Goal: Communication & Community: Answer question/provide support

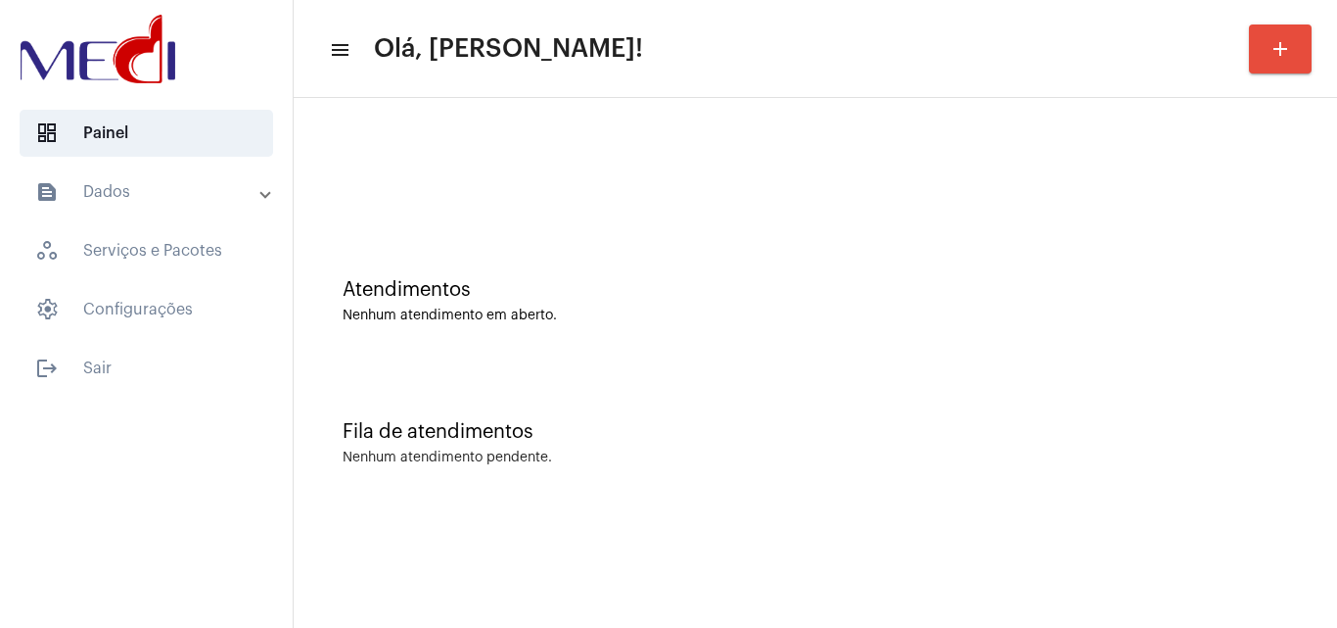
click at [1228, 277] on div "Atendimentos Nenhum atendimento em aberto." at bounding box center [816, 291] width 1024 height 142
click at [1311, 434] on div "Fila de atendimentos Nenhum atendimento pendente." at bounding box center [816, 433] width 1024 height 142
click at [1212, 306] on div "Atendimentos Nenhum atendimento em aberto." at bounding box center [816, 301] width 946 height 44
click at [1200, 303] on div "Atendimentos Nenhum atendimento em aberto." at bounding box center [816, 301] width 946 height 44
click at [1303, 389] on div "Fila de atendimentos Nenhum atendimento pendente." at bounding box center [816, 433] width 1024 height 142
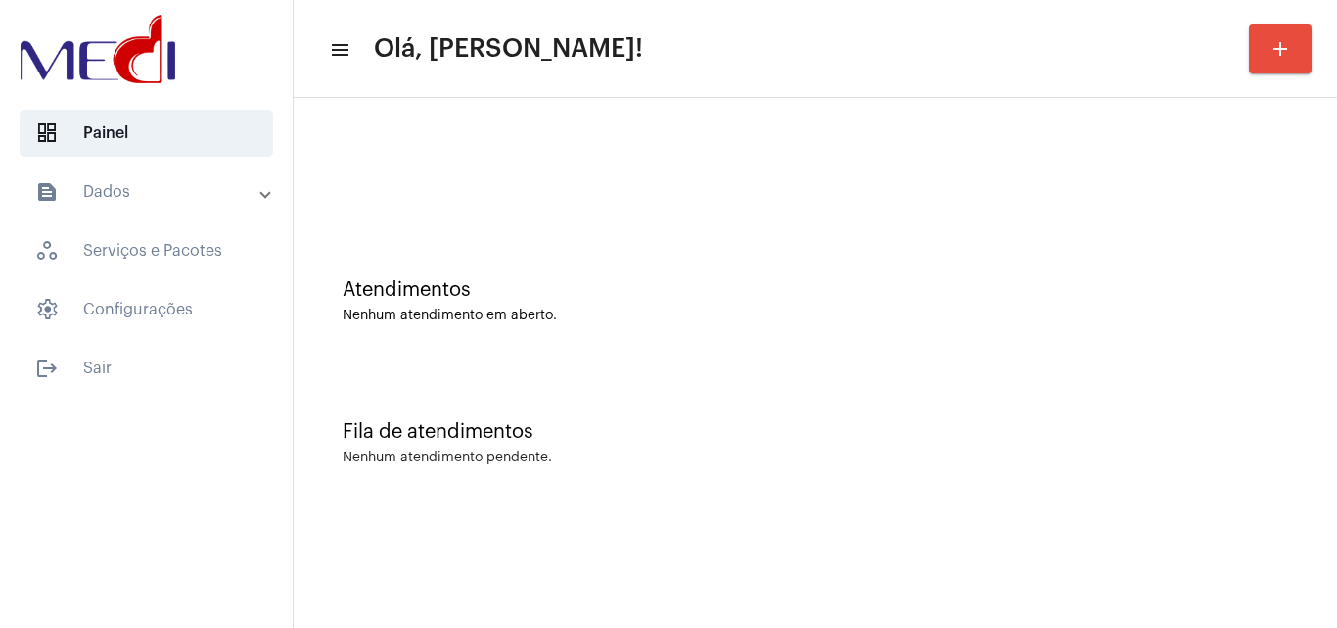
drag, startPoint x: 1295, startPoint y: 429, endPoint x: 1211, endPoint y: 393, distance: 91.7
click at [1296, 427] on div "Fila de atendimentos Nenhum atendimento pendente." at bounding box center [816, 433] width 1024 height 142
click at [1214, 507] on div "Atendimentos Nenhum atendimento em aberto. Fila de atendimentos Nenhum atendime…" at bounding box center [816, 306] width 1044 height 416
click at [1234, 359] on div "Atendimentos Nenhum atendimento em aberto." at bounding box center [816, 291] width 1024 height 142
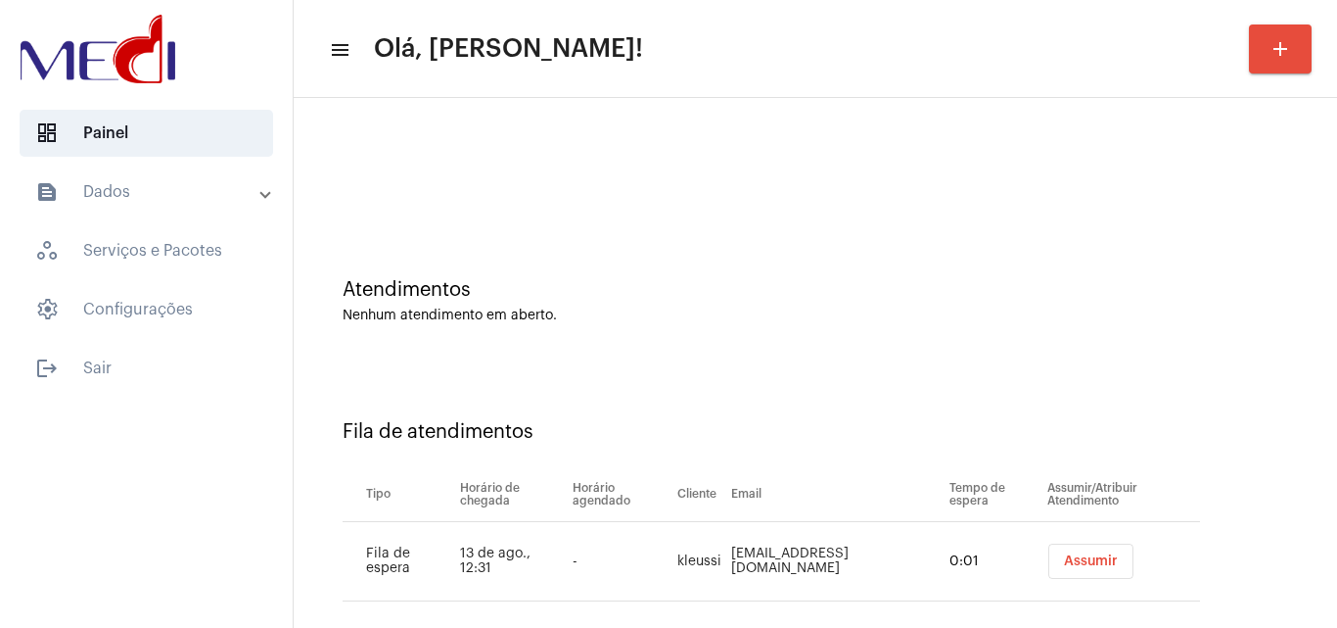
click at [1077, 566] on span "Assumir" at bounding box center [1091, 561] width 54 height 14
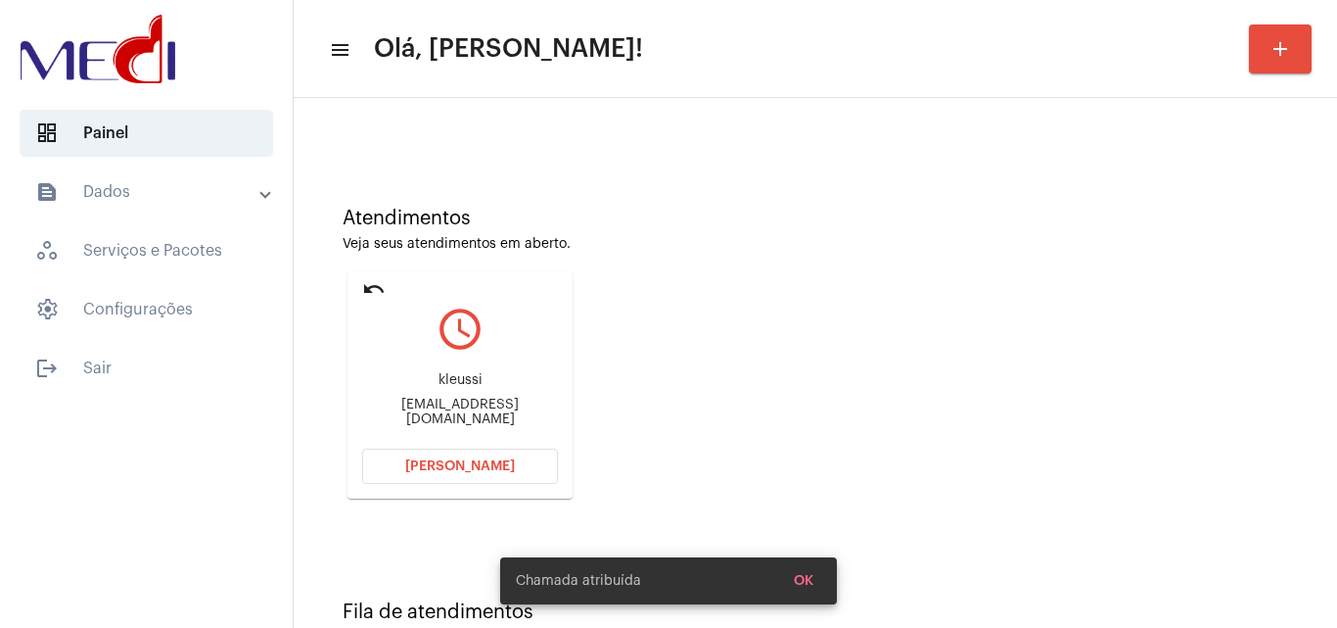
scroll to position [138, 0]
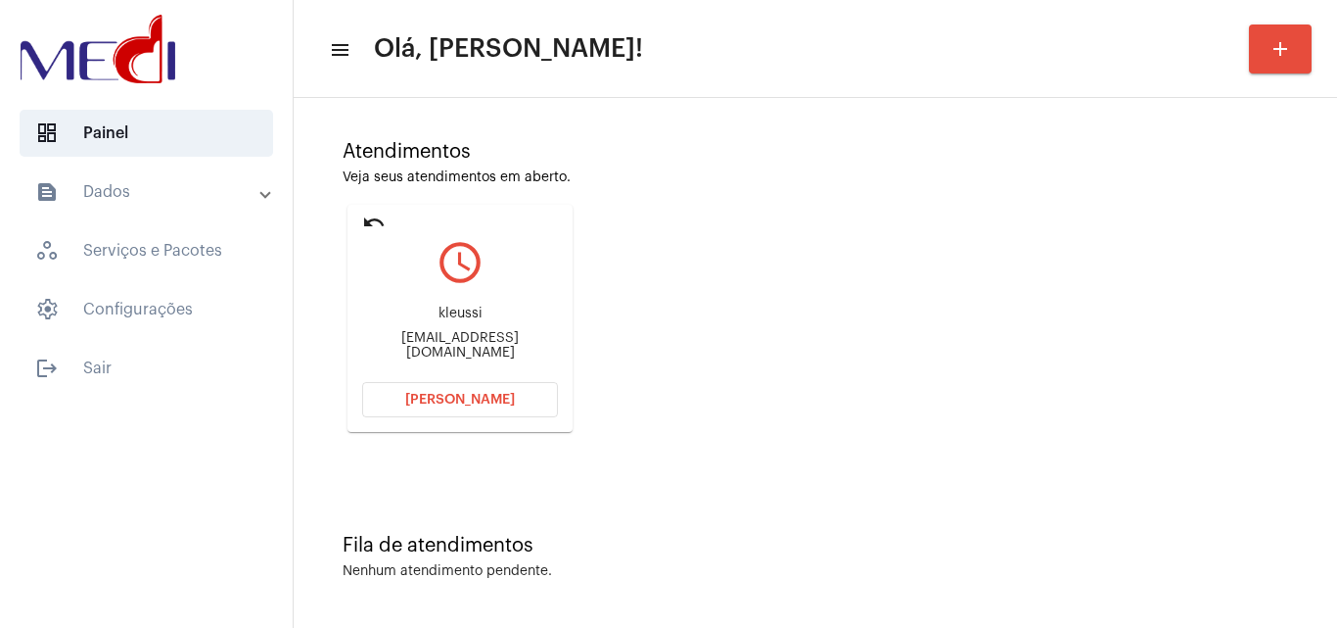
click at [488, 347] on div "kleussi@hotmail.com" at bounding box center [460, 345] width 196 height 29
copy mat-card-content "kleussi@hotmail.com Abrir Chamada"
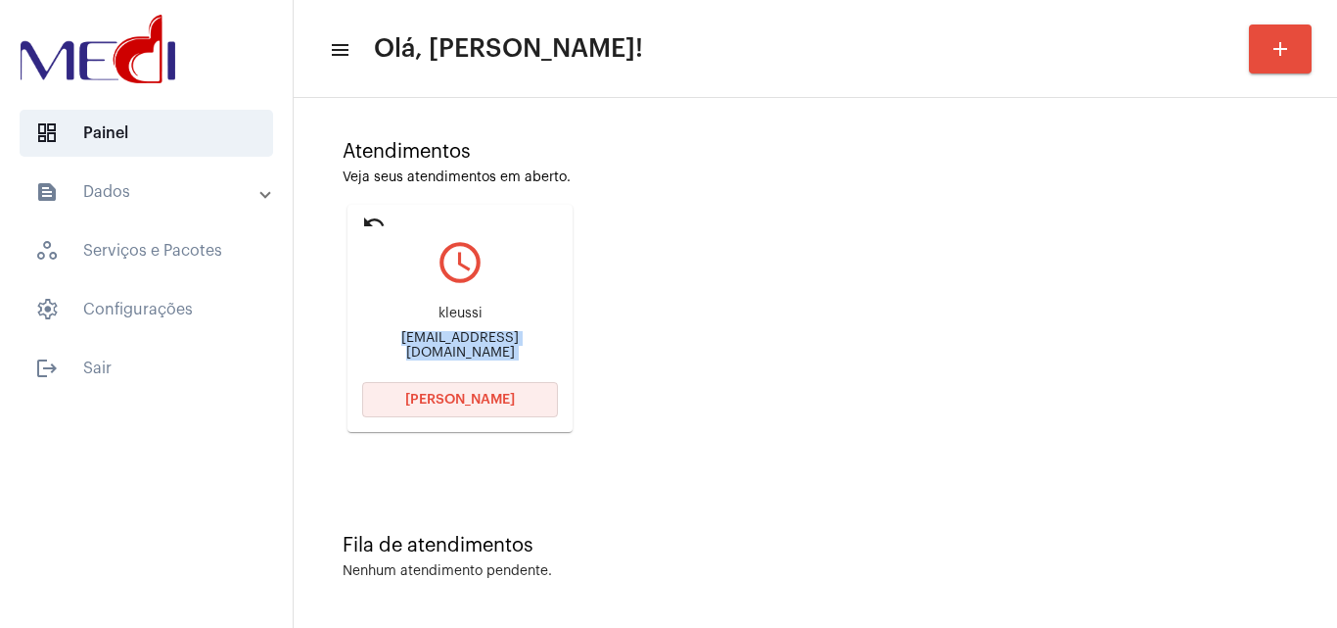
click at [502, 407] on button "Abrir Chamada" at bounding box center [460, 399] width 196 height 35
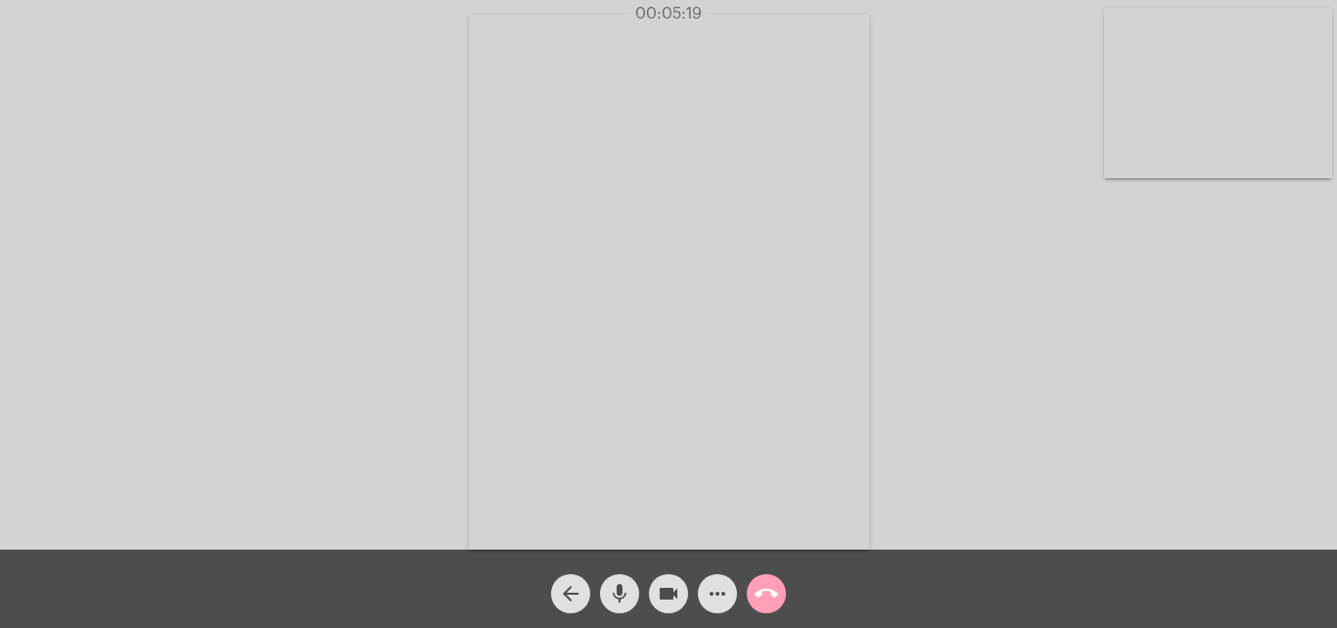
click at [769, 596] on mat-icon "call_end" at bounding box center [766, 593] width 23 height 23
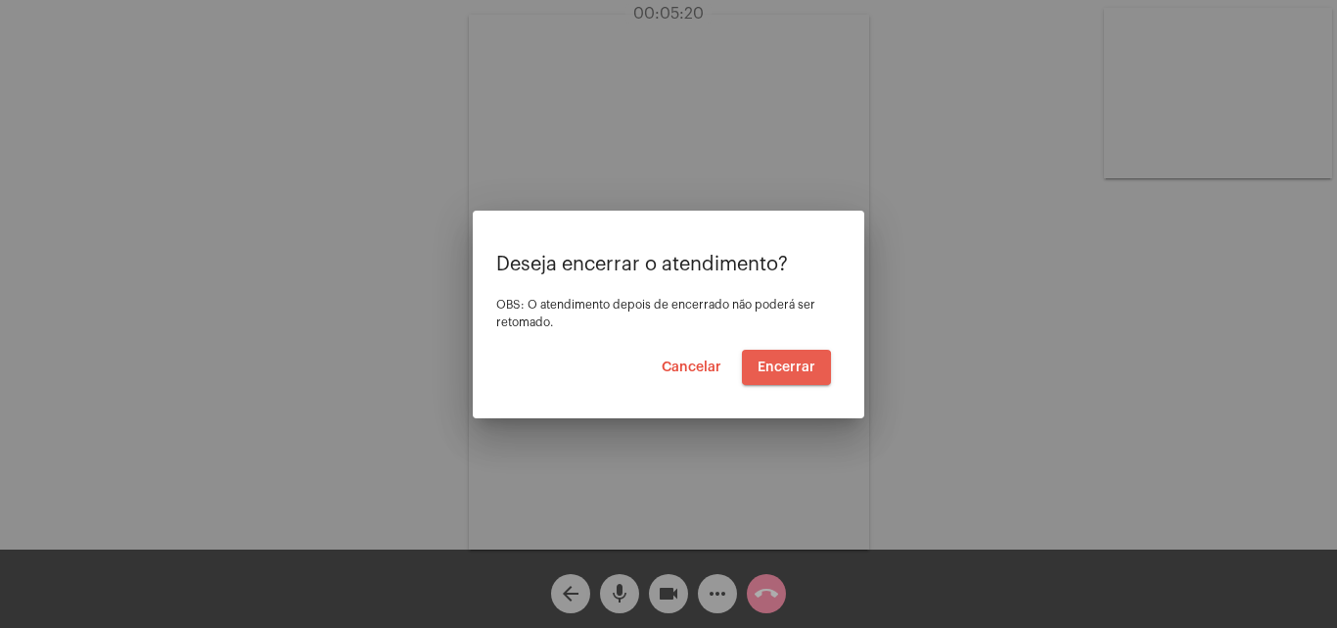
click at [775, 370] on span "Encerrar" at bounding box center [787, 367] width 58 height 14
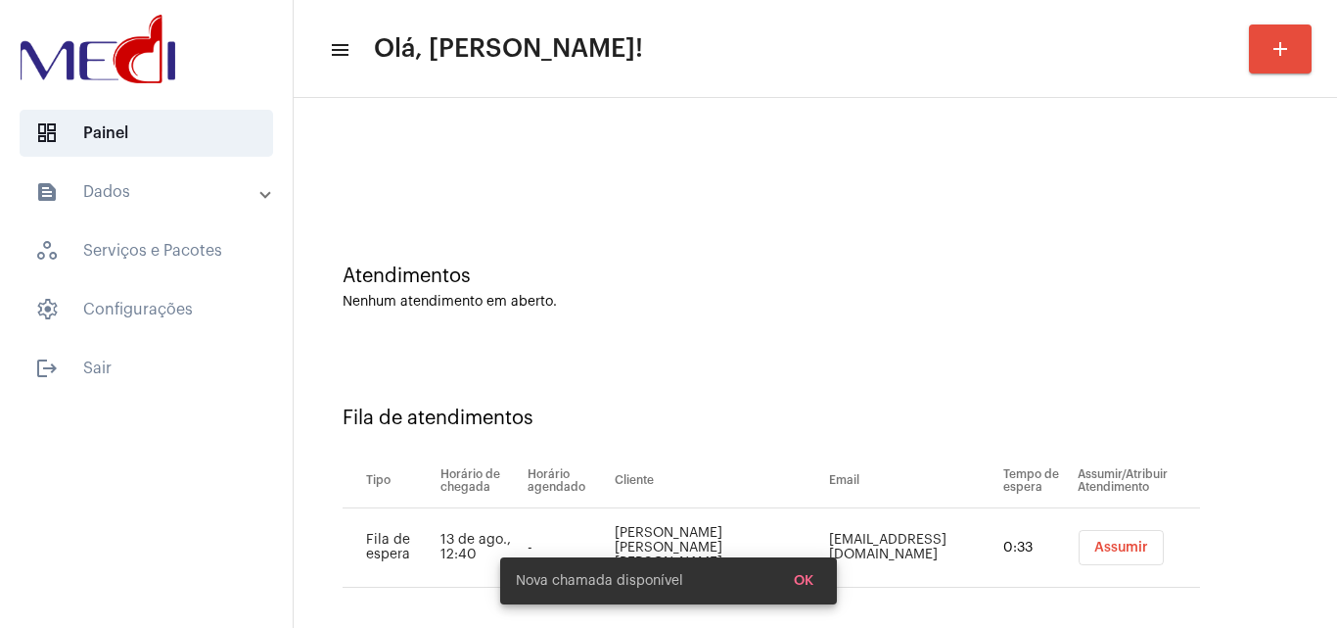
scroll to position [26, 0]
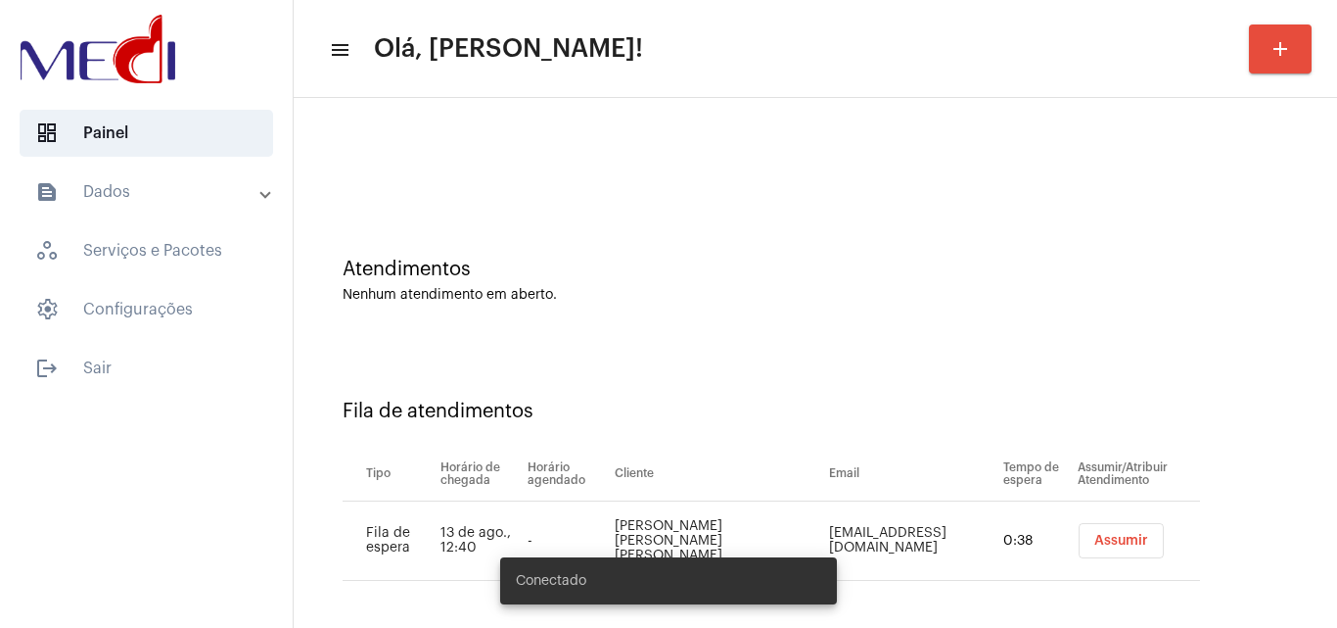
scroll to position [26, 0]
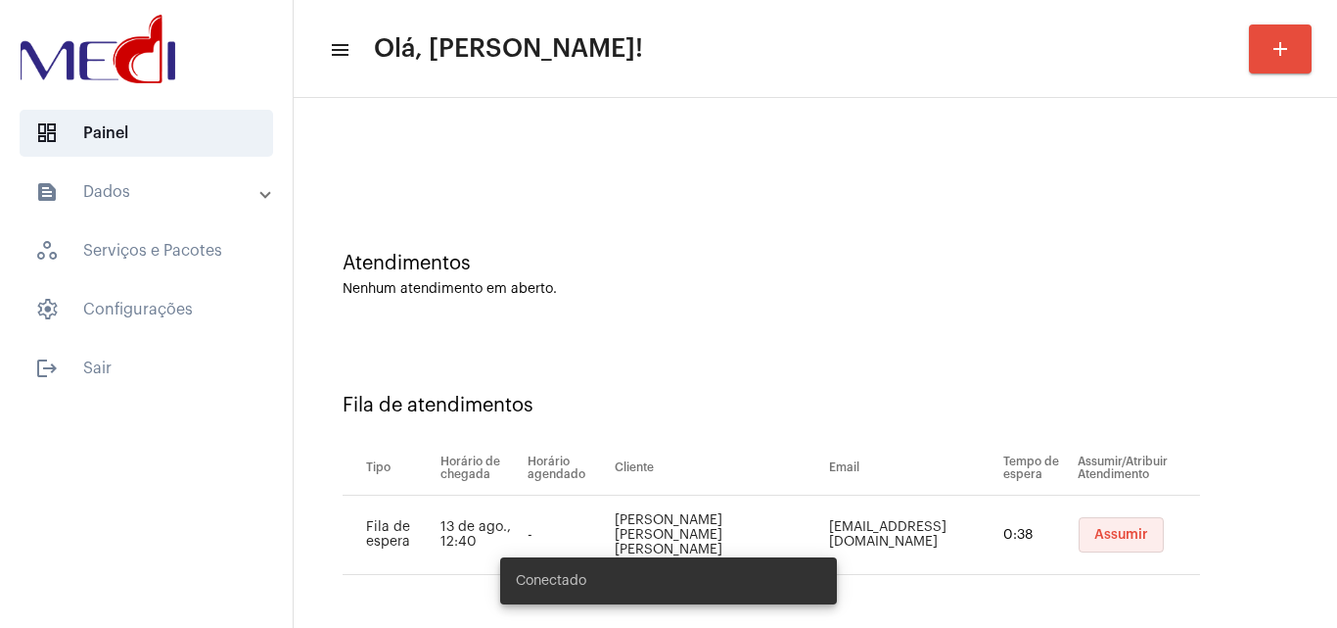
click at [1103, 529] on span "Assumir" at bounding box center [1122, 535] width 54 height 14
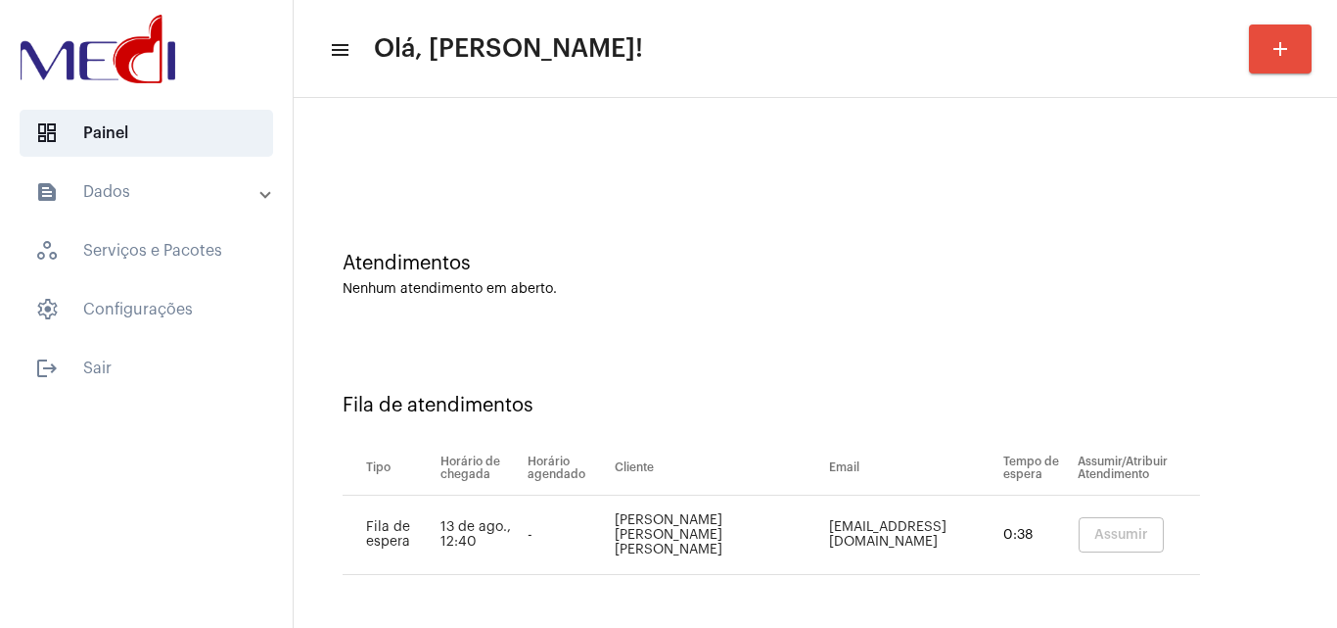
scroll to position [0, 0]
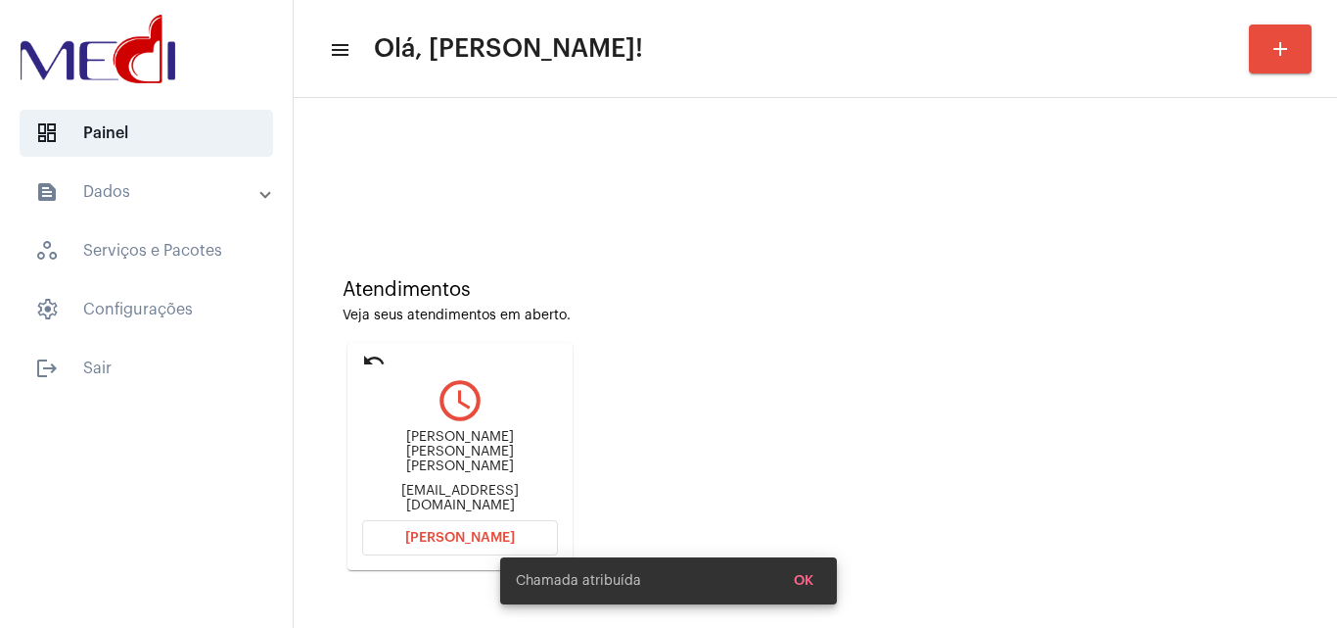
click at [512, 490] on div "vilmaebispo14@gmail.com" at bounding box center [460, 498] width 196 height 29
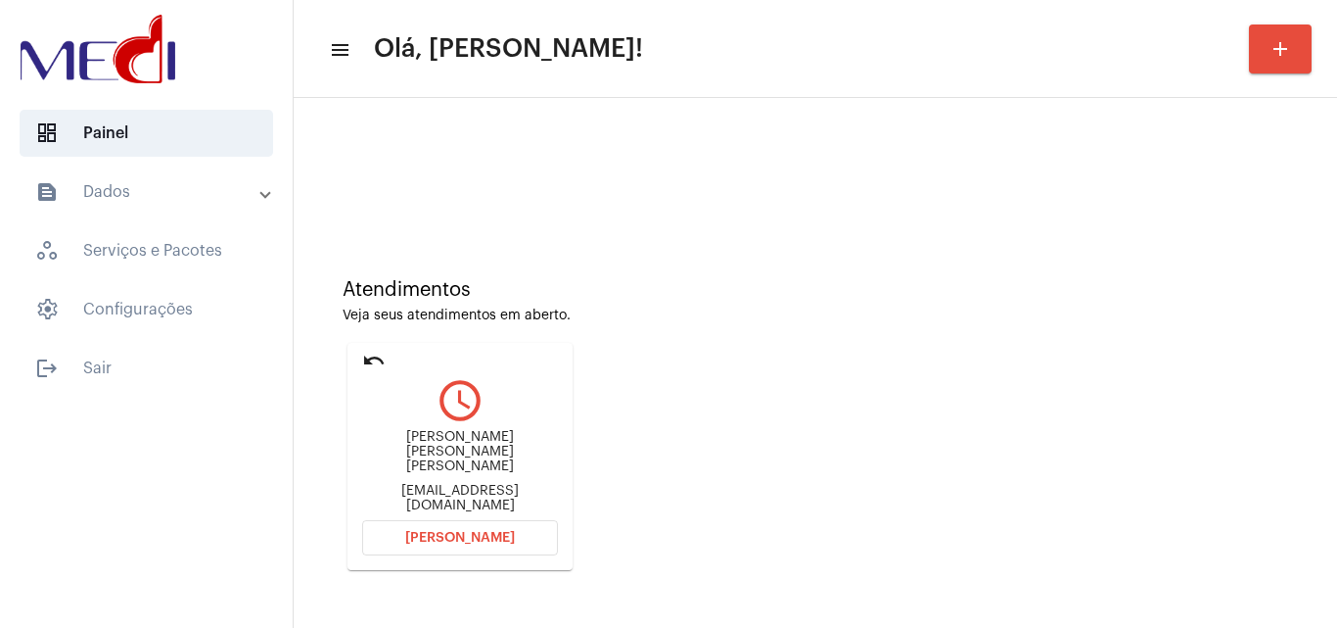
click at [446, 462] on div "Vilma Euflauzina Bispo de Brito" at bounding box center [460, 452] width 196 height 44
copy div "Vilma Euflauzina Bispo de Brito"
click at [461, 540] on span "Abrir Chamada" at bounding box center [460, 538] width 110 height 14
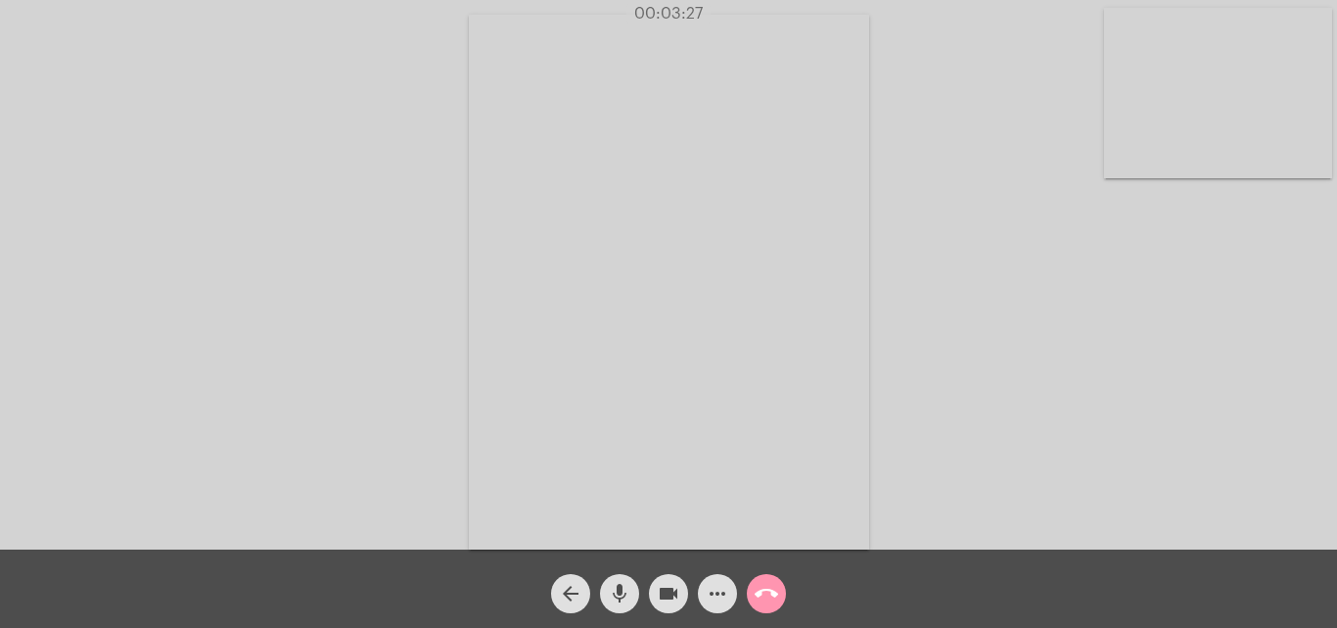
click at [776, 595] on mat-icon "call_end" at bounding box center [766, 593] width 23 height 23
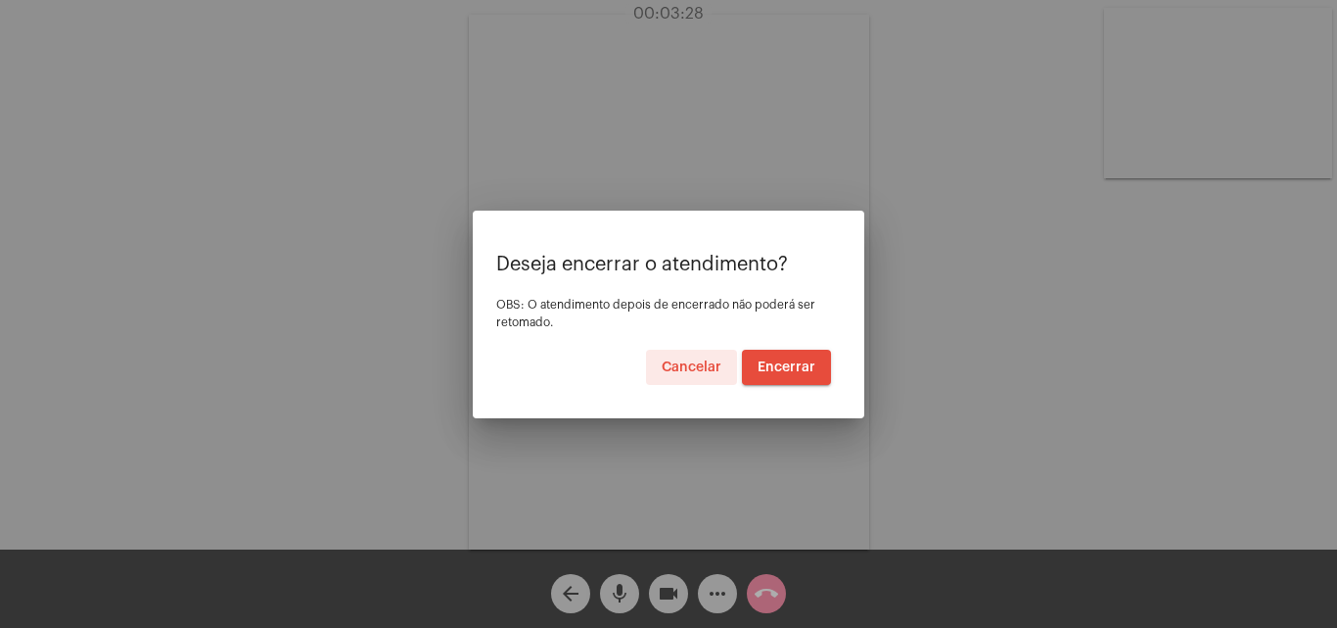
click at [813, 358] on button "Encerrar" at bounding box center [786, 367] width 89 height 35
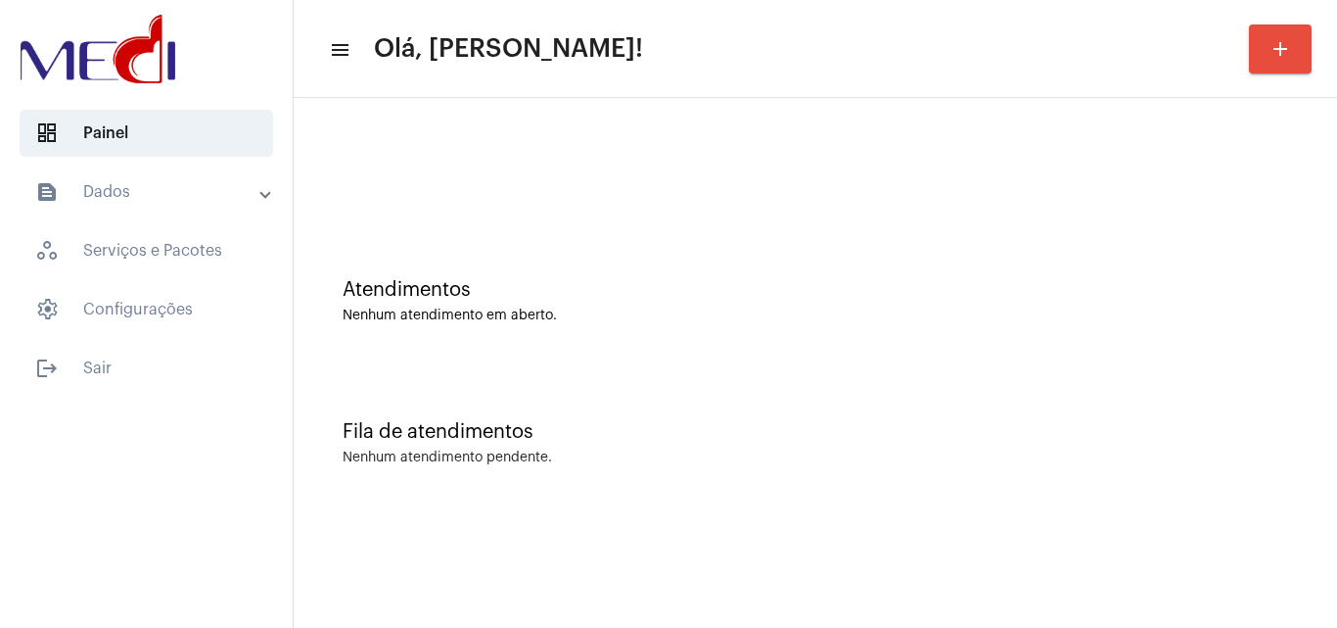
click at [1337, 468] on div "Atendimentos Nenhum atendimento em aberto. Fila de atendimentos Nenhum atendime…" at bounding box center [816, 306] width 1044 height 416
click at [1275, 389] on div "Fila de atendimentos Nenhum atendimento pendente." at bounding box center [816, 433] width 1024 height 142
click at [1197, 348] on div "Atendimentos Nenhum atendimento em aberto." at bounding box center [816, 291] width 1024 height 142
click at [1281, 479] on div "Fila de atendimentos Nenhum atendimento pendente." at bounding box center [816, 433] width 1024 height 142
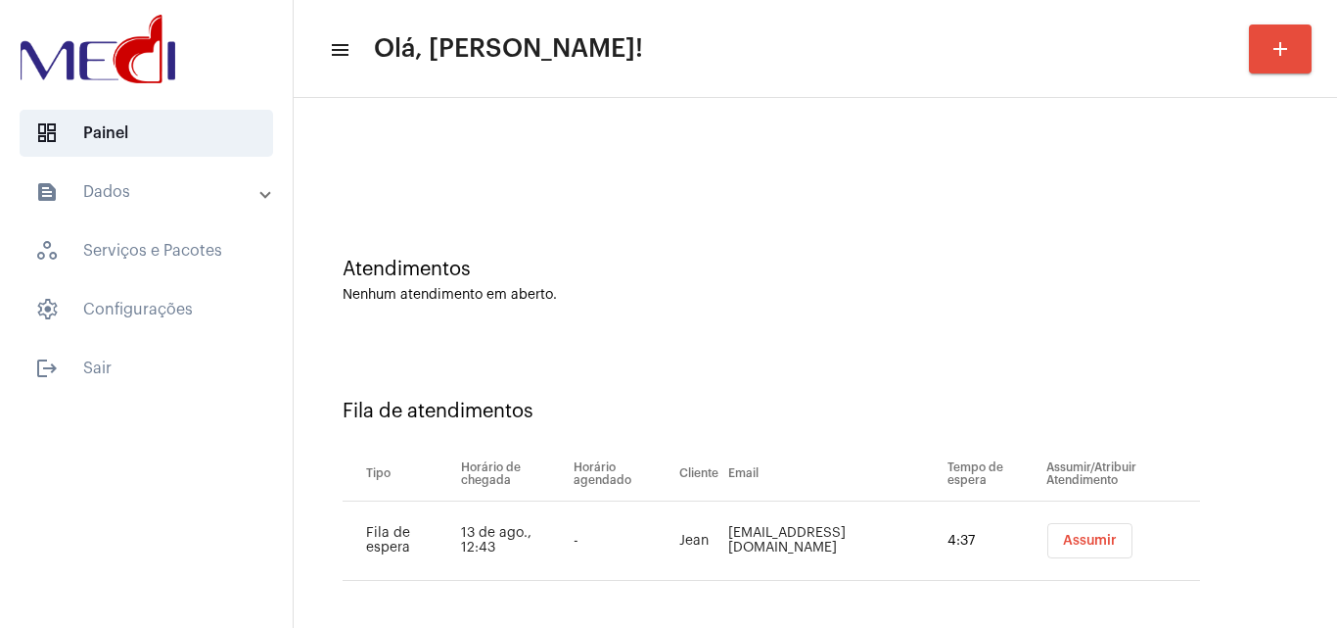
scroll to position [26, 0]
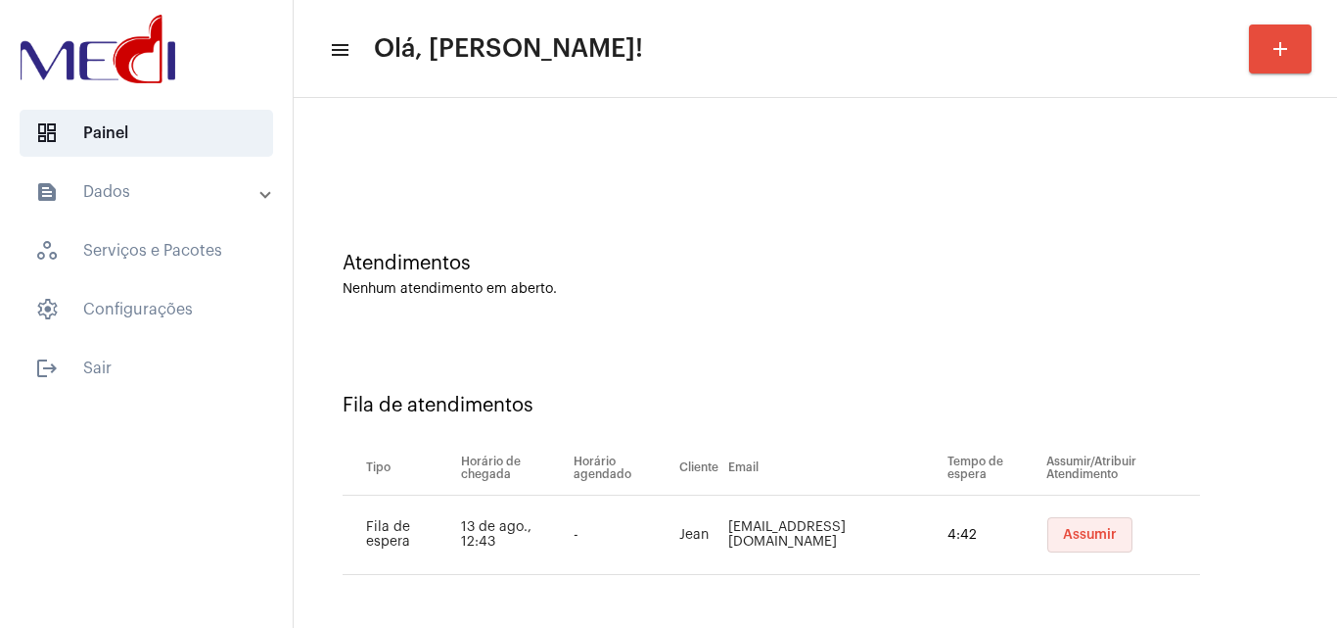
click at [1089, 533] on span "Assumir" at bounding box center [1090, 535] width 54 height 14
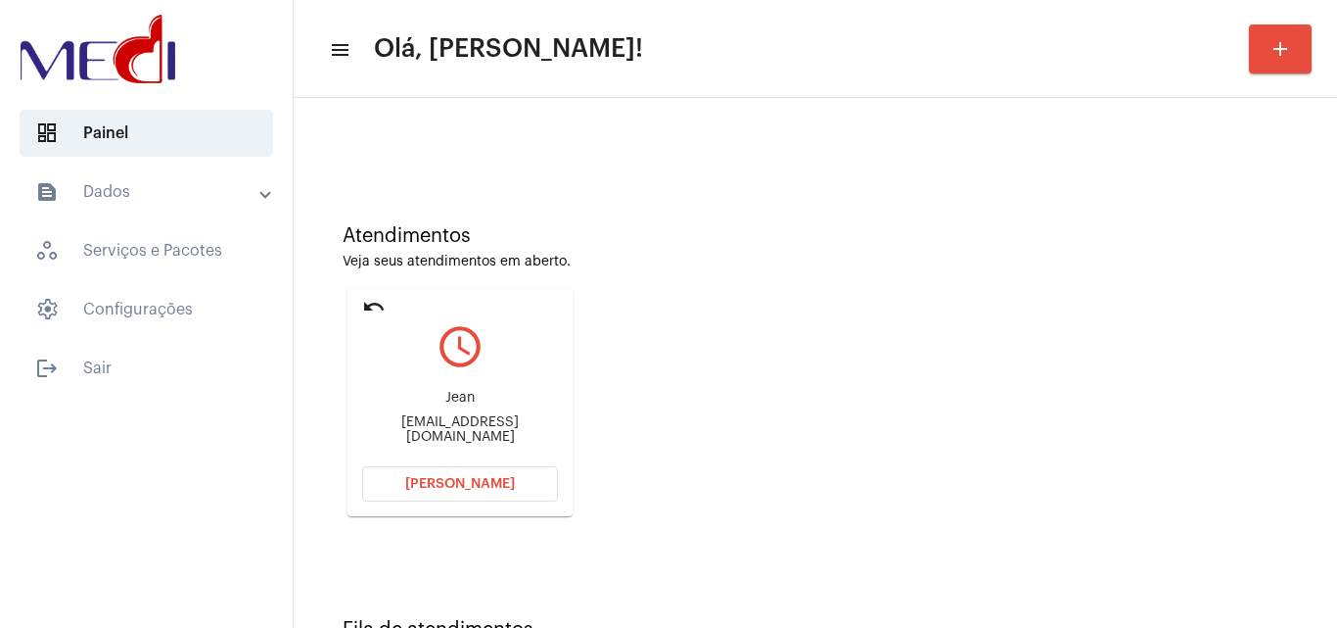
scroll to position [138, 0]
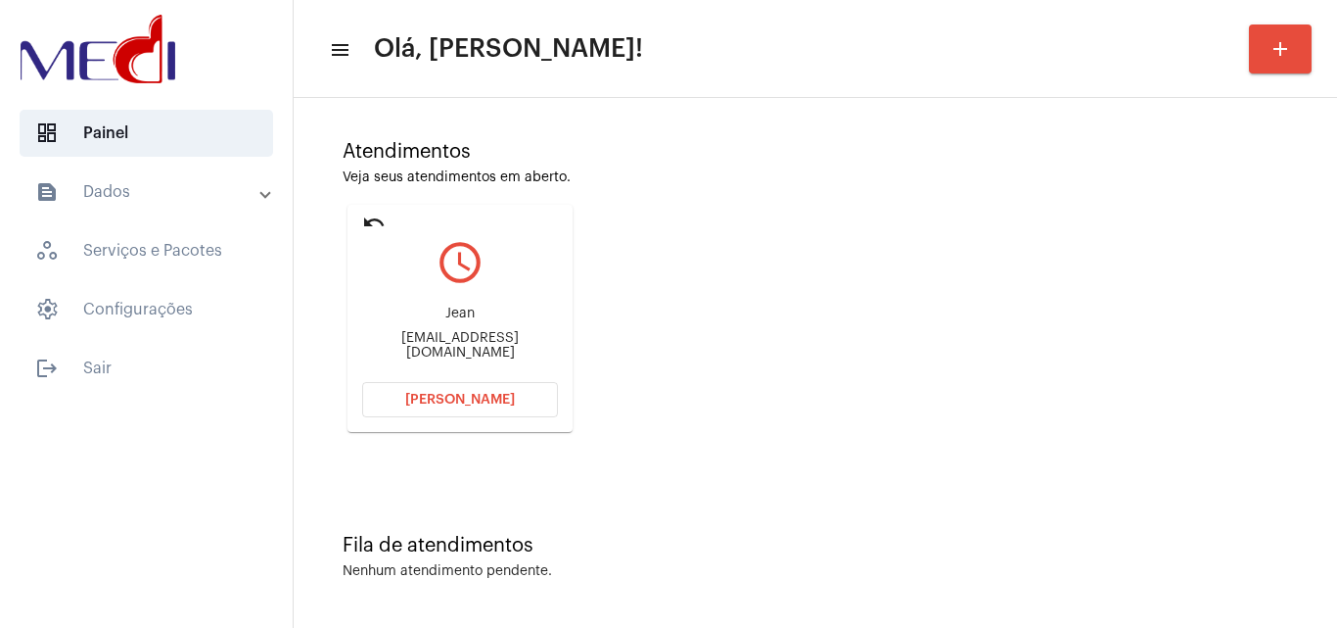
click at [481, 346] on div "[EMAIL_ADDRESS][DOMAIN_NAME]" at bounding box center [460, 345] width 196 height 29
copy mat-card-content "[EMAIL_ADDRESS][DOMAIN_NAME] [PERSON_NAME]"
click at [478, 386] on button "Abrir Chamada" at bounding box center [460, 399] width 196 height 35
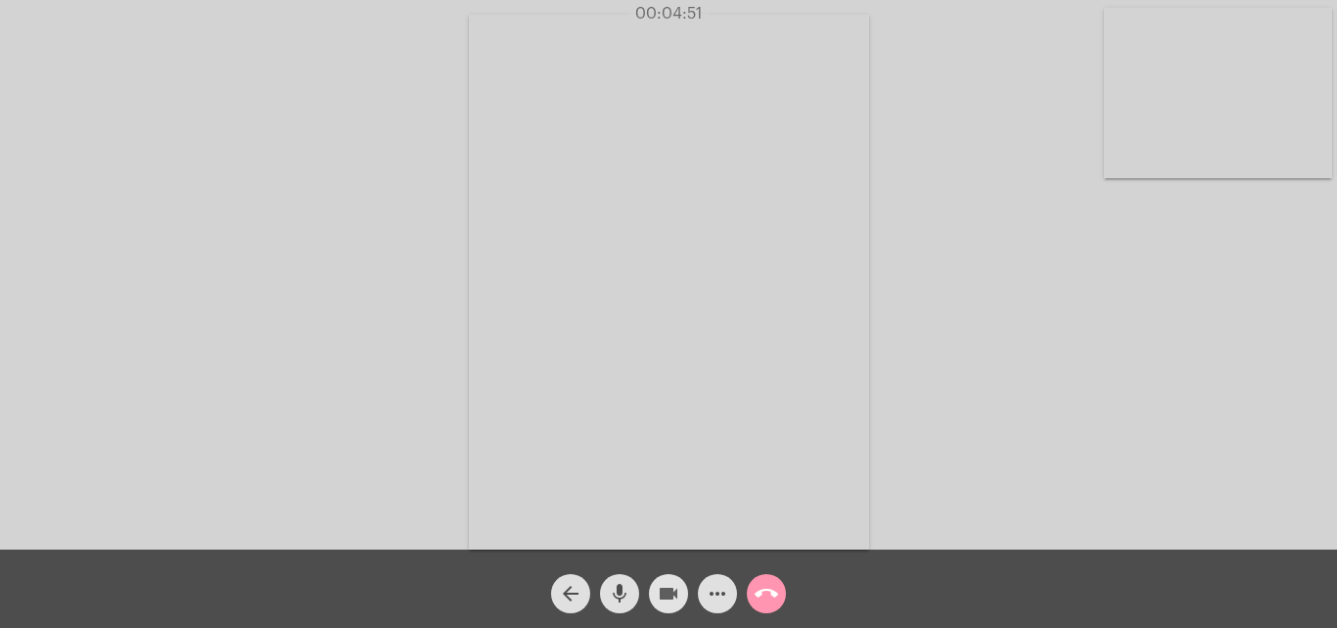
drag, startPoint x: 671, startPoint y: 603, endPoint x: 629, endPoint y: 594, distance: 43.0
click at [667, 595] on mat-icon "videocam" at bounding box center [668, 593] width 23 height 23
click at [608, 587] on mat-icon "mic" at bounding box center [619, 593] width 23 height 23
click at [622, 590] on mat-icon "mic_off" at bounding box center [619, 593] width 23 height 23
click at [623, 590] on mat-icon "mic" at bounding box center [619, 593] width 23 height 23
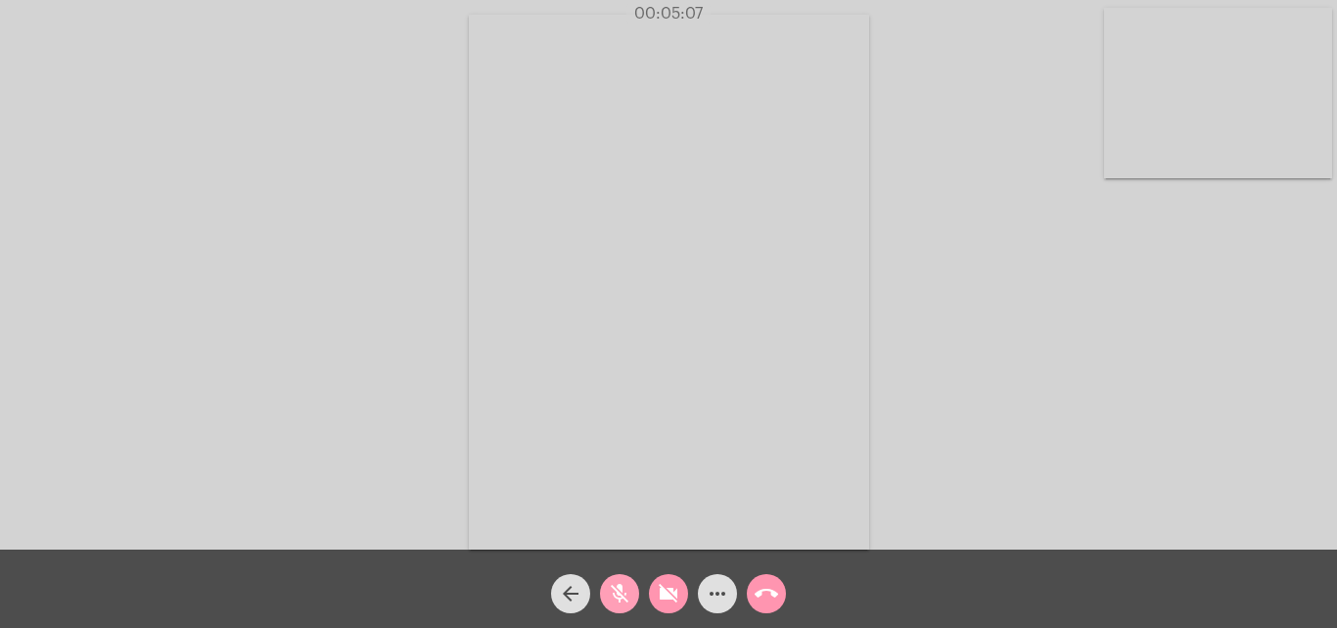
click at [623, 590] on mat-icon "mic_off" at bounding box center [619, 593] width 23 height 23
click at [661, 583] on mat-icon "videocam_off" at bounding box center [668, 593] width 23 height 23
click at [768, 591] on mat-icon "call_end" at bounding box center [766, 593] width 23 height 23
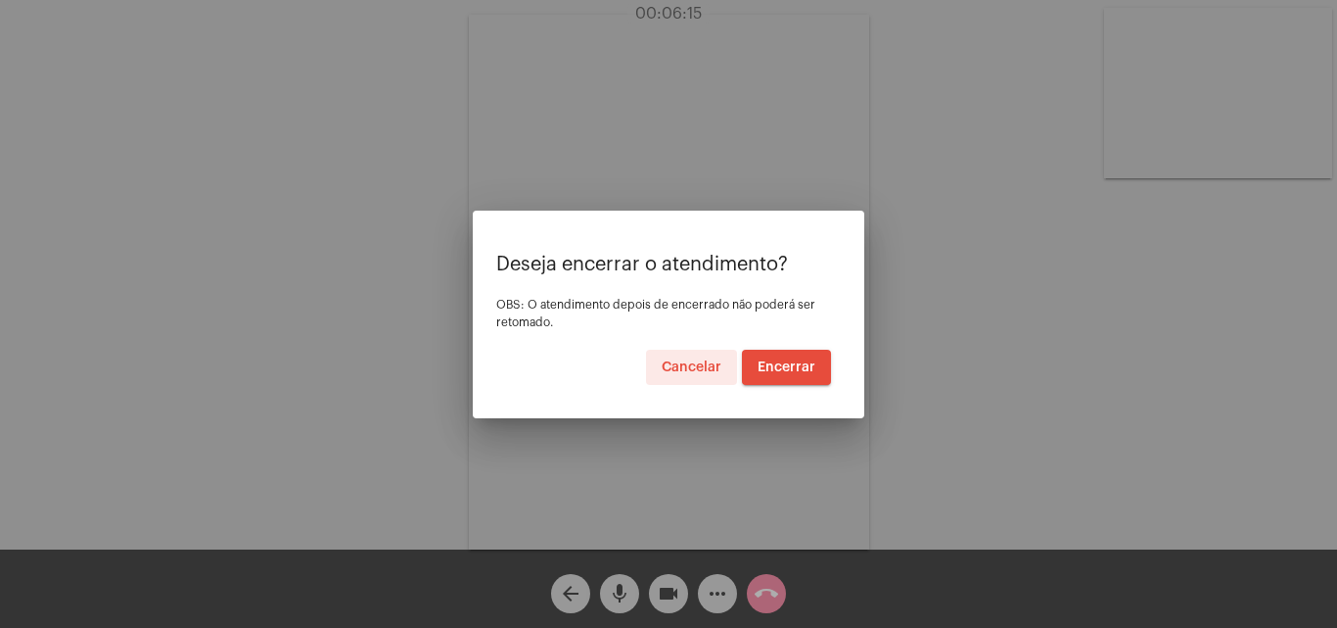
click at [797, 360] on span "Encerrar" at bounding box center [787, 367] width 58 height 14
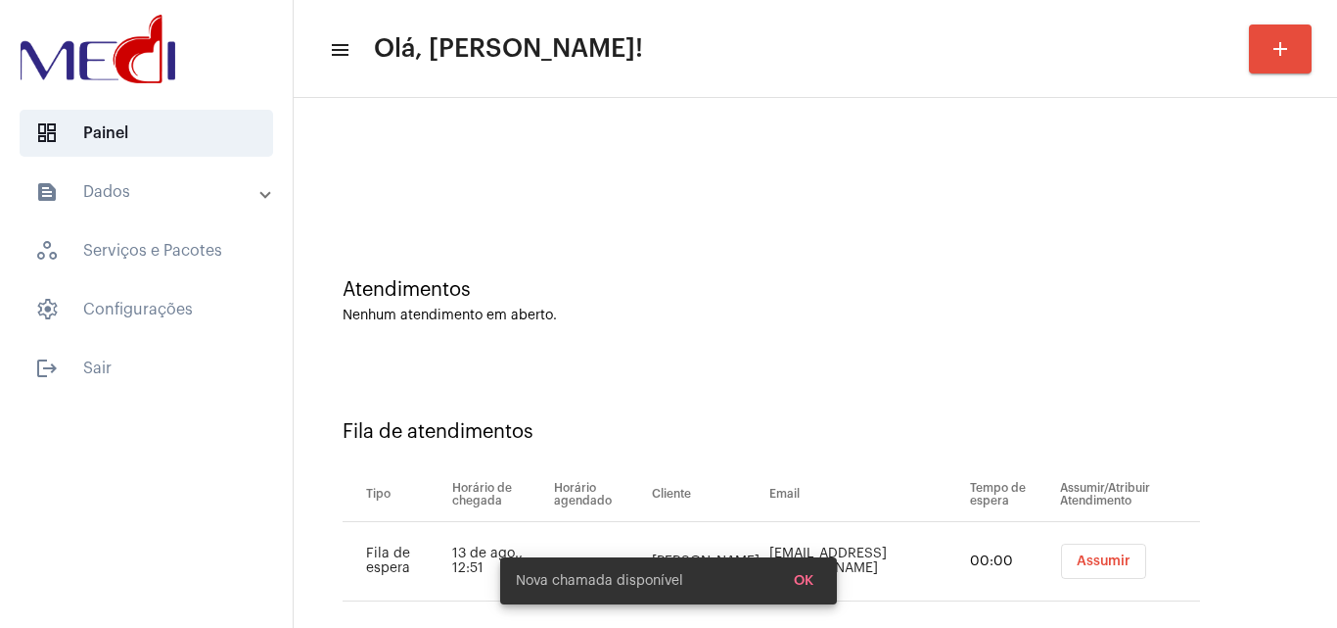
click at [1251, 512] on div "Fila de atendimentos Tipo Horário de chegada Horário agendado Cliente Email Tem…" at bounding box center [816, 503] width 1024 height 282
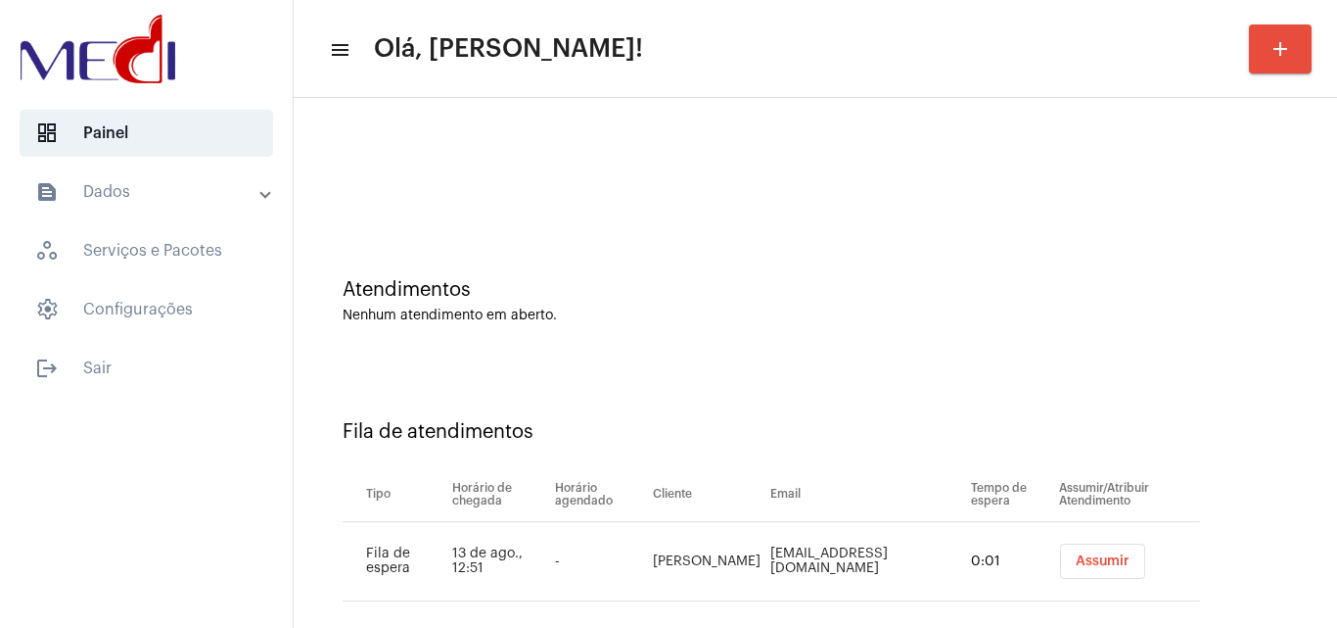
click at [1128, 556] on button "Assumir" at bounding box center [1102, 560] width 85 height 35
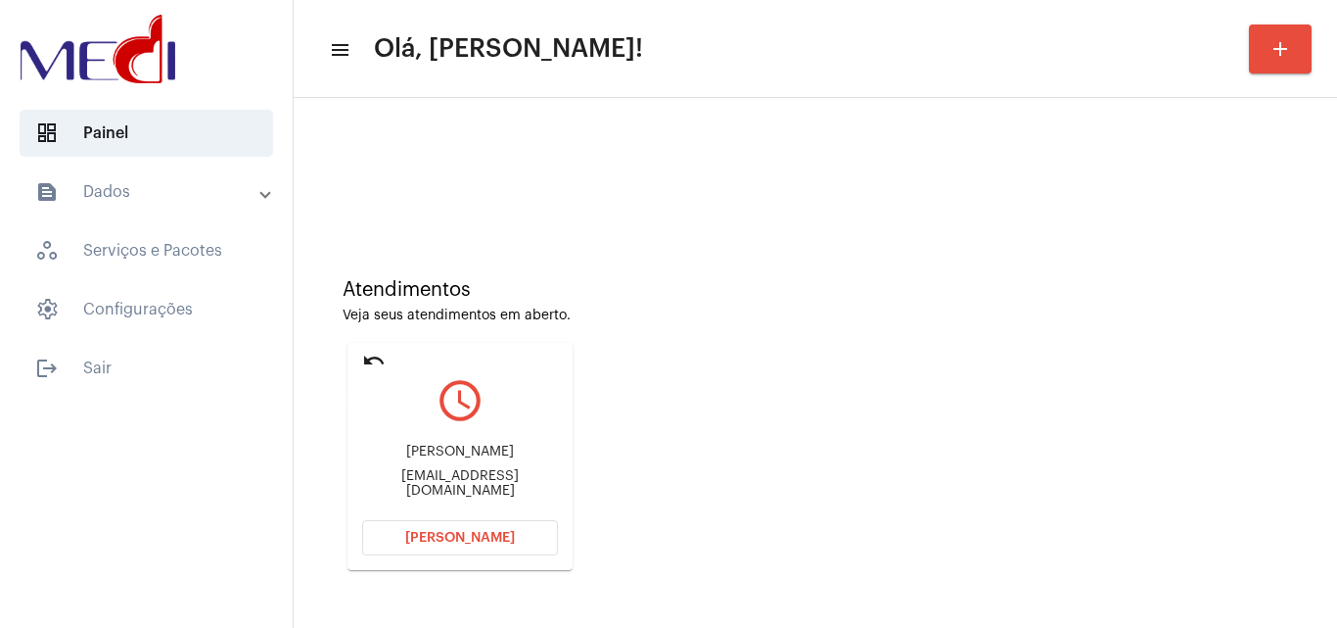
click at [376, 360] on mat-icon "undo" at bounding box center [373, 360] width 23 height 23
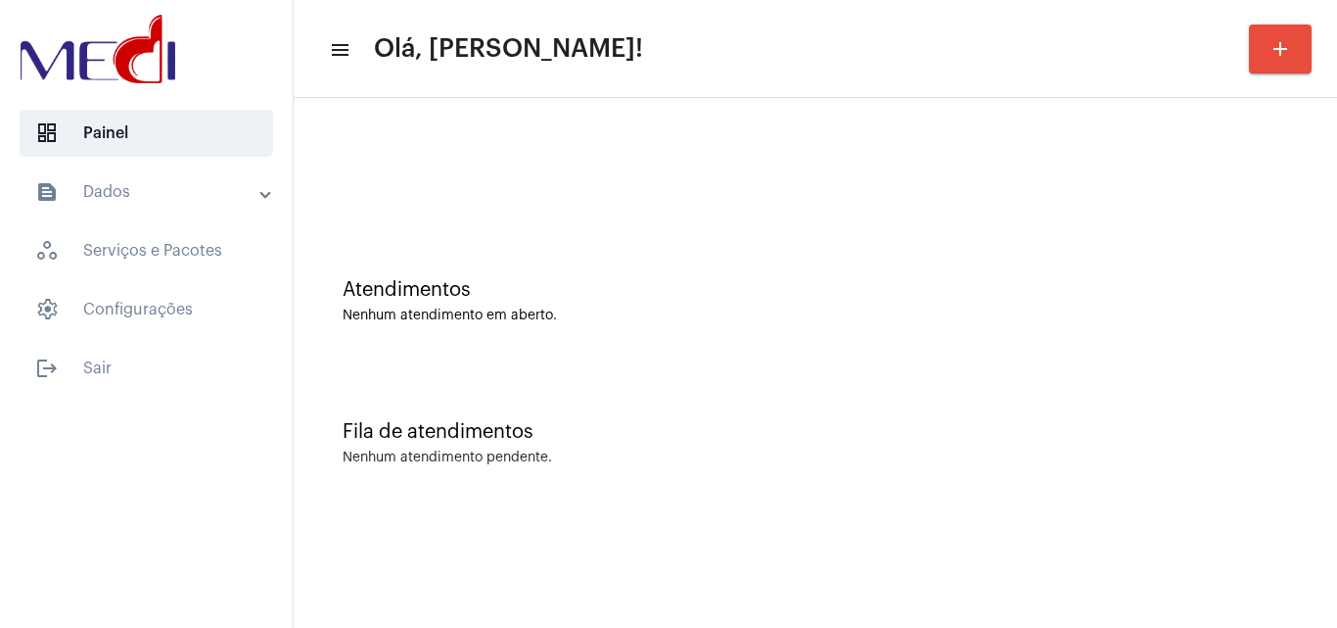
click at [1331, 351] on div "Atendimentos Nenhum atendimento em aberto. Fila de atendimentos Nenhum atendime…" at bounding box center [816, 306] width 1044 height 416
click at [1297, 435] on div "Fila de atendimentos Nenhum atendimento pendente." at bounding box center [816, 433] width 1024 height 142
click at [1202, 303] on div "Atendimentos Nenhum atendimento em aberto." at bounding box center [816, 301] width 946 height 44
drag, startPoint x: 1337, startPoint y: 464, endPoint x: 1307, endPoint y: 421, distance: 52.1
click at [1337, 464] on div "Atendimentos Nenhum atendimento em aberto. Fila de atendimentos Nenhum atendime…" at bounding box center [816, 306] width 1044 height 416
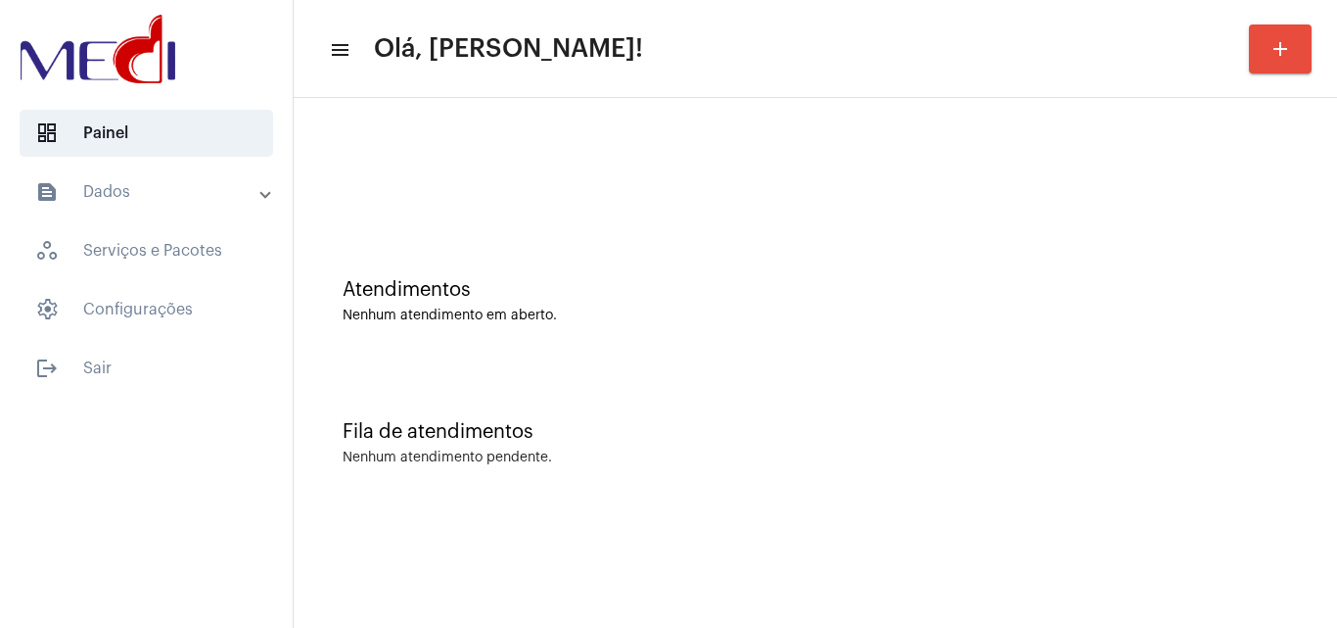
click at [1282, 493] on div "Fila de atendimentos Nenhum atendimento pendente." at bounding box center [816, 433] width 1024 height 142
click at [1307, 312] on div "Atendimentos Nenhum atendimento em aberto." at bounding box center [816, 291] width 1024 height 142
click at [1253, 433] on div "Fila de atendimentos" at bounding box center [816, 432] width 946 height 22
click at [1259, 418] on div "Fila de atendimentos Nenhum atendimento pendente." at bounding box center [816, 433] width 1024 height 142
click at [1211, 325] on div "Atendimentos Nenhum atendimento em aberto." at bounding box center [816, 291] width 1024 height 142
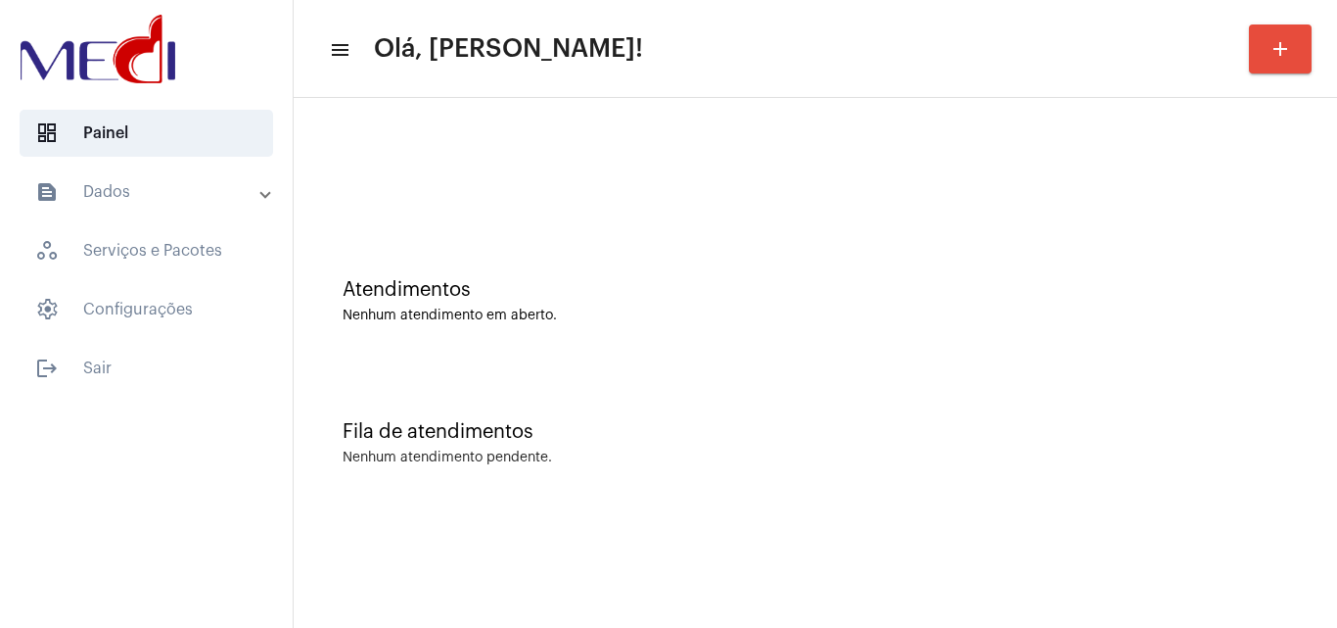
click at [1311, 342] on div "Atendimentos Nenhum atendimento em aberto." at bounding box center [816, 291] width 1024 height 142
click at [1107, 405] on div "Fila de atendimentos Nenhum atendimento pendente." at bounding box center [816, 433] width 1024 height 142
click at [1328, 398] on div "Atendimentos Nenhum atendimento em aberto. Fila de atendimentos Nenhum atendime…" at bounding box center [816, 306] width 1044 height 416
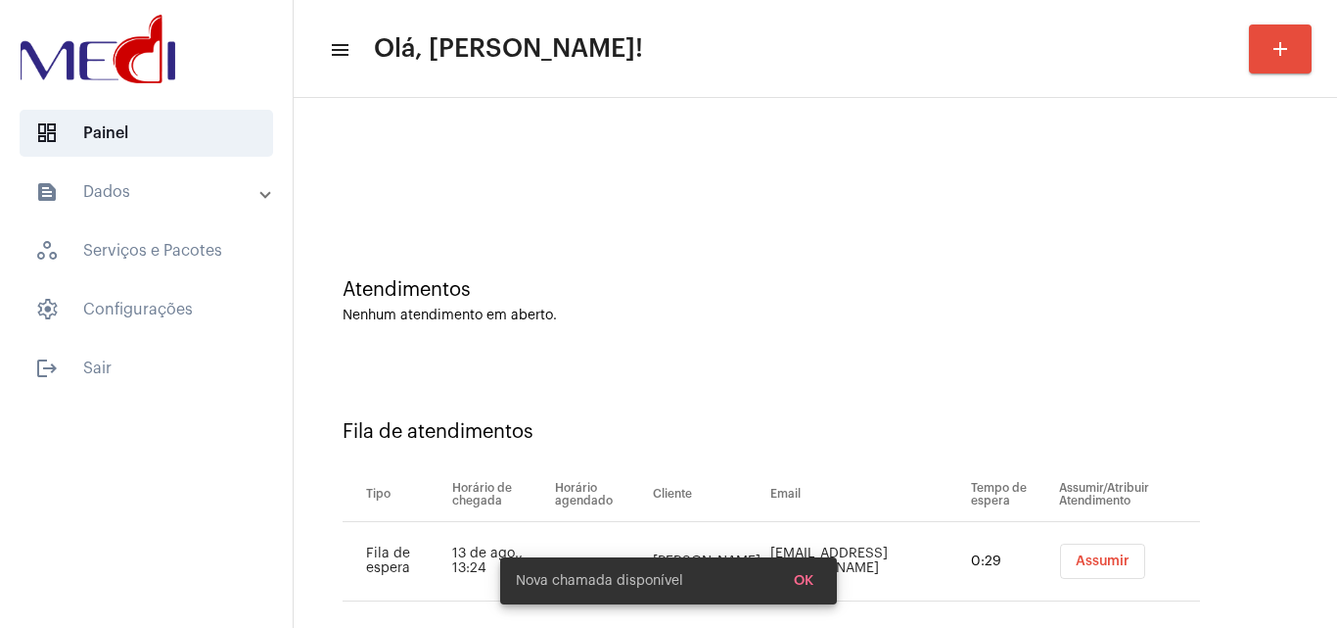
click at [1093, 559] on span "Assumir" at bounding box center [1103, 561] width 54 height 14
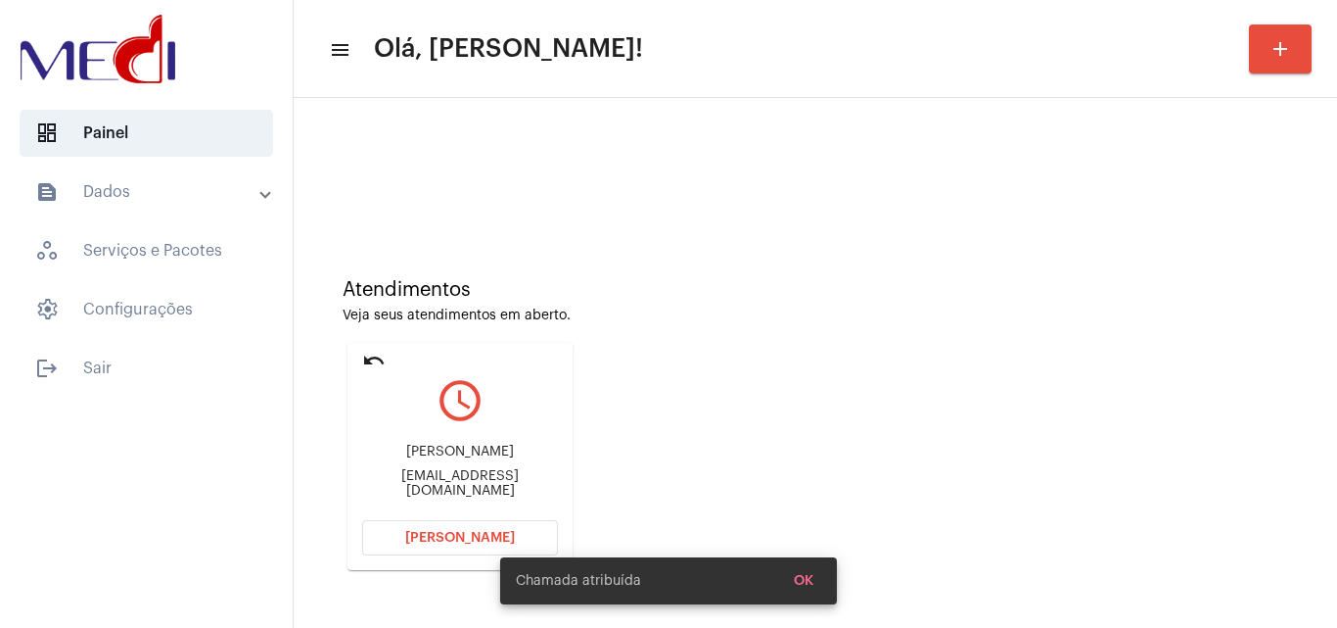
click at [482, 483] on div "naisysilva@yahoo.com.br" at bounding box center [460, 483] width 196 height 29
copy mat-card-content "naisysilva@yahoo.com.br Abrir Chamada"
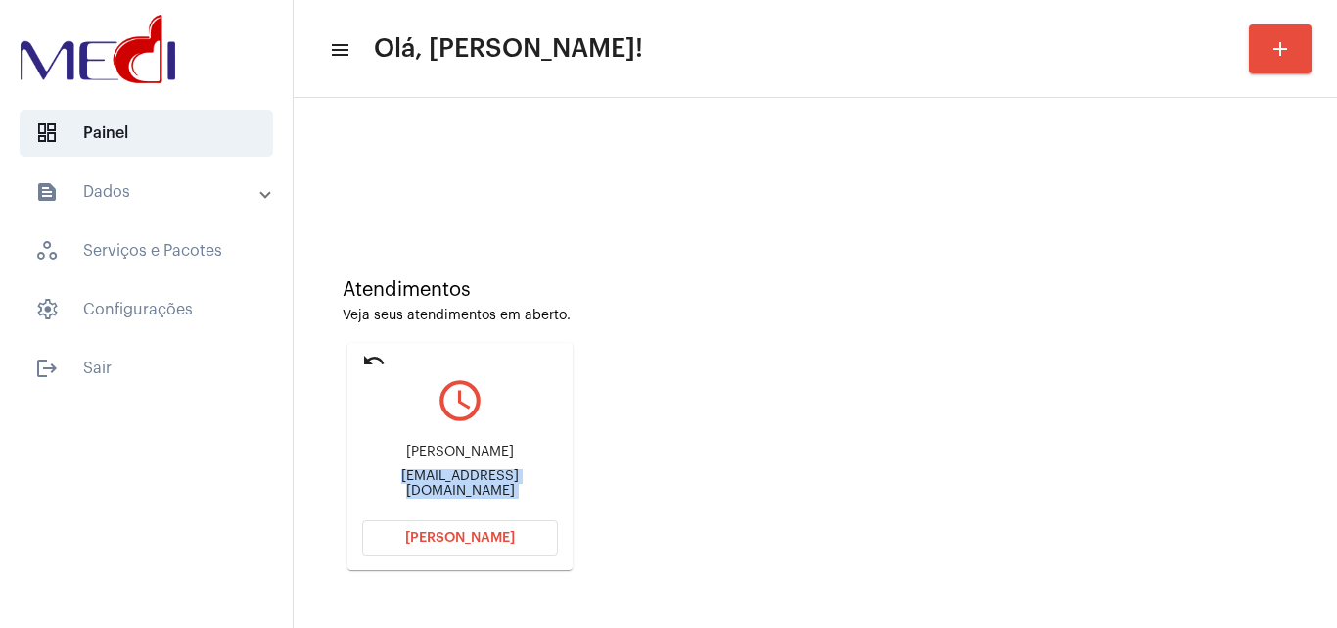
click at [494, 540] on span "Abrir Chamada" at bounding box center [460, 538] width 110 height 14
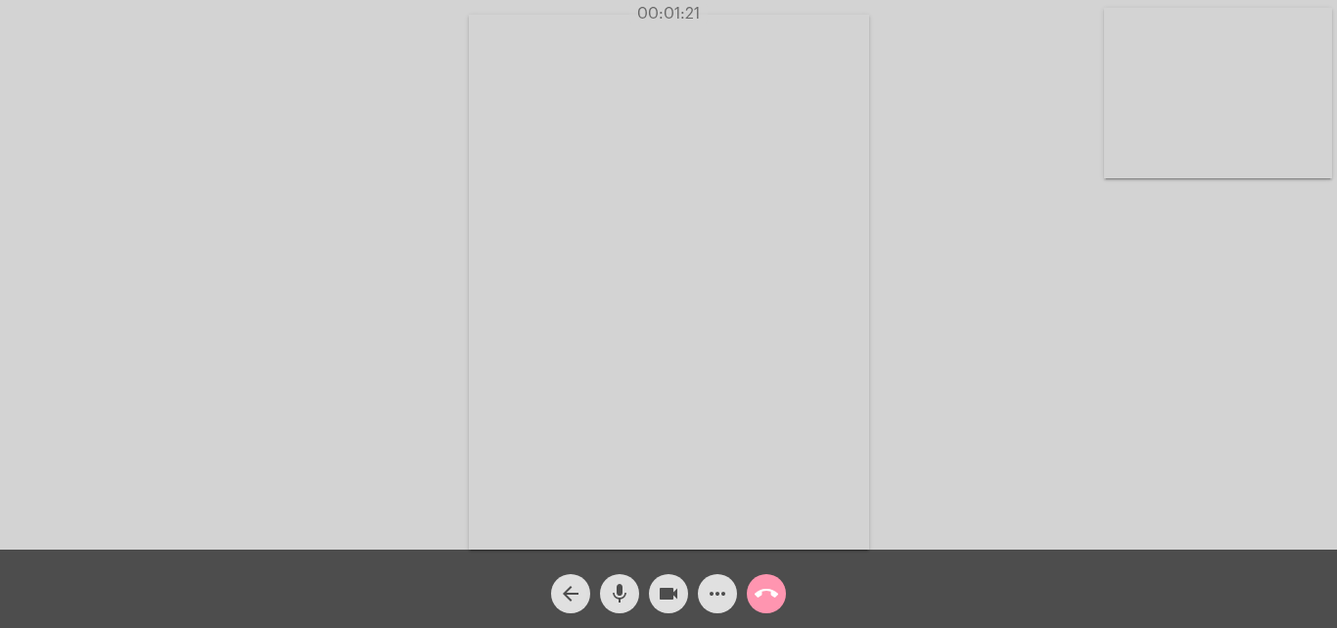
drag, startPoint x: 1337, startPoint y: 436, endPoint x: 1317, endPoint y: 418, distance: 26.3
click at [1337, 433] on div "Acessando Câmera e Microfone..." at bounding box center [668, 274] width 1337 height 549
click at [630, 591] on mat-icon "mic" at bounding box center [619, 593] width 23 height 23
click at [653, 598] on button "videocam" at bounding box center [668, 593] width 39 height 39
drag, startPoint x: 672, startPoint y: 594, endPoint x: 628, endPoint y: 592, distance: 44.1
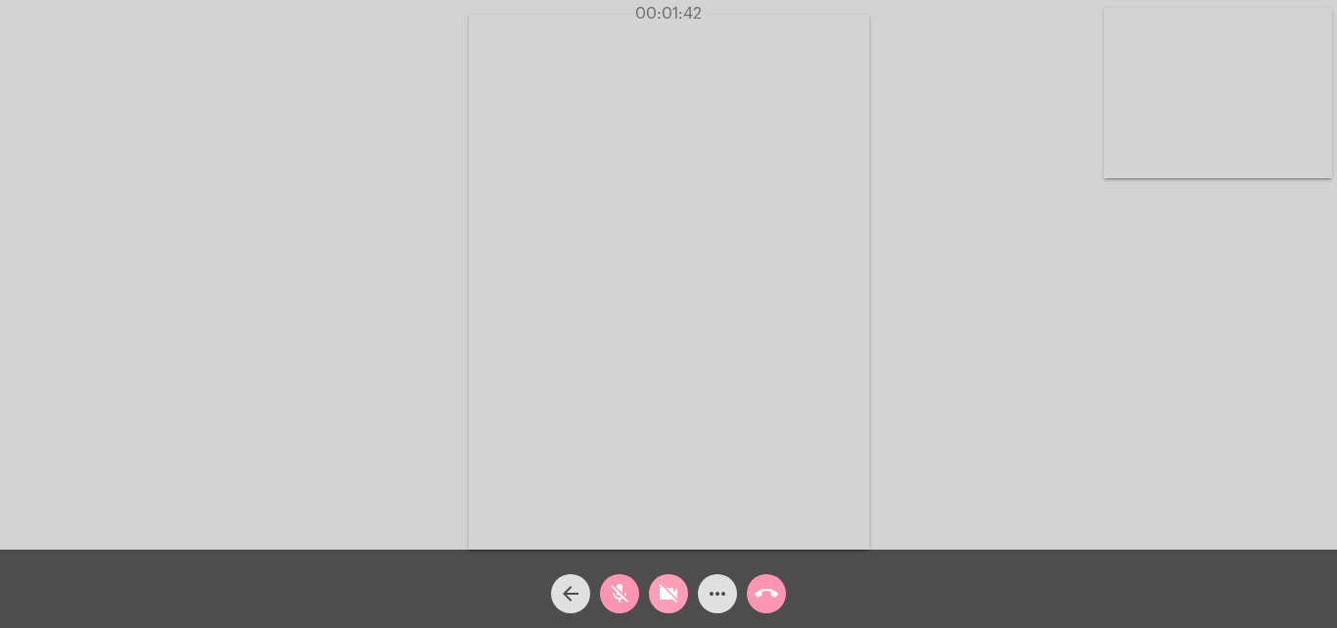
click at [672, 593] on mat-icon "videocam_off" at bounding box center [668, 593] width 23 height 23
click at [619, 592] on mat-icon "mic_off" at bounding box center [619, 593] width 23 height 23
click at [1287, 311] on div "Acessando Câmera e Microfone..." at bounding box center [669, 279] width 1334 height 549
click at [769, 593] on mat-icon "call_end" at bounding box center [766, 593] width 23 height 23
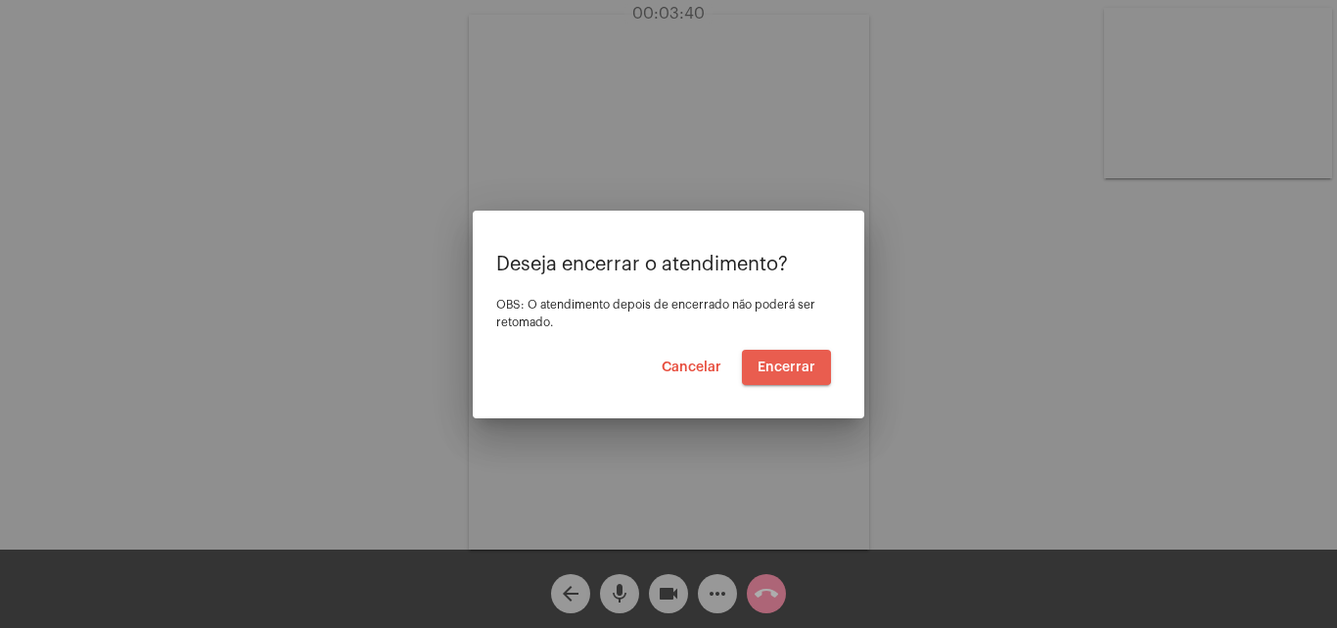
click at [770, 366] on span "Encerrar" at bounding box center [787, 367] width 58 height 14
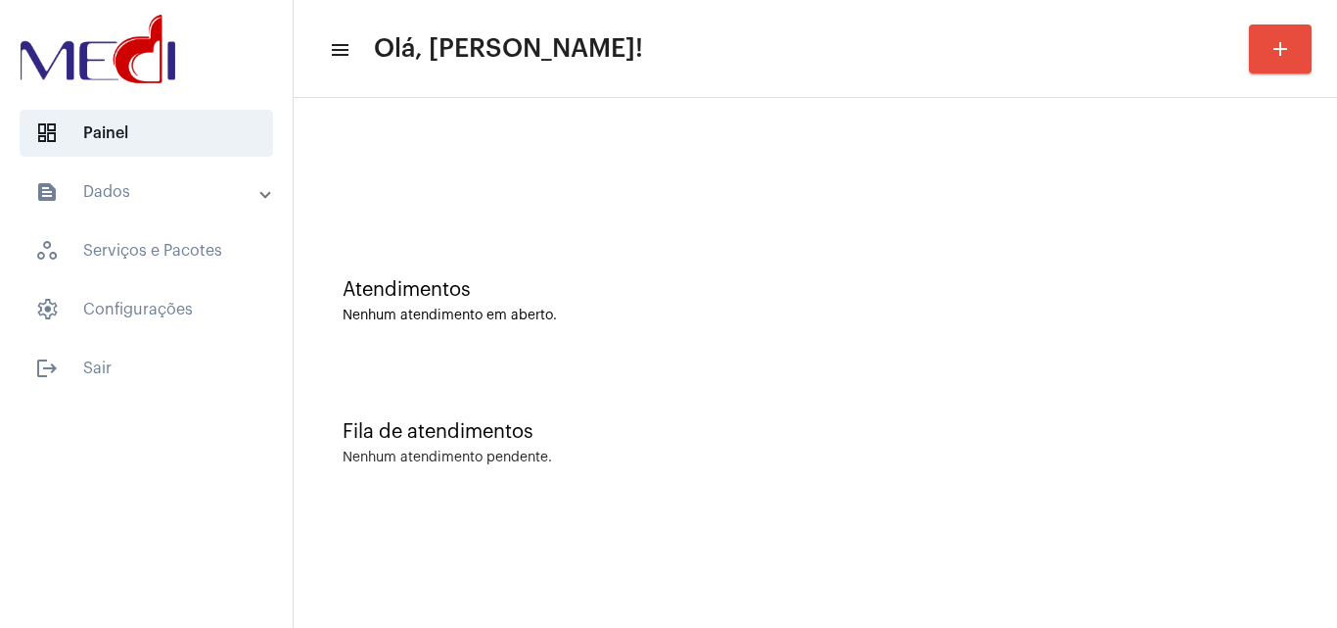
click at [1303, 349] on div "Atendimentos Nenhum atendimento em aberto." at bounding box center [816, 291] width 1024 height 142
click at [1133, 426] on div "Fila de atendimentos" at bounding box center [816, 432] width 946 height 22
click at [1314, 348] on div "Atendimentos Nenhum atendimento em aberto." at bounding box center [816, 291] width 1024 height 142
click at [1250, 409] on div "Fila de atendimentos Nenhum atendimento pendente." at bounding box center [816, 433] width 1024 height 142
click at [1324, 453] on div "Fila de atendimentos Nenhum atendimento pendente." at bounding box center [816, 433] width 1024 height 142
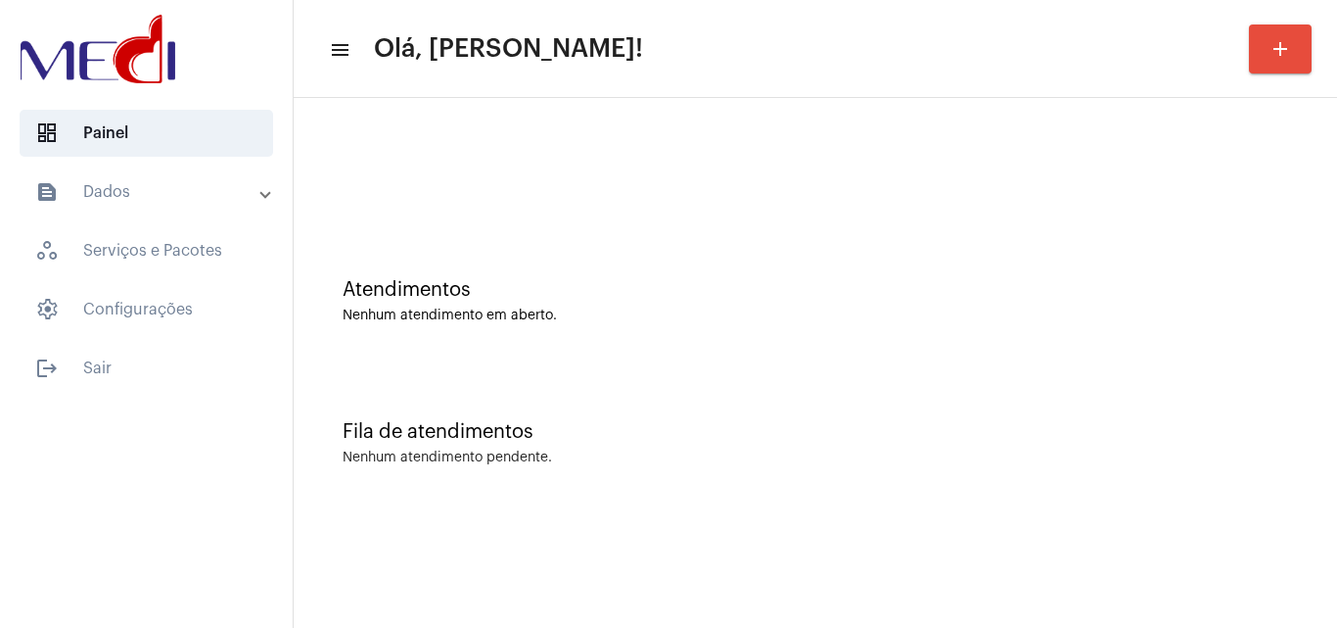
click at [1285, 458] on div "Nenhum atendimento pendente." at bounding box center [816, 457] width 946 height 15
click at [1314, 467] on div "Fila de atendimentos Nenhum atendimento pendente." at bounding box center [816, 433] width 1024 height 142
click at [891, 564] on mat-sidenav-content "menu Olá, Karen! add Atendimentos Nenhum atendimento em aberto. Fila de atendim…" at bounding box center [816, 314] width 1044 height 628
click at [1127, 387] on div "Fila de atendimentos Nenhum atendimento pendente." at bounding box center [816, 433] width 1024 height 142
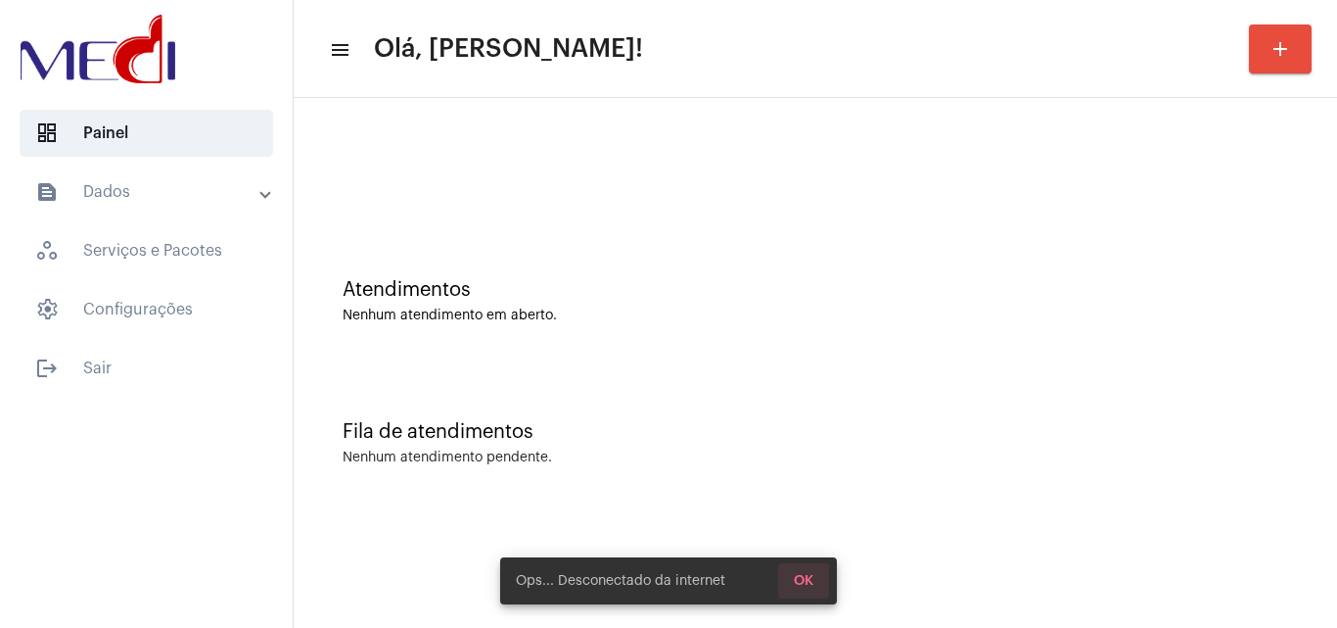
click at [817, 583] on button "OK" at bounding box center [803, 580] width 51 height 35
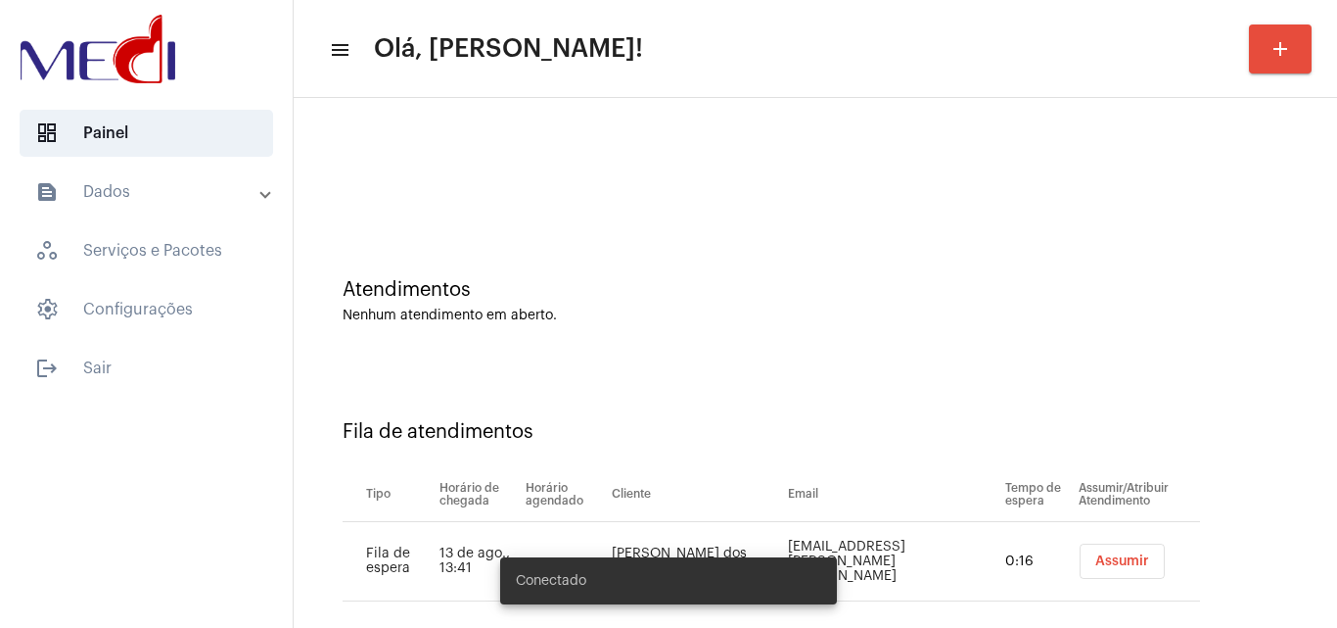
click at [1096, 567] on span "Assumir" at bounding box center [1123, 561] width 54 height 14
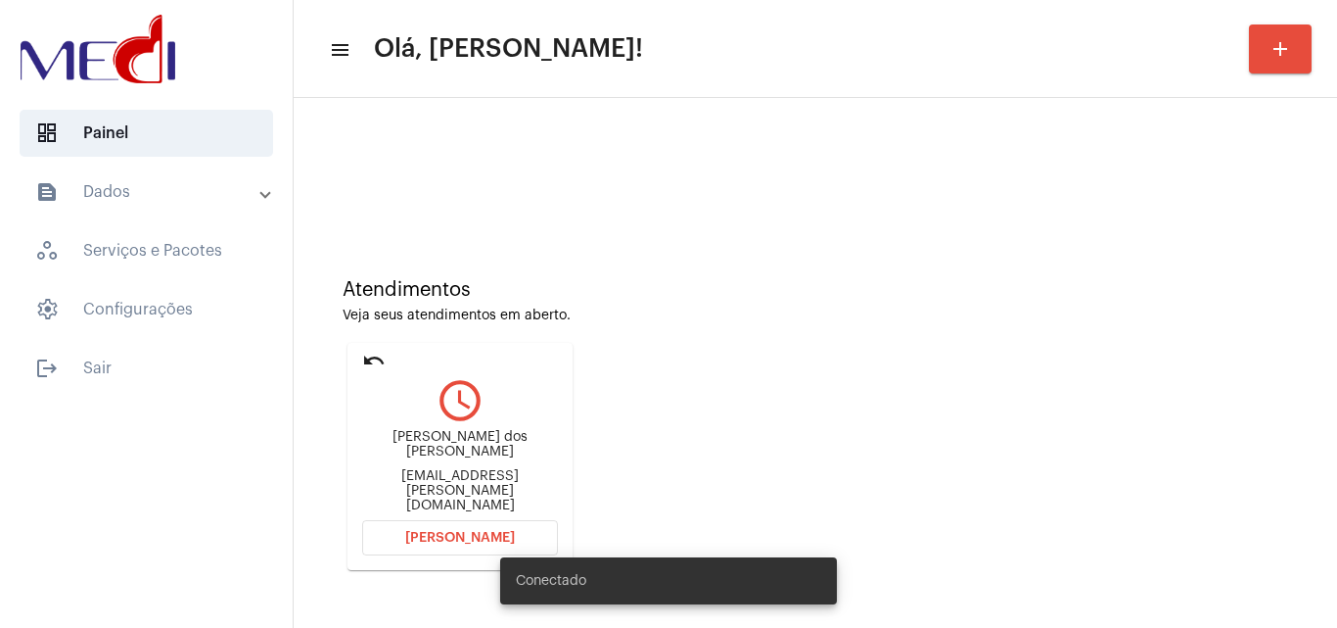
click at [470, 483] on div "fcustodio.santos@gmail.com" at bounding box center [460, 491] width 196 height 44
copy mat-card-content "fcustodio.santos@gmail.com Abrir Chamada"
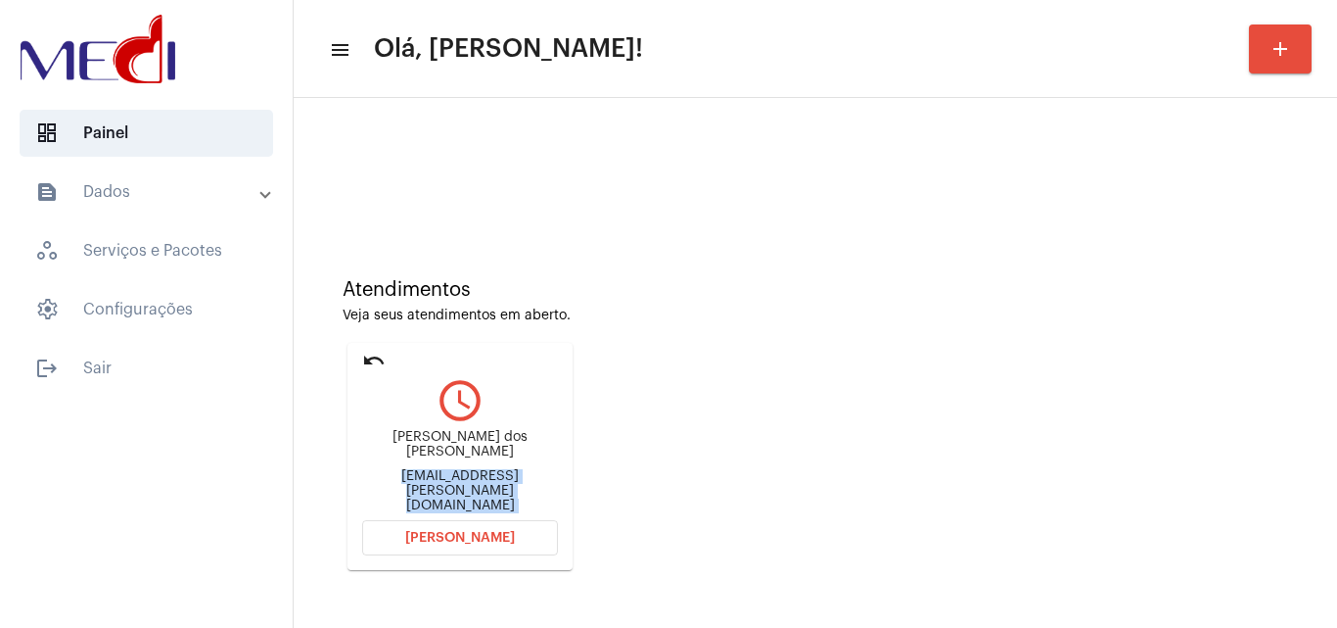
click at [487, 547] on button "Abrir Chamada" at bounding box center [460, 537] width 196 height 35
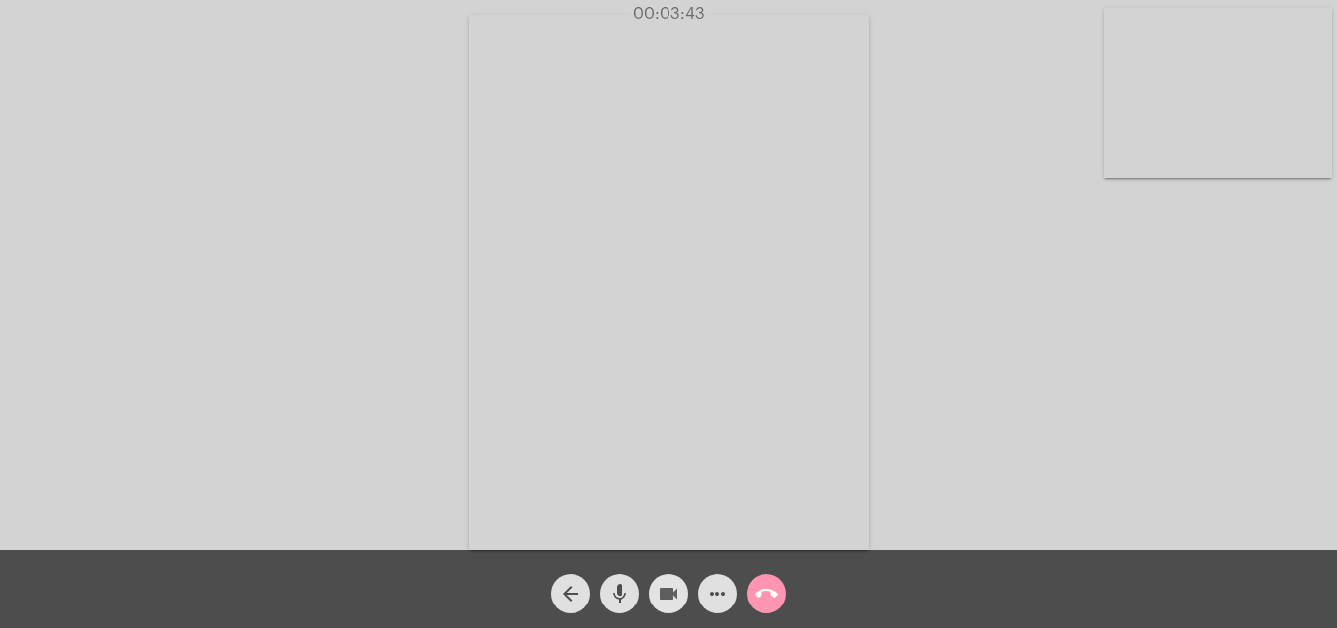
click at [679, 590] on mat-icon "videocam" at bounding box center [668, 593] width 23 height 23
click at [609, 592] on mat-icon "mic" at bounding box center [619, 593] width 23 height 23
click at [669, 593] on mat-icon "videocam_off" at bounding box center [668, 593] width 23 height 23
click at [617, 593] on mat-icon "mic_off" at bounding box center [619, 593] width 23 height 23
click at [759, 594] on mat-icon "call_end" at bounding box center [766, 593] width 23 height 23
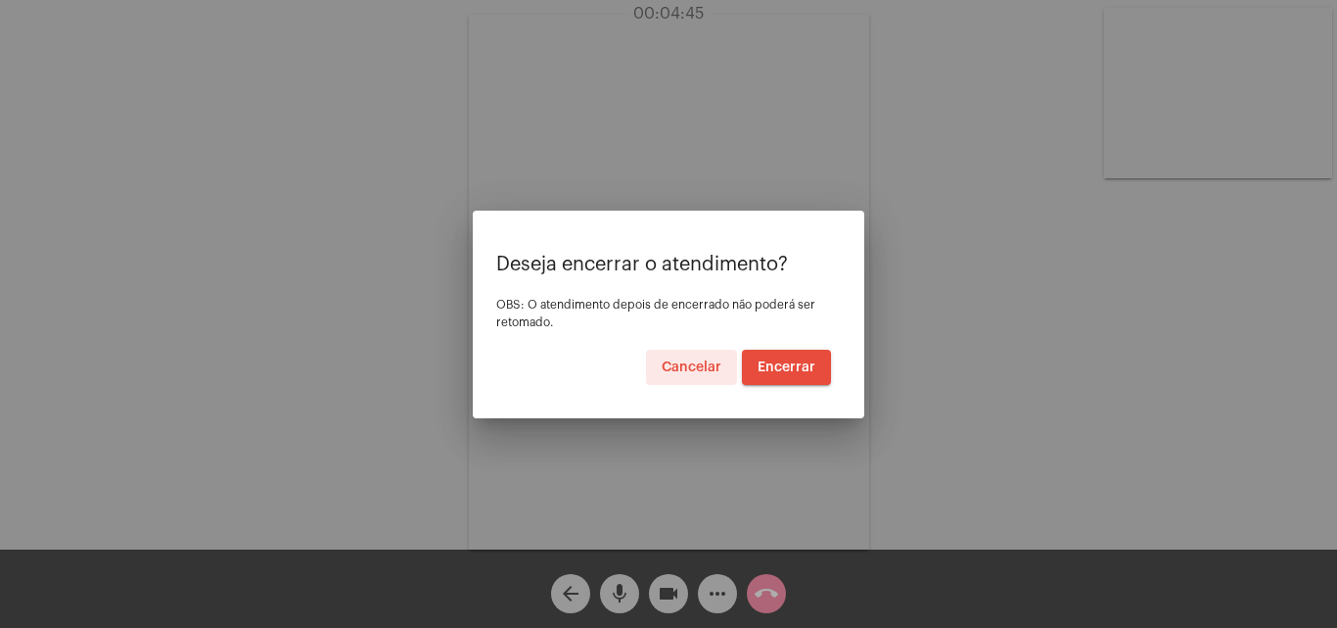
click at [781, 372] on span "Encerrar" at bounding box center [787, 367] width 58 height 14
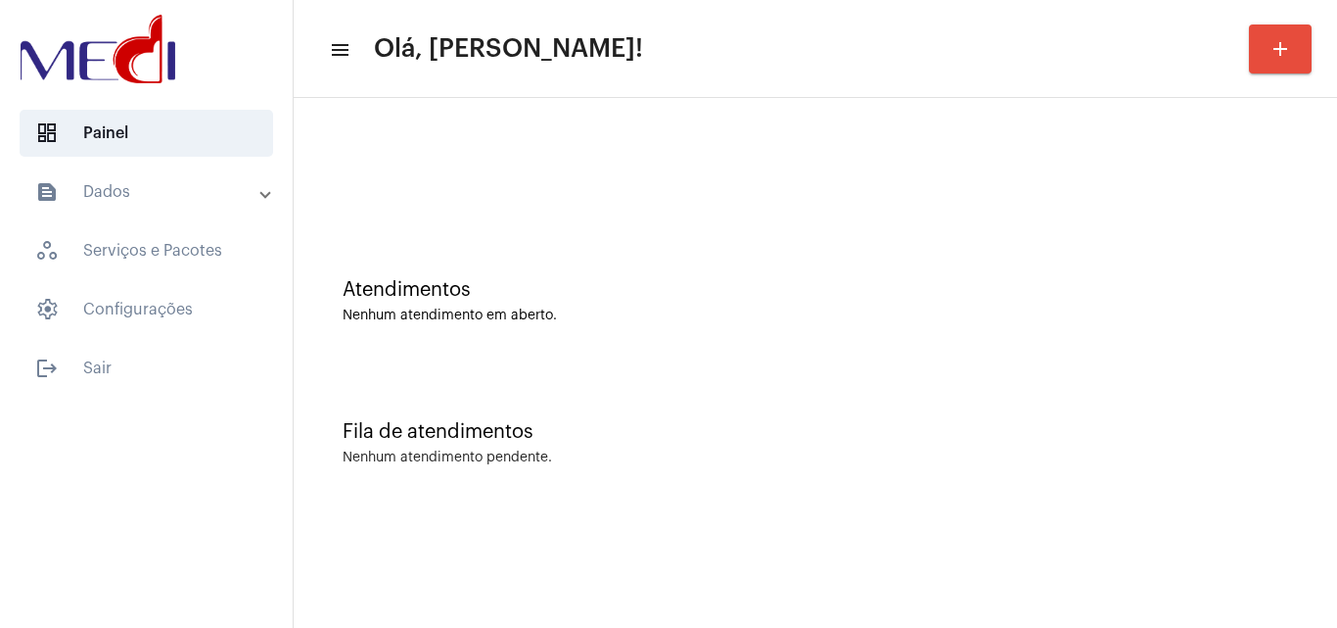
click at [1328, 494] on div "Atendimentos Nenhum atendimento em aberto. Fila de atendimentos Nenhum atendime…" at bounding box center [816, 306] width 1044 height 416
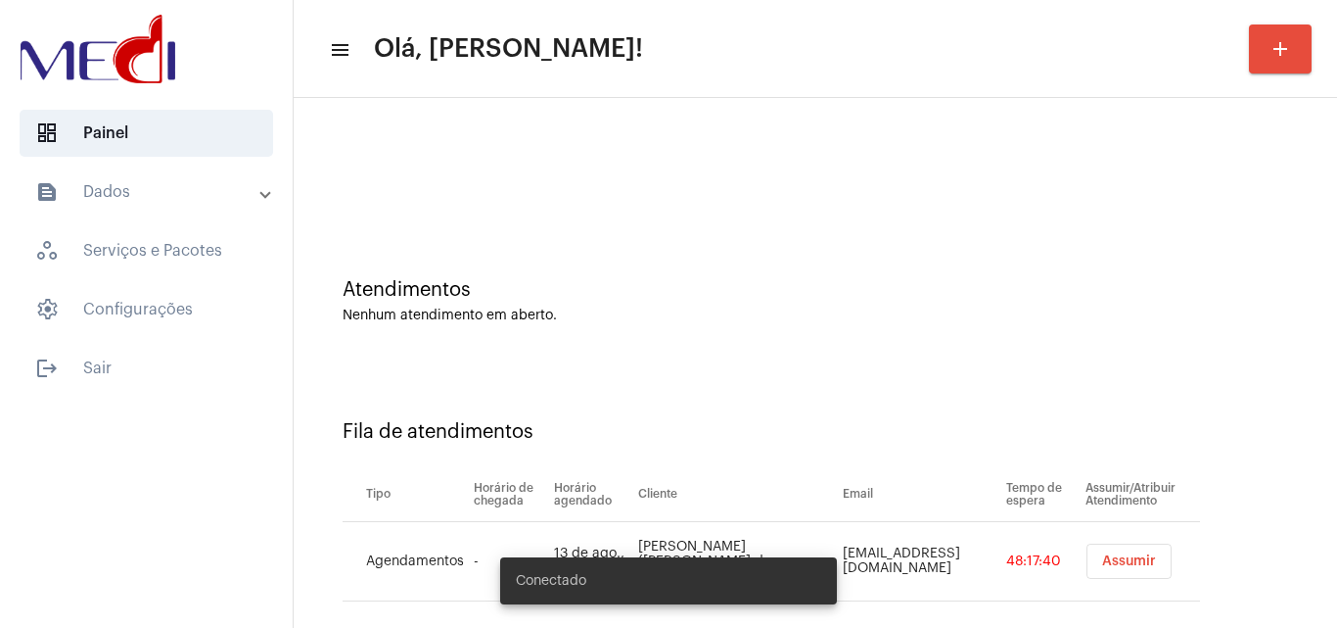
click at [1110, 568] on button "Assumir" at bounding box center [1129, 560] width 85 height 35
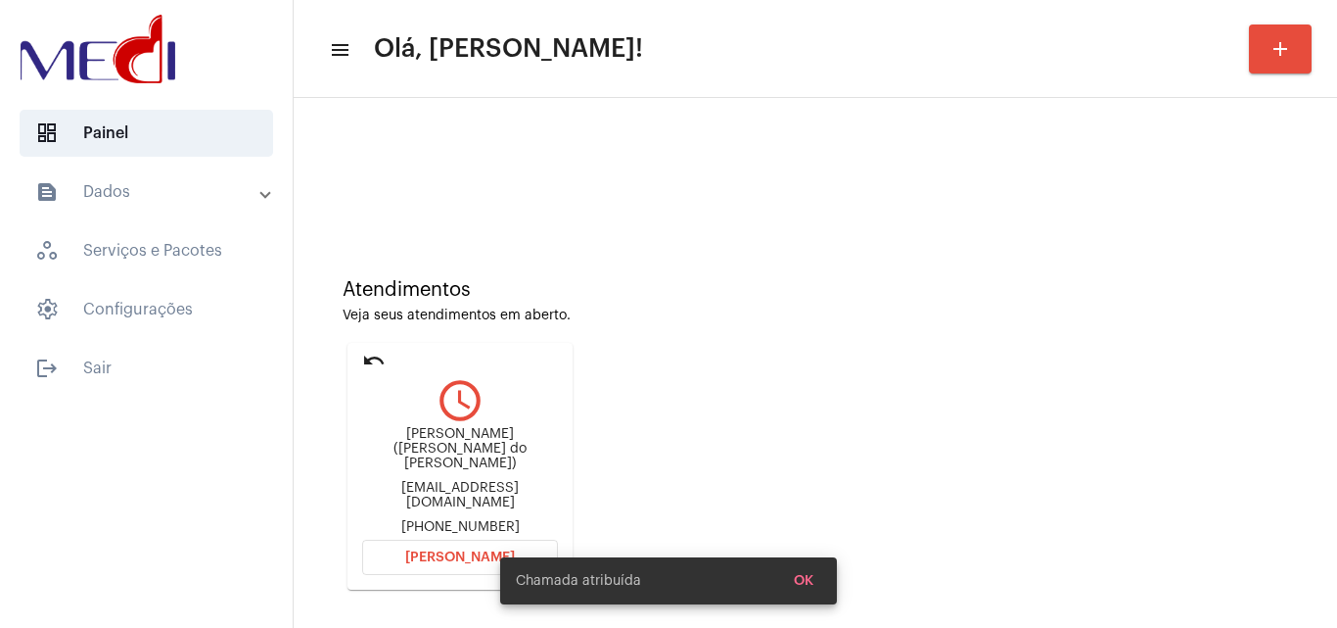
click at [517, 481] on div "carolinedosanjosampaio@gmail.com" at bounding box center [460, 495] width 196 height 29
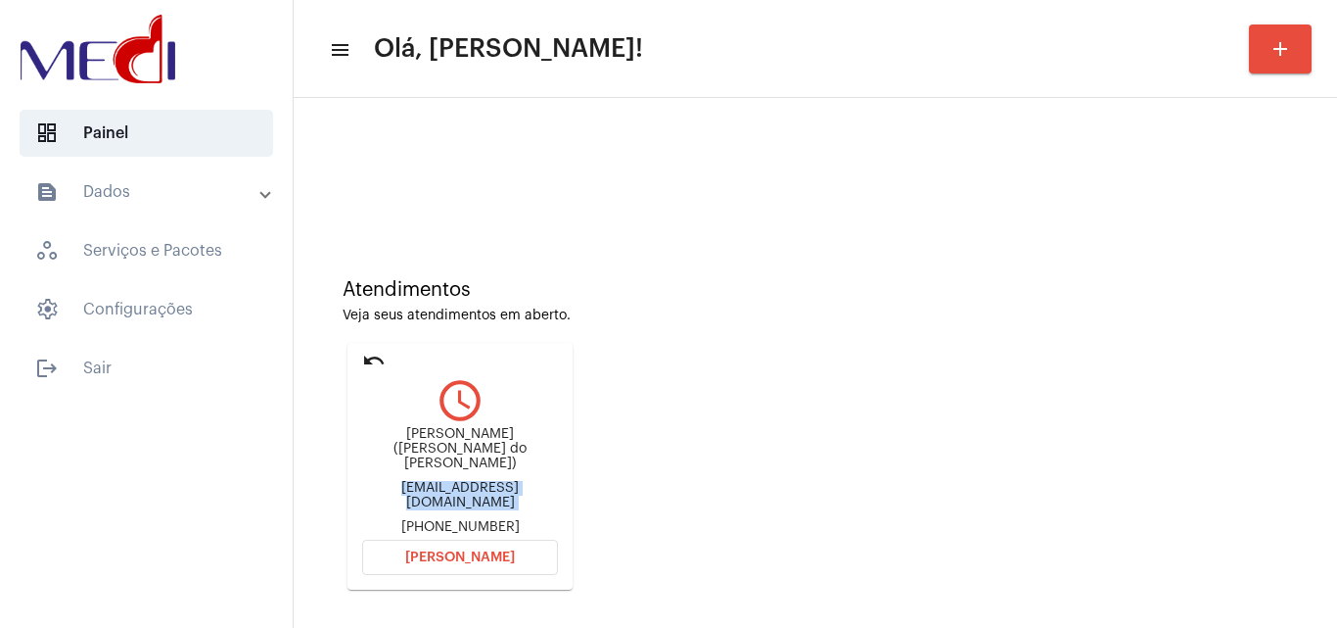
copy div "carolinedosanjosampaio@gmail.com"
click at [483, 540] on button "Abrir Chamada" at bounding box center [460, 557] width 196 height 35
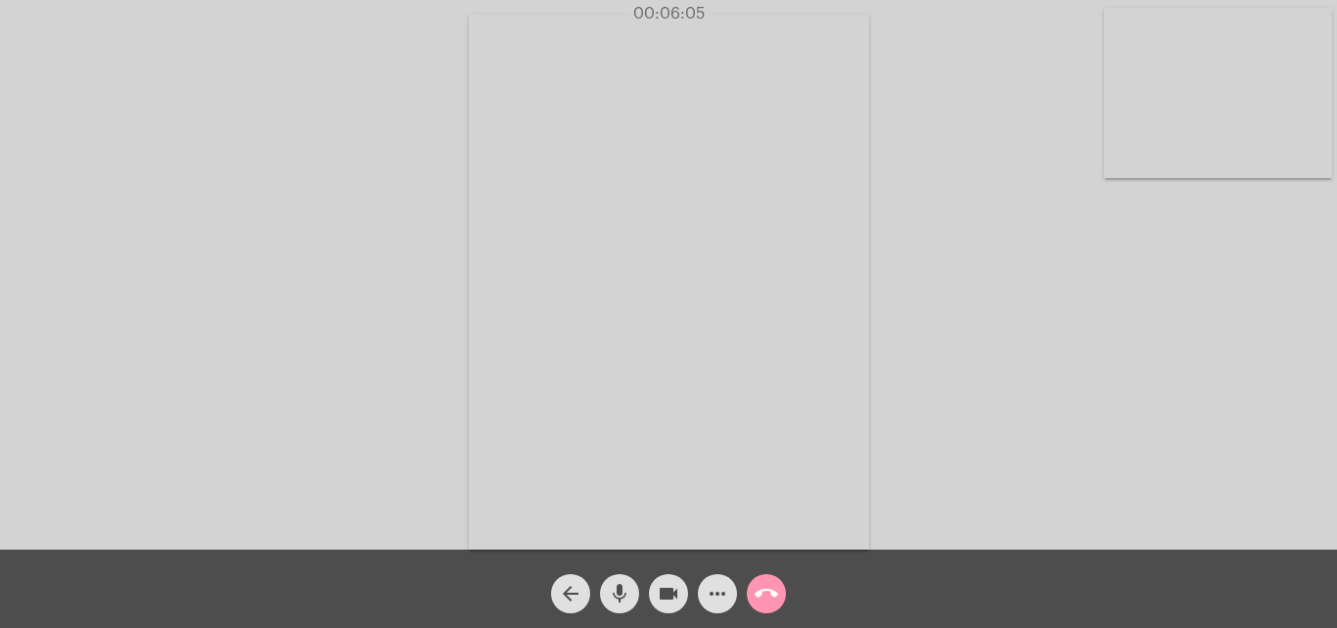
click at [768, 587] on mat-icon "call_end" at bounding box center [766, 593] width 23 height 23
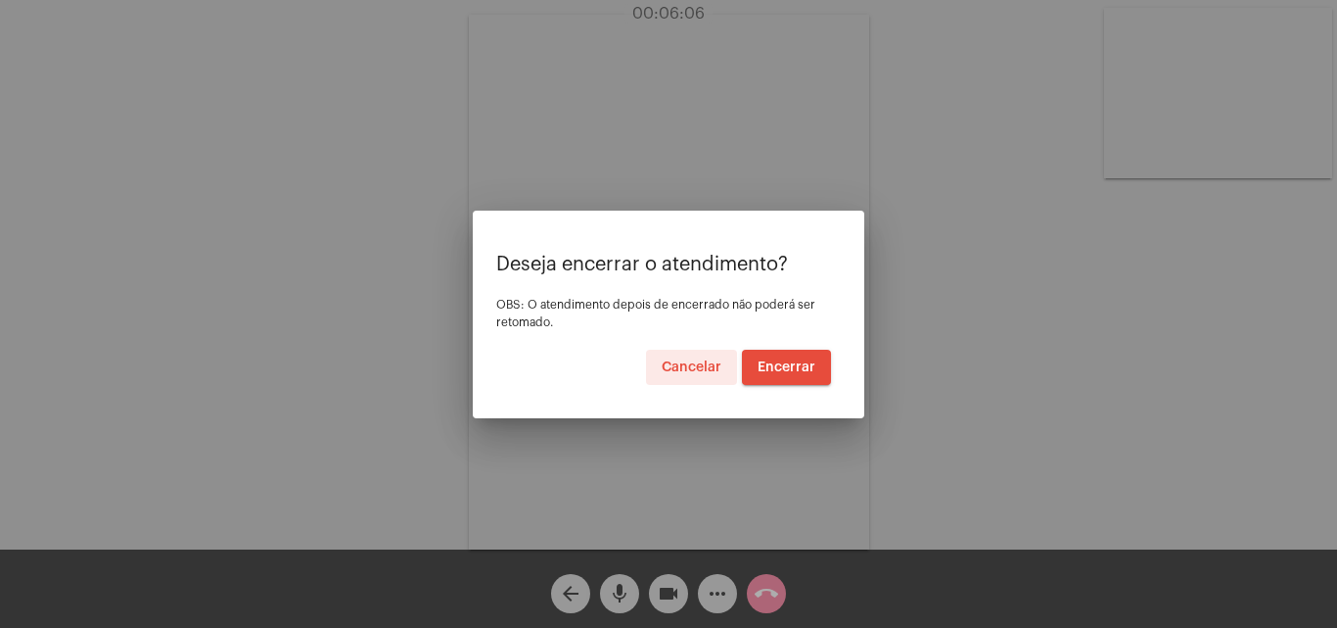
click at [807, 362] on span "Encerrar" at bounding box center [787, 367] width 58 height 14
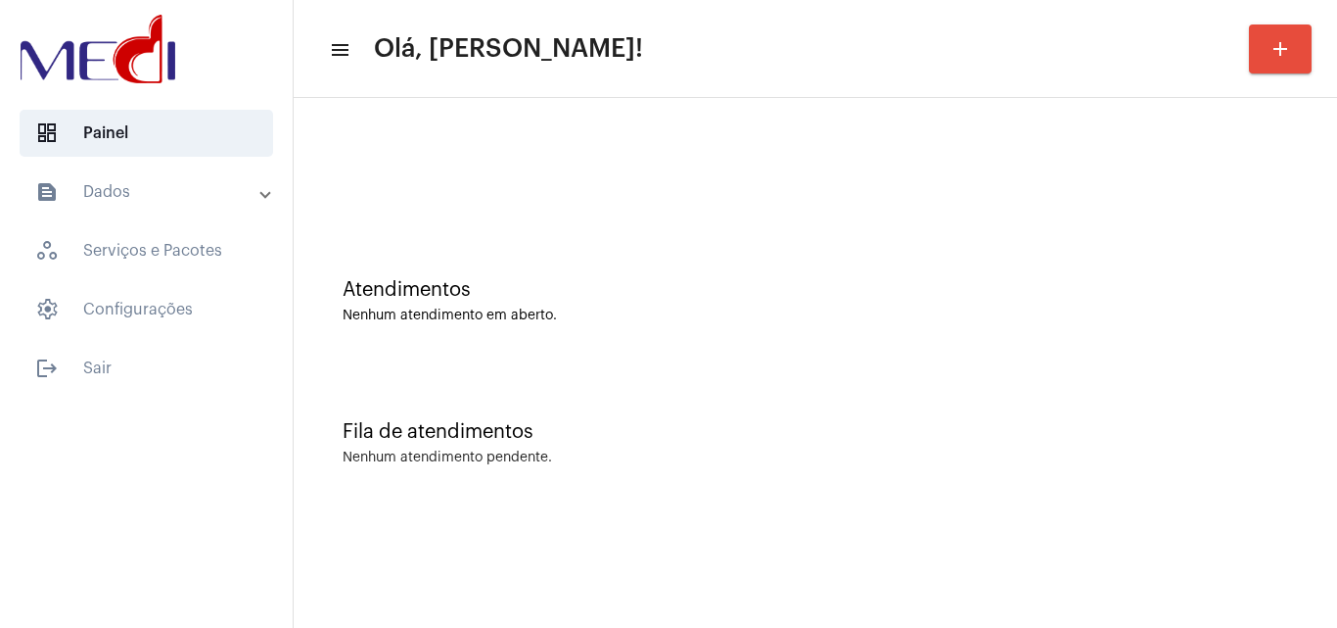
click at [1245, 434] on div "Fila de atendimentos" at bounding box center [816, 432] width 946 height 22
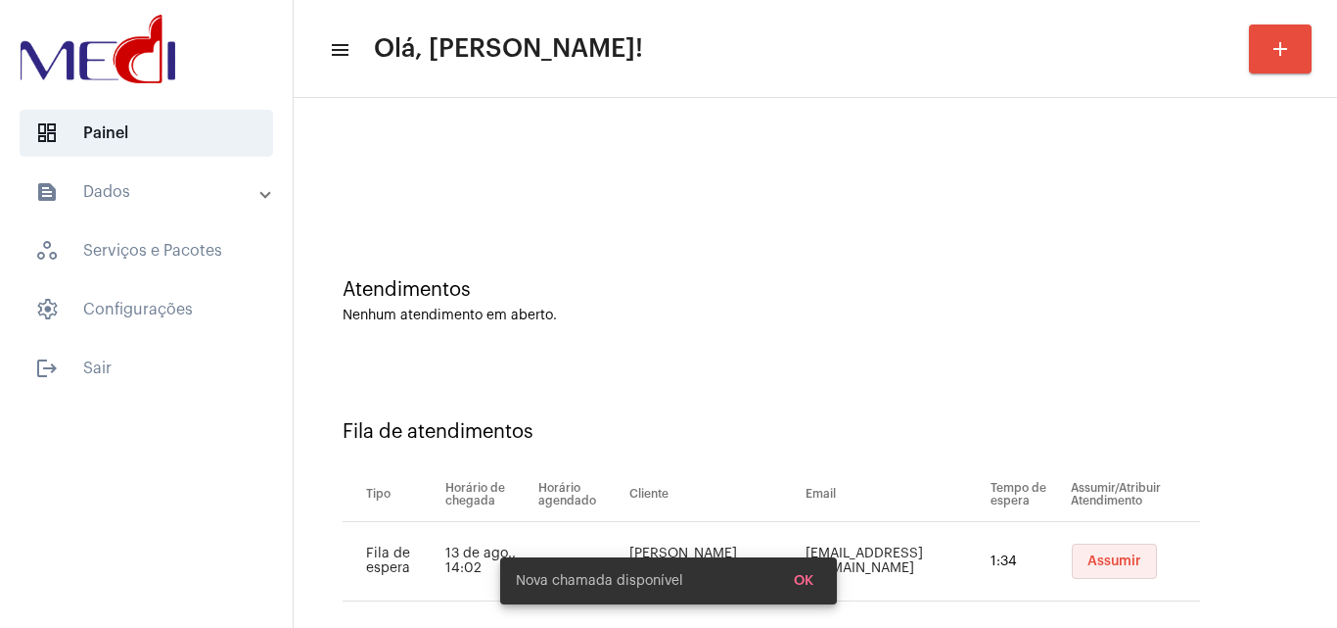
click at [1088, 567] on span "Assumir" at bounding box center [1115, 561] width 54 height 14
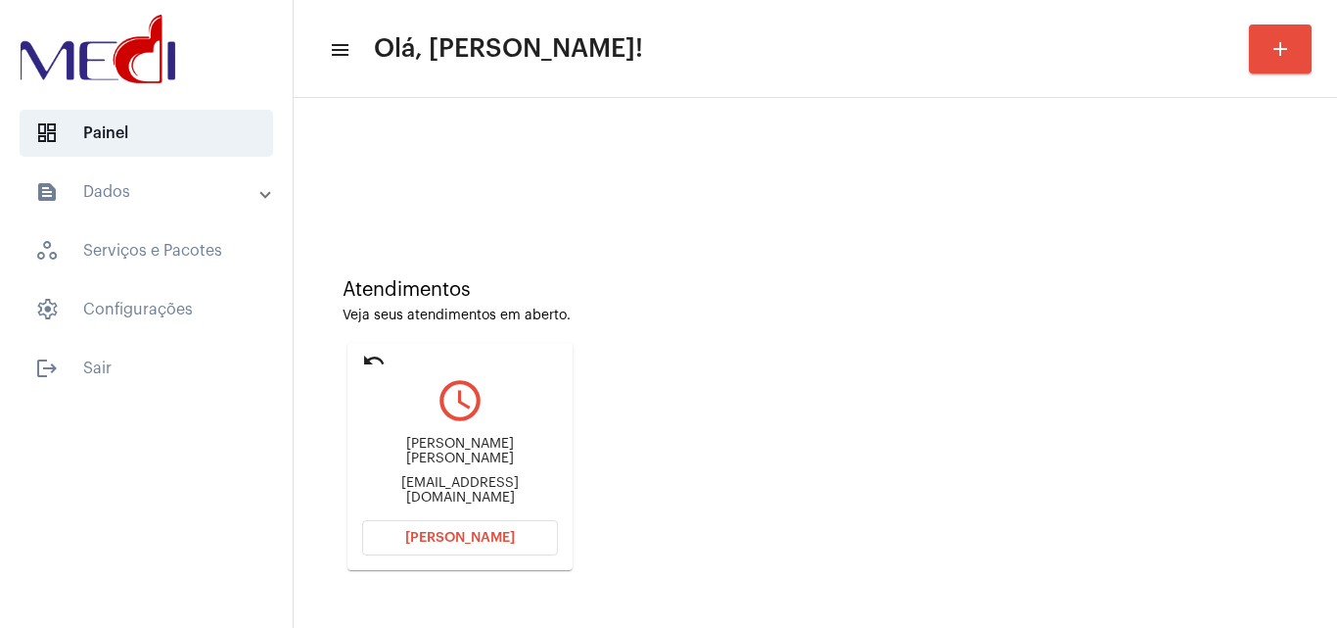
click at [475, 481] on div "edjleo@yahoo.com.br" at bounding box center [460, 490] width 196 height 29
copy mat-card-content "edjleo@yahoo.com.br Abrir Chamada"
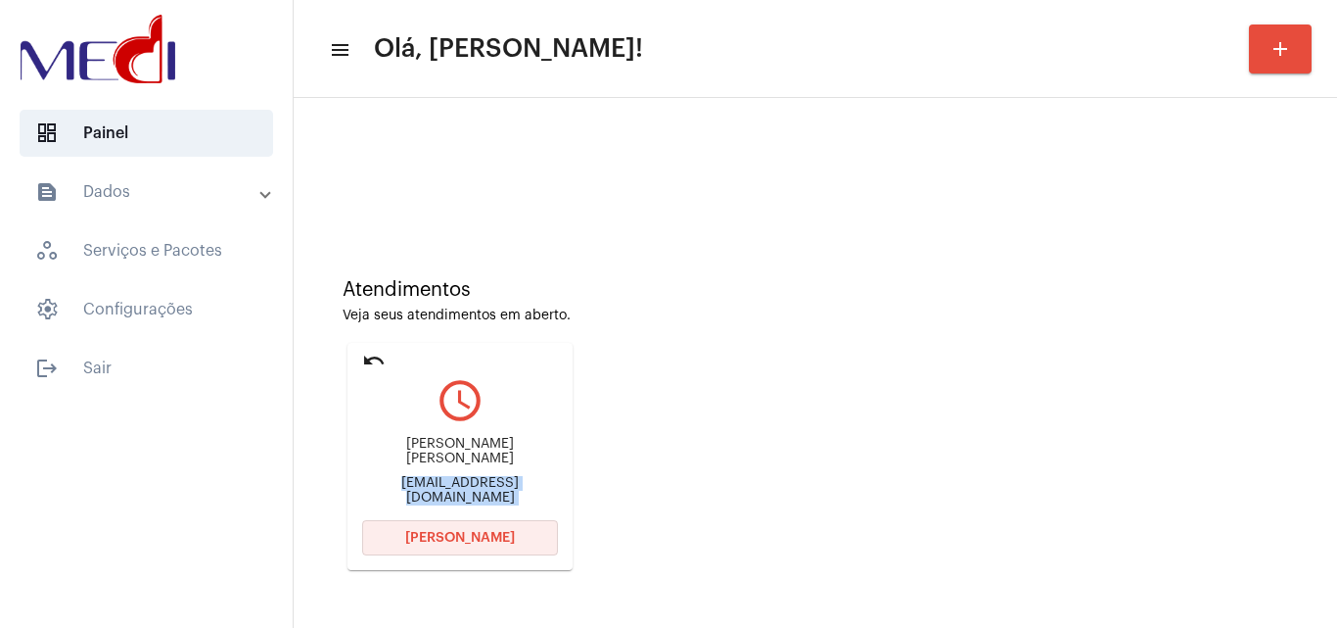
click at [481, 537] on span "[PERSON_NAME]" at bounding box center [460, 538] width 110 height 14
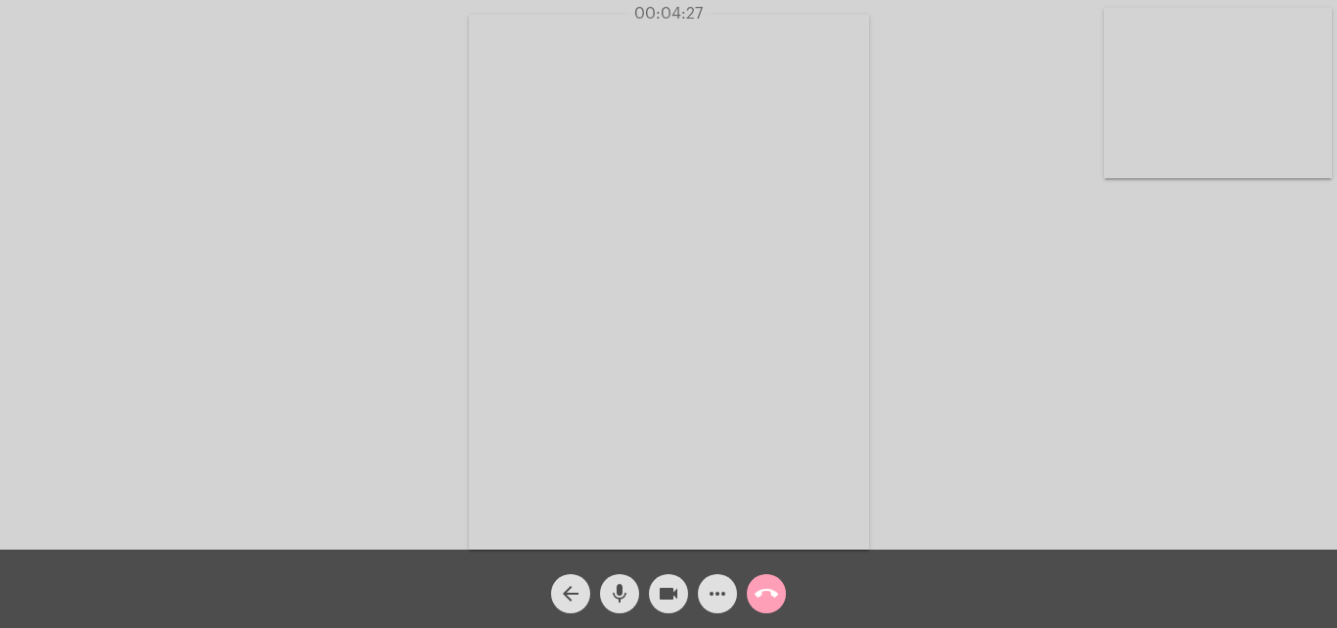
click at [775, 587] on mat-icon "call_end" at bounding box center [766, 593] width 23 height 23
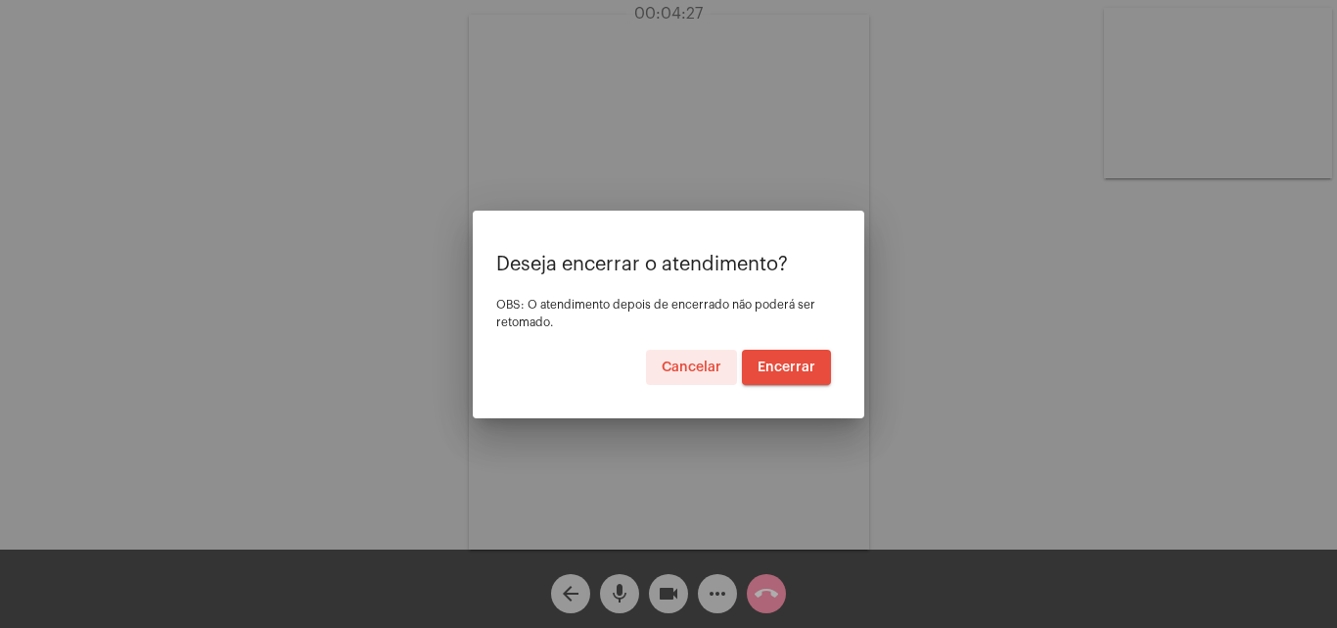
click at [781, 370] on span "Encerrar" at bounding box center [787, 367] width 58 height 14
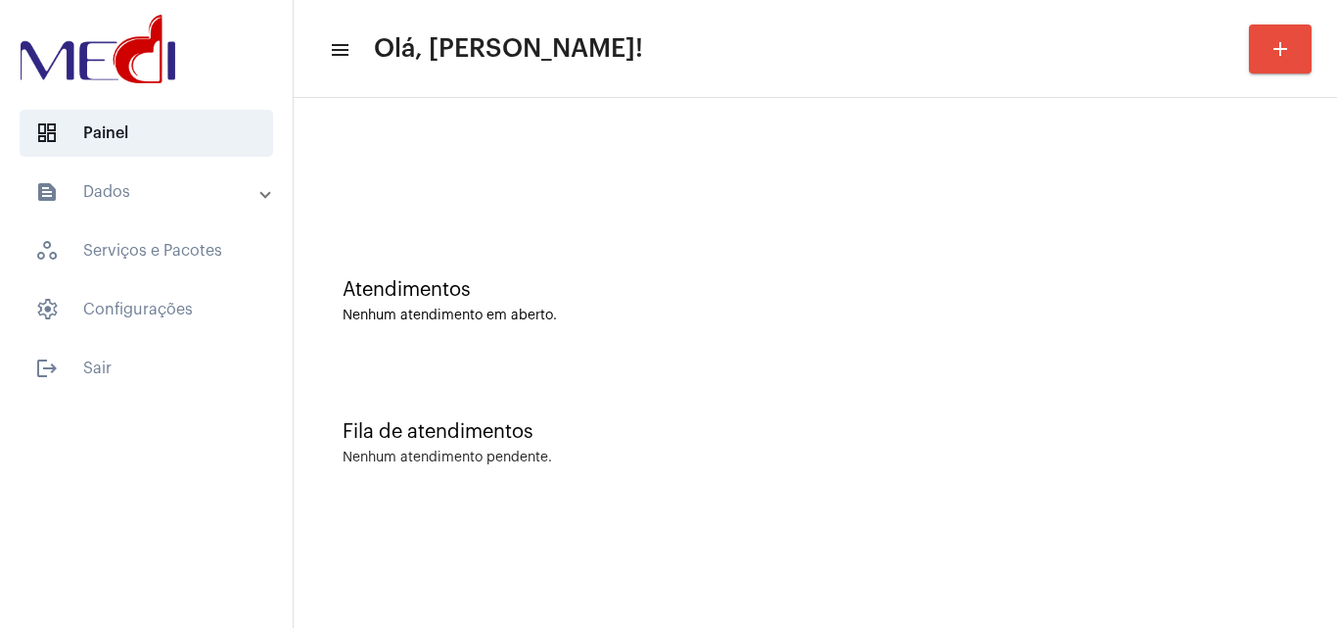
click at [1256, 371] on div "Fila de atendimentos Nenhum atendimento pendente." at bounding box center [816, 433] width 1024 height 142
click at [1298, 286] on div "Atendimentos Nenhum atendimento em aberto." at bounding box center [816, 291] width 1024 height 142
click at [1290, 423] on div "Fila de atendimentos Nenhum atendimento pendente." at bounding box center [816, 433] width 1024 height 142
click at [1182, 464] on div "Nenhum atendimento pendente." at bounding box center [816, 457] width 946 height 15
click at [1168, 336] on div "Atendimentos Nenhum atendimento em aberto." at bounding box center [816, 291] width 1024 height 142
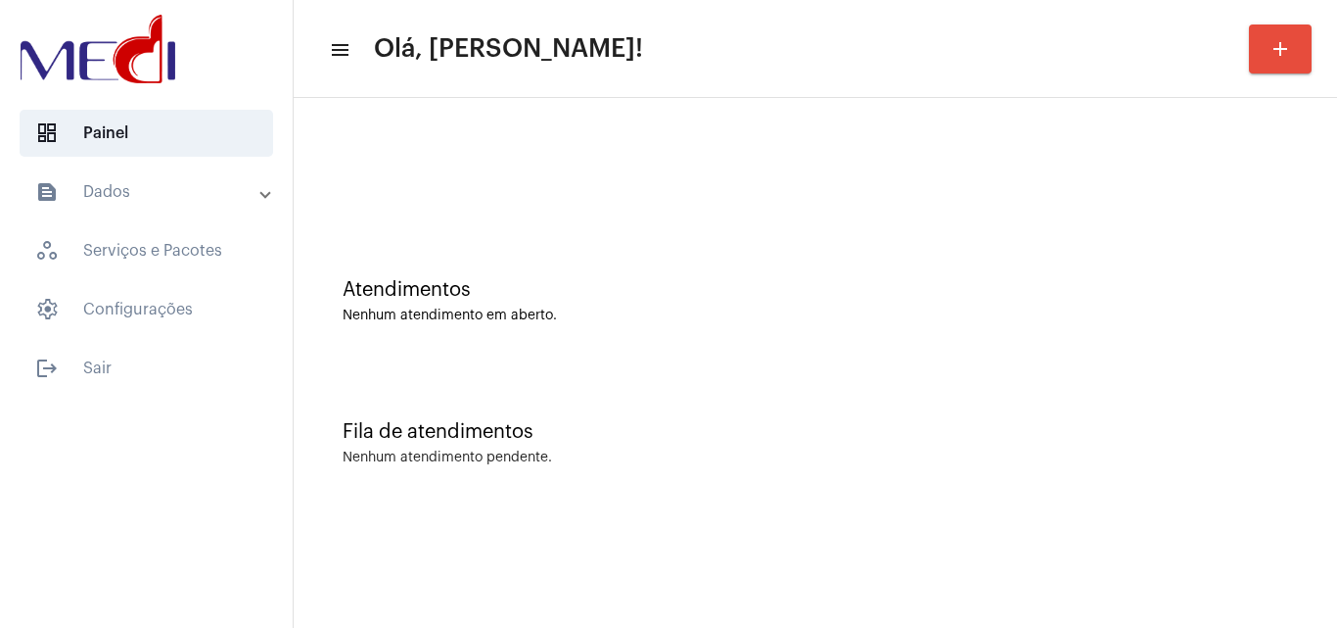
click at [1178, 287] on div "Atendimentos" at bounding box center [816, 290] width 946 height 22
click at [1196, 449] on div "Fila de atendimentos Nenhum atendimento pendente." at bounding box center [816, 433] width 1024 height 142
click at [1169, 344] on div "Atendimentos Nenhum atendimento em aberto." at bounding box center [816, 291] width 1024 height 142
drag, startPoint x: 1275, startPoint y: 371, endPoint x: 1246, endPoint y: 375, distance: 28.7
click at [1275, 371] on div "Fila de atendimentos Nenhum atendimento pendente." at bounding box center [816, 433] width 1024 height 142
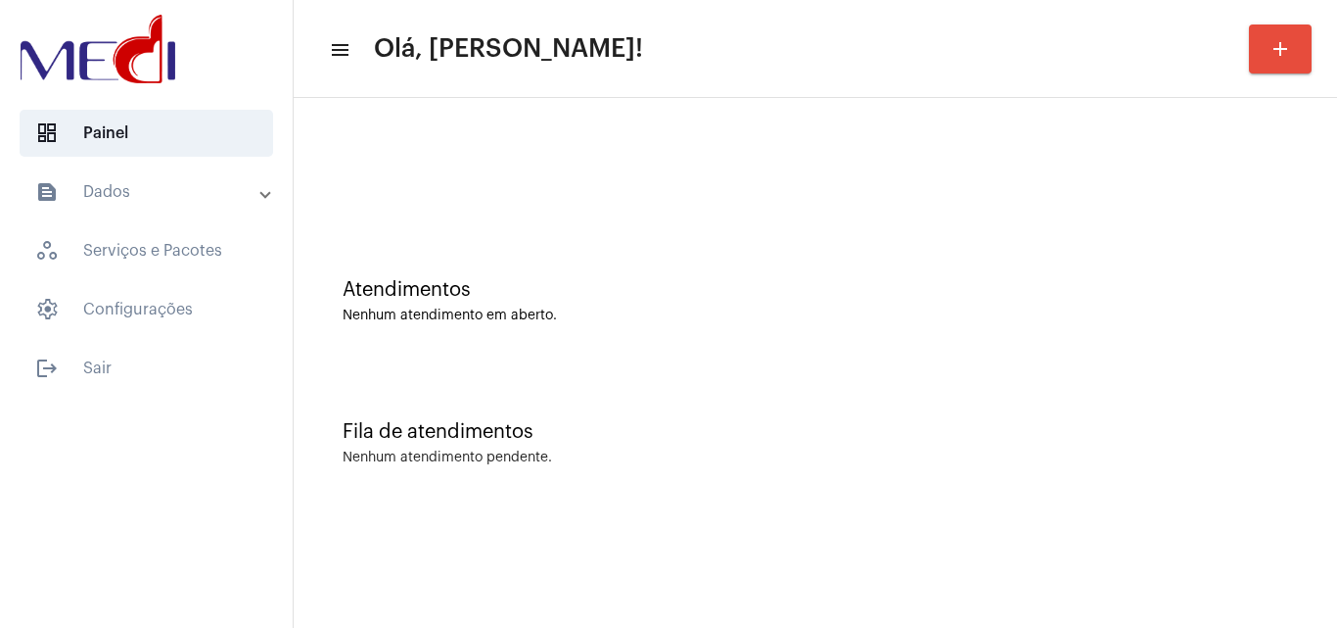
click at [1257, 424] on div "Fila de atendimentos" at bounding box center [816, 432] width 946 height 22
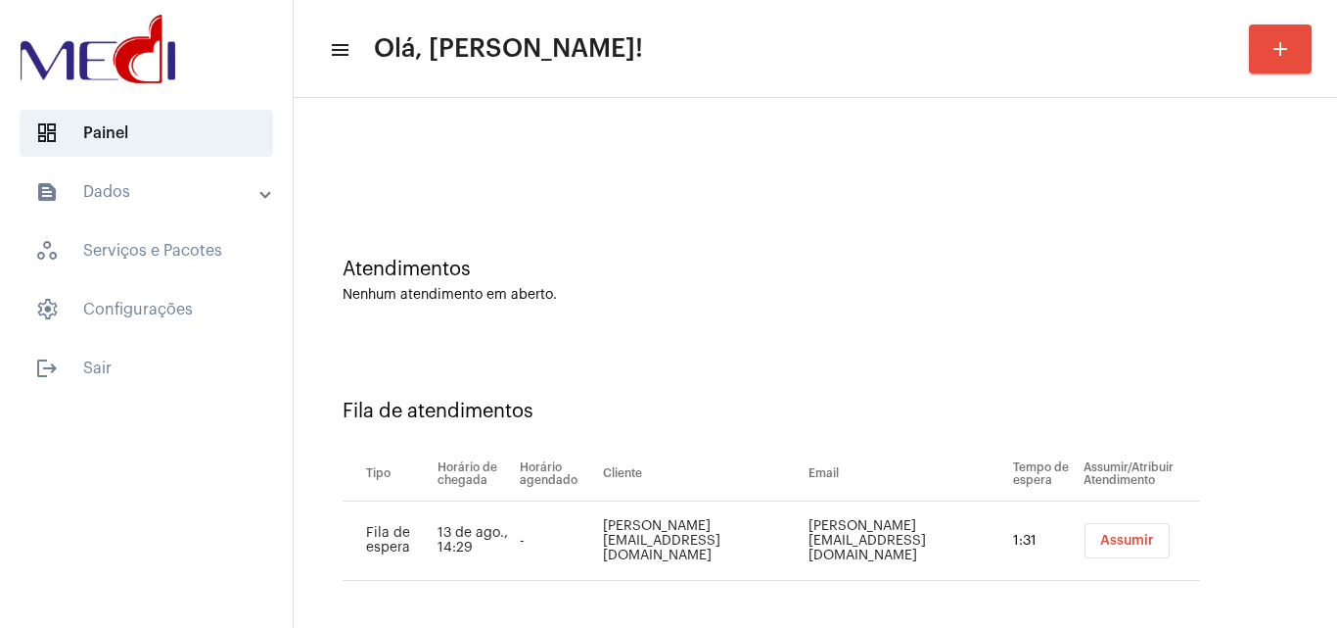
scroll to position [26, 0]
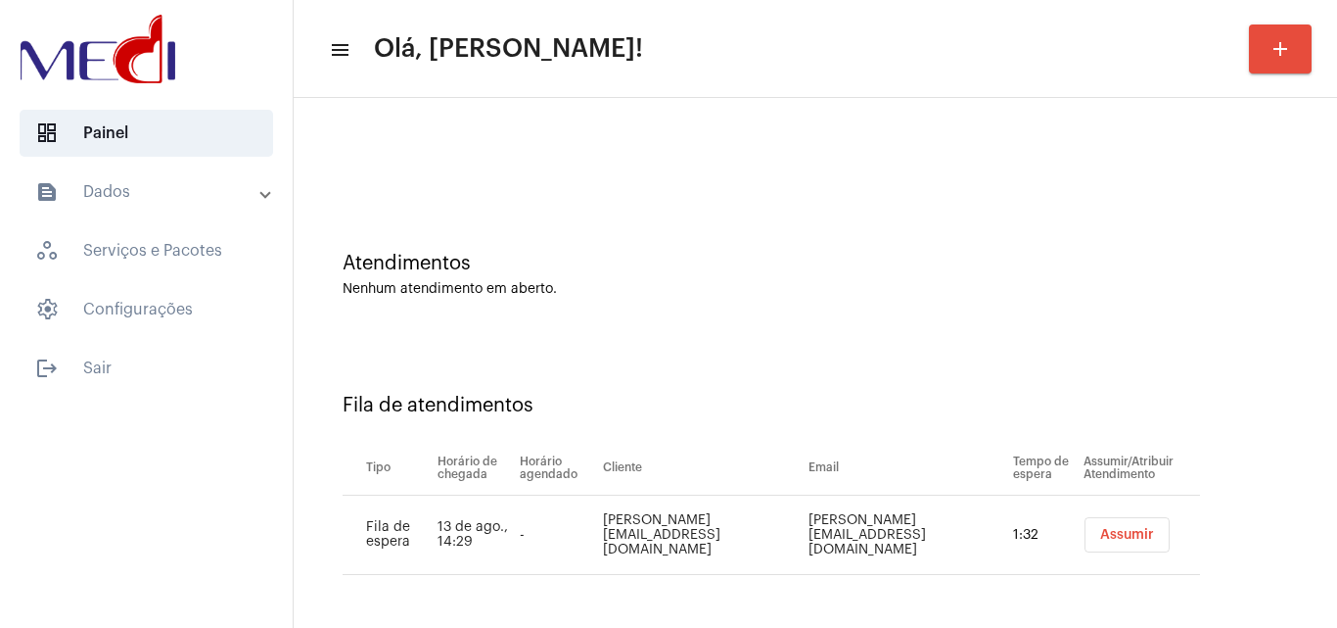
click at [1114, 531] on span "Assumir" at bounding box center [1128, 535] width 54 height 14
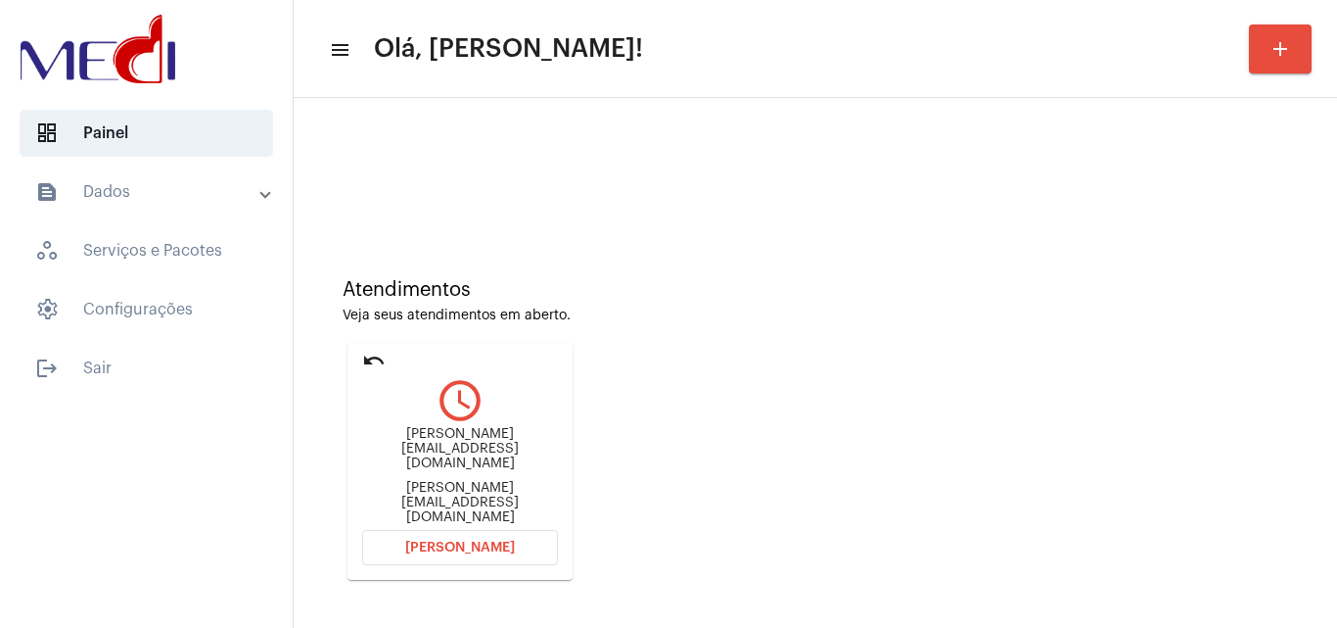
click at [454, 486] on div "[PERSON_NAME][EMAIL_ADDRESS][DOMAIN_NAME]" at bounding box center [460, 503] width 196 height 44
copy mat-card-content "[PERSON_NAME][EMAIL_ADDRESS][DOMAIN_NAME] [PERSON_NAME]"
click at [500, 540] on span "[PERSON_NAME]" at bounding box center [460, 547] width 110 height 14
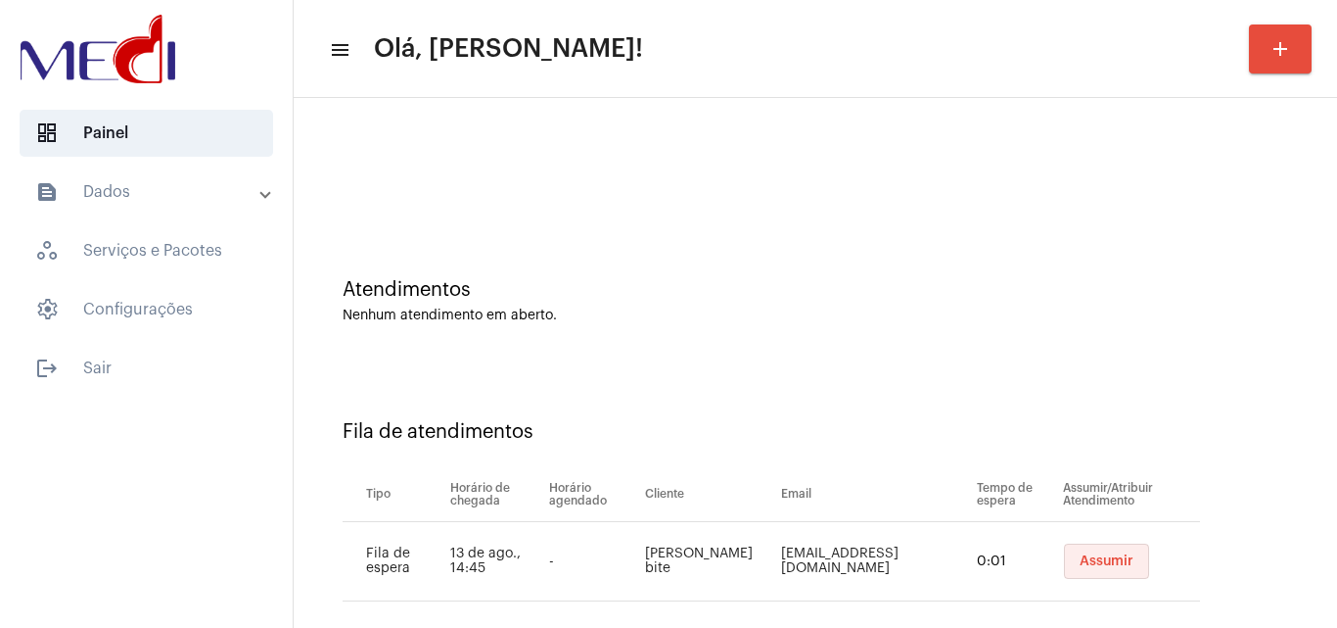
click at [1080, 556] on span "Assumir" at bounding box center [1107, 561] width 54 height 14
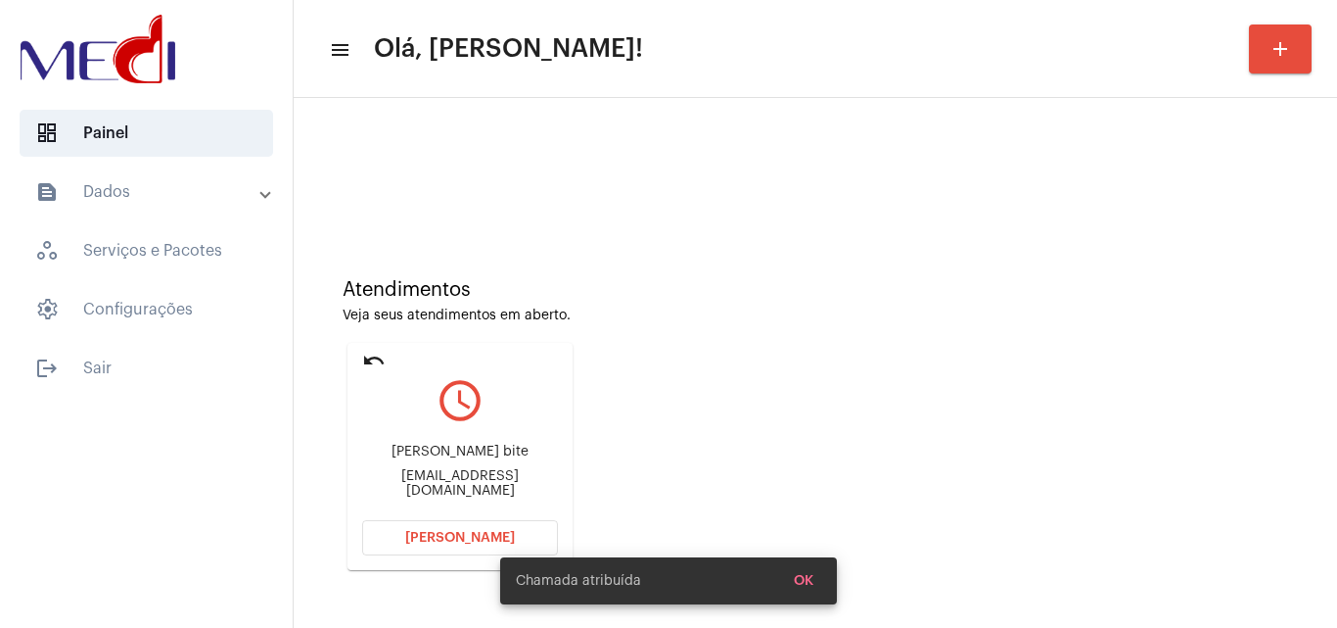
click at [485, 483] on div "[EMAIL_ADDRESS][DOMAIN_NAME]" at bounding box center [460, 483] width 196 height 29
copy mat-card-content "[EMAIL_ADDRESS][DOMAIN_NAME] [PERSON_NAME]"
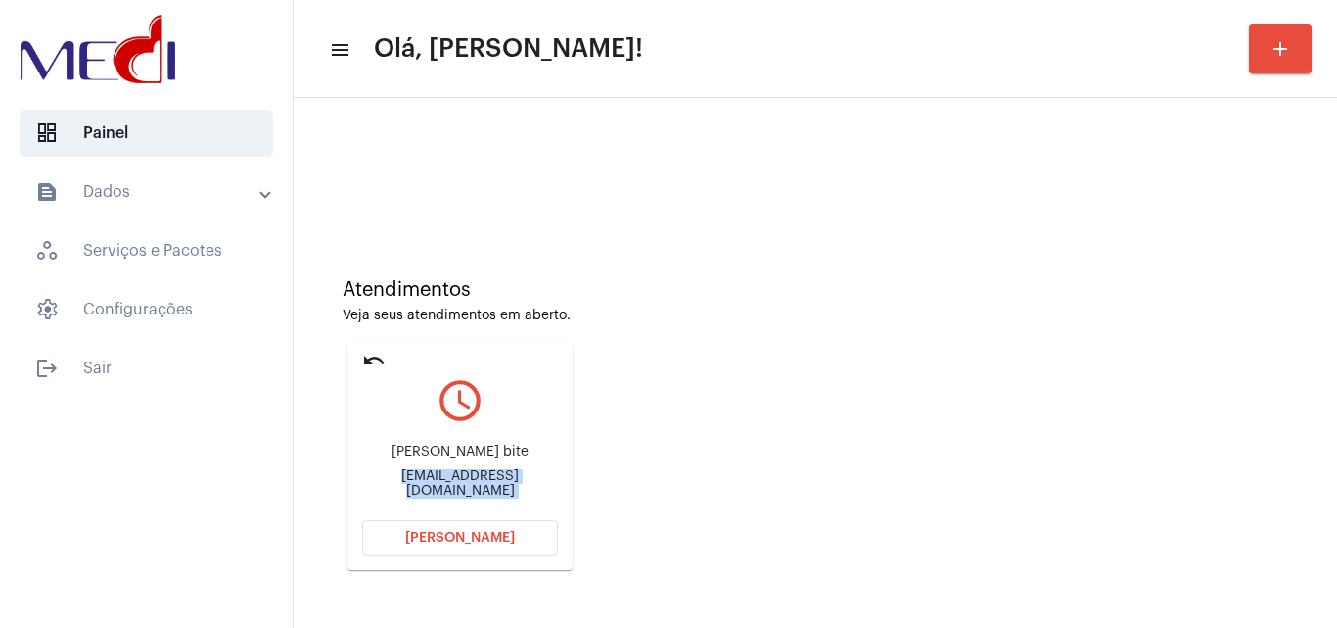
click at [368, 360] on mat-icon "undo" at bounding box center [373, 360] width 23 height 23
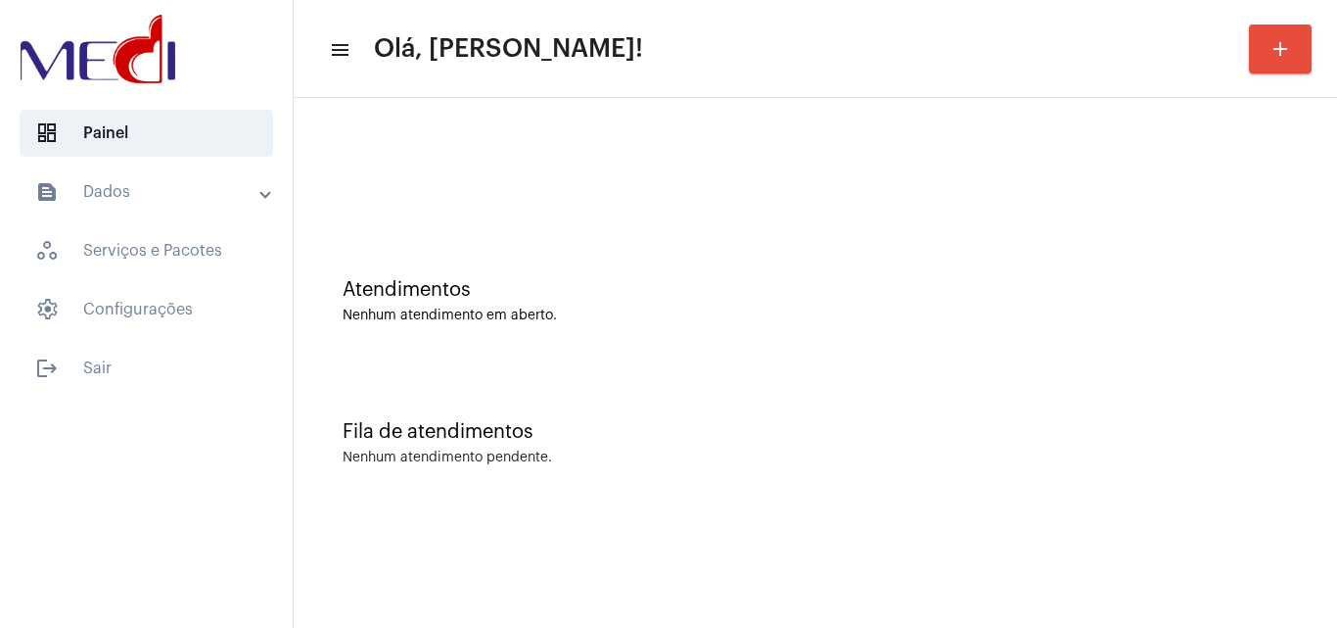
click at [1108, 386] on div "Fila de atendimentos Nenhum atendimento pendente." at bounding box center [816, 433] width 1024 height 142
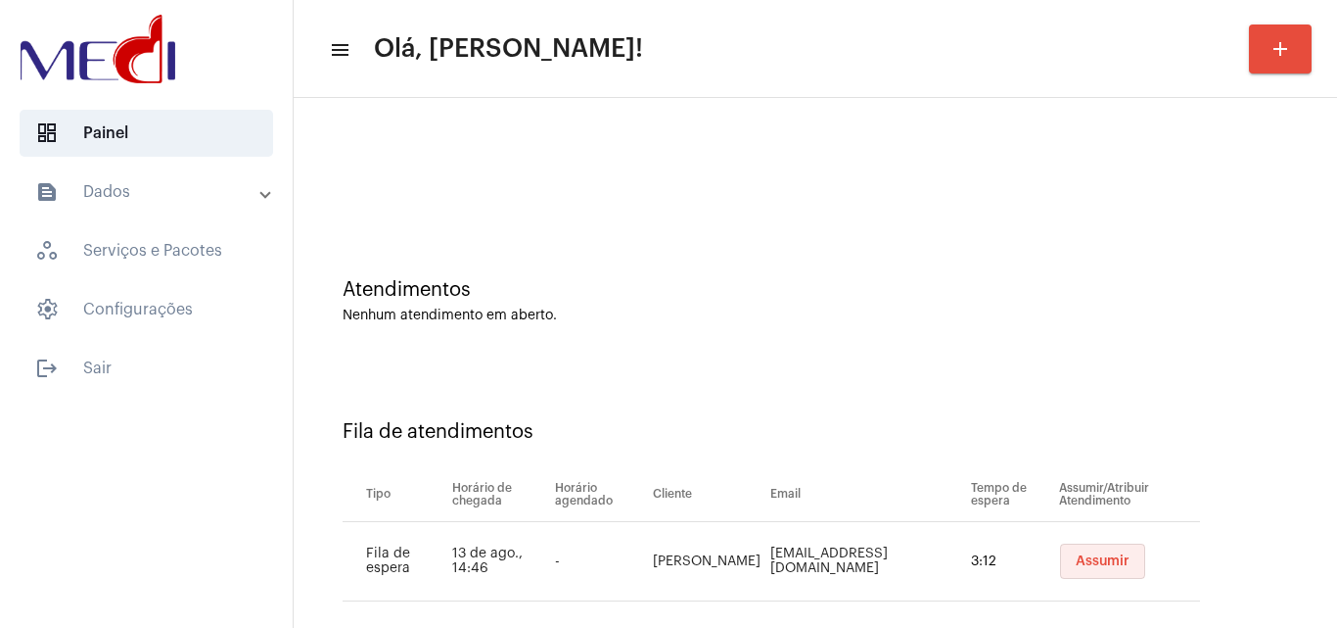
click at [1092, 556] on span "Assumir" at bounding box center [1103, 561] width 54 height 14
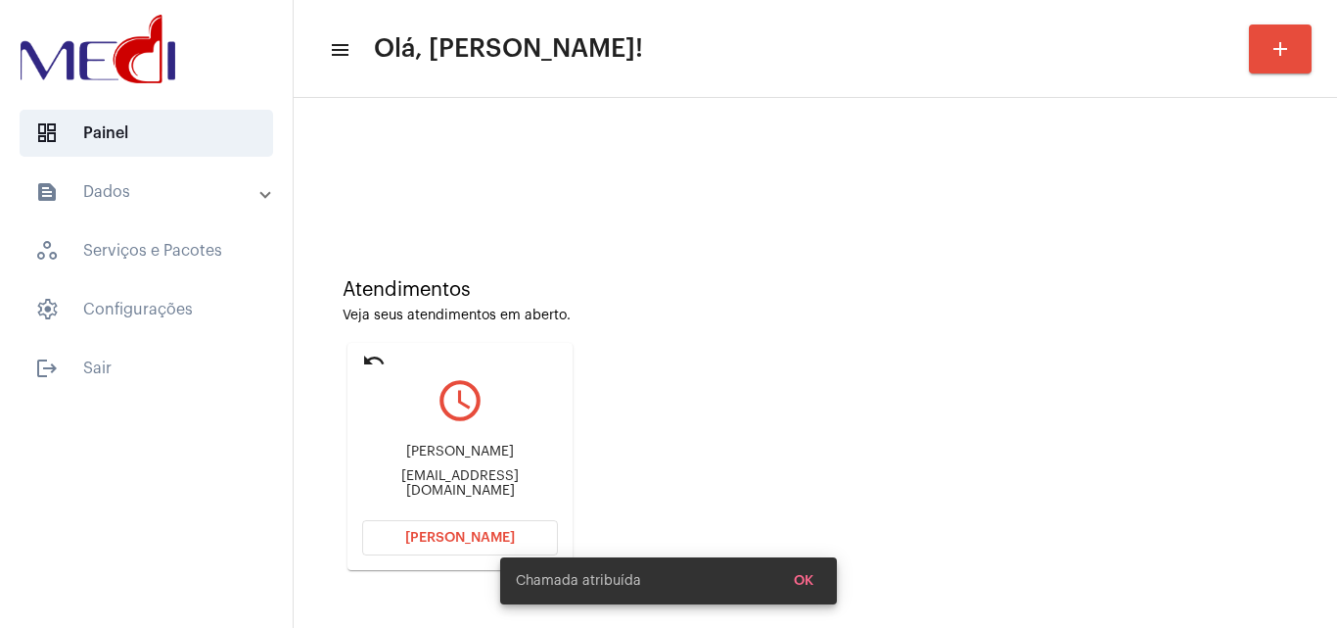
click at [410, 483] on div "[EMAIL_ADDRESS][DOMAIN_NAME]" at bounding box center [460, 483] width 196 height 29
copy mat-card-content "[EMAIL_ADDRESS][DOMAIN_NAME] Abrir Chamada"
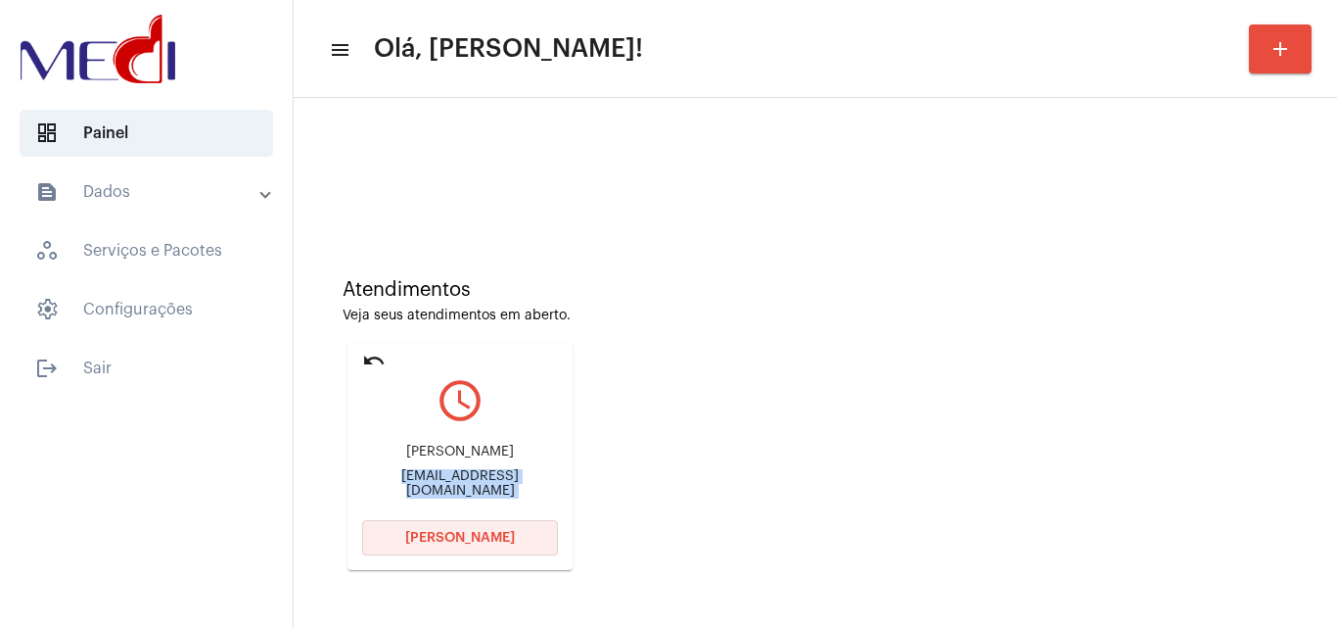
click at [459, 536] on span "[PERSON_NAME]" at bounding box center [460, 538] width 110 height 14
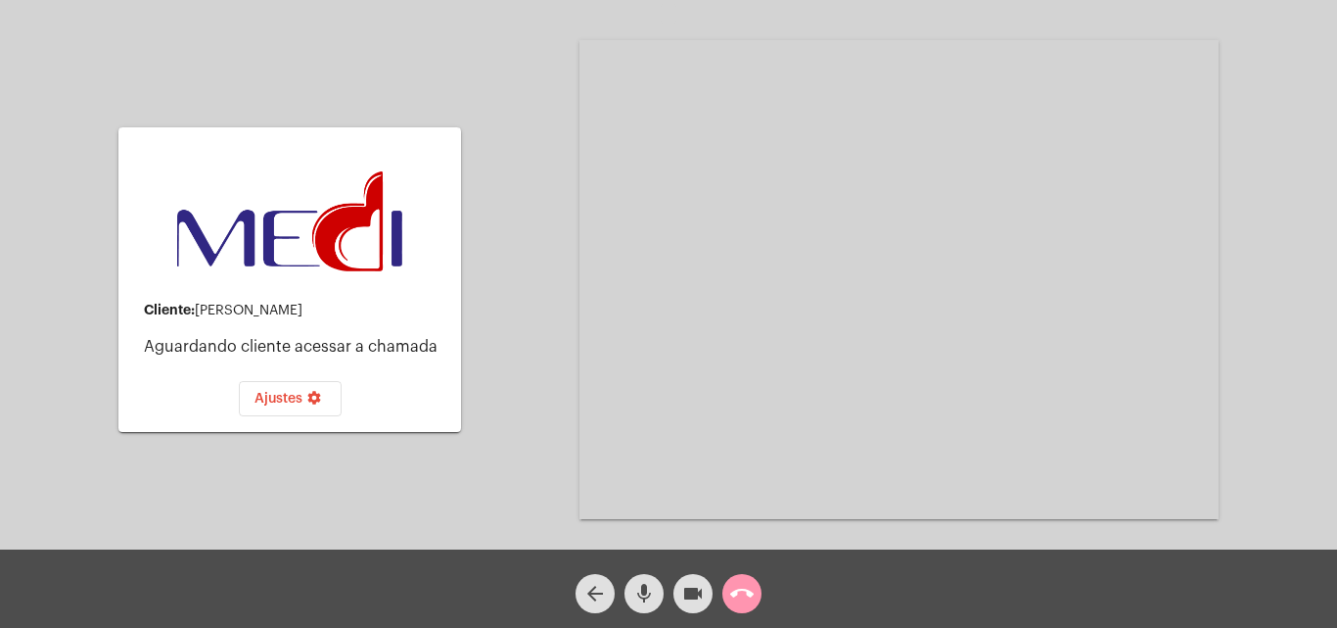
click at [737, 595] on mat-icon "call_end" at bounding box center [741, 593] width 23 height 23
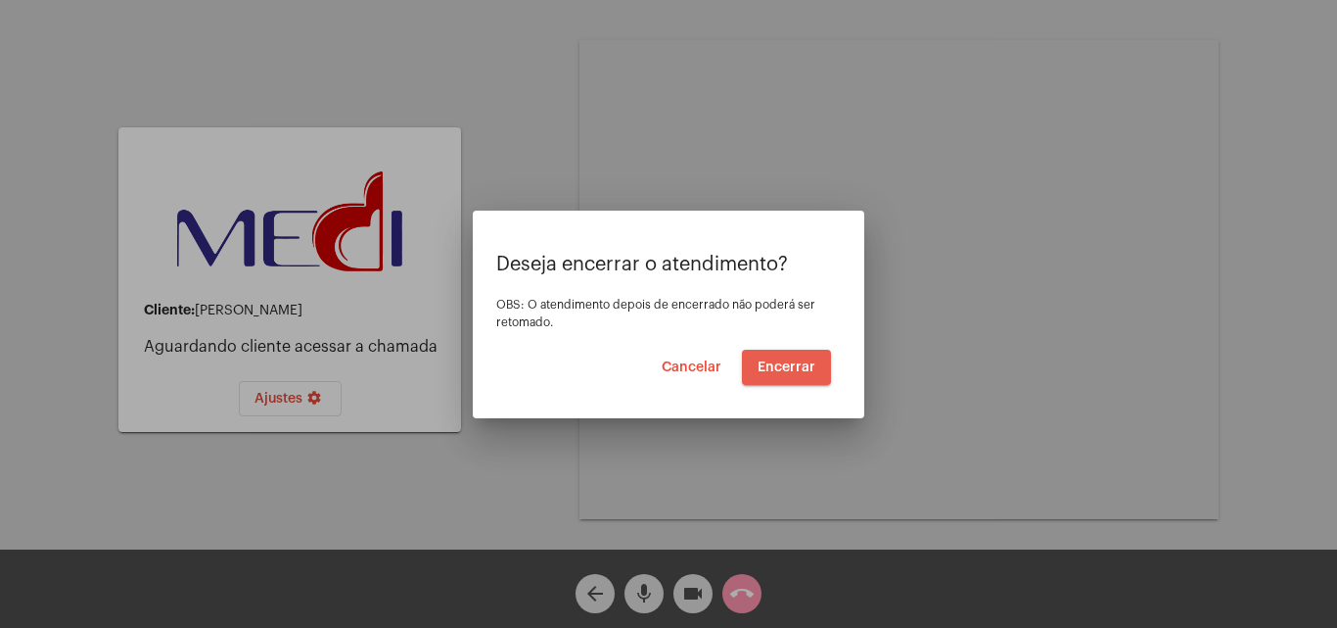
click at [787, 364] on span "Encerrar" at bounding box center [787, 367] width 58 height 14
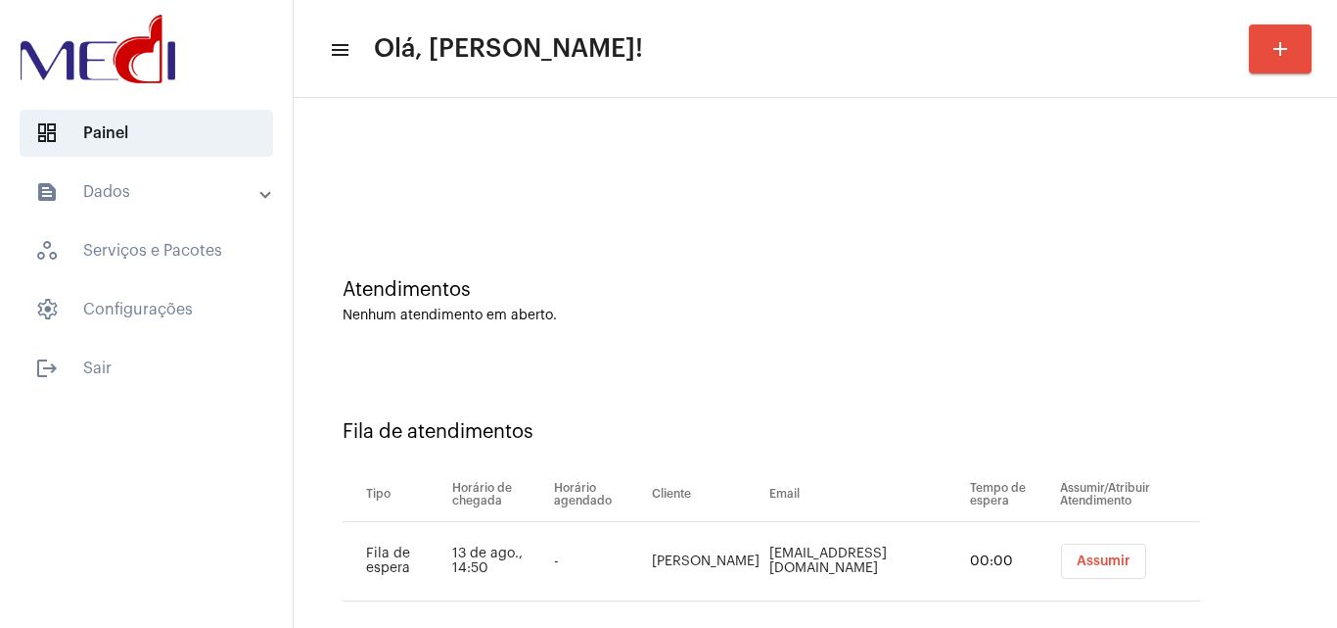
drag, startPoint x: 1237, startPoint y: 400, endPoint x: 1008, endPoint y: 528, distance: 262.1
click at [1215, 413] on div "Fila de atendimentos Tipo Horário de chegada Horário agendado Cliente Email Tem…" at bounding box center [816, 503] width 1024 height 282
click at [1060, 553] on button "Assumir" at bounding box center [1102, 560] width 85 height 35
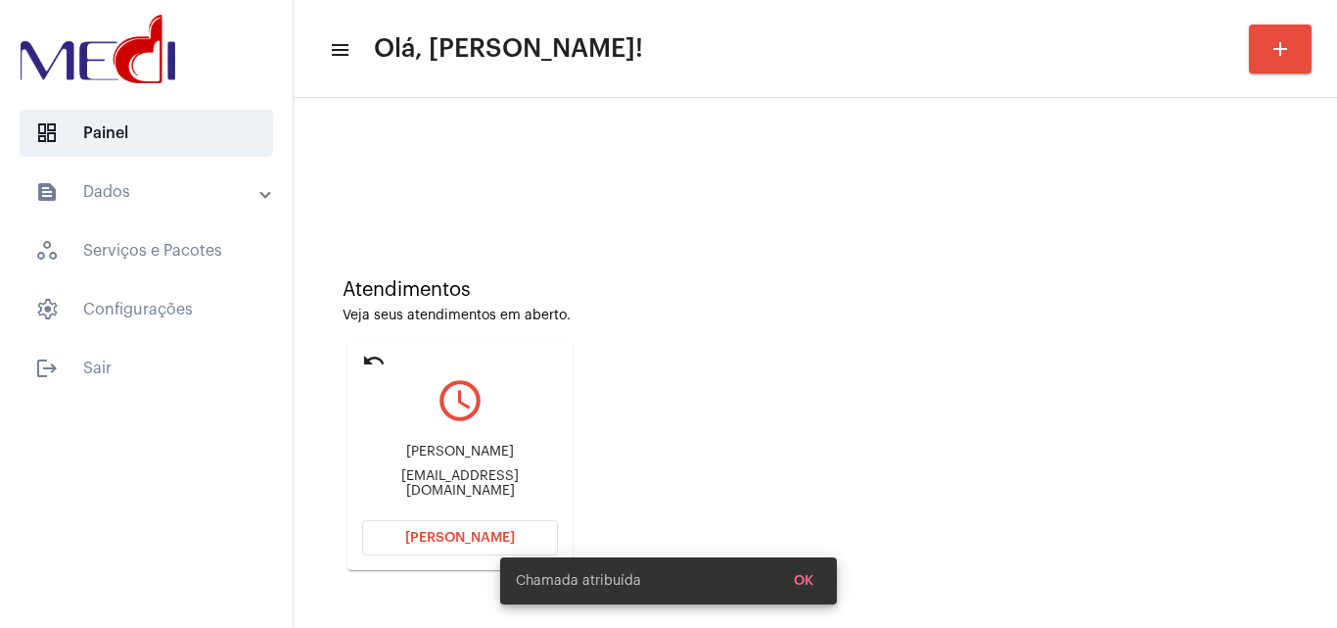
click at [493, 481] on div "melissa123@gmail.com" at bounding box center [460, 483] width 196 height 29
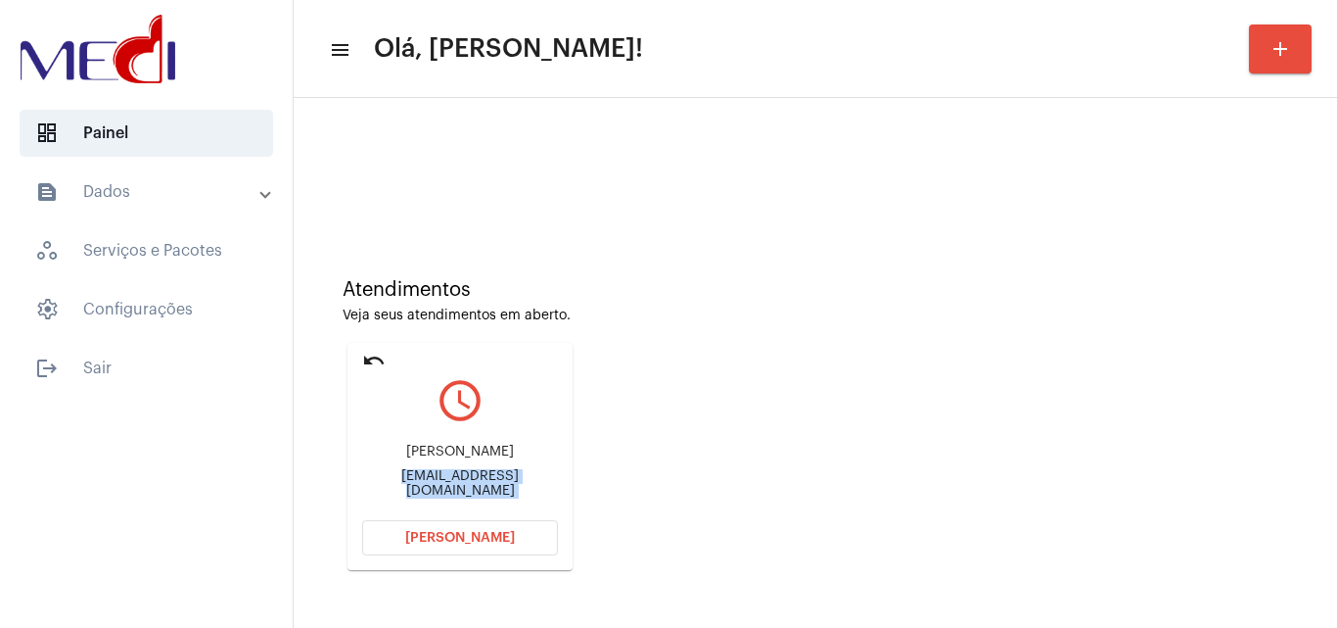
copy mat-card-content "melissa123@gmail.com Abrir Chamada"
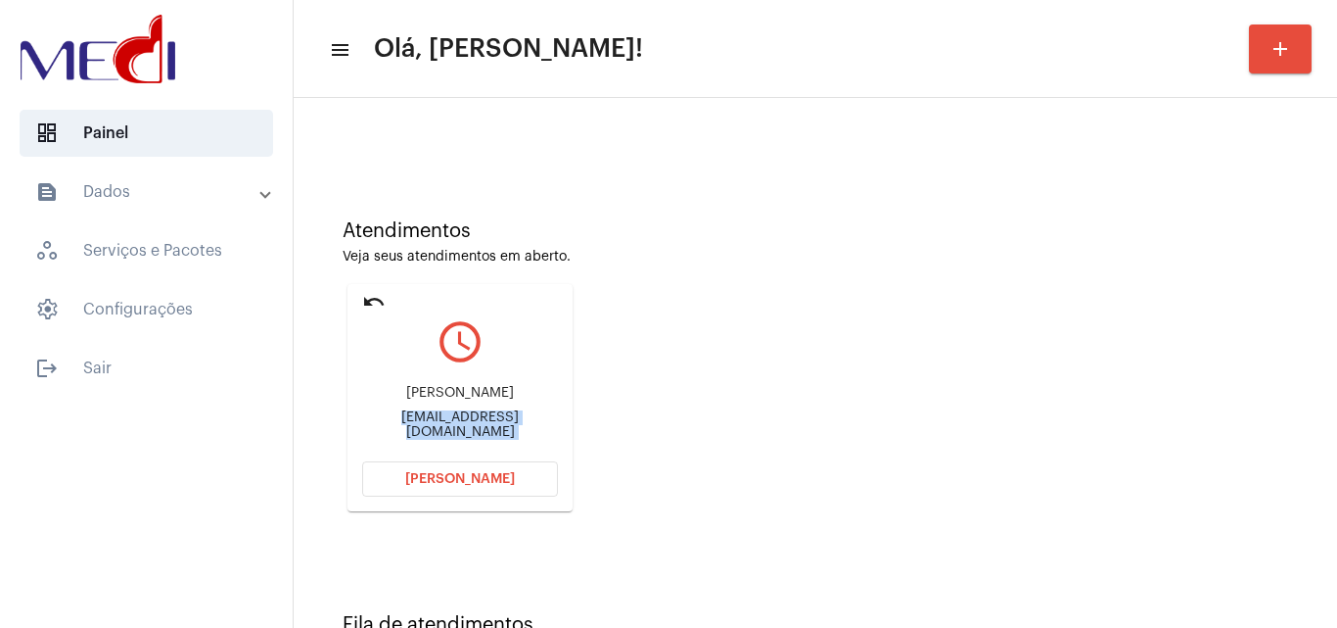
scroll to position [138, 0]
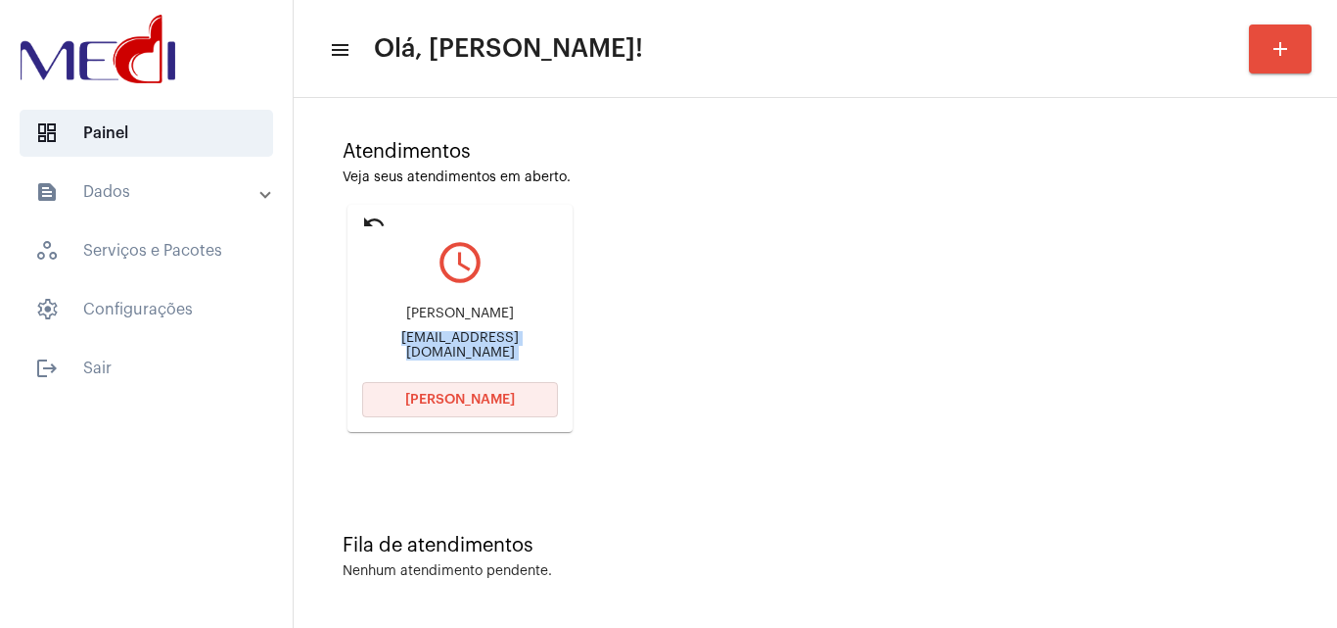
click at [517, 389] on button "[PERSON_NAME]" at bounding box center [460, 399] width 196 height 35
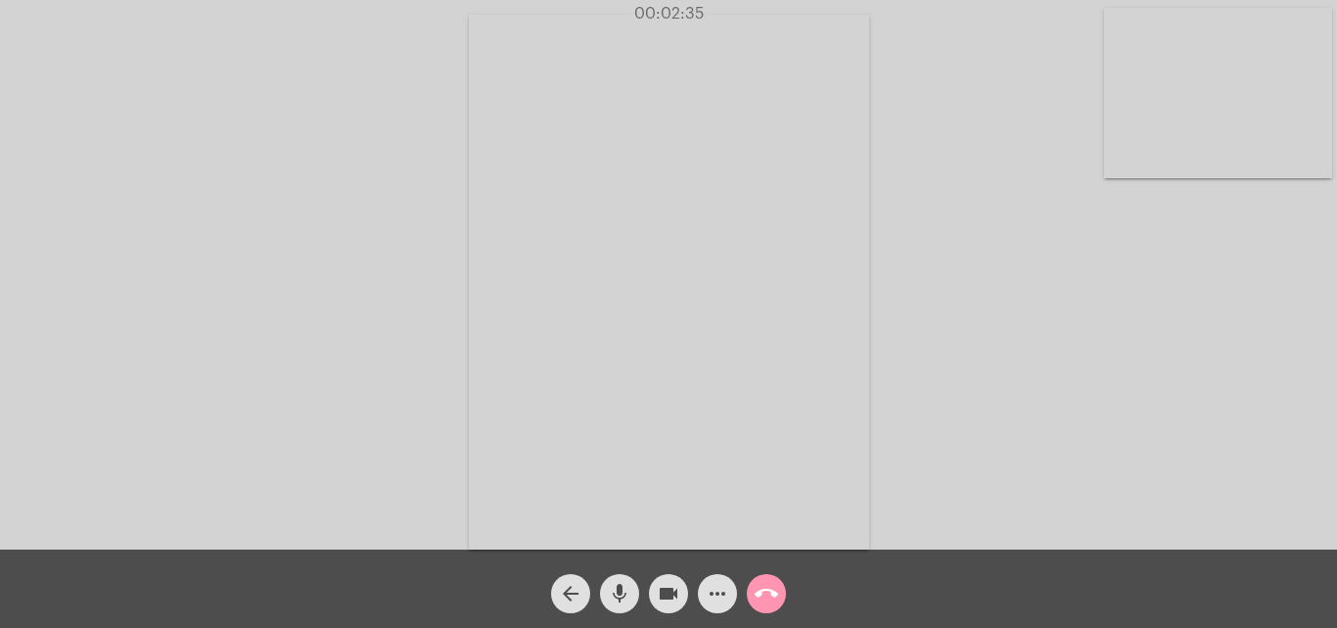
click at [1169, 442] on div "Acessando Câmera e Microfone..." at bounding box center [669, 279] width 1334 height 549
click at [773, 589] on mat-icon "call_end" at bounding box center [766, 593] width 23 height 23
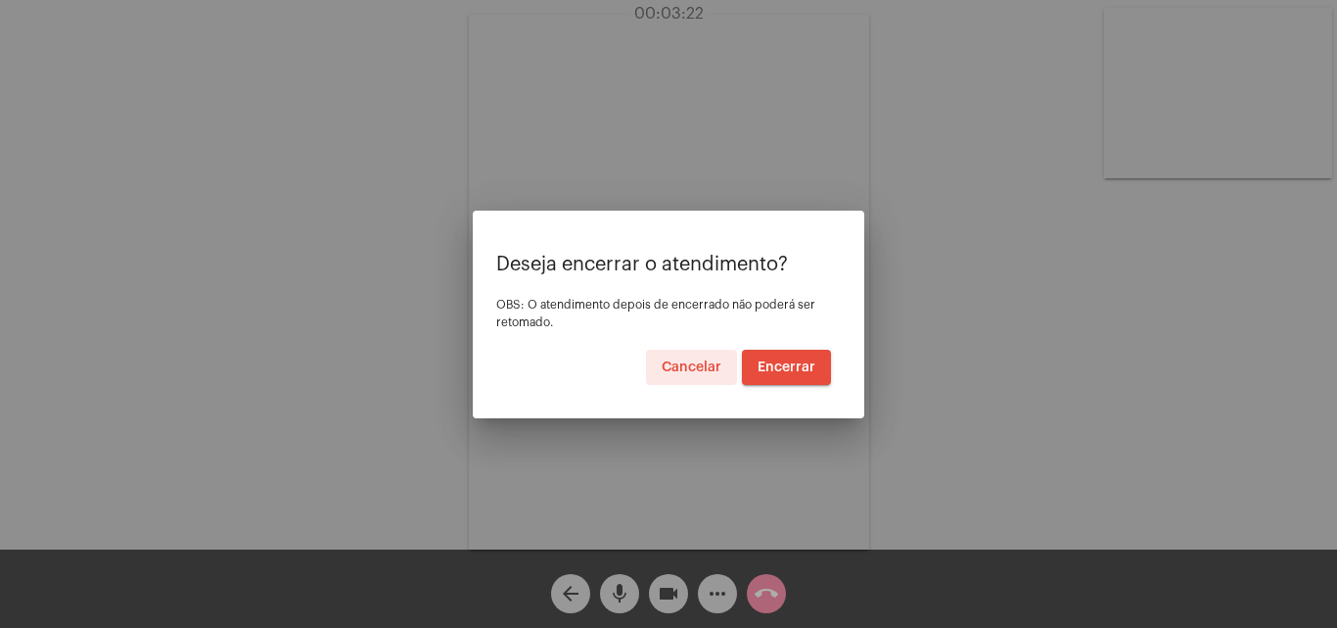
click at [795, 365] on span "Encerrar" at bounding box center [787, 367] width 58 height 14
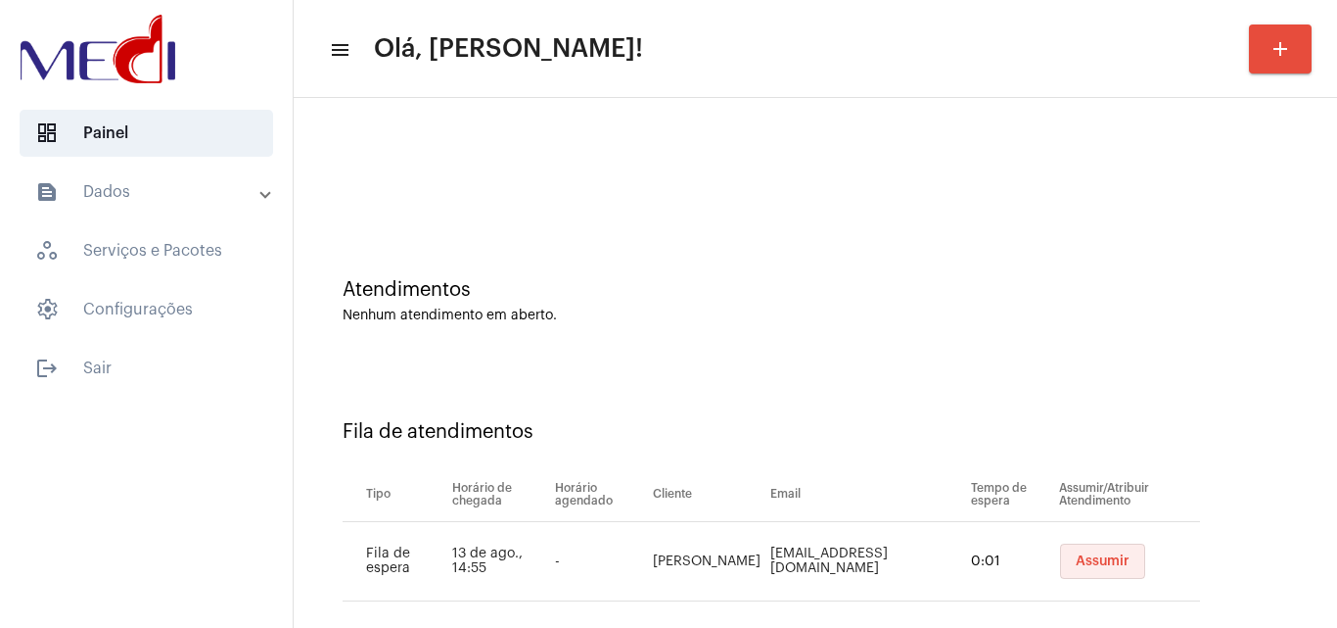
click at [1105, 556] on span "Assumir" at bounding box center [1103, 561] width 54 height 14
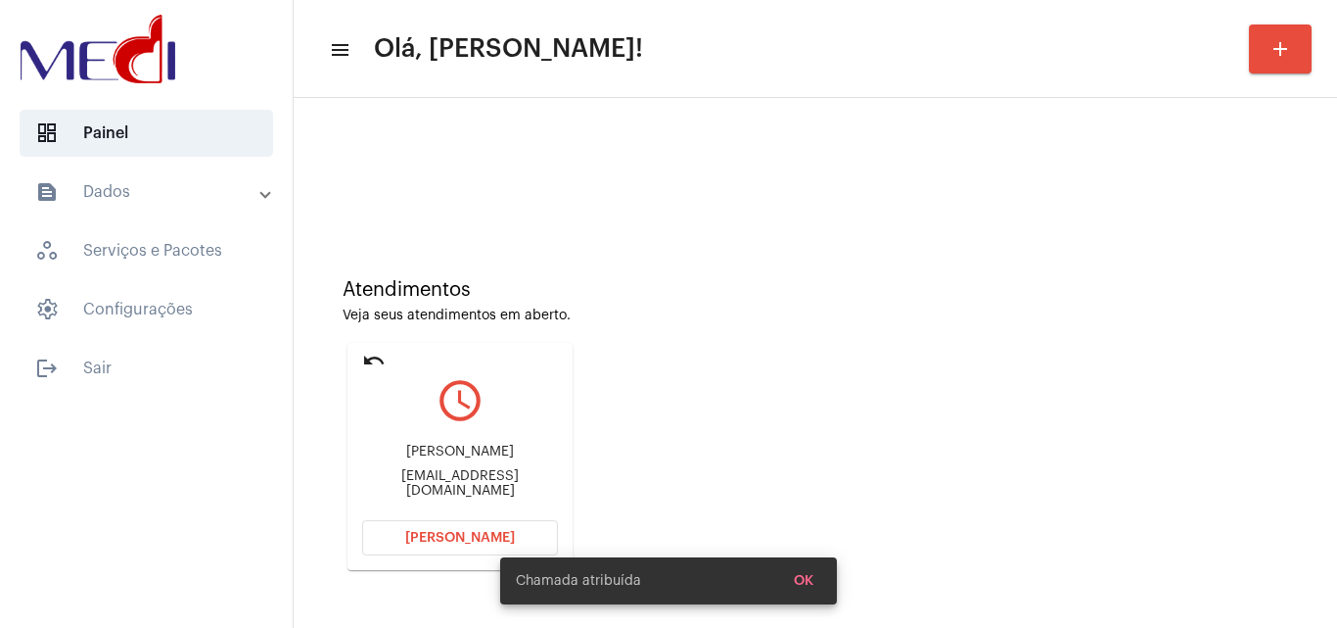
click at [490, 474] on div "Shirlane Maria Rodrigues shirlanerodrigues81@hotmail.com" at bounding box center [460, 471] width 196 height 88
copy mat-card-content "shirlanerodrigues81@hotmail.com Abrir Chamada"
click at [449, 540] on span "Abrir Chamada" at bounding box center [460, 538] width 110 height 14
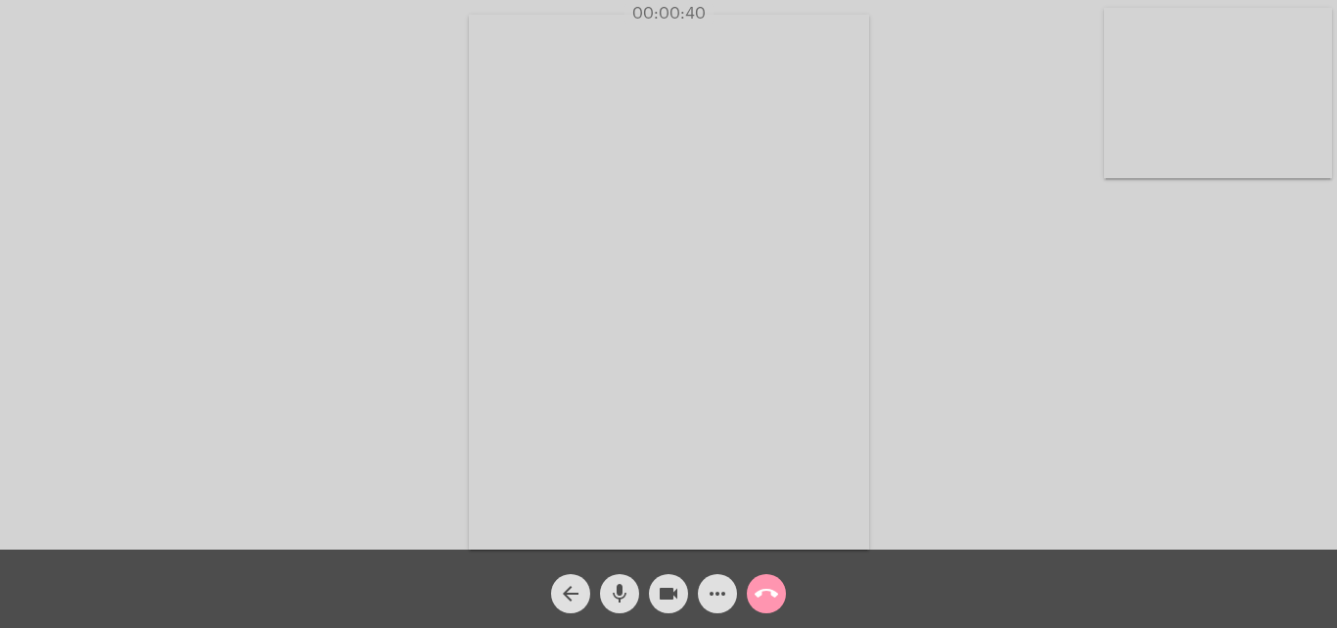
click at [760, 591] on mat-icon "call_end" at bounding box center [766, 593] width 23 height 23
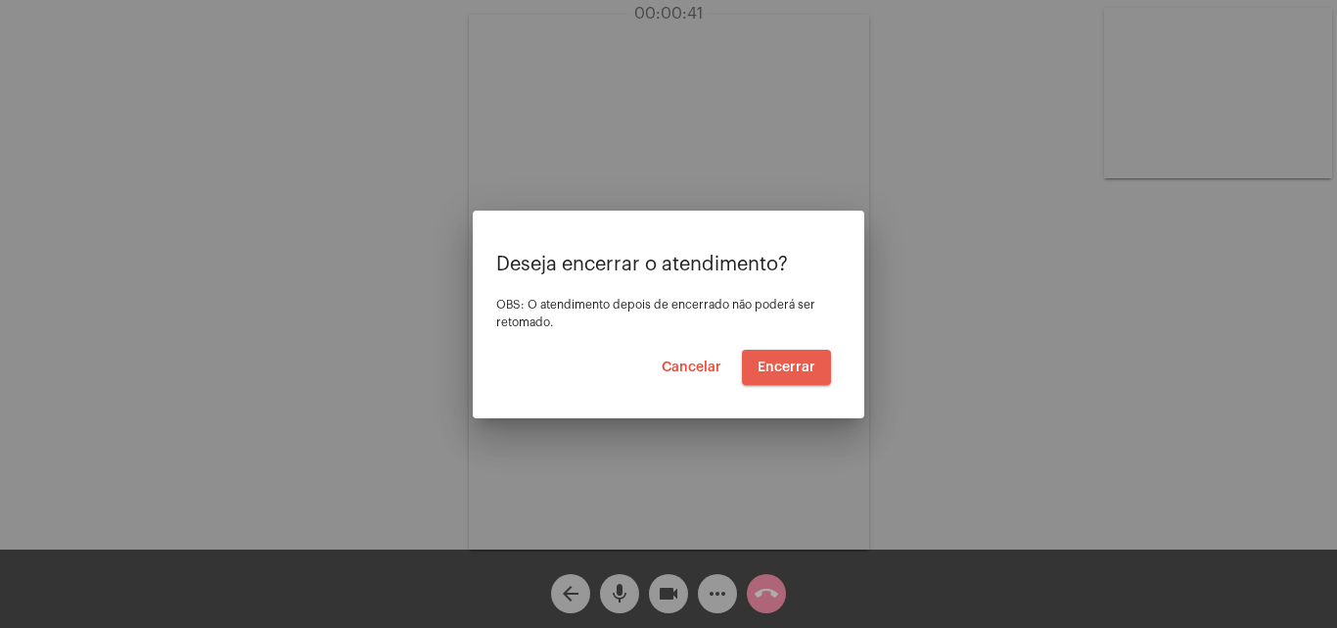
click at [791, 365] on span "Encerrar" at bounding box center [787, 367] width 58 height 14
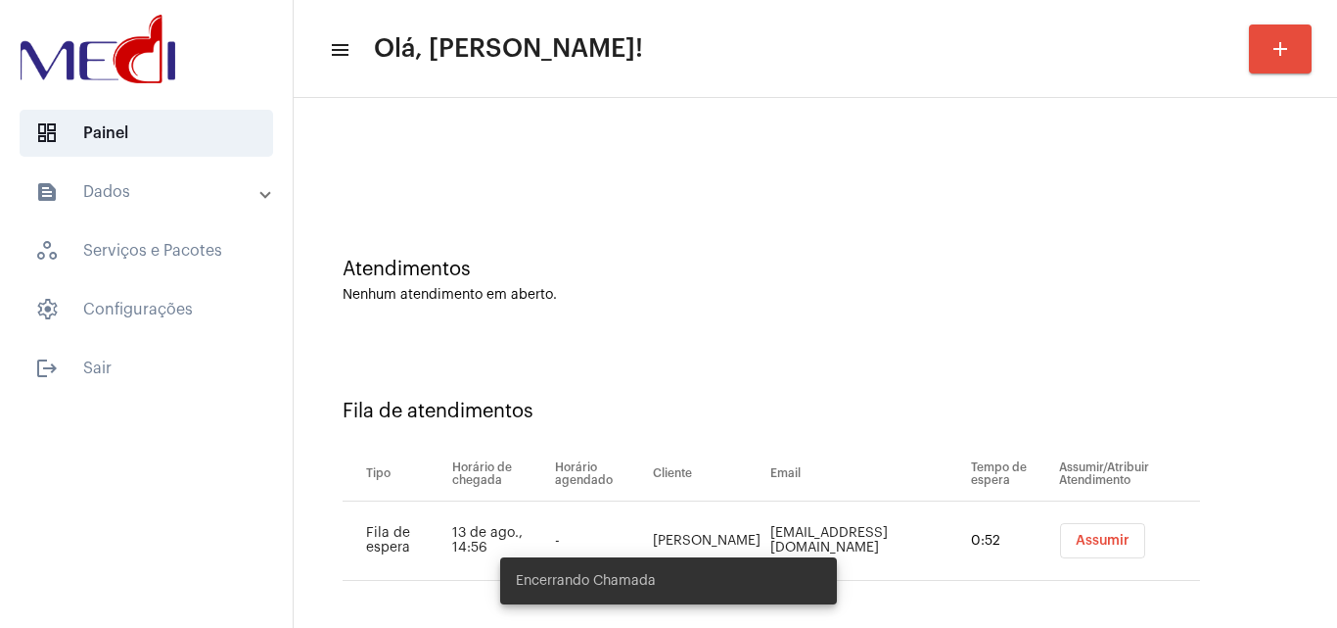
scroll to position [26, 0]
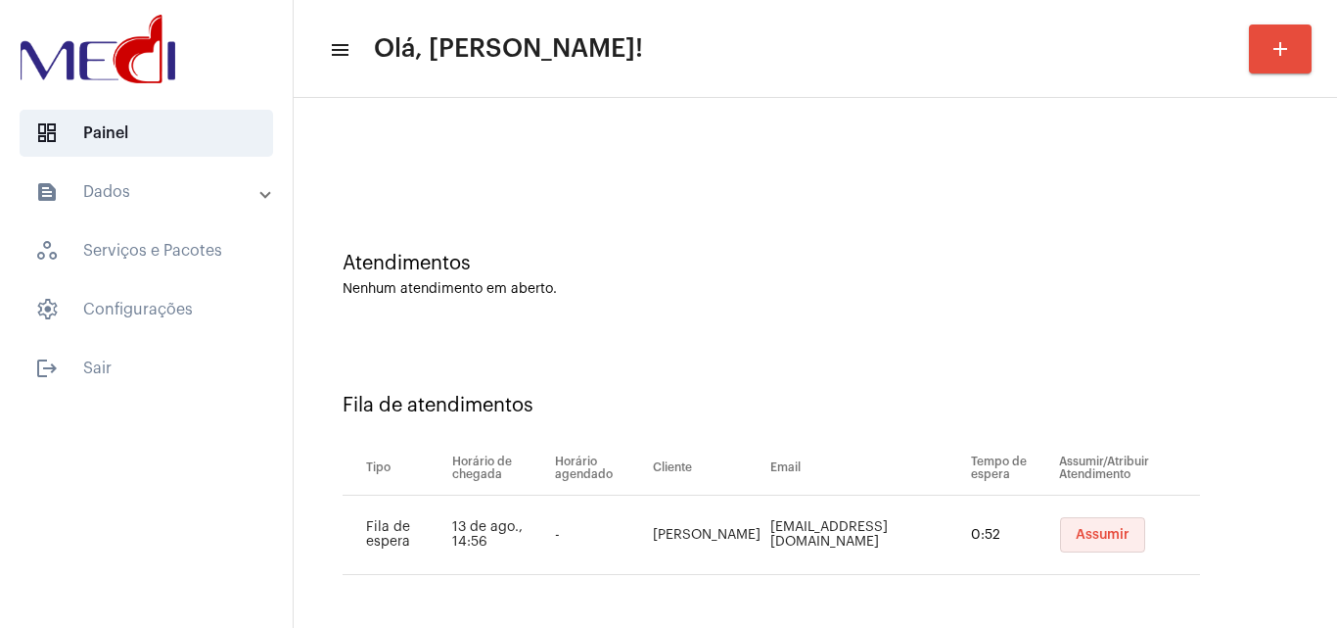
click at [1119, 530] on button "Assumir" at bounding box center [1102, 534] width 85 height 35
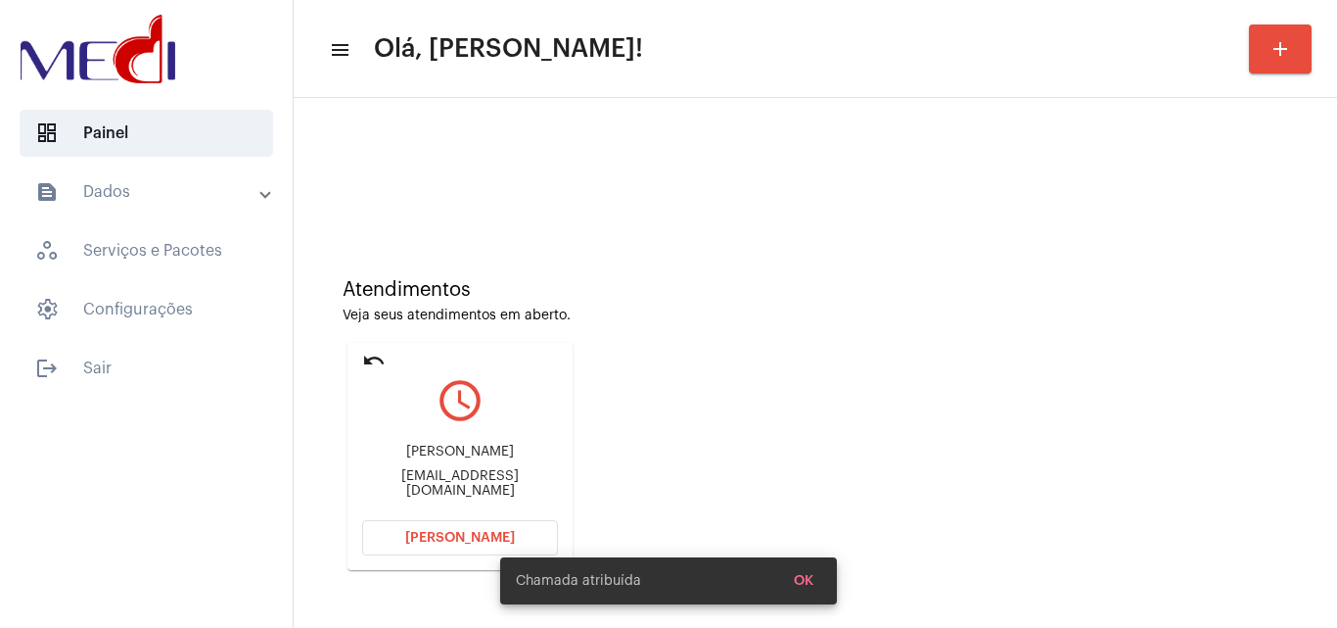
click at [426, 481] on div "michelescrignoli@gmail.com" at bounding box center [460, 483] width 196 height 29
copy mat-card-content "michelescrignoli@gmail.com Abrir Chamada"
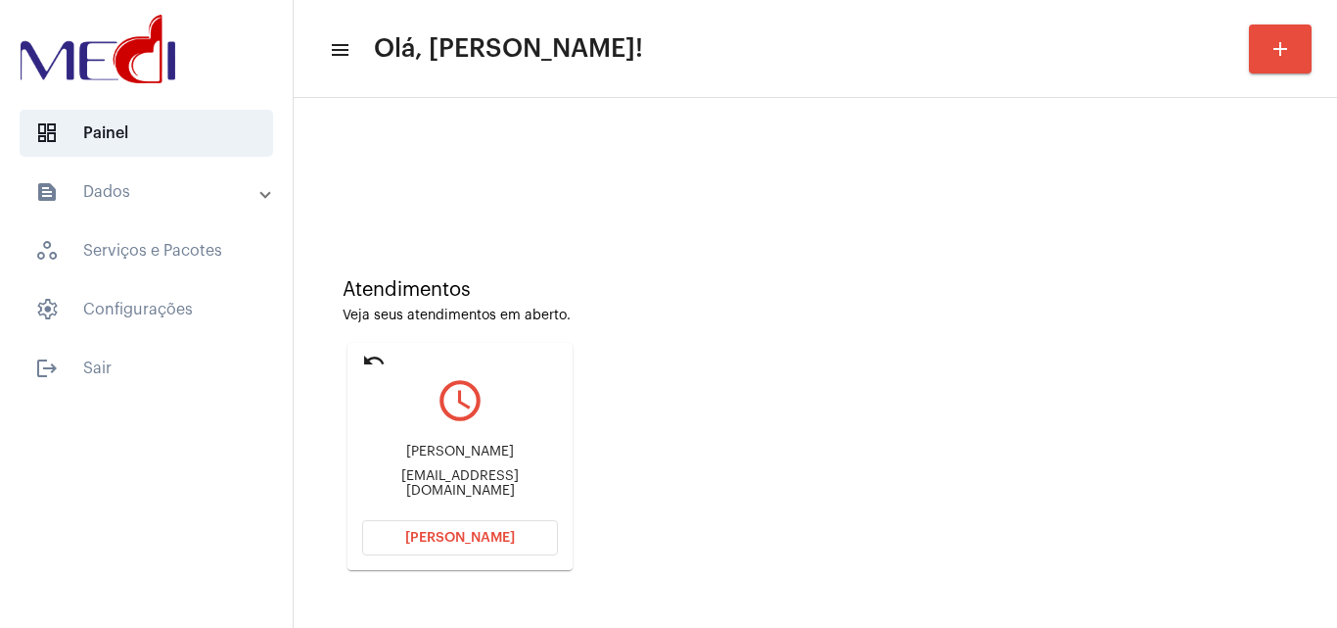
click at [471, 533] on span "Abrir Chamada" at bounding box center [460, 538] width 110 height 14
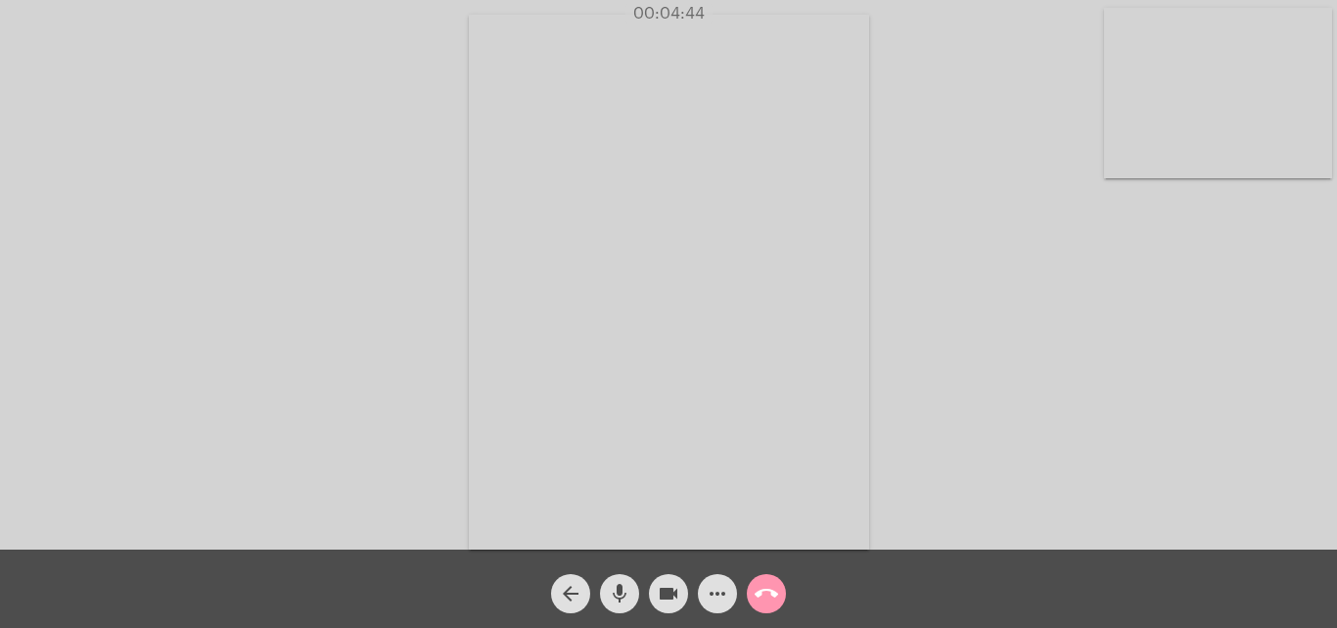
click at [764, 588] on mat-icon "call_end" at bounding box center [766, 593] width 23 height 23
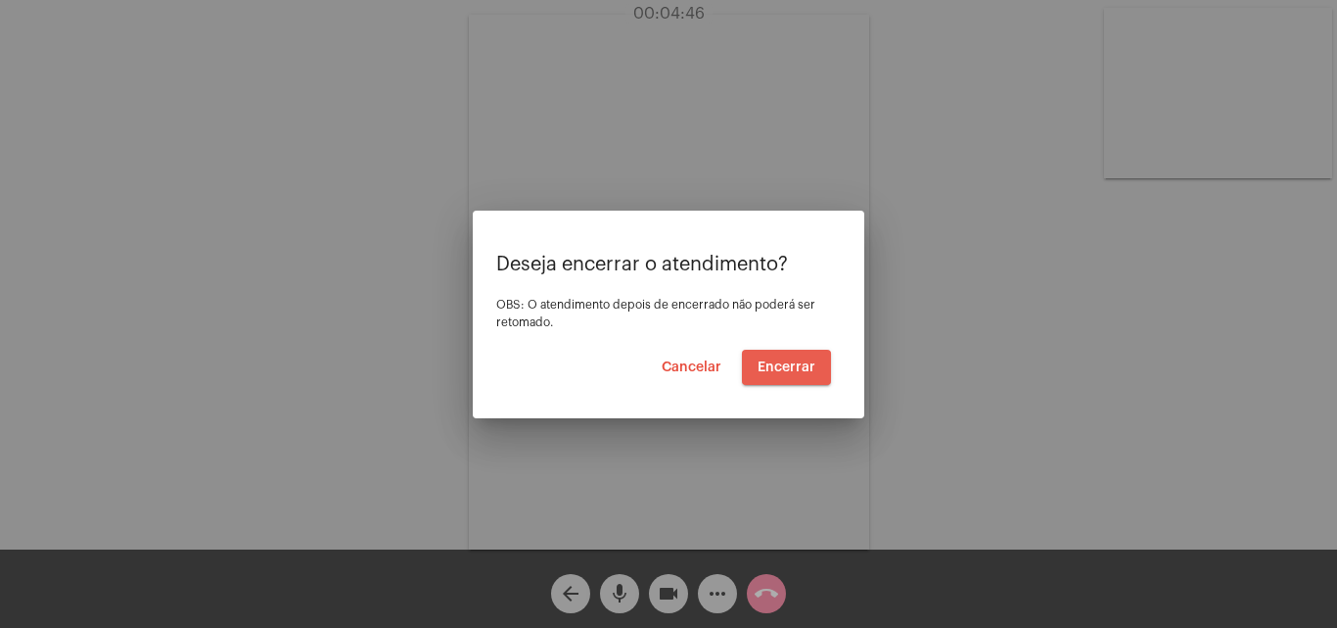
click at [779, 368] on span "Encerrar" at bounding box center [787, 367] width 58 height 14
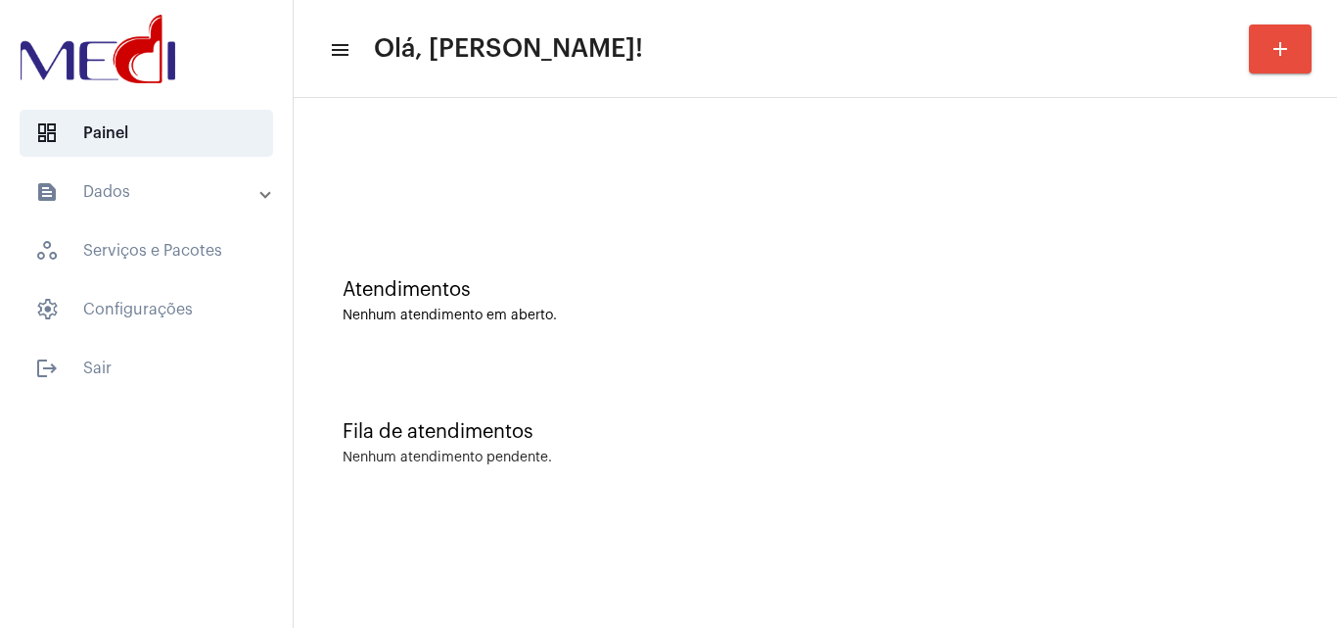
click at [1149, 411] on div "Fila de atendimentos Nenhum atendimento pendente." at bounding box center [816, 433] width 1024 height 142
click at [1298, 407] on div "Fila de atendimentos Nenhum atendimento pendente." at bounding box center [816, 433] width 1024 height 142
click at [1316, 448] on div "Fila de atendimentos Nenhum atendimento pendente." at bounding box center [816, 433] width 1024 height 142
click at [1326, 439] on div "Fila de atendimentos Nenhum atendimento pendente." at bounding box center [816, 433] width 1024 height 142
click at [1243, 413] on div "Fila de atendimentos Nenhum atendimento pendente." at bounding box center [816, 433] width 1024 height 142
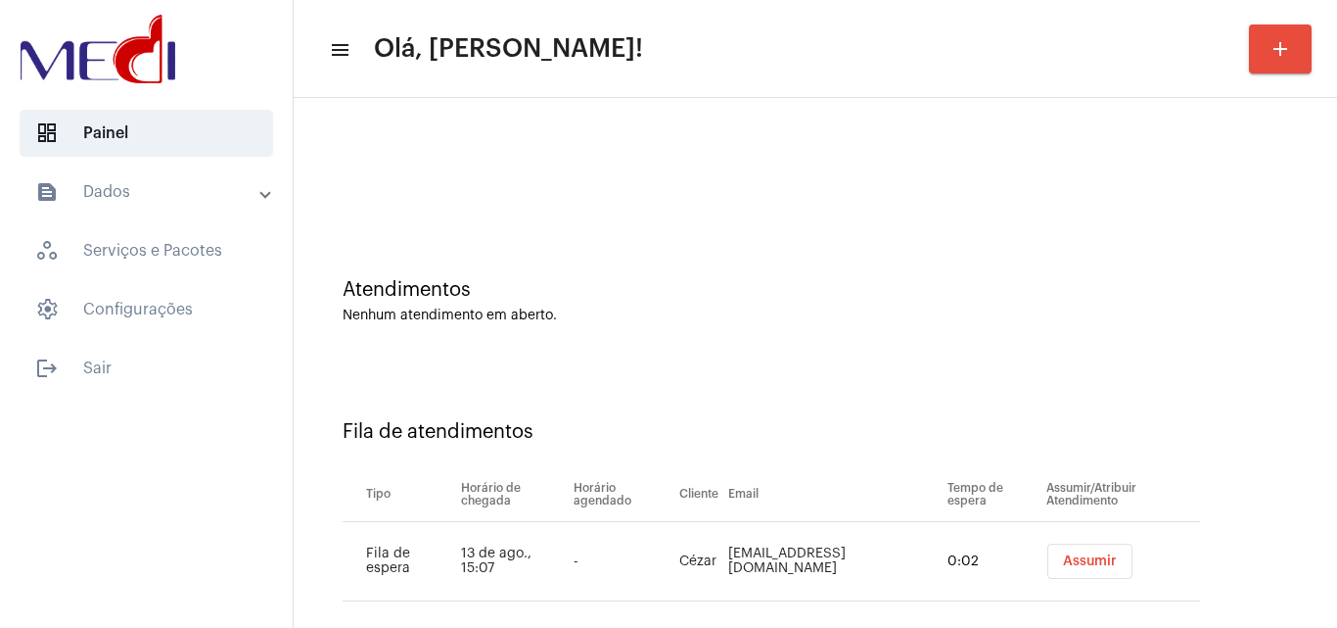
click at [1297, 469] on div "Fila de atendimentos Tipo Horário de chegada Horário agendado Cliente Email Tem…" at bounding box center [816, 503] width 1024 height 282
click at [1069, 567] on span "Assumir" at bounding box center [1090, 561] width 54 height 14
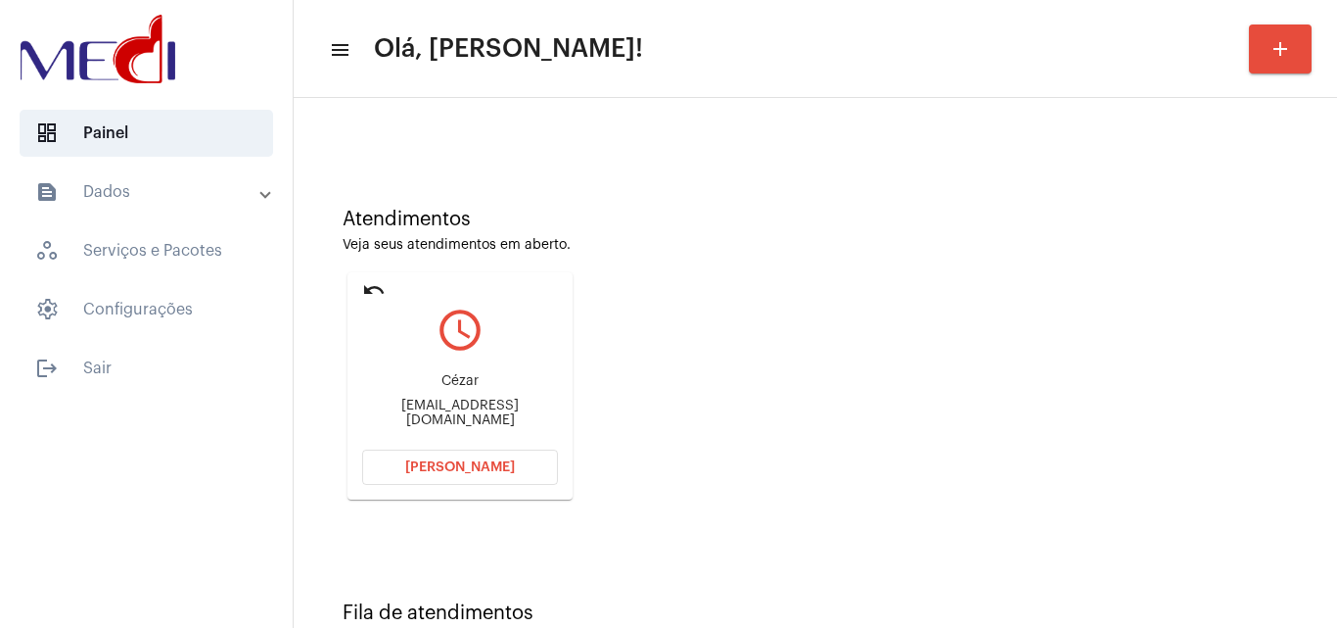
scroll to position [138, 0]
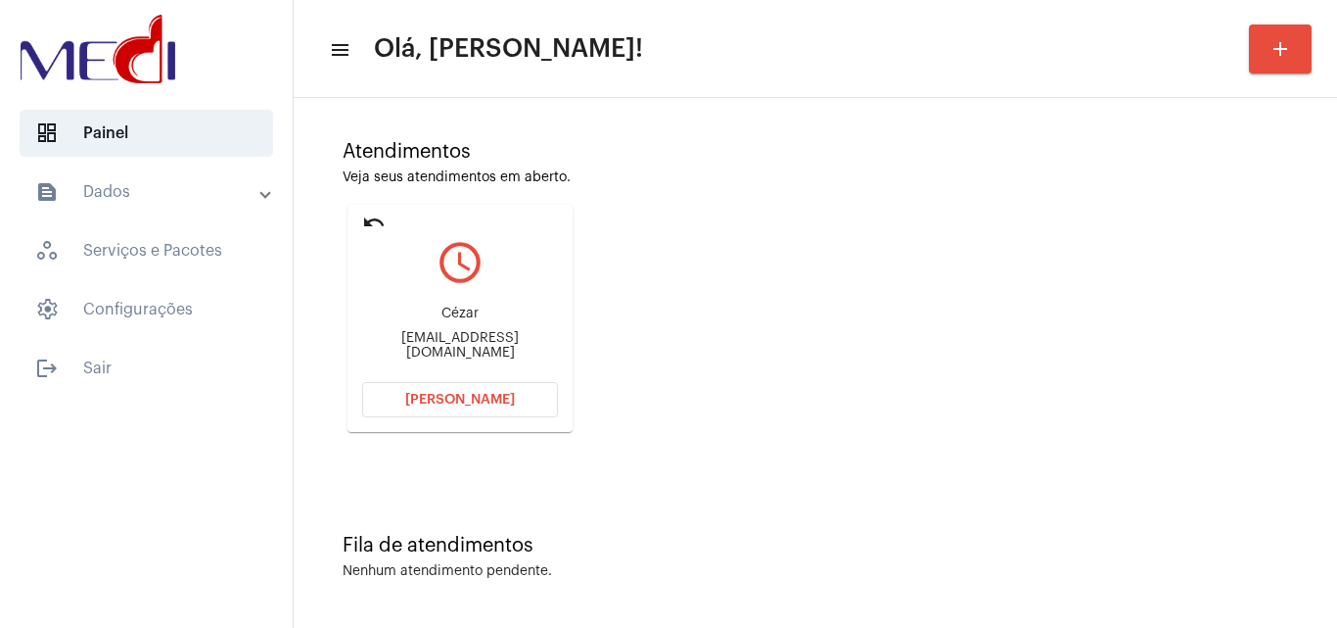
click at [498, 348] on div "antoniocezardamotaantonio@gmail.com" at bounding box center [460, 345] width 196 height 29
copy mat-card-content "antoniocezardamotaantonio@gmail.com Abrir Chamada"
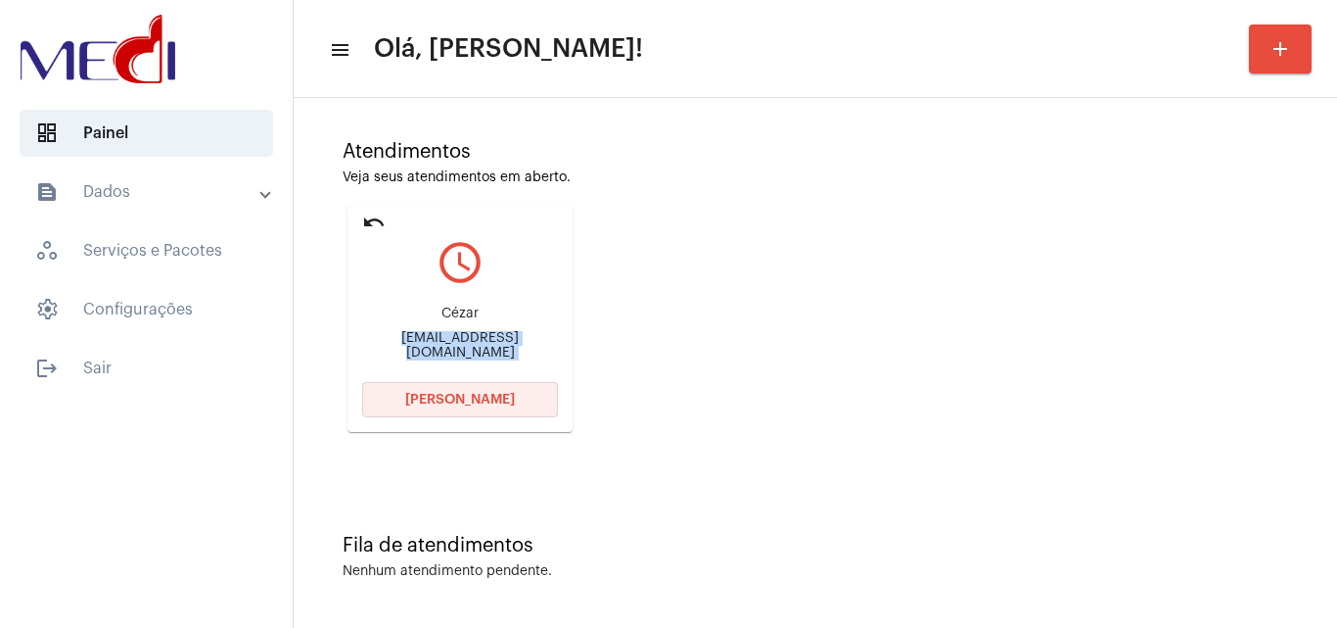
click at [472, 409] on button "[PERSON_NAME]" at bounding box center [460, 399] width 196 height 35
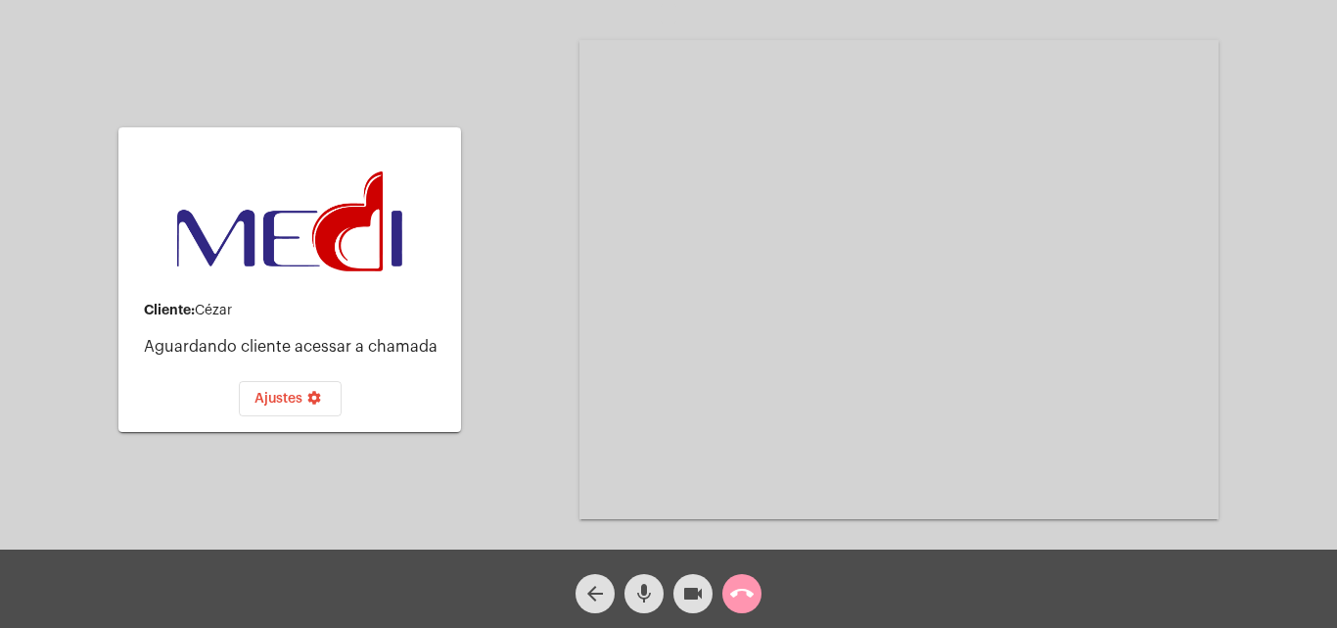
click at [742, 589] on mat-icon "call_end" at bounding box center [741, 593] width 23 height 23
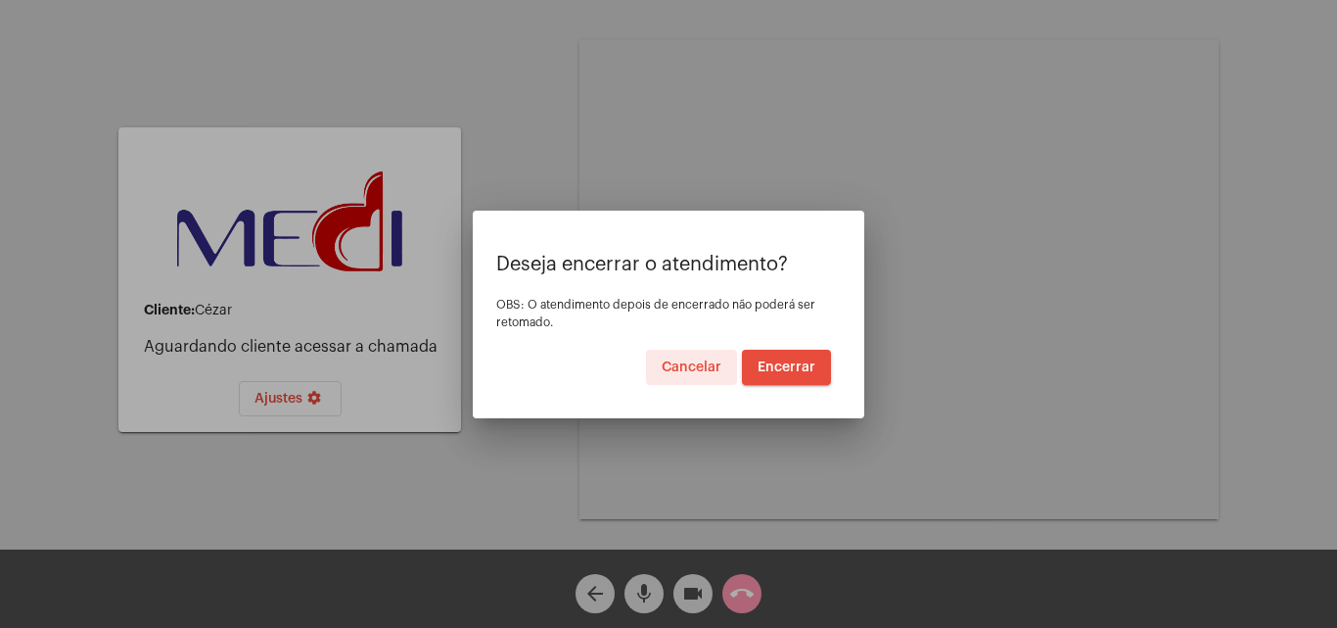
click at [785, 357] on button "Encerrar" at bounding box center [786, 367] width 89 height 35
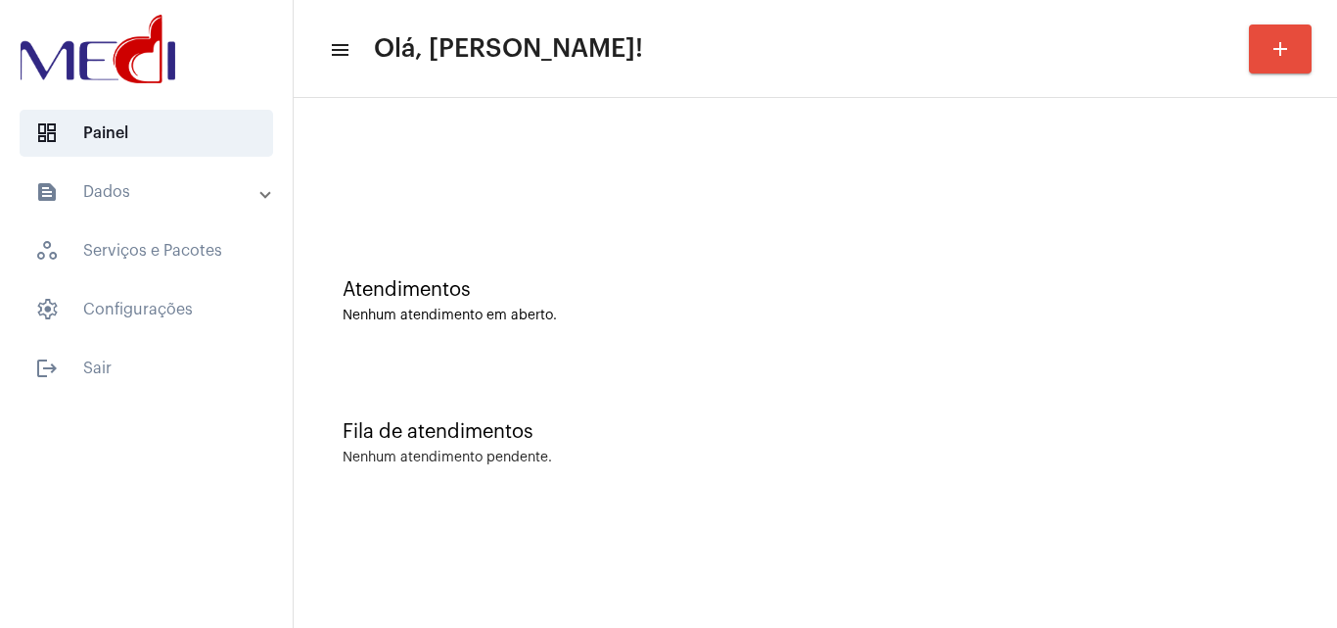
click at [1336, 434] on div "Atendimentos Nenhum atendimento em aberto. Fila de atendimentos Nenhum atendime…" at bounding box center [816, 306] width 1044 height 416
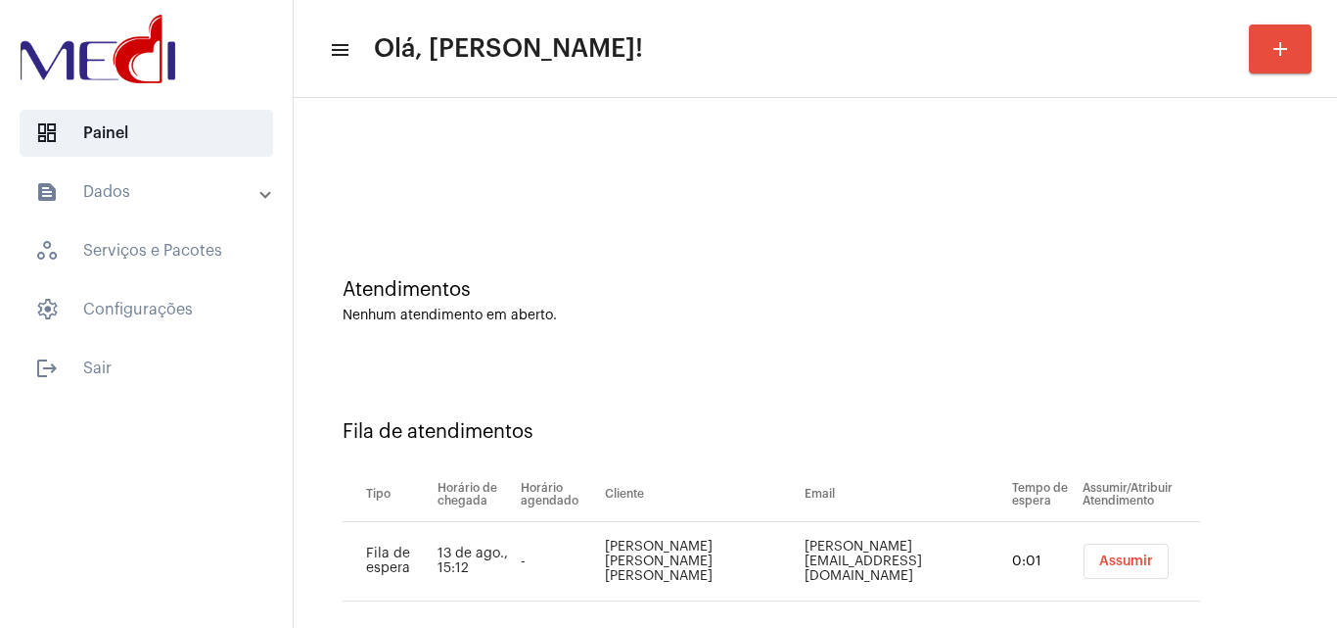
click at [1100, 556] on span "Assumir" at bounding box center [1127, 561] width 54 height 14
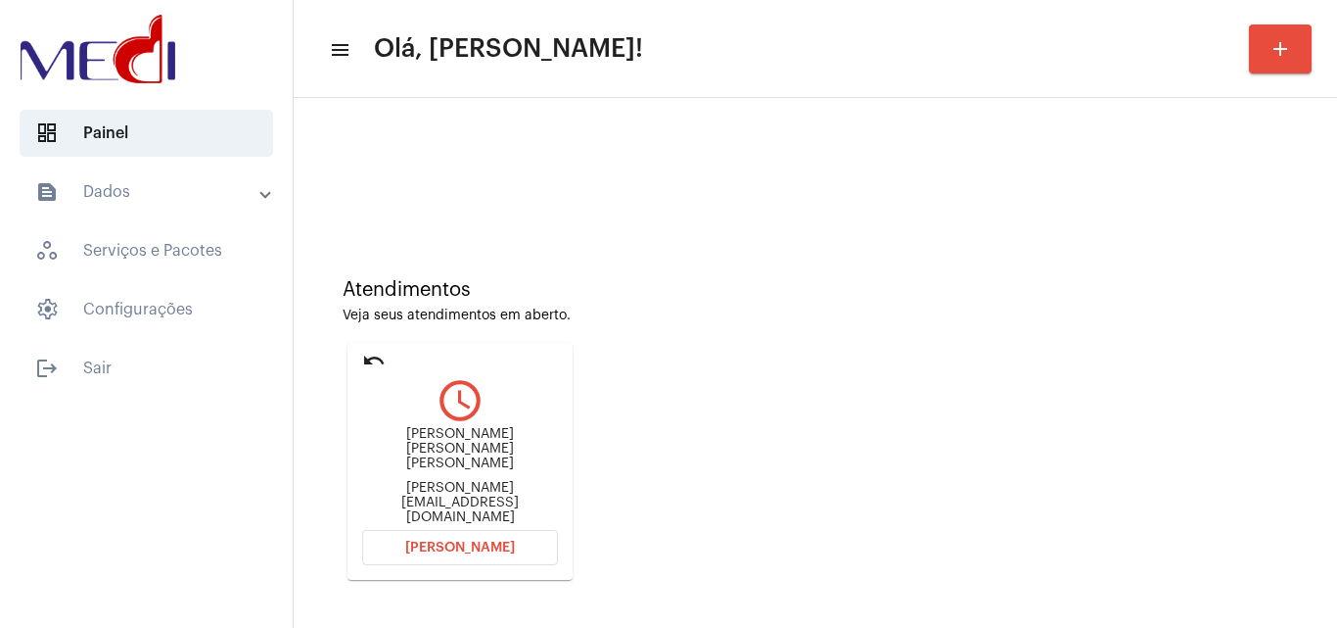
click at [425, 487] on div "[PERSON_NAME][EMAIL_ADDRESS][DOMAIN_NAME]" at bounding box center [460, 503] width 196 height 44
copy mat-card-content "[PERSON_NAME][EMAIL_ADDRESS][DOMAIN_NAME] [PERSON_NAME]"
click at [423, 543] on span "[PERSON_NAME]" at bounding box center [460, 547] width 110 height 14
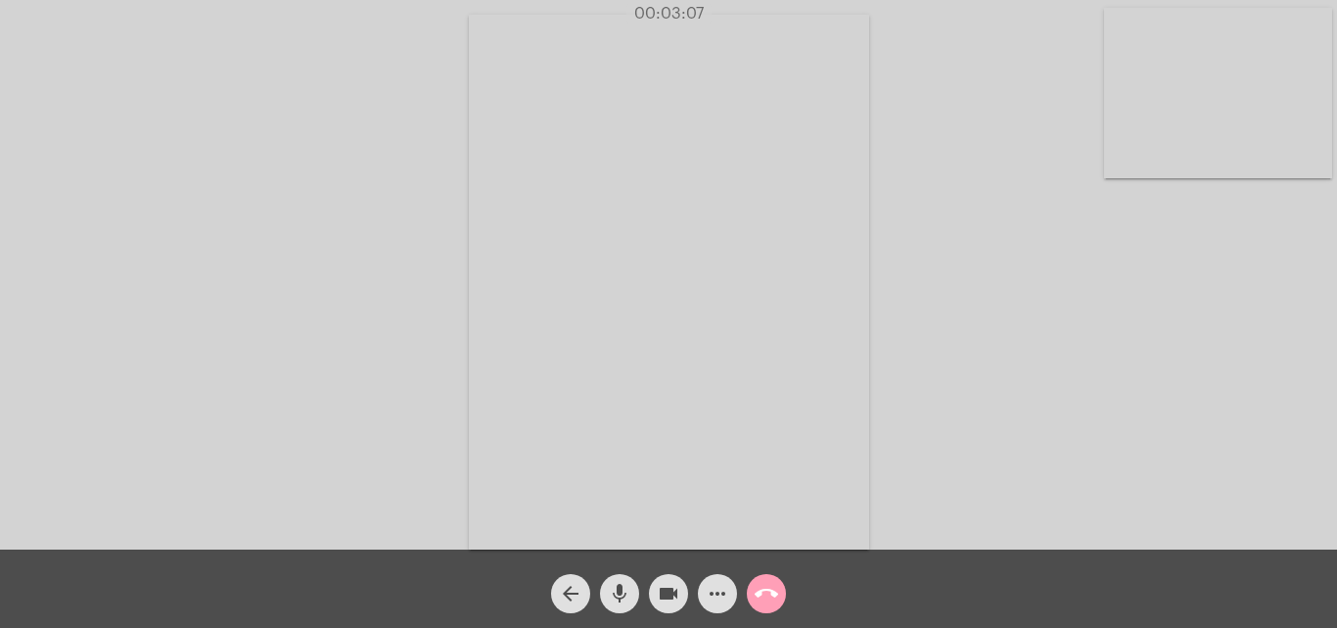
click at [766, 590] on mat-icon "call_end" at bounding box center [766, 593] width 23 height 23
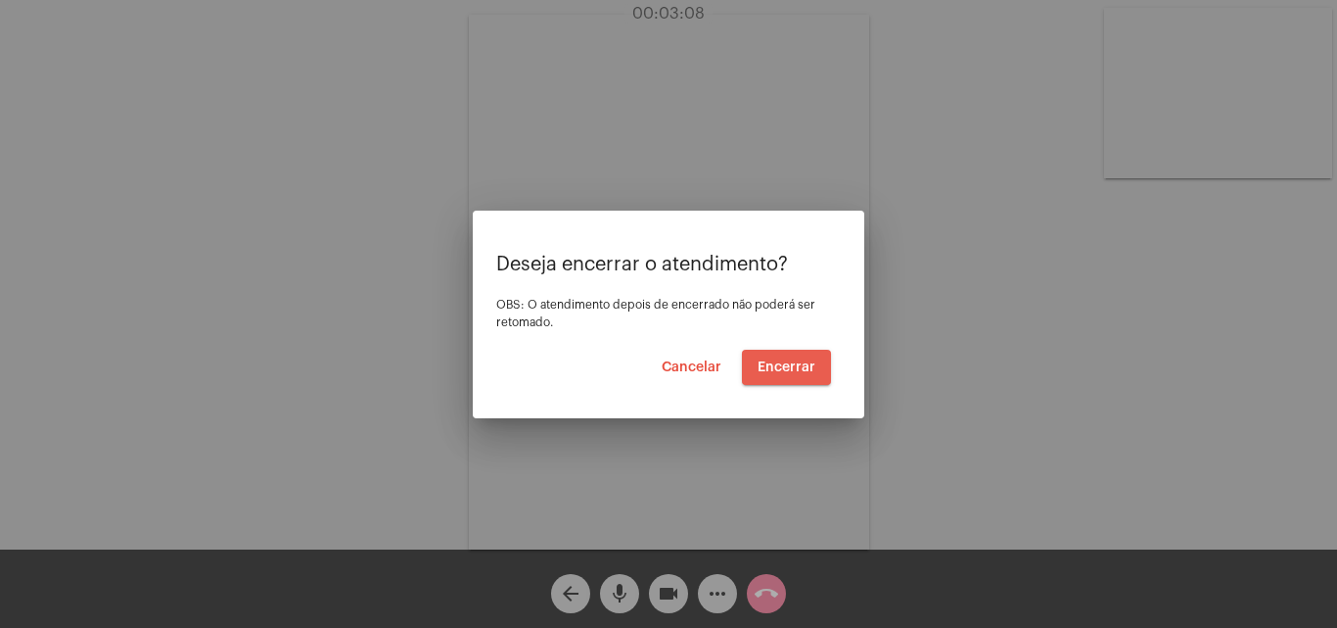
click at [793, 360] on span "Encerrar" at bounding box center [787, 367] width 58 height 14
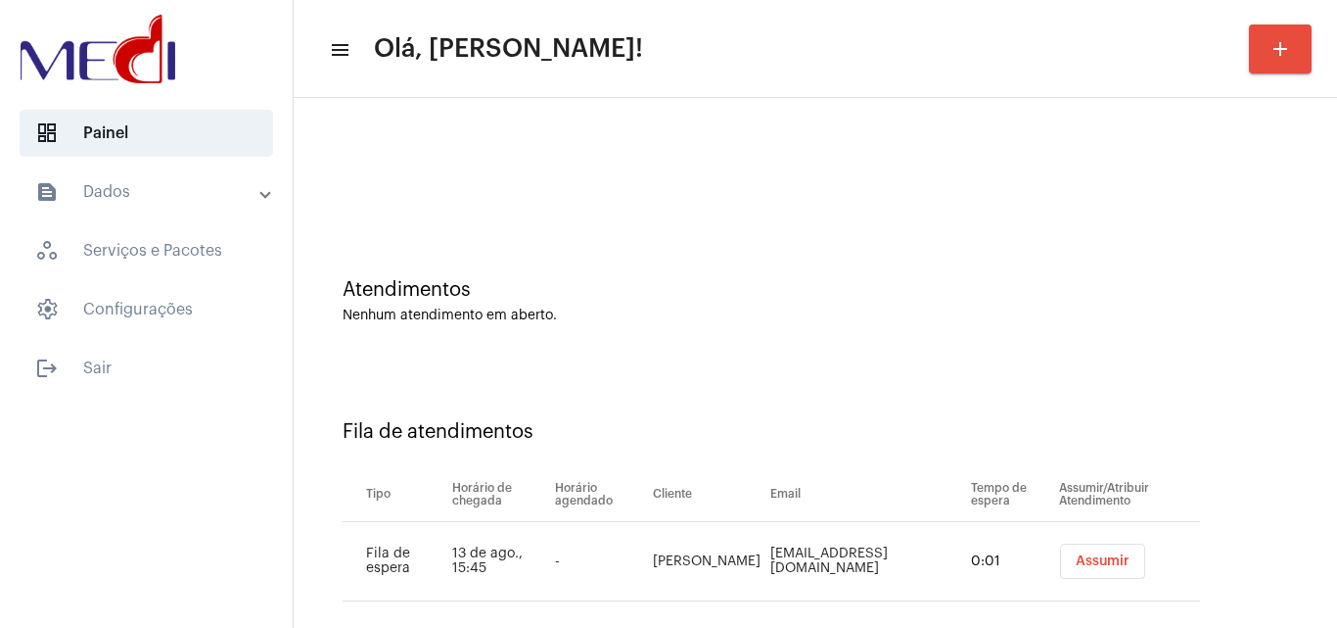
click at [1075, 546] on button "Assumir" at bounding box center [1102, 560] width 85 height 35
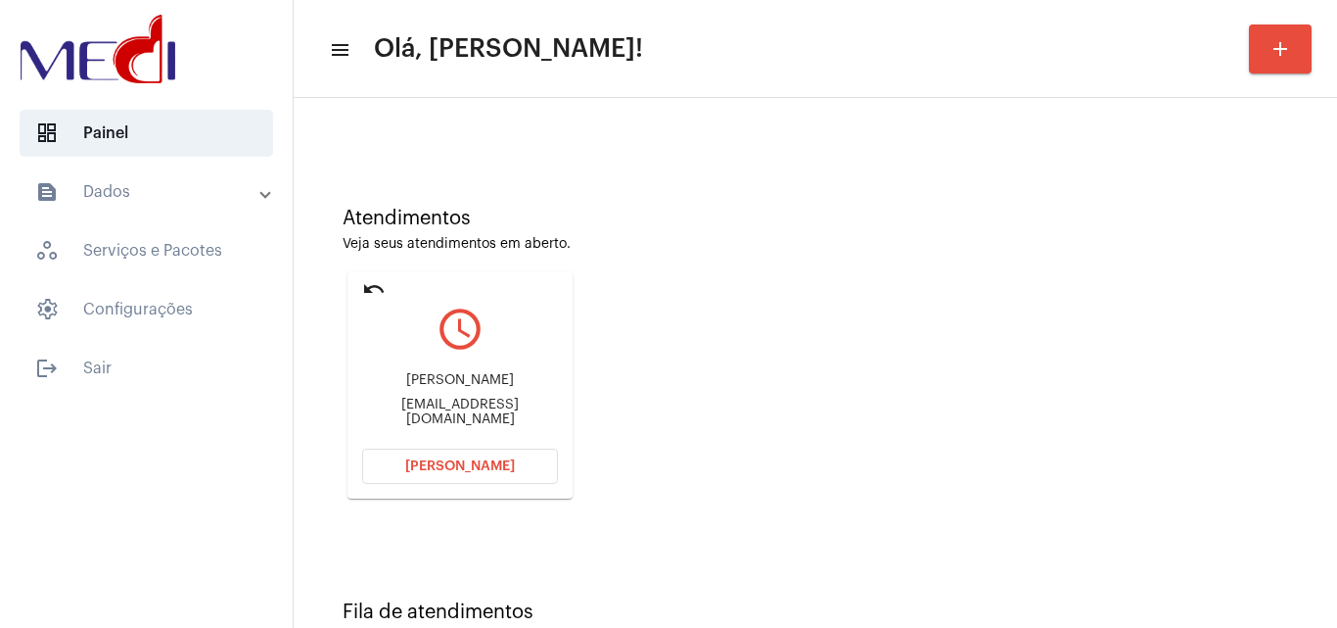
scroll to position [138, 0]
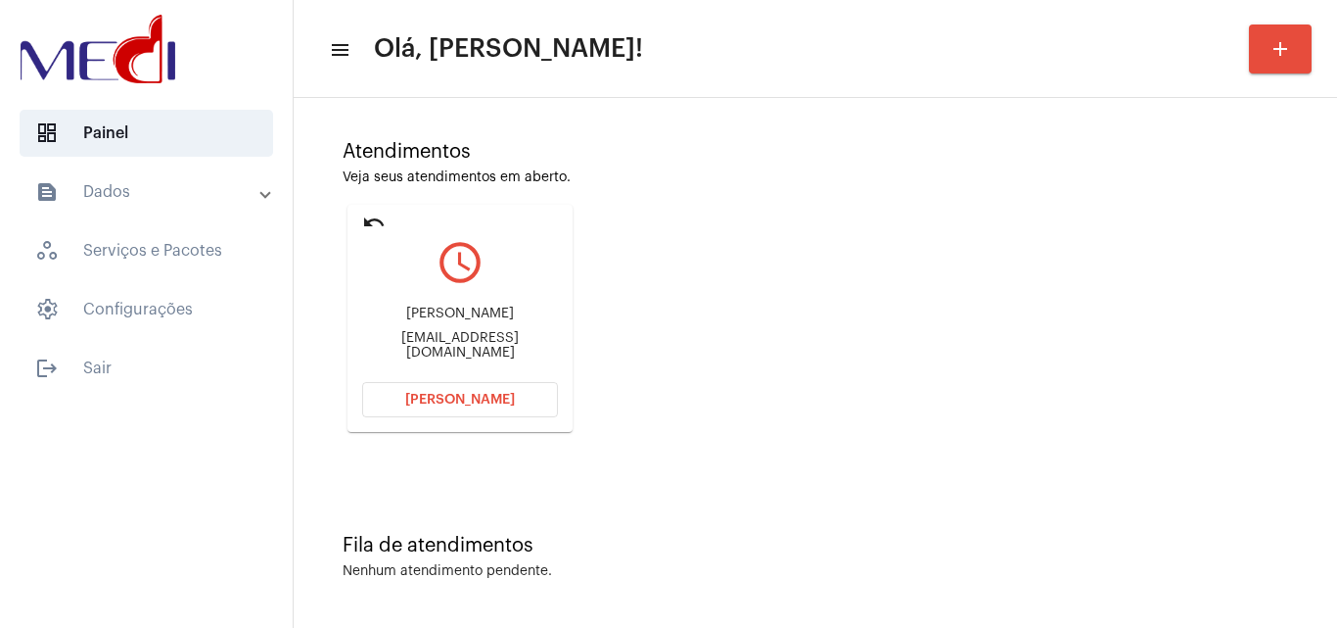
drag, startPoint x: 1261, startPoint y: 291, endPoint x: 1250, endPoint y: 292, distance: 10.8
click at [1261, 291] on div "Atendimentos Veja seus atendimentos em aberto. undo query_builder Darlene faria…" at bounding box center [816, 279] width 1024 height 394
click at [385, 351] on div "Darlenefarias944@gmail.com" at bounding box center [460, 345] width 196 height 29
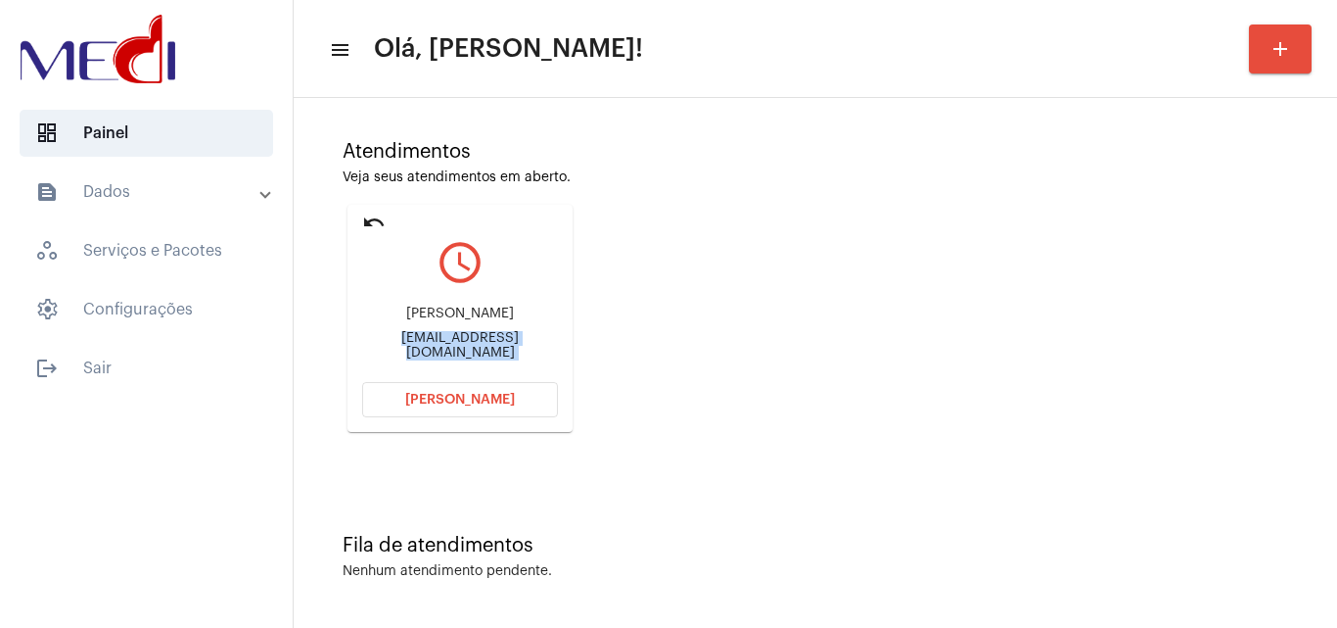
copy mat-card-content "Darlenefarias944@gmail.com Abrir Chamada"
click at [482, 403] on span "Abrir Chamada" at bounding box center [460, 400] width 110 height 14
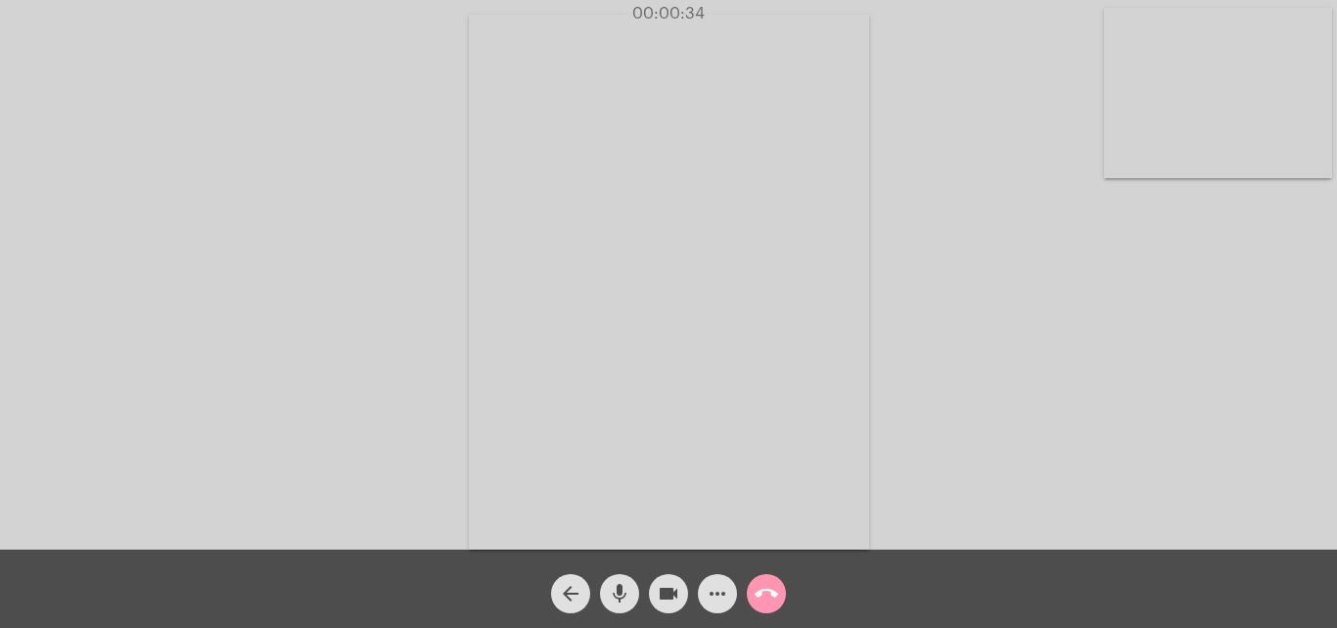
click at [1008, 320] on div "Acessando Câmera e Microfone..." at bounding box center [669, 279] width 1334 height 549
click at [773, 582] on mat-icon "call_end" at bounding box center [766, 593] width 23 height 23
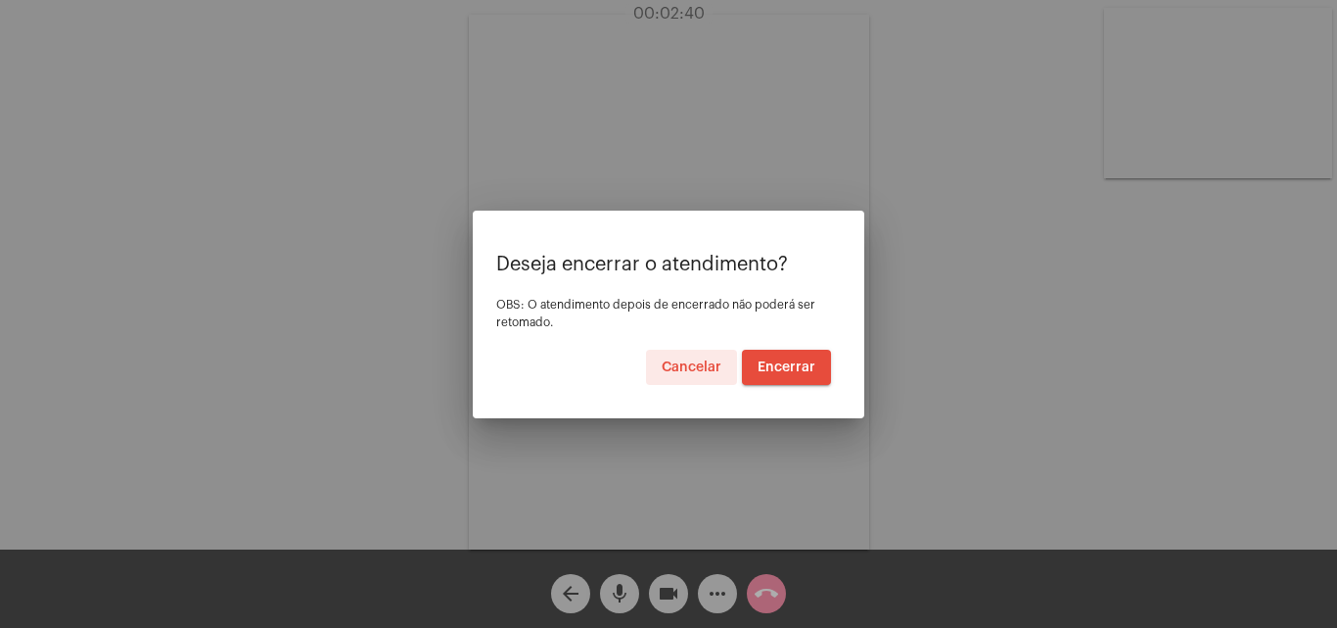
click at [781, 368] on span "Encerrar" at bounding box center [787, 367] width 58 height 14
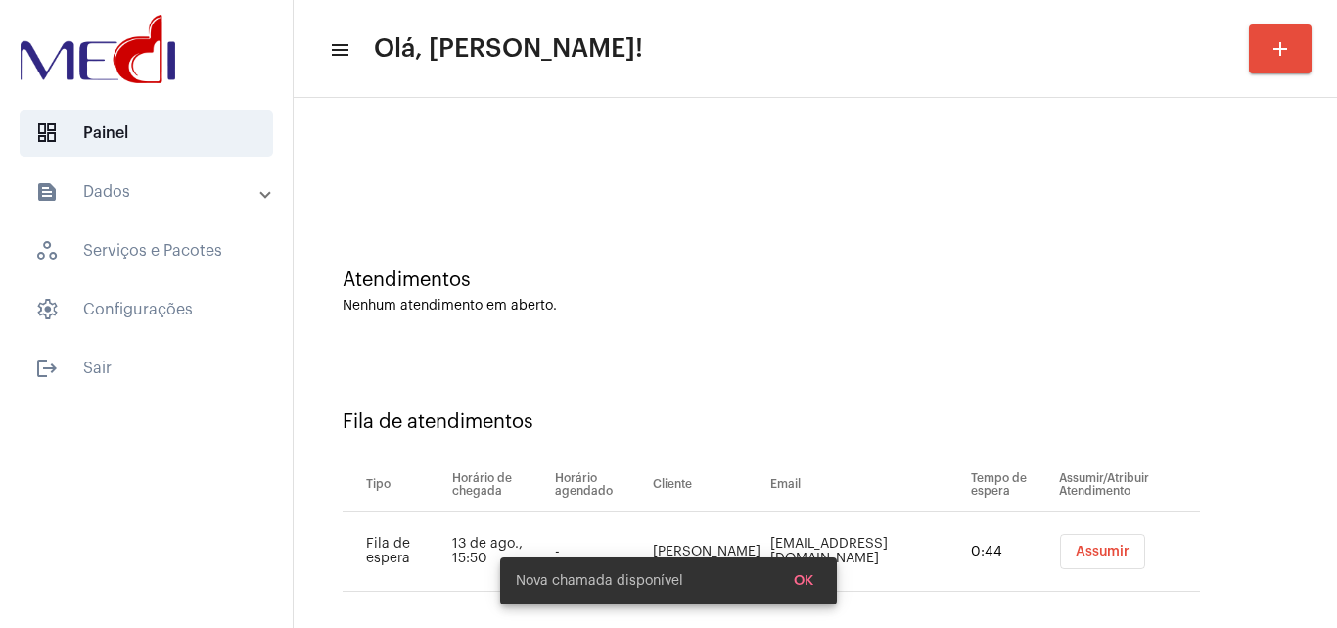
scroll to position [26, 0]
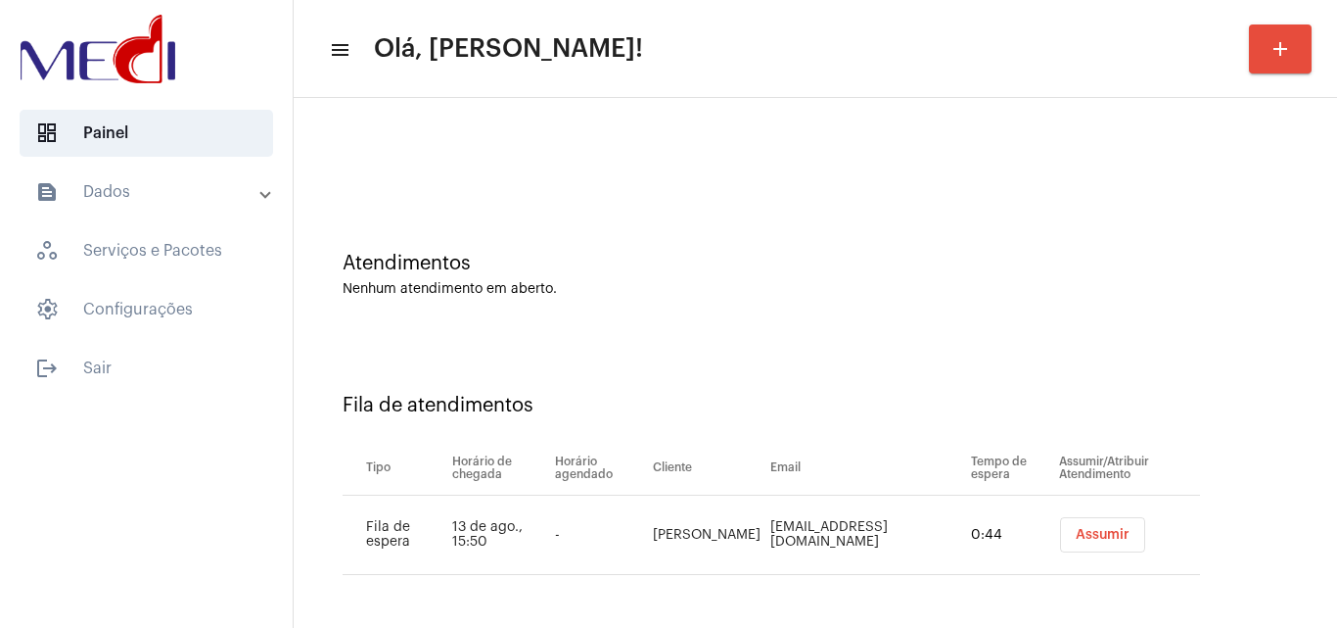
click at [1076, 537] on span "Assumir" at bounding box center [1103, 535] width 54 height 14
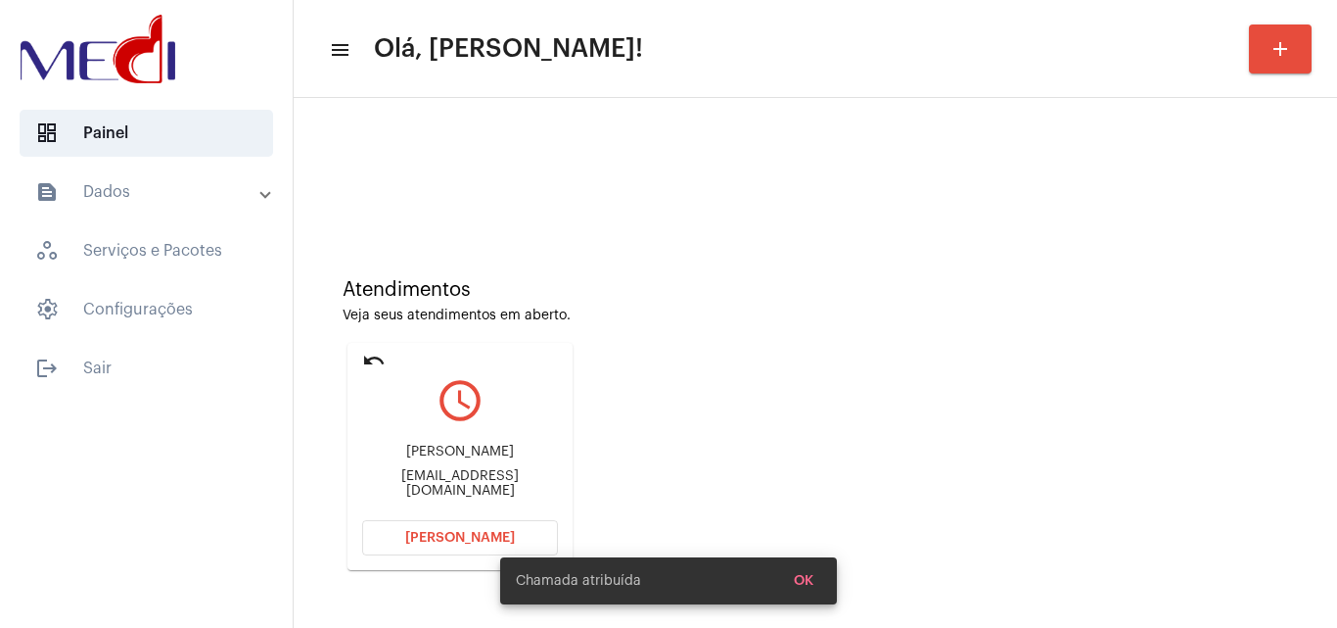
click at [493, 476] on div "isabelchavesanjos@gmail.com" at bounding box center [460, 483] width 196 height 29
copy mat-card-content "isabelchavesanjos@gmail.com Abrir Chamada"
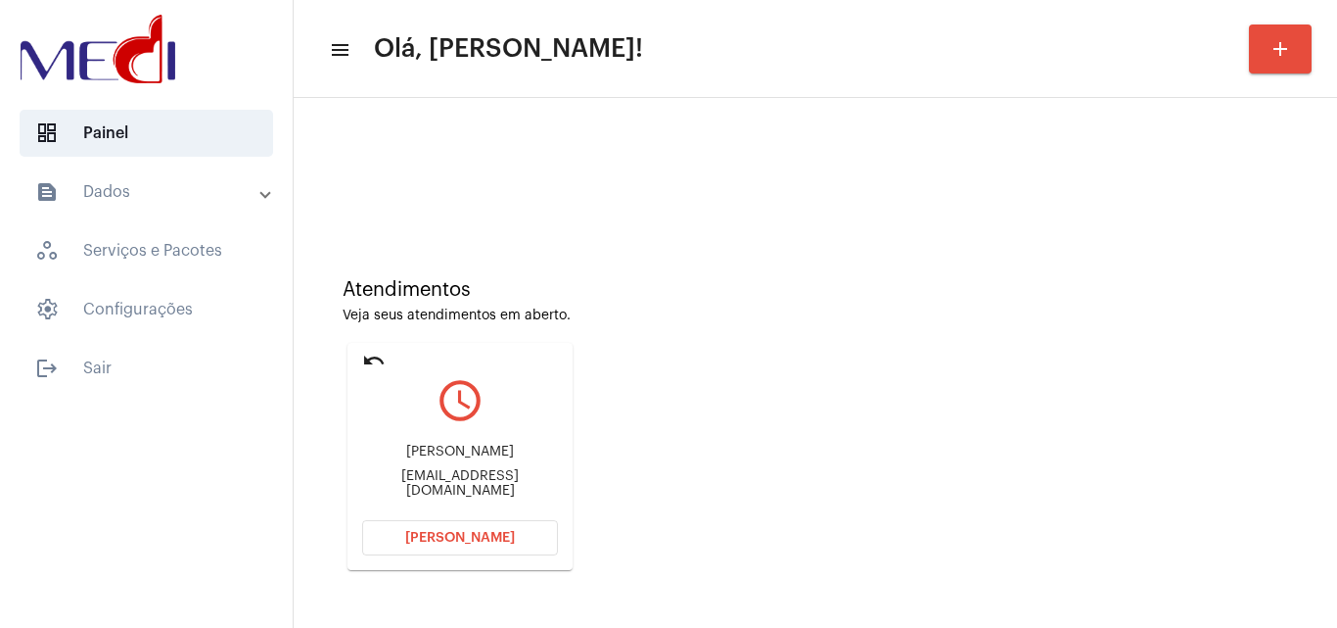
click at [485, 520] on button "Abrir Chamada" at bounding box center [460, 537] width 196 height 35
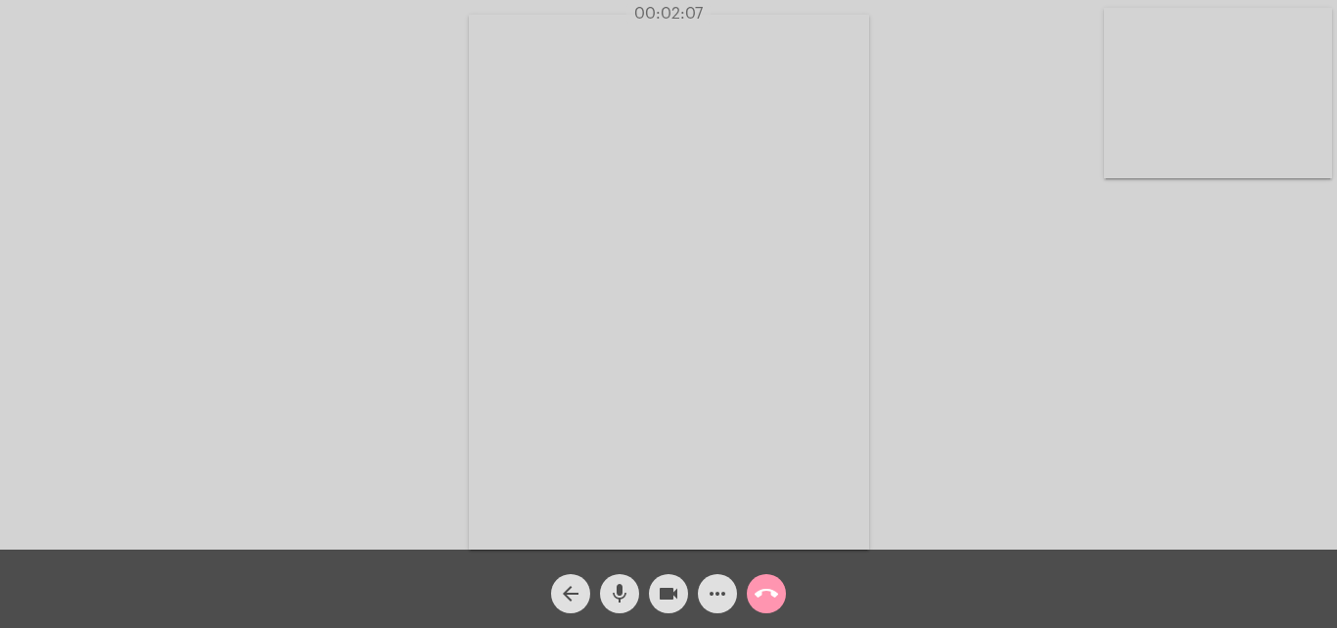
click at [767, 594] on mat-icon "call_end" at bounding box center [766, 593] width 23 height 23
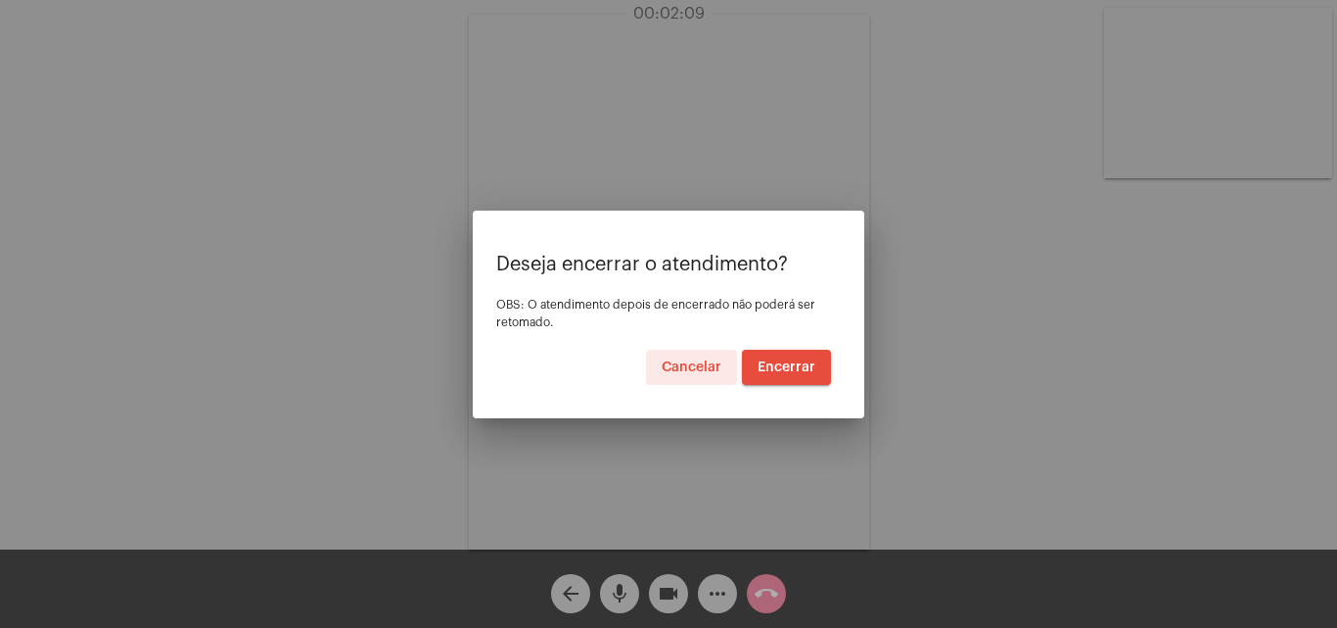
click at [806, 377] on button "Encerrar" at bounding box center [786, 367] width 89 height 35
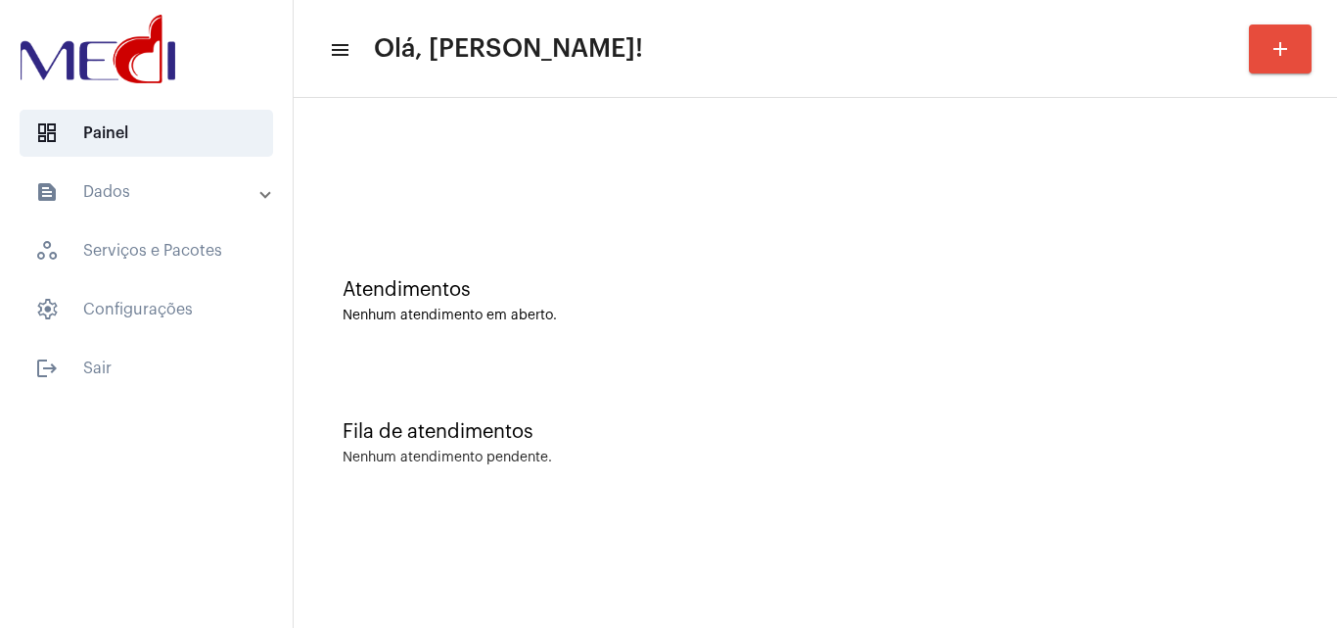
click at [1198, 364] on div "Fila de atendimentos Nenhum atendimento pendente." at bounding box center [816, 433] width 1024 height 142
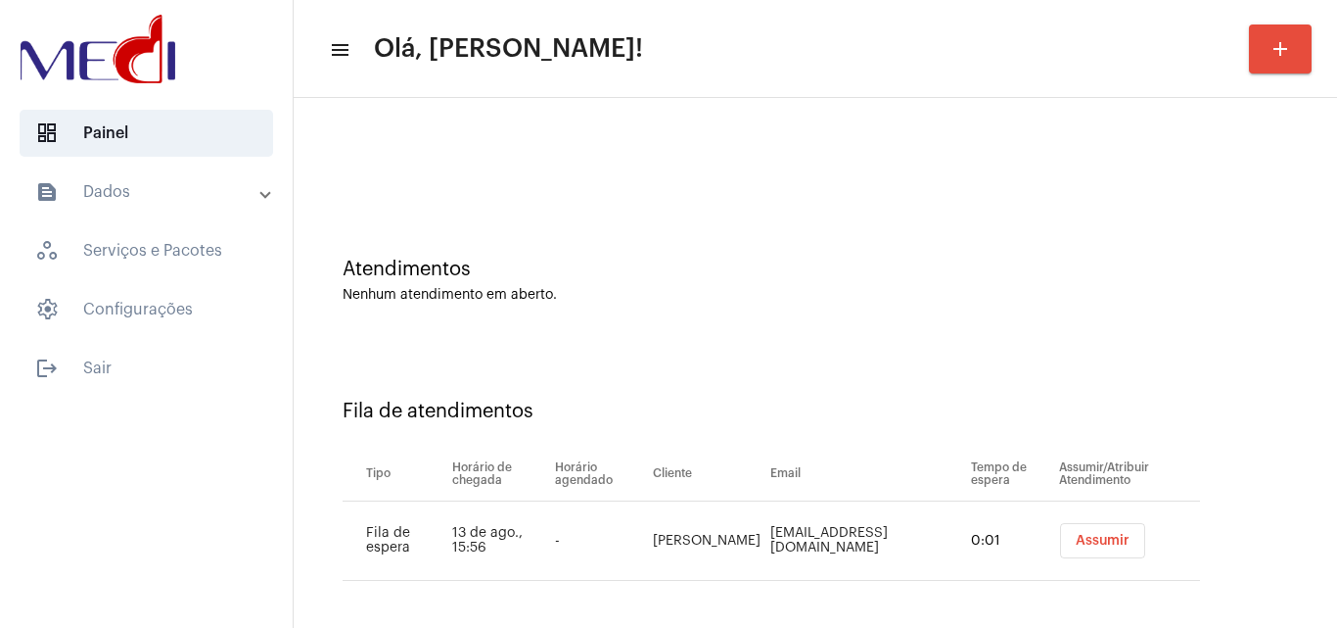
scroll to position [26, 0]
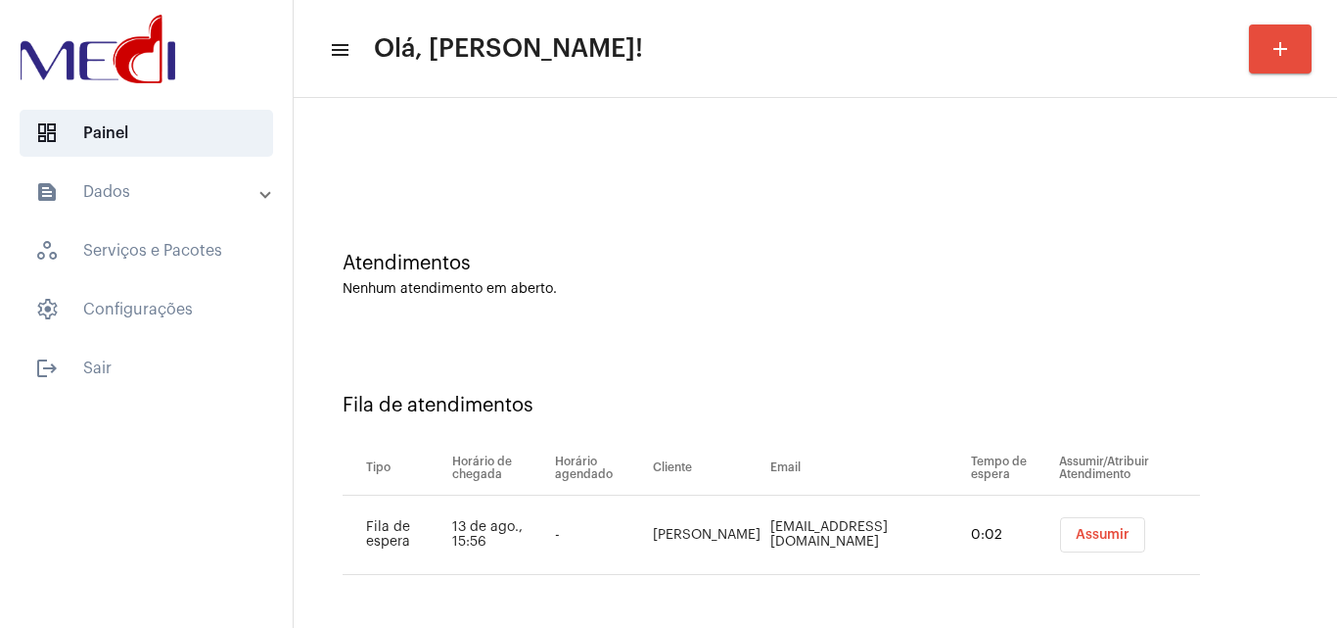
click at [1089, 529] on span "Assumir" at bounding box center [1103, 535] width 54 height 14
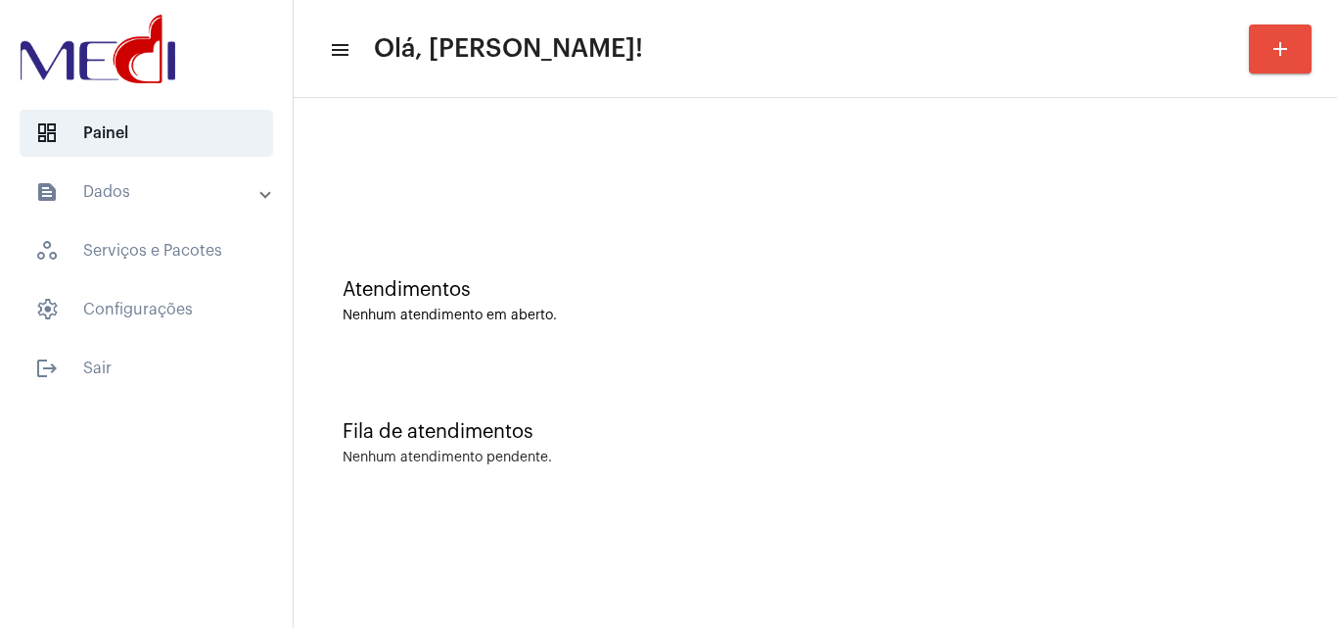
scroll to position [0, 0]
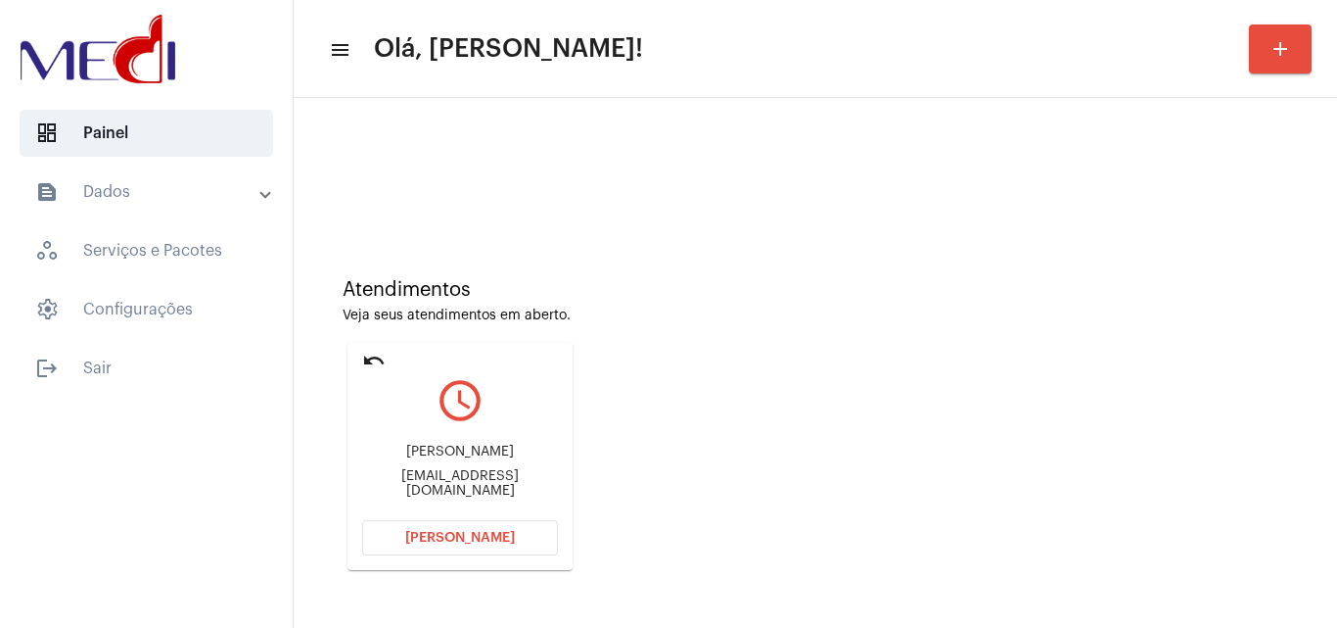
click at [472, 481] on div "Marcoantoniosluna@gmail.com" at bounding box center [460, 483] width 196 height 29
click at [1302, 488] on div "Atendimentos Veja seus atendimentos em aberto. undo query_builder Marco Antonio…" at bounding box center [816, 417] width 1024 height 394
click at [479, 491] on div "Marco Antonio da silva luna Marcoantoniosluna@gmail.com" at bounding box center [460, 471] width 196 height 88
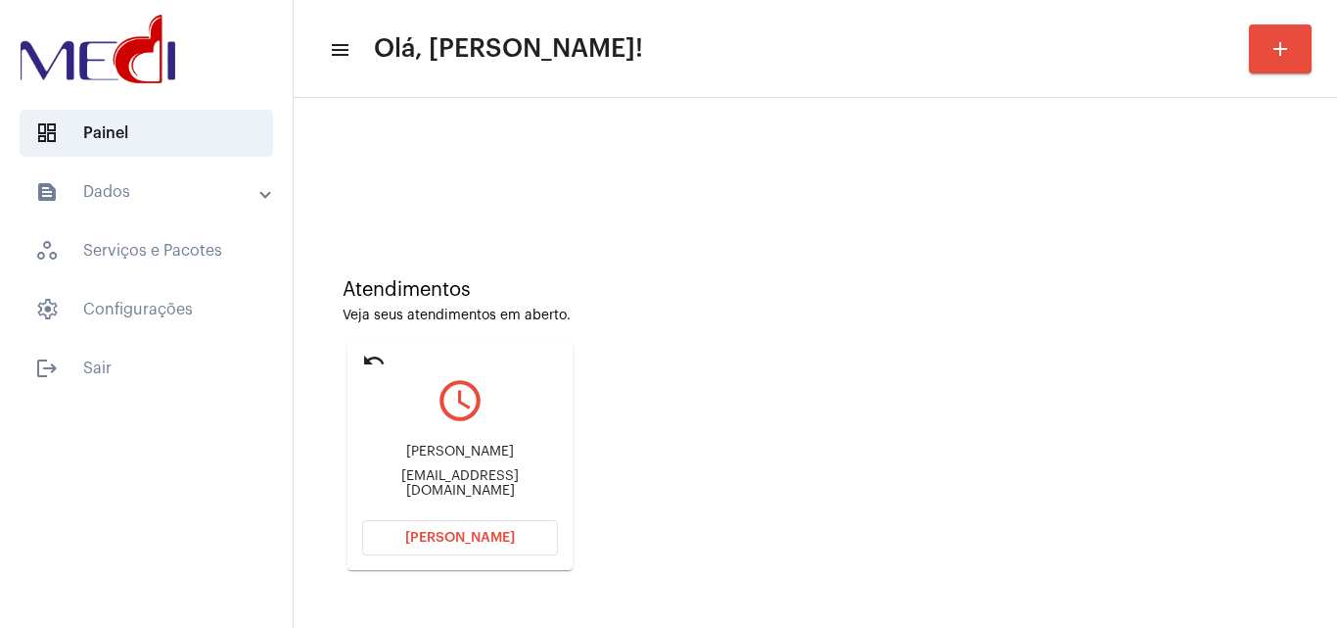
click at [492, 481] on div "Marcoantoniosluna@gmail.com" at bounding box center [460, 483] width 196 height 29
copy mat-card-content "Marcoantoniosluna@gmail.com Abrir Chamada"
click at [487, 535] on span "Abrir Chamada" at bounding box center [460, 538] width 110 height 14
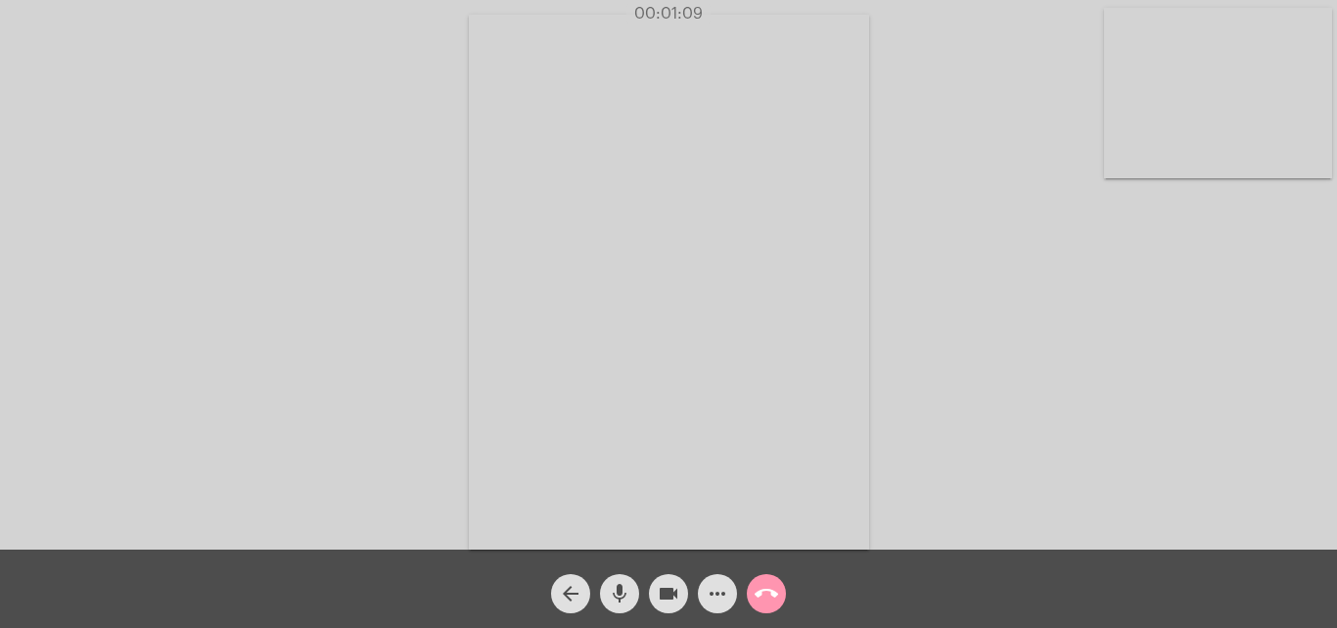
click at [769, 600] on mat-icon "call_end" at bounding box center [766, 593] width 23 height 23
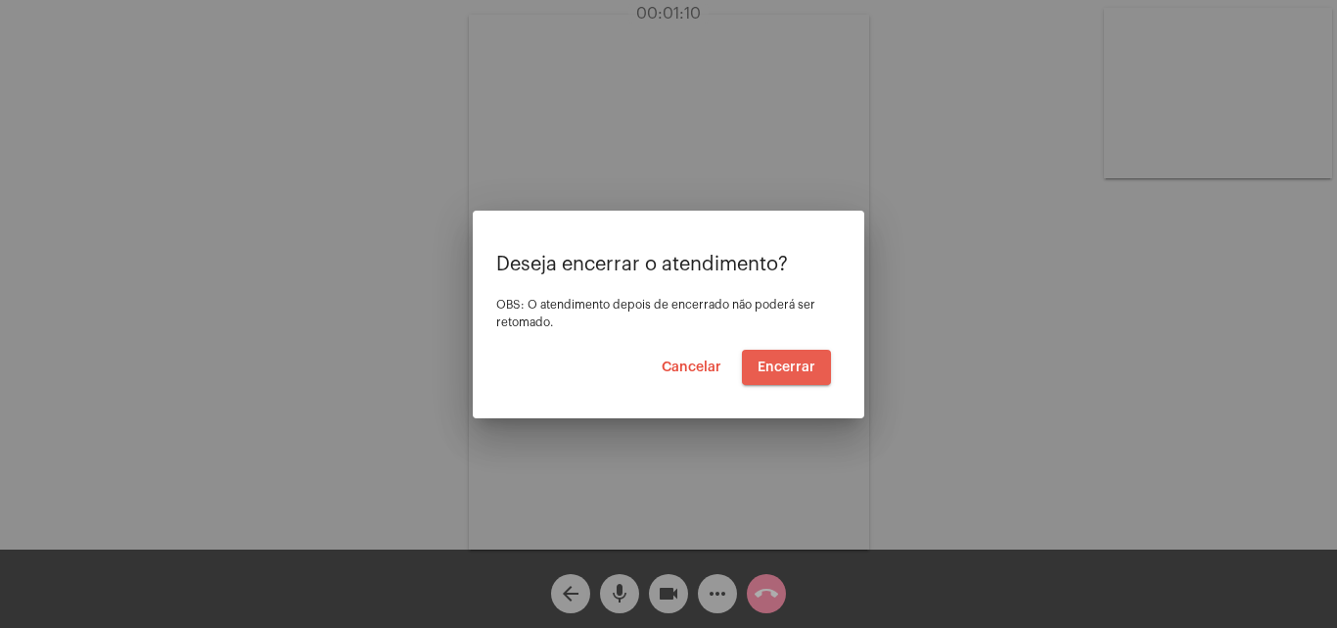
click at [806, 374] on button "Encerrar" at bounding box center [786, 367] width 89 height 35
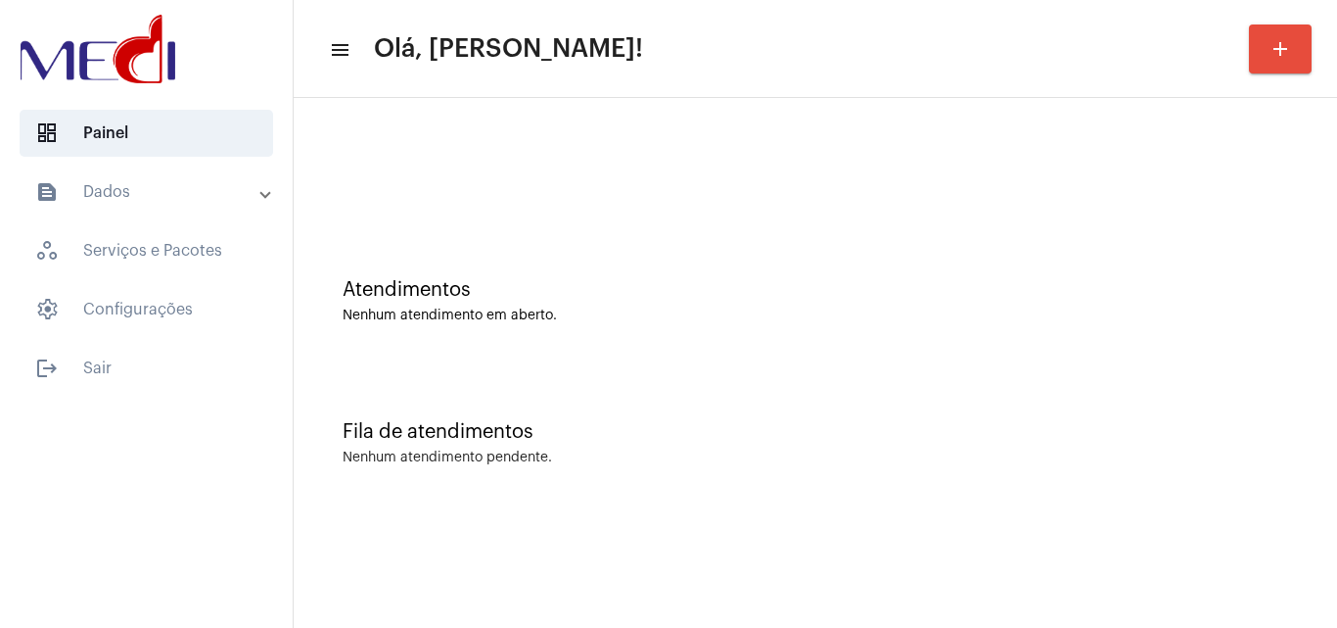
click at [1274, 290] on div "Atendimentos" at bounding box center [816, 290] width 946 height 22
drag, startPoint x: 1319, startPoint y: 467, endPoint x: 1052, endPoint y: 482, distance: 267.7
click at [1319, 467] on div "Fila de atendimentos Nenhum atendimento pendente." at bounding box center [816, 433] width 1024 height 142
click at [1318, 362] on div "Fila de atendimentos Nenhum atendimento pendente." at bounding box center [816, 433] width 1024 height 142
click at [1284, 438] on div "Fila de atendimentos" at bounding box center [816, 432] width 946 height 22
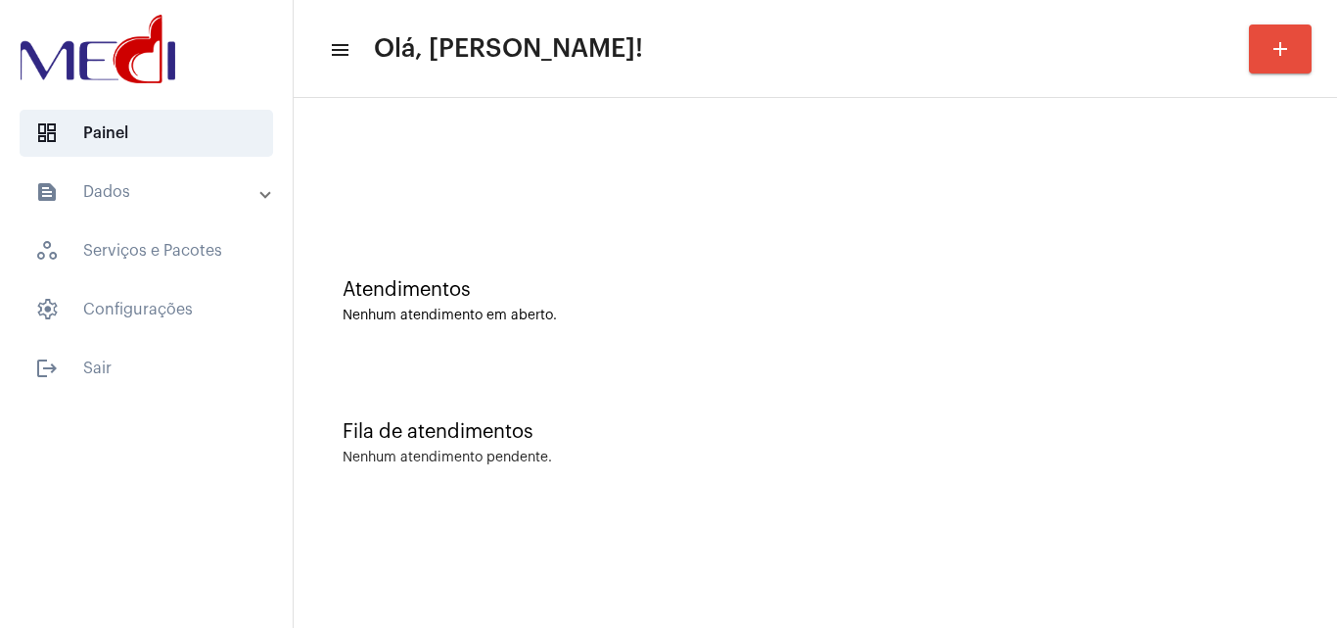
click at [1211, 333] on div "Atendimentos Nenhum atendimento em aberto." at bounding box center [816, 291] width 1024 height 142
click at [1276, 337] on div "Atendimentos Nenhum atendimento em aberto." at bounding box center [816, 291] width 1024 height 142
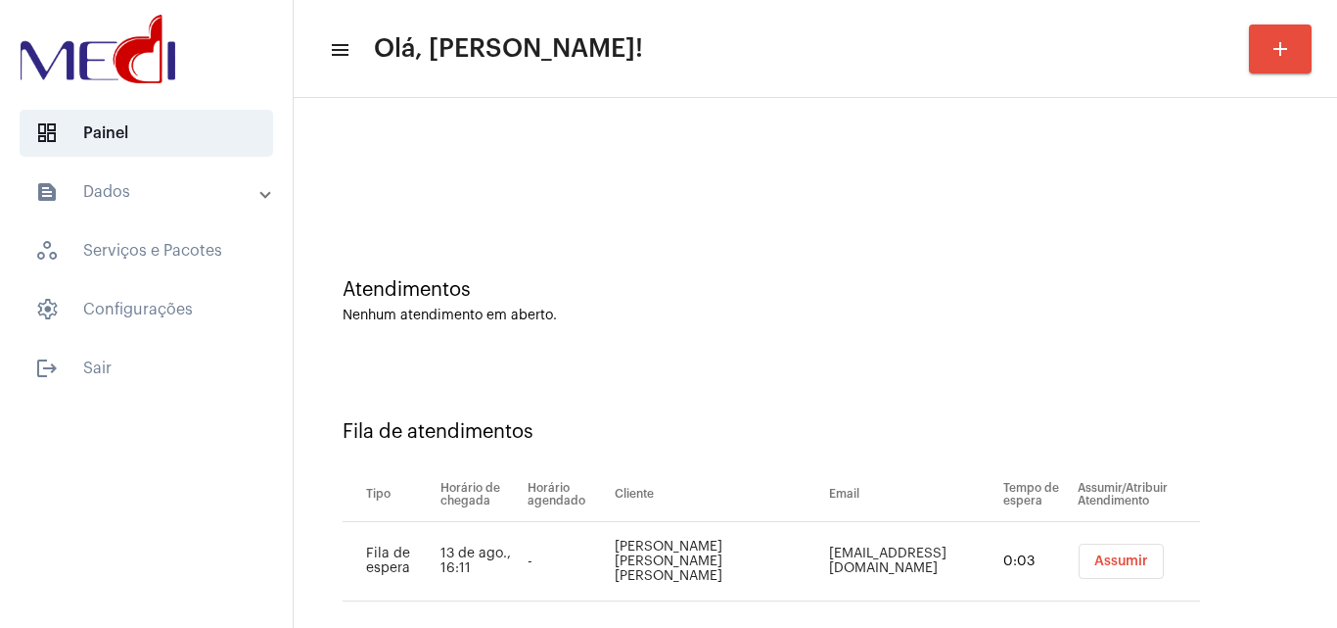
click at [1106, 571] on button "Assumir" at bounding box center [1121, 560] width 85 height 35
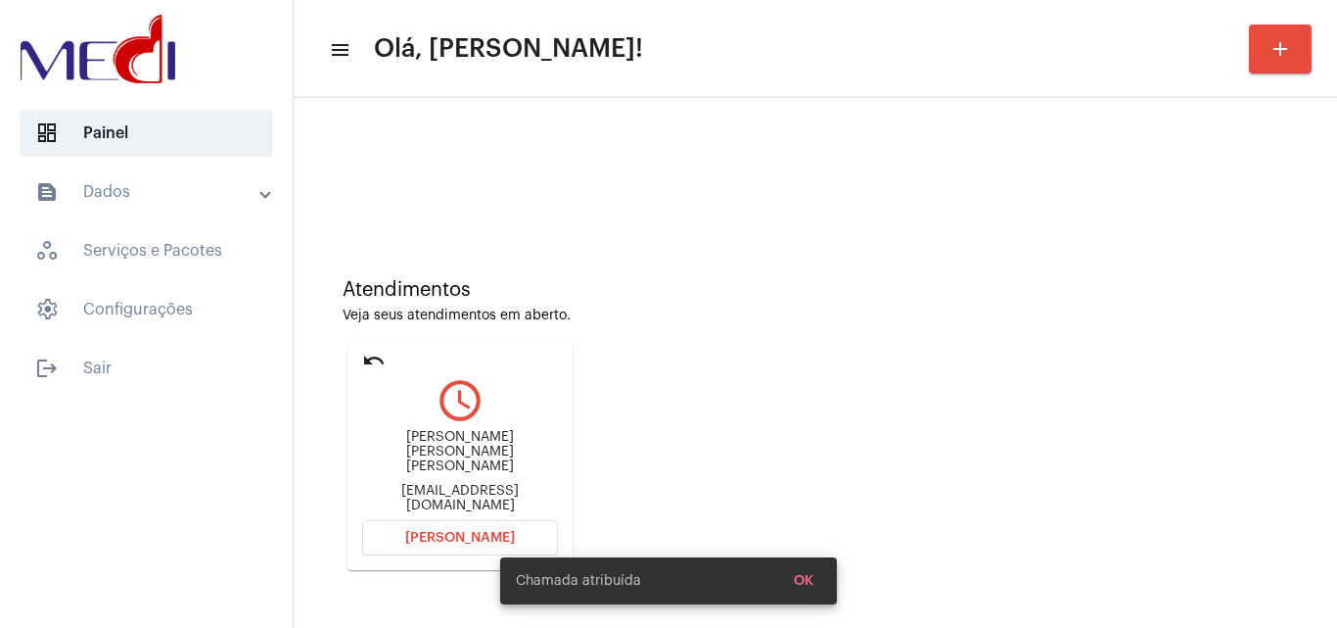
click at [442, 494] on div "[EMAIL_ADDRESS][DOMAIN_NAME]" at bounding box center [460, 498] width 196 height 29
click at [442, 495] on div "[EMAIL_ADDRESS][DOMAIN_NAME]" at bounding box center [460, 498] width 196 height 29
copy mat-card-content "[EMAIL_ADDRESS][DOMAIN_NAME] [PERSON_NAME]"
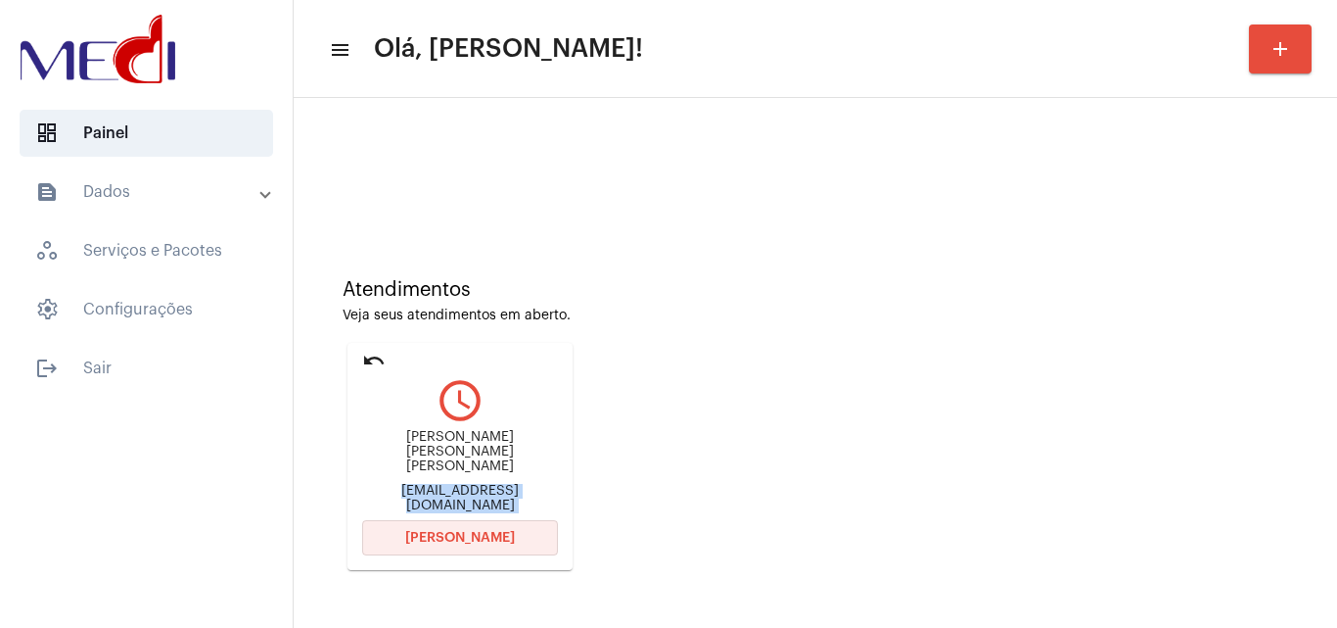
click at [440, 535] on span "Abrir Chamada" at bounding box center [460, 538] width 110 height 14
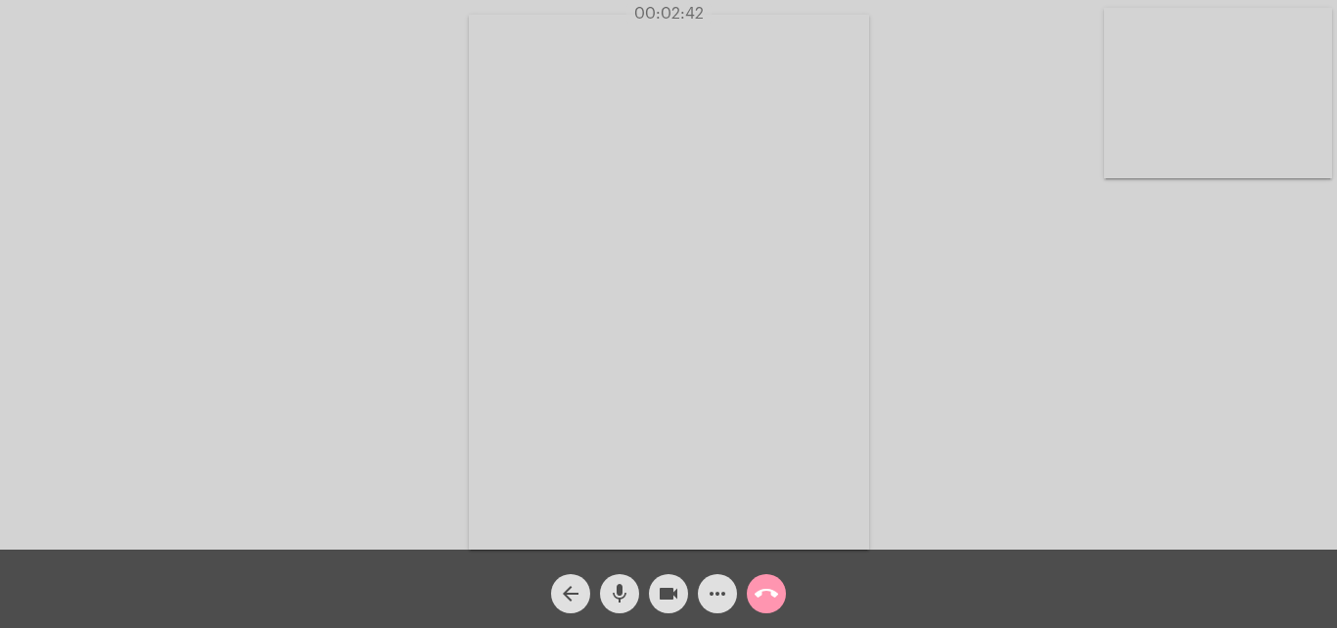
click at [760, 583] on mat-icon "call_end" at bounding box center [766, 593] width 23 height 23
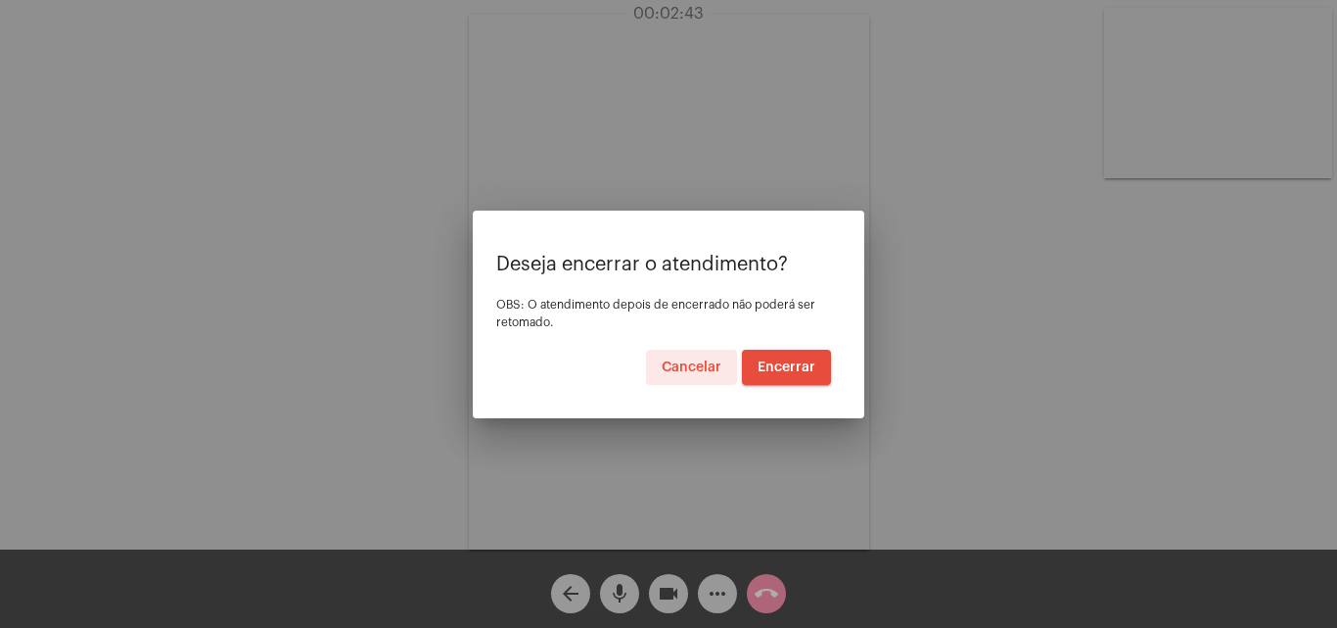
click at [788, 361] on span "Encerrar" at bounding box center [787, 367] width 58 height 14
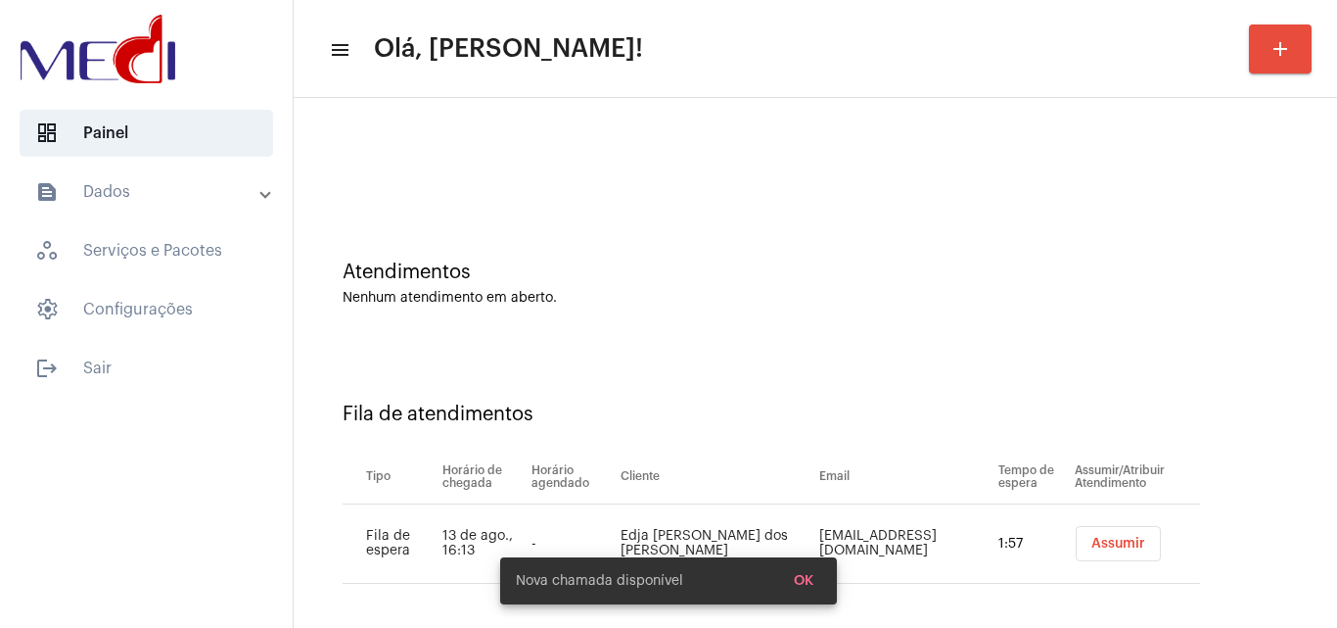
scroll to position [26, 0]
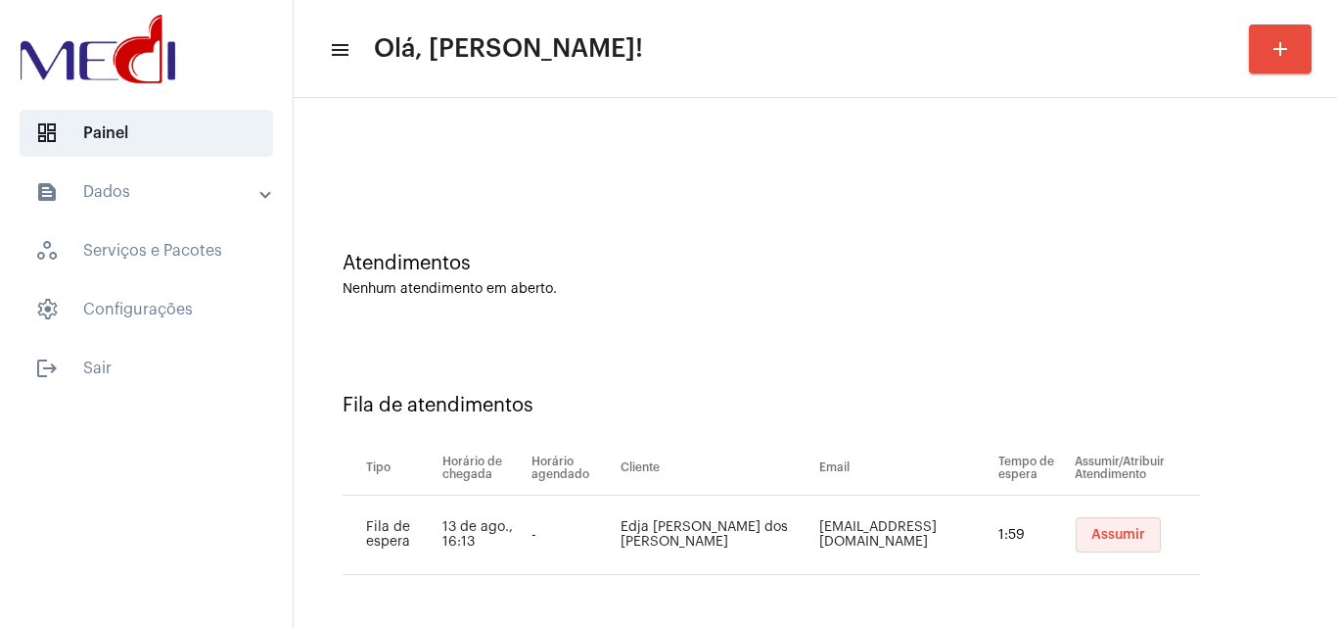
click at [1099, 538] on span "Assumir" at bounding box center [1119, 535] width 54 height 14
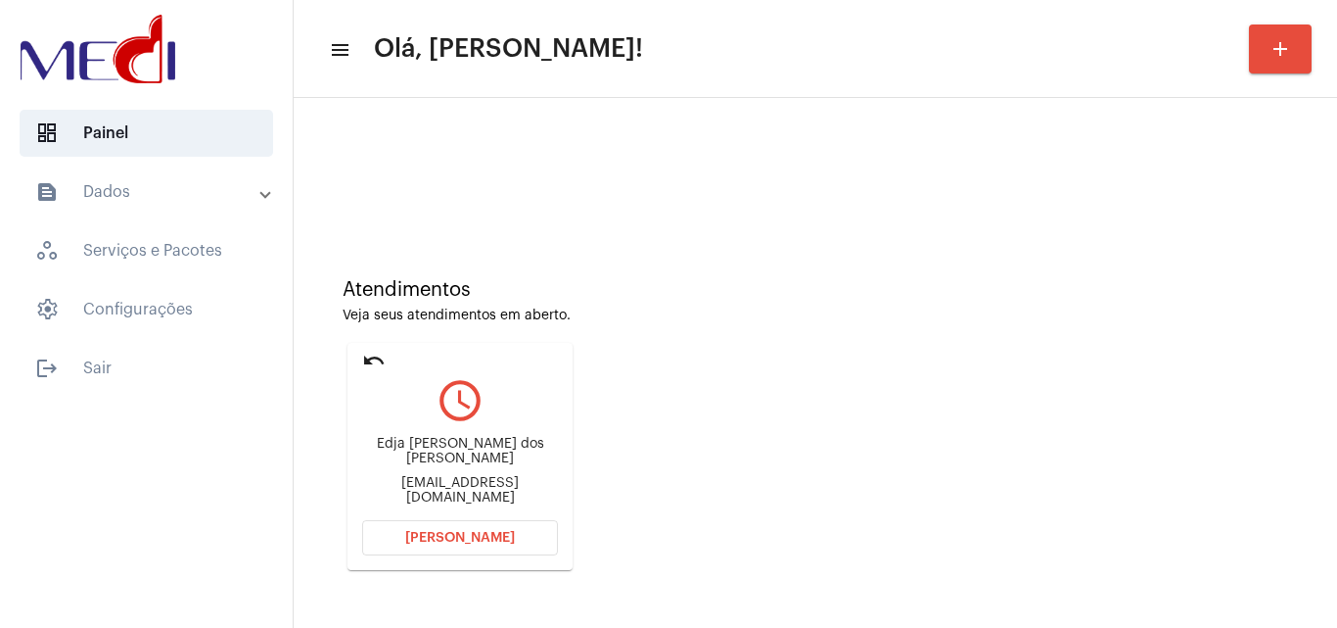
click at [465, 527] on button "[PERSON_NAME]" at bounding box center [460, 537] width 196 height 35
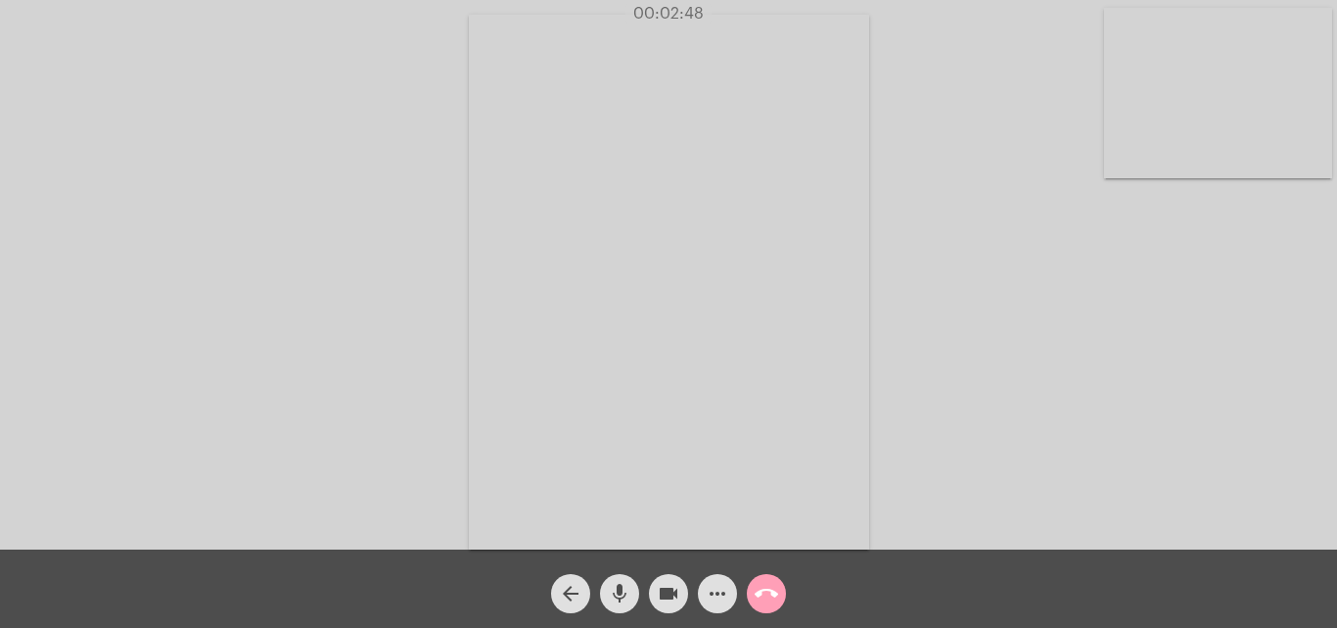
click at [769, 587] on mat-icon "call_end" at bounding box center [766, 593] width 23 height 23
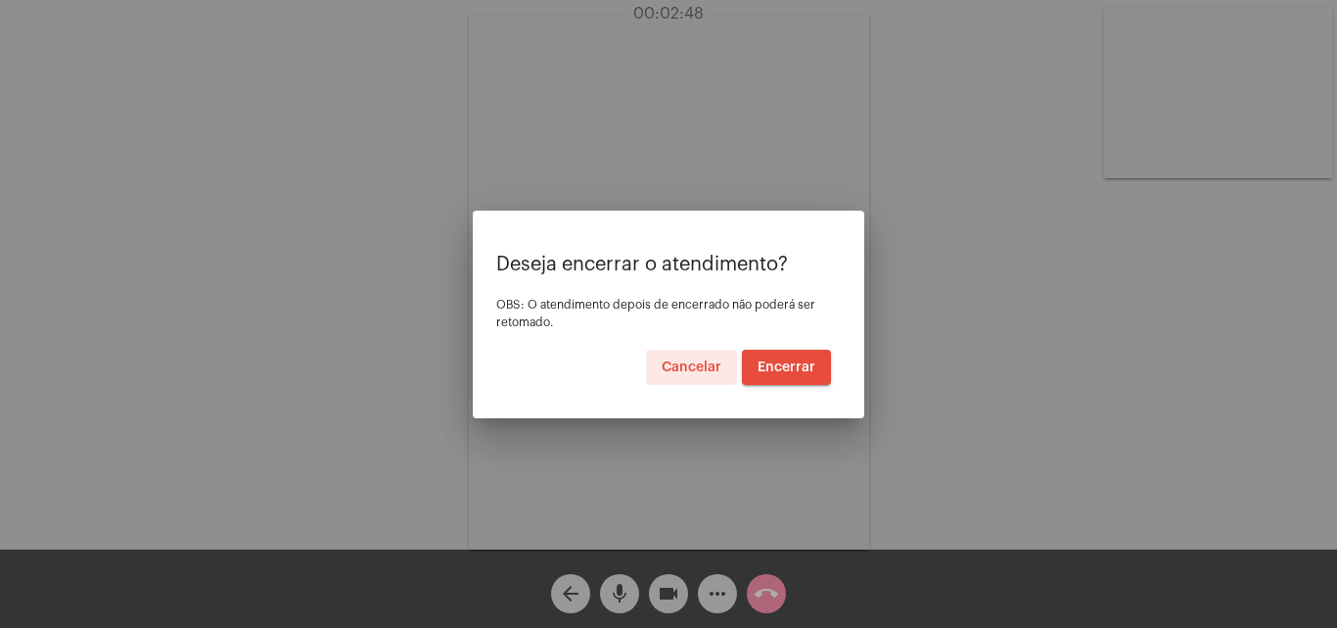
click at [787, 366] on span "Encerrar" at bounding box center [787, 367] width 58 height 14
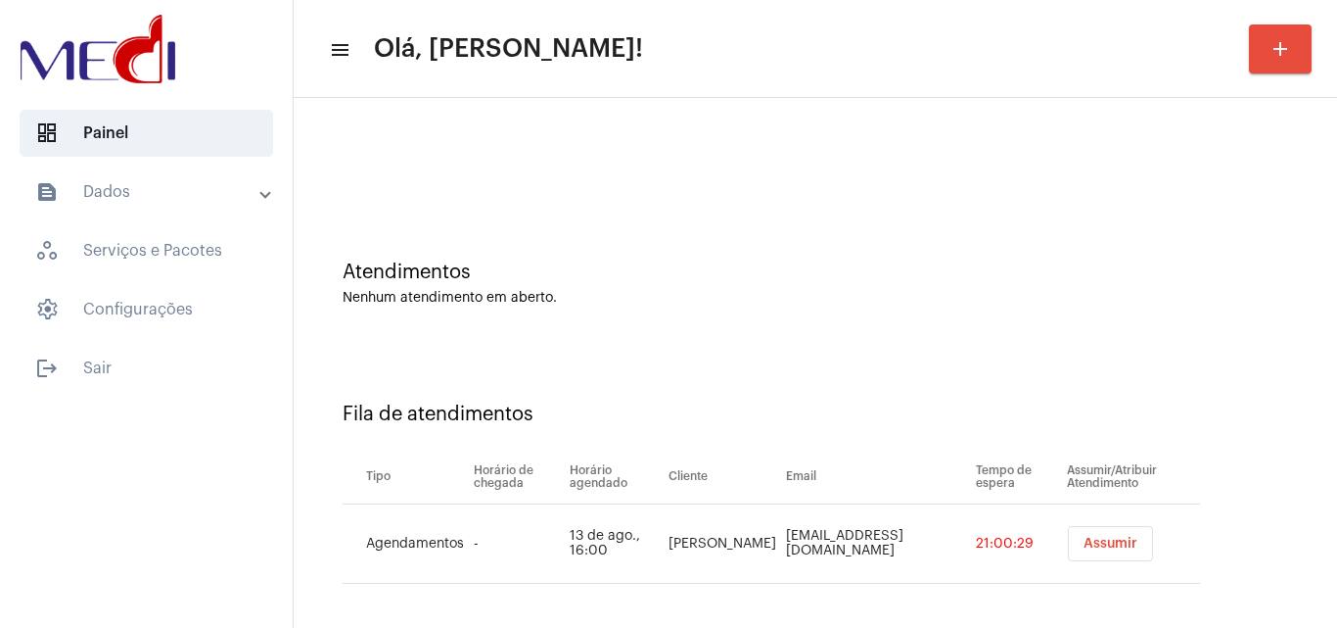
scroll to position [26, 0]
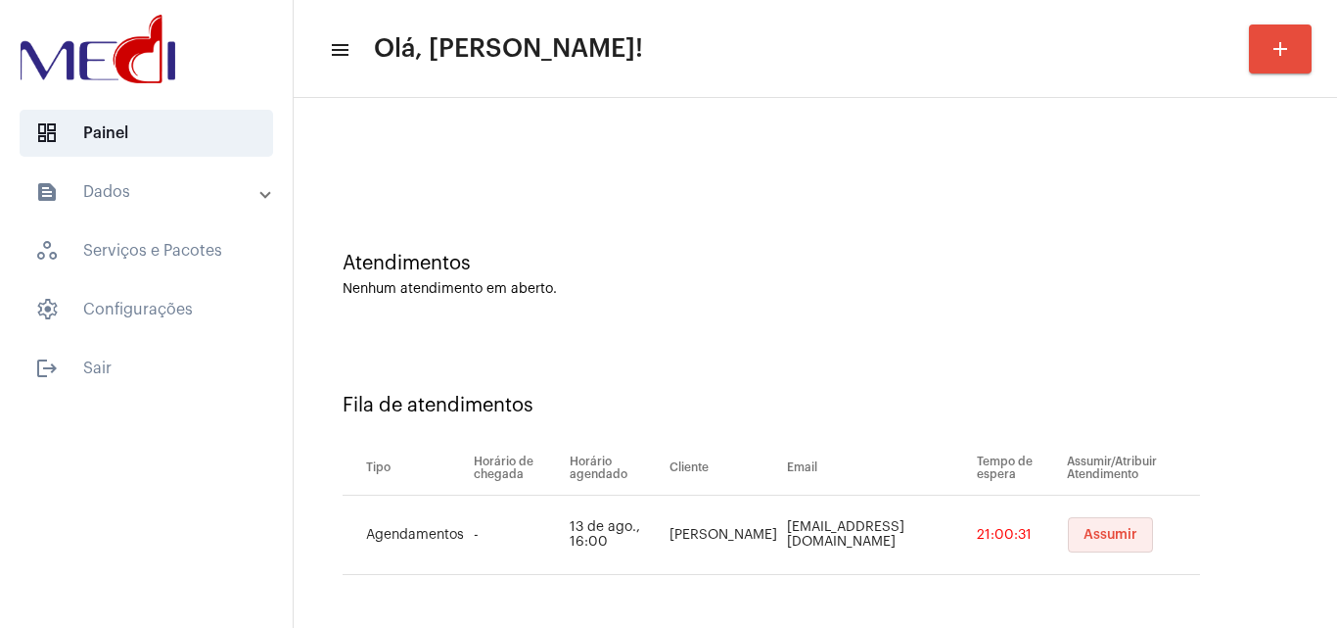
click at [1103, 532] on span "Assumir" at bounding box center [1111, 535] width 54 height 14
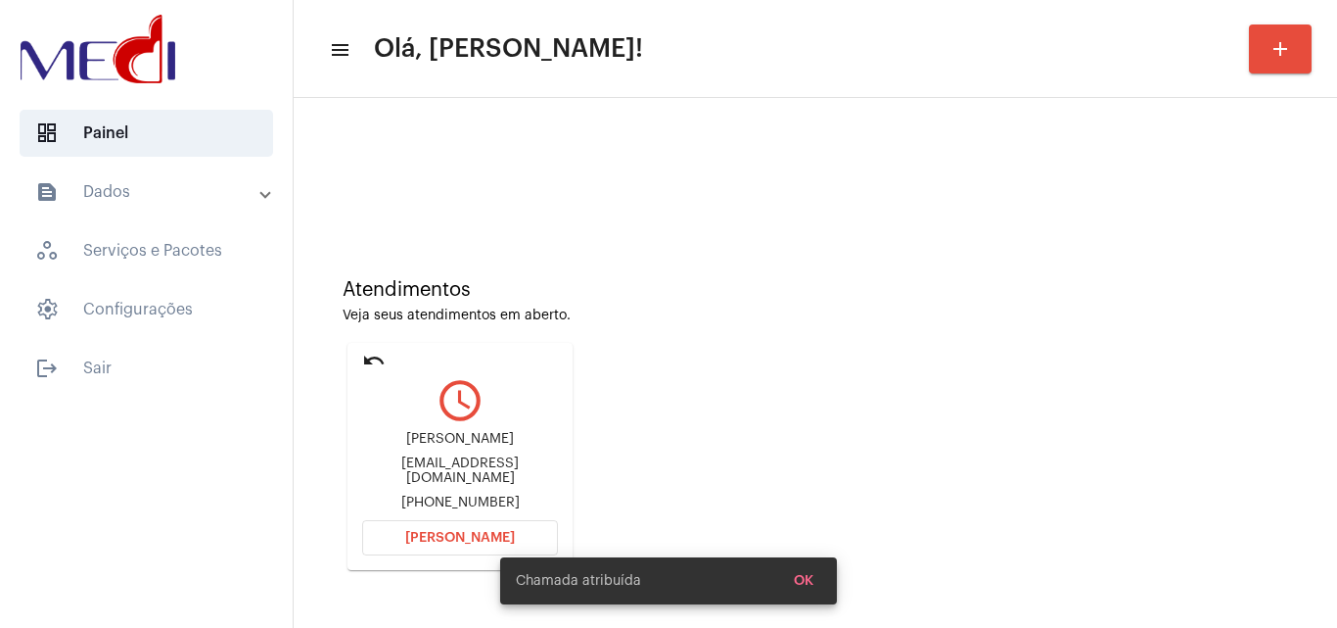
click at [415, 474] on div "wilianmeneguci@yahoo.com.br" at bounding box center [460, 470] width 196 height 29
copy div "wilianmeneguci@yahoo.com.br"
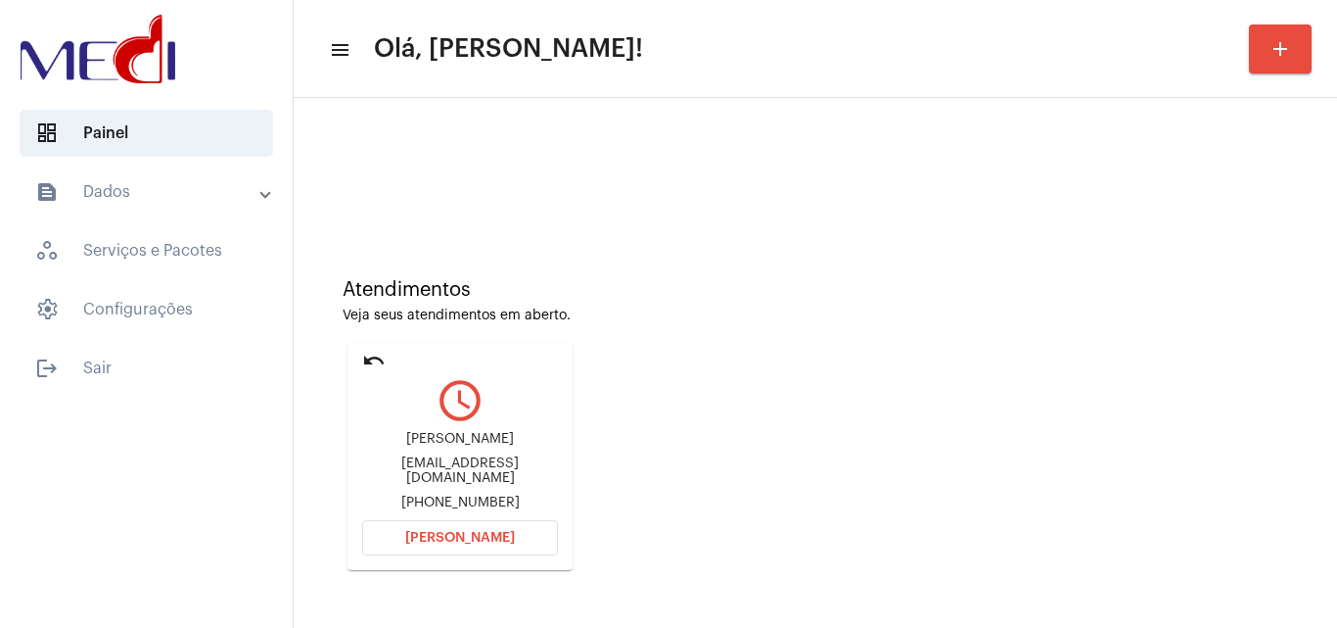
click at [493, 538] on span "Abrir Chamada" at bounding box center [460, 538] width 110 height 14
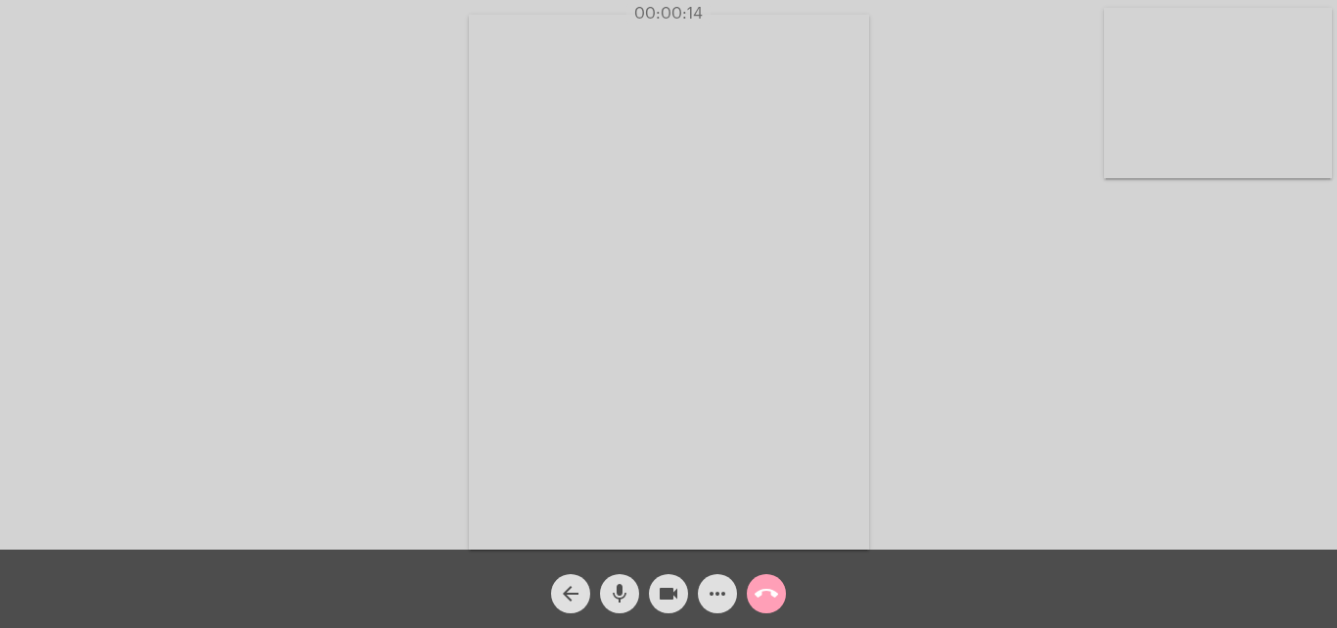
click at [777, 587] on mat-icon "call_end" at bounding box center [766, 593] width 23 height 23
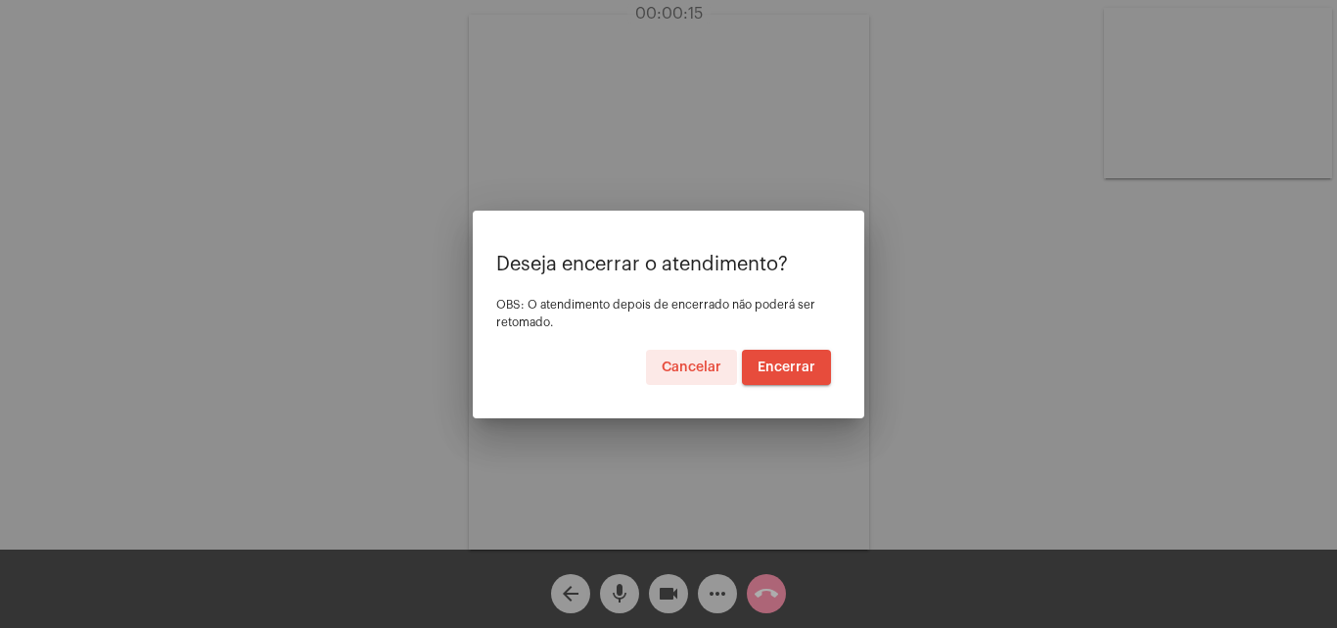
click at [795, 360] on span "Encerrar" at bounding box center [787, 367] width 58 height 14
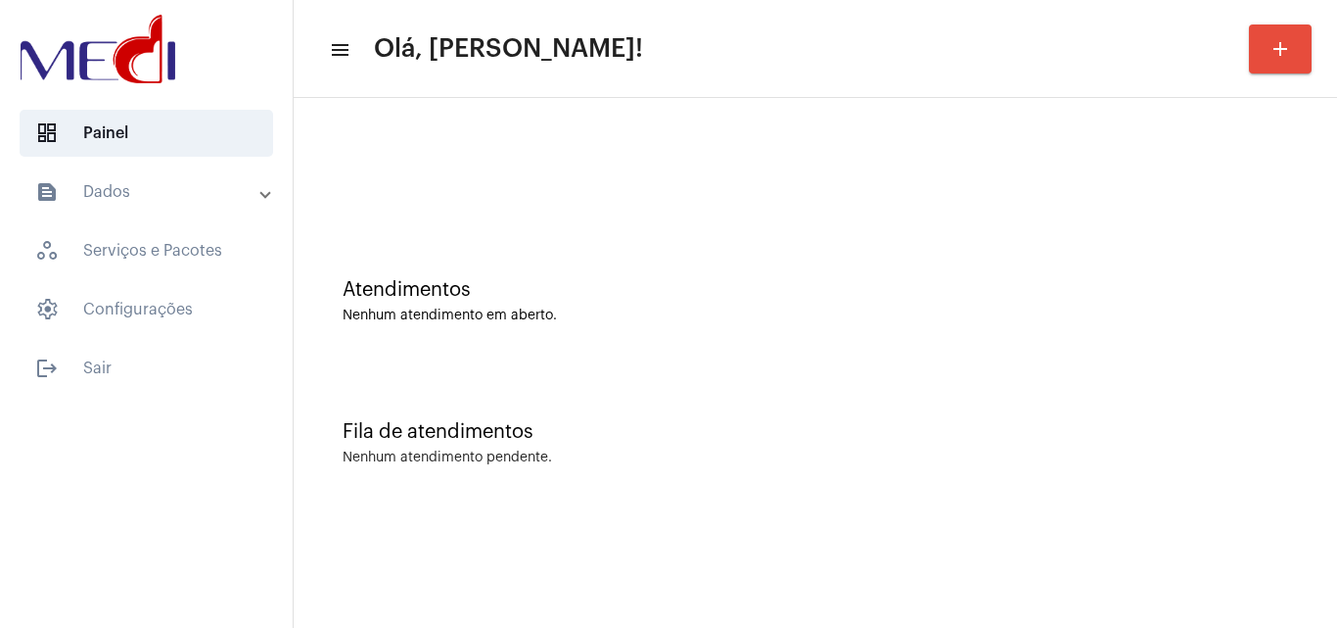
click at [1119, 504] on div "Atendimentos Nenhum atendimento em aberto. Fila de atendimentos Nenhum atendime…" at bounding box center [816, 306] width 1044 height 416
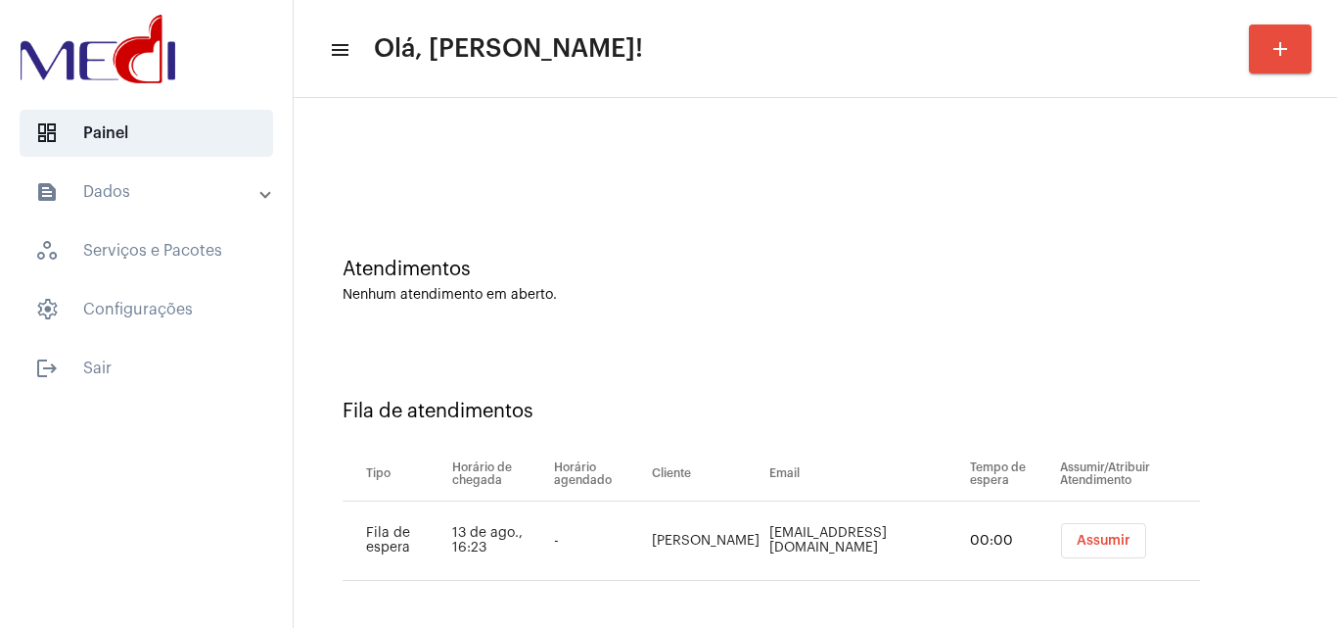
scroll to position [26, 0]
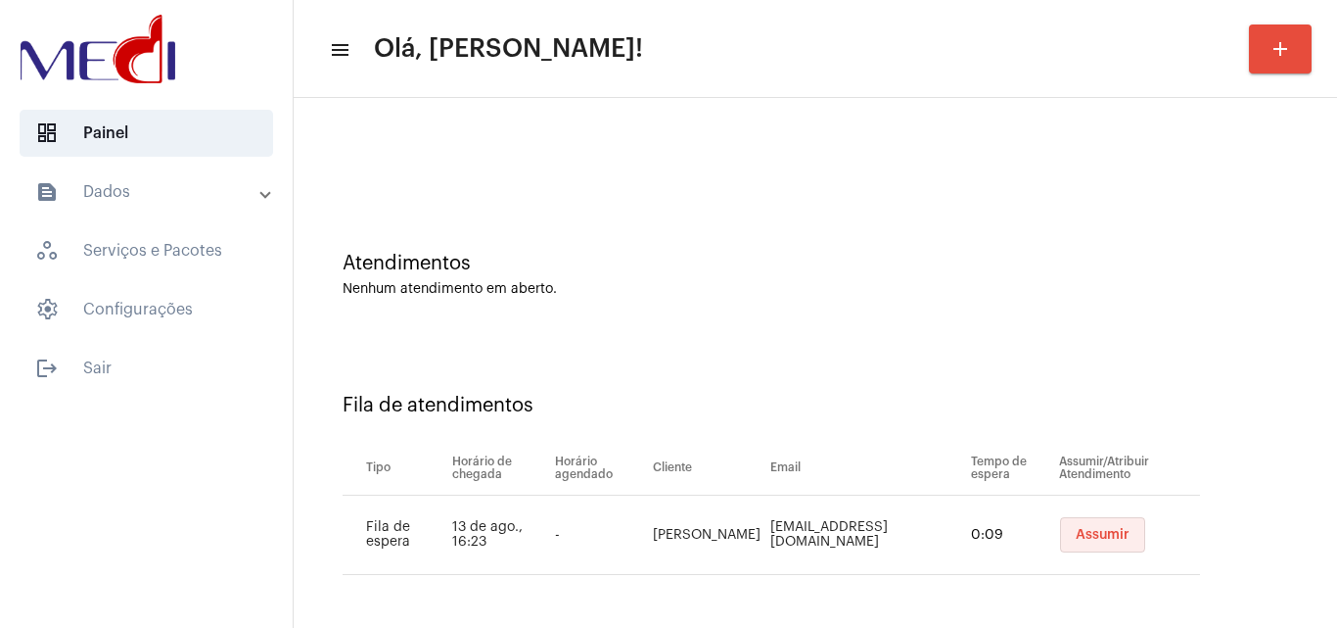
click at [1088, 535] on span "Assumir" at bounding box center [1103, 535] width 54 height 14
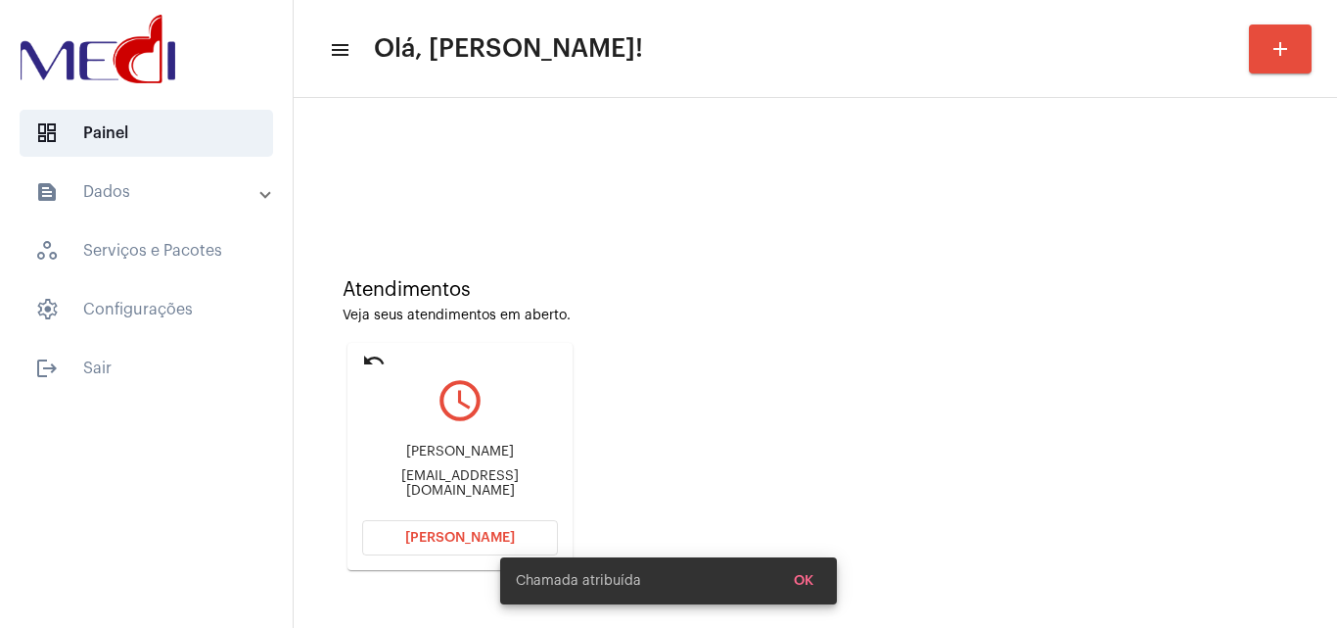
click at [497, 480] on div "[EMAIL_ADDRESS][DOMAIN_NAME]" at bounding box center [460, 483] width 196 height 29
copy mat-card-content "[EMAIL_ADDRESS][DOMAIN_NAME] [PERSON_NAME]"
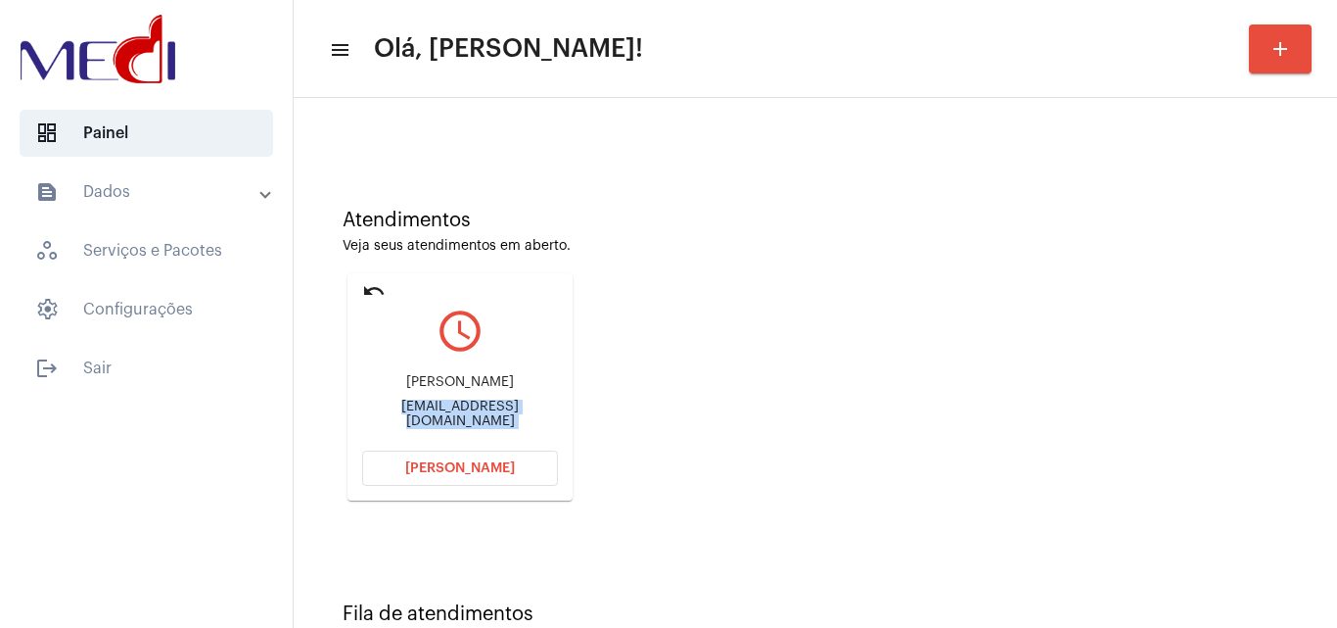
scroll to position [138, 0]
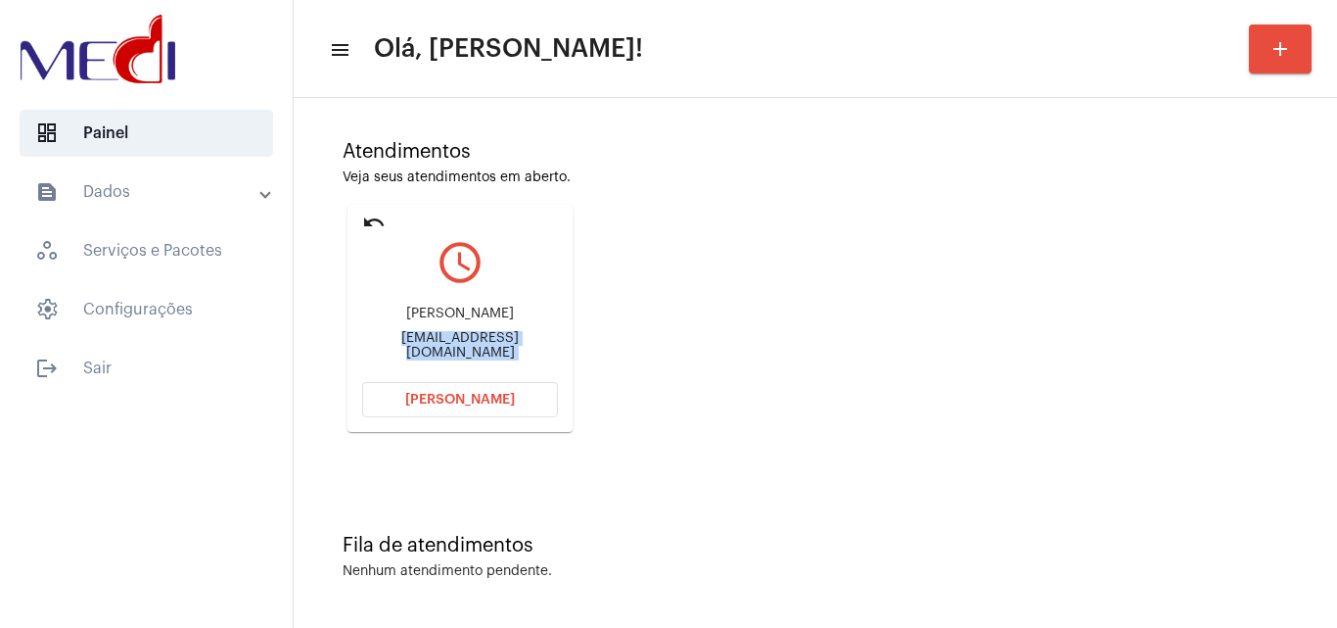
click at [468, 412] on button "[PERSON_NAME]" at bounding box center [460, 399] width 196 height 35
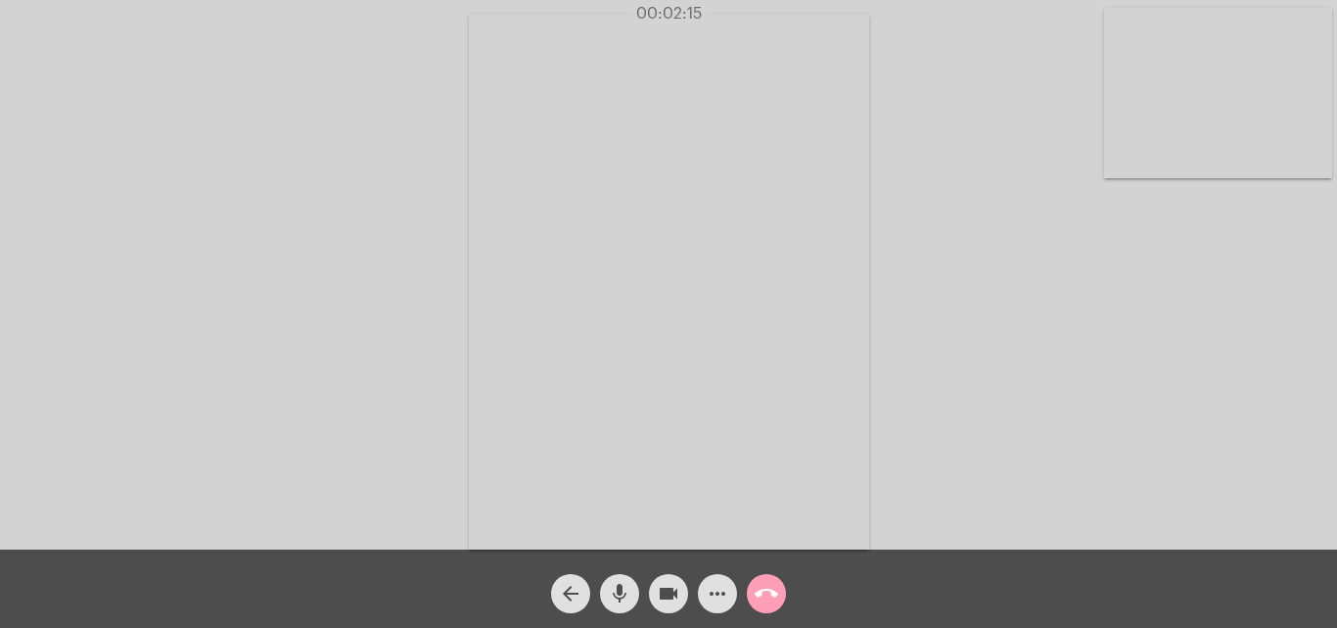
click at [772, 592] on mat-icon "call_end" at bounding box center [766, 593] width 23 height 23
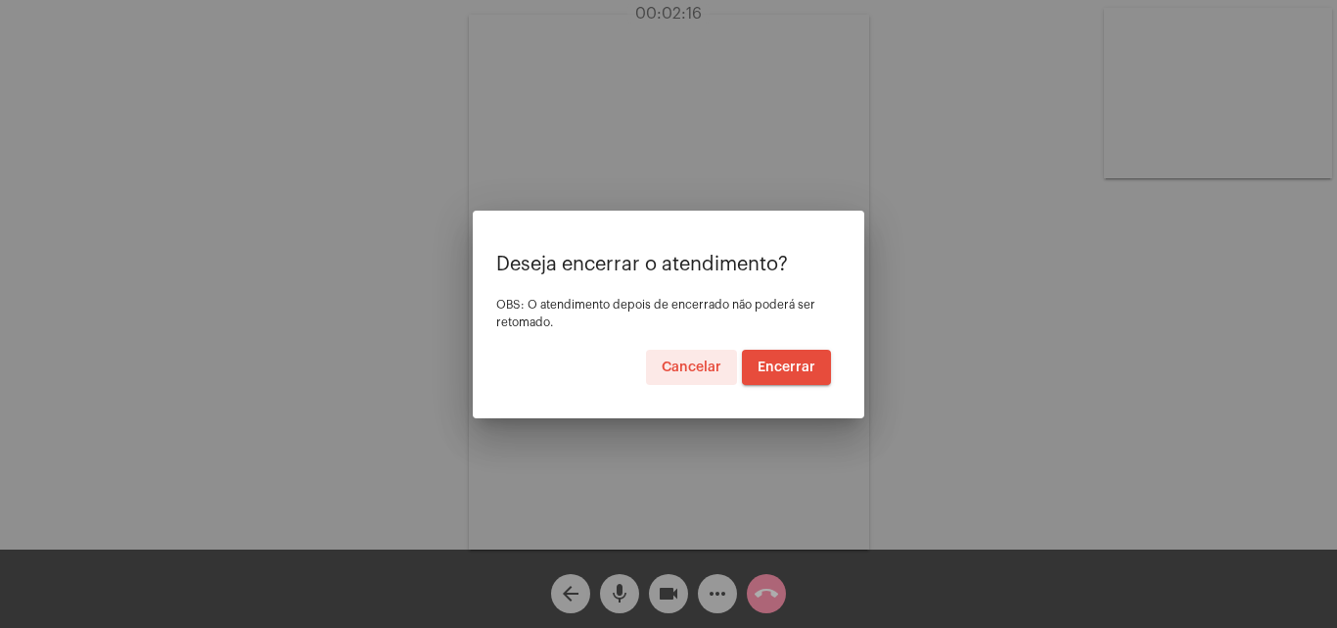
click at [776, 363] on span "Encerrar" at bounding box center [787, 367] width 58 height 14
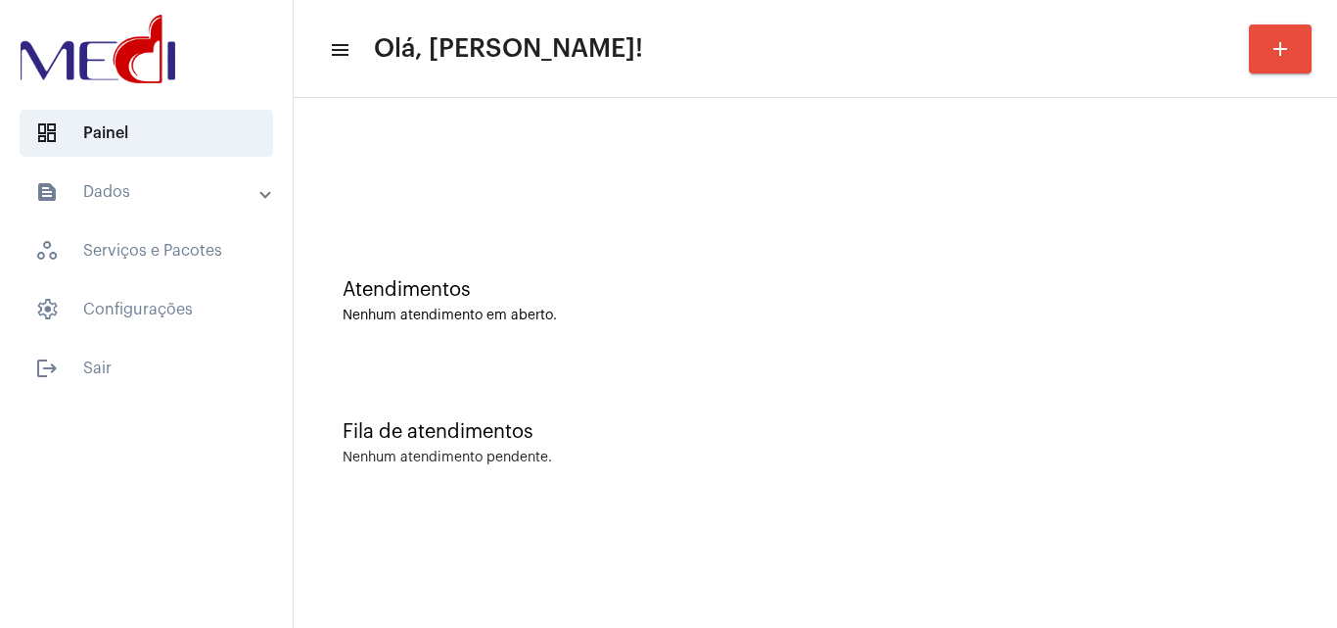
click at [1311, 258] on div "Atendimentos Nenhum atendimento em aberto." at bounding box center [816, 291] width 1024 height 142
click at [1154, 254] on div "Atendimentos Nenhum atendimento em aberto." at bounding box center [816, 291] width 1024 height 142
click at [1161, 320] on div "Nenhum atendimento em aberto." at bounding box center [816, 315] width 946 height 15
click at [1162, 266] on div "Atendimentos Nenhum atendimento em aberto." at bounding box center [816, 291] width 1024 height 142
click at [1219, 337] on div "Atendimentos Nenhum atendimento em aberto." at bounding box center [816, 291] width 1024 height 142
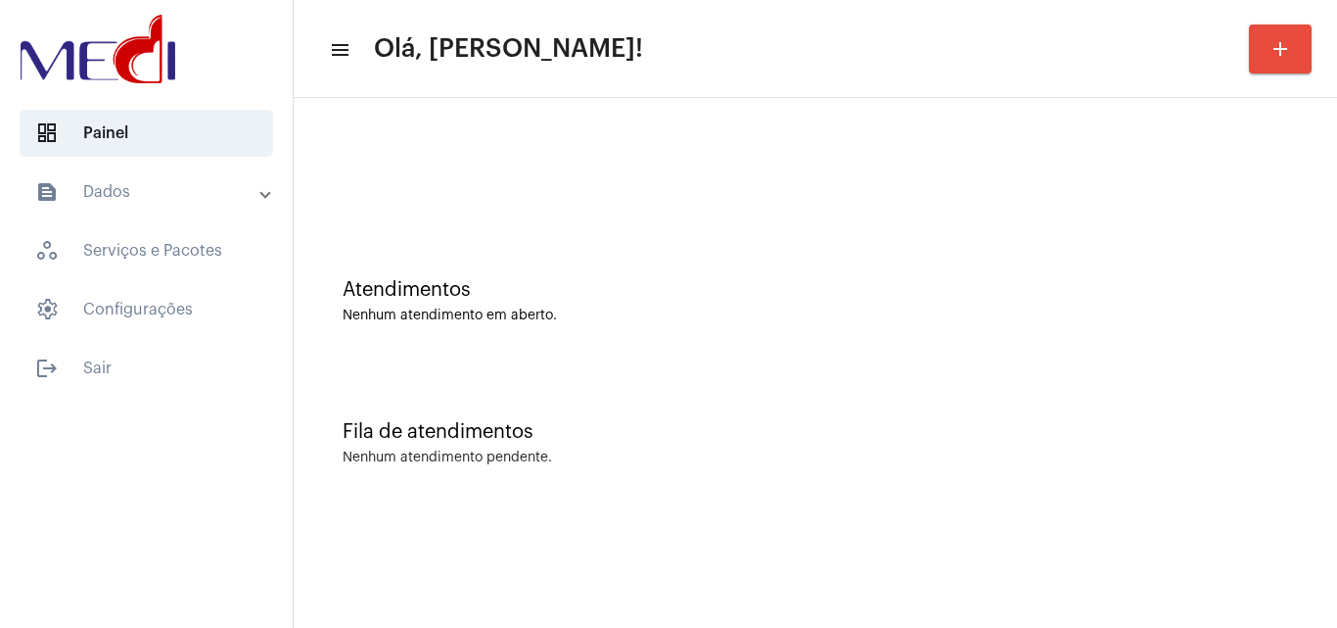
click at [1182, 343] on div "Atendimentos Nenhum atendimento em aberto." at bounding box center [816, 291] width 1024 height 142
click at [1113, 290] on div "Atendimentos" at bounding box center [816, 290] width 946 height 22
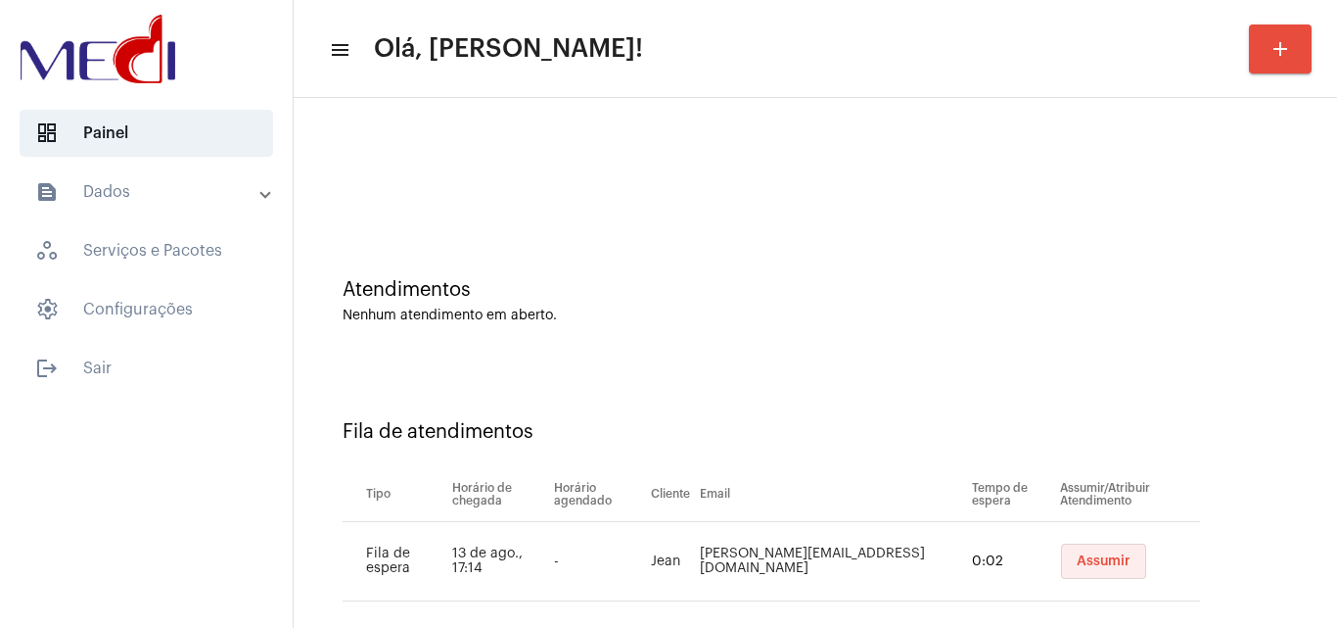
click at [1061, 549] on button "Assumir" at bounding box center [1103, 560] width 85 height 35
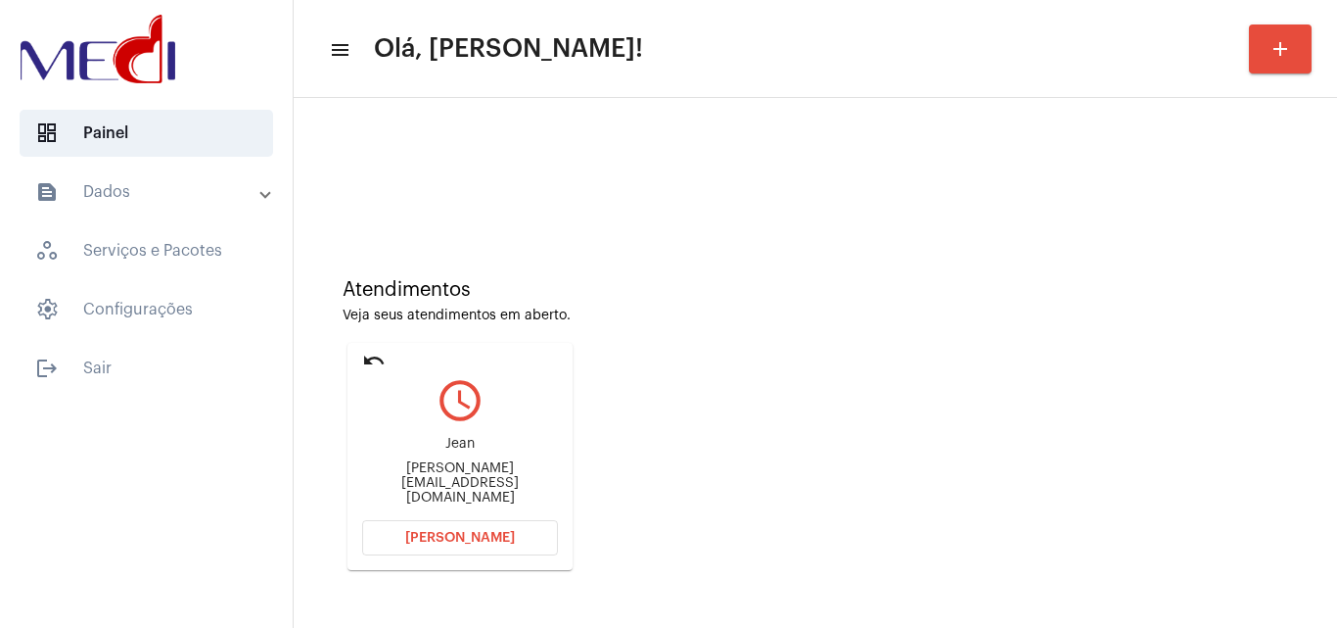
click at [482, 482] on div "jean.paulopb85@gmail.com" at bounding box center [460, 483] width 196 height 44
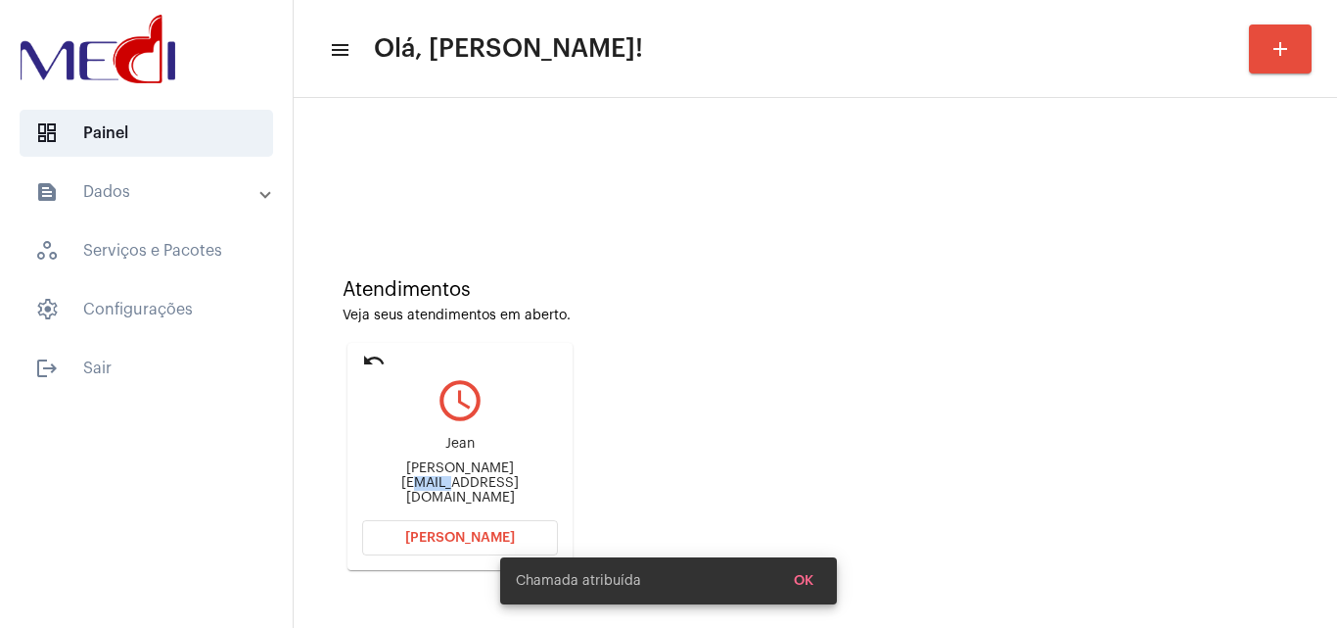
click at [482, 482] on div "jean.paulopb85@gmail.com" at bounding box center [460, 483] width 196 height 44
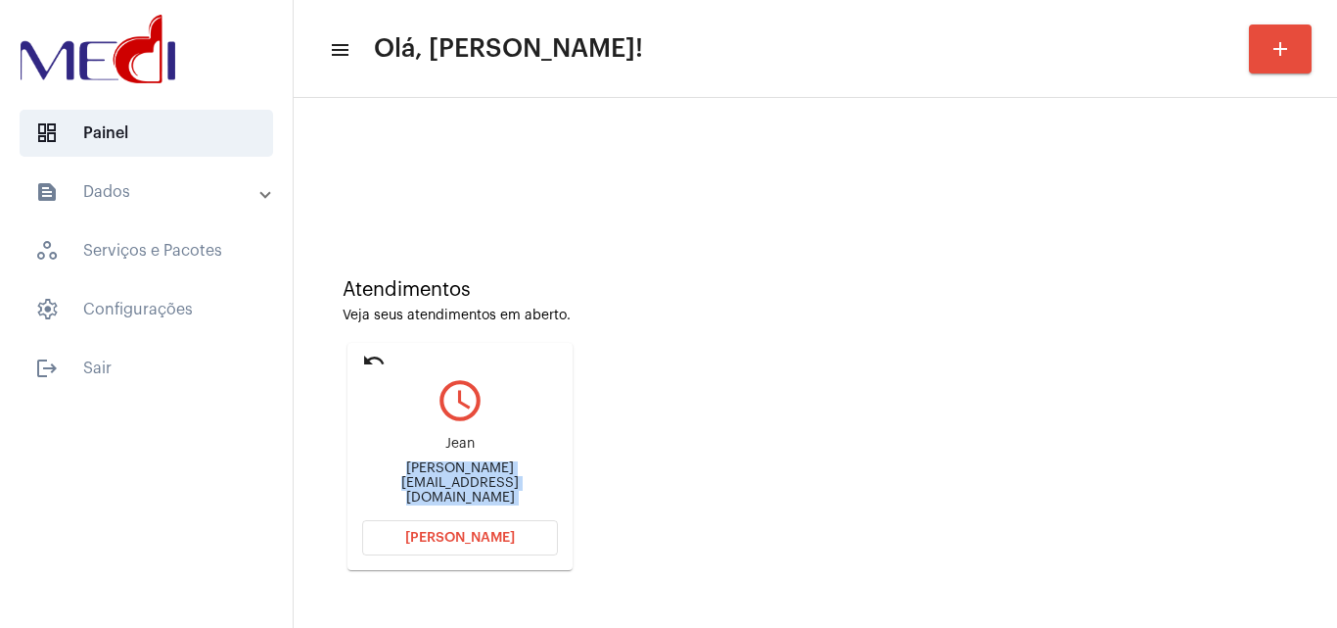
click at [482, 482] on div "jean.paulopb85@gmail.com" at bounding box center [460, 483] width 196 height 44
copy mat-card-content "jean.paulopb85@gmail.com Abrir Chamada"
click at [487, 540] on span "Abrir Chamada" at bounding box center [460, 538] width 110 height 14
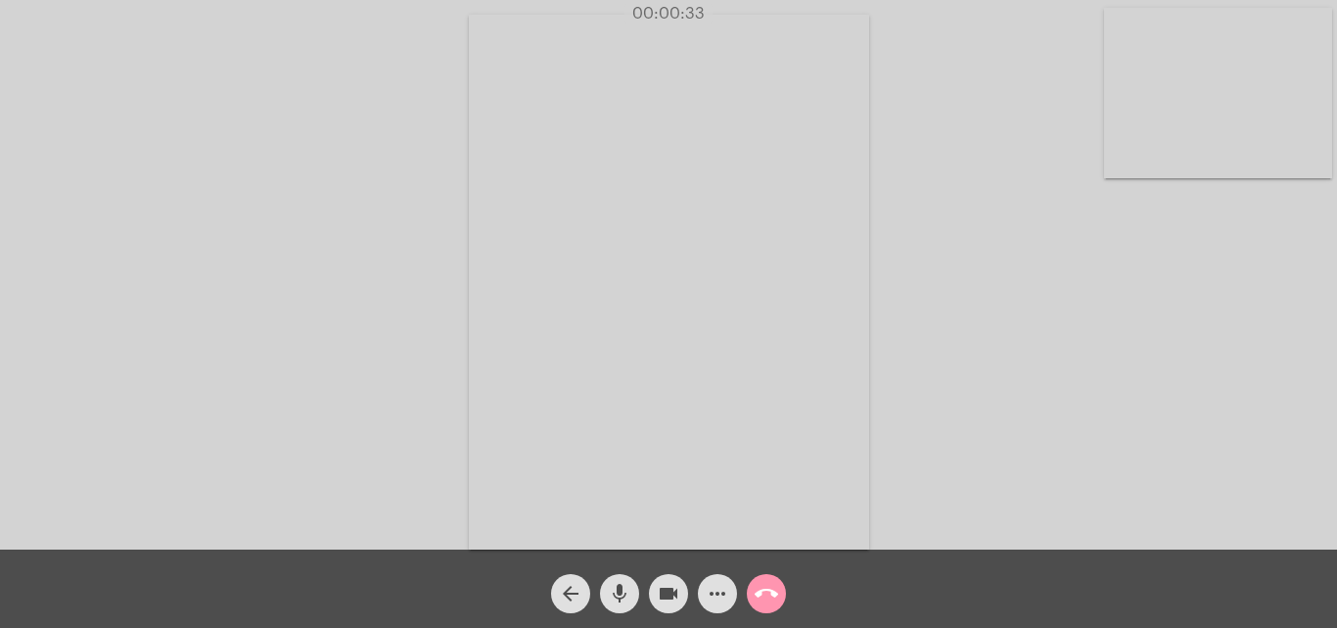
click at [968, 363] on div "Acessando Câmera e Microfone..." at bounding box center [669, 279] width 1334 height 549
click at [772, 583] on mat-icon "call_end" at bounding box center [766, 593] width 23 height 23
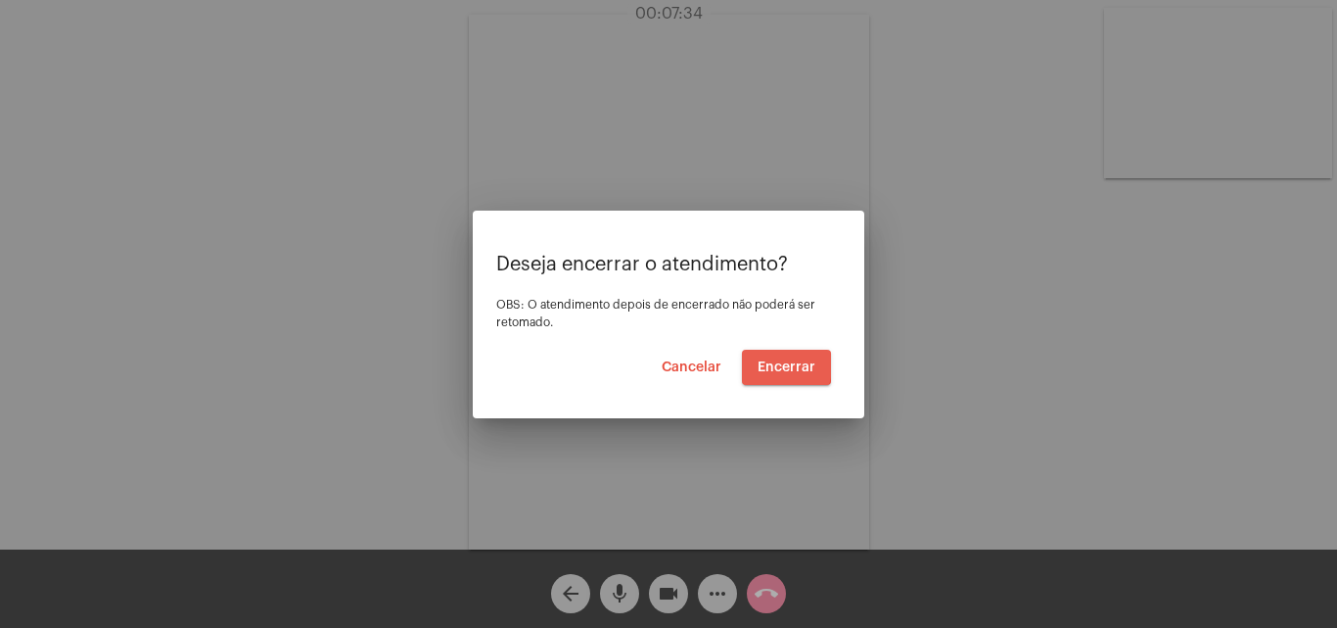
click at [769, 365] on span "Encerrar" at bounding box center [787, 367] width 58 height 14
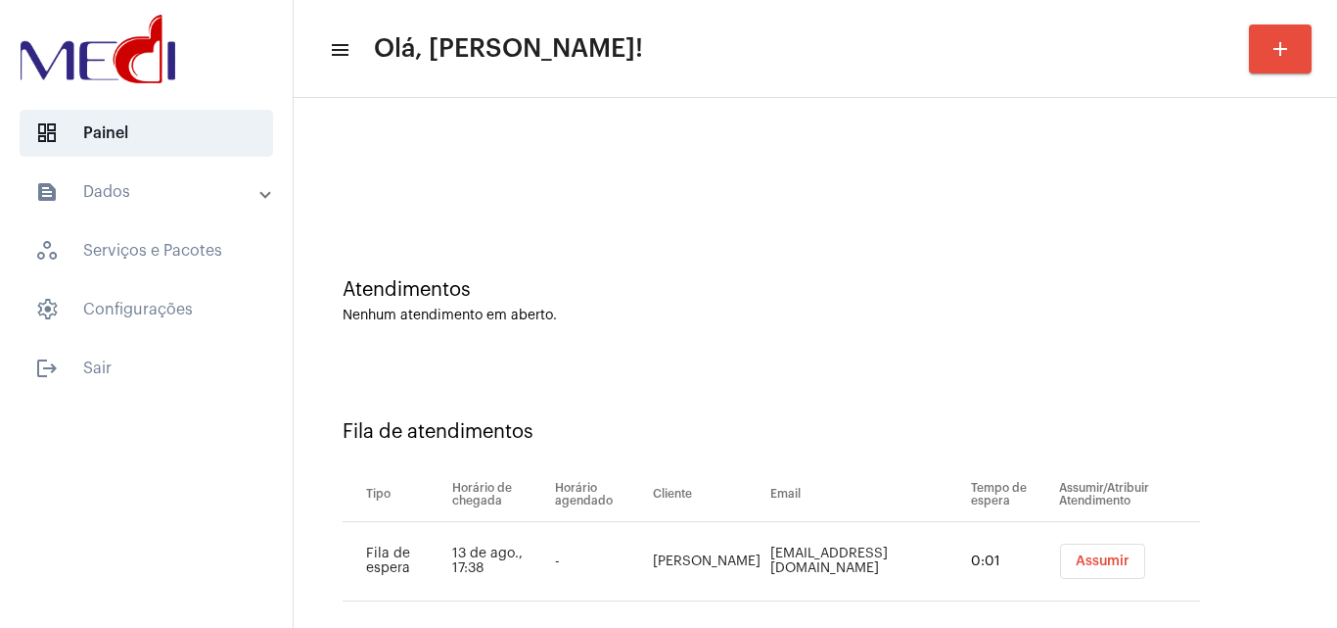
click at [1119, 552] on button "Assumir" at bounding box center [1102, 560] width 85 height 35
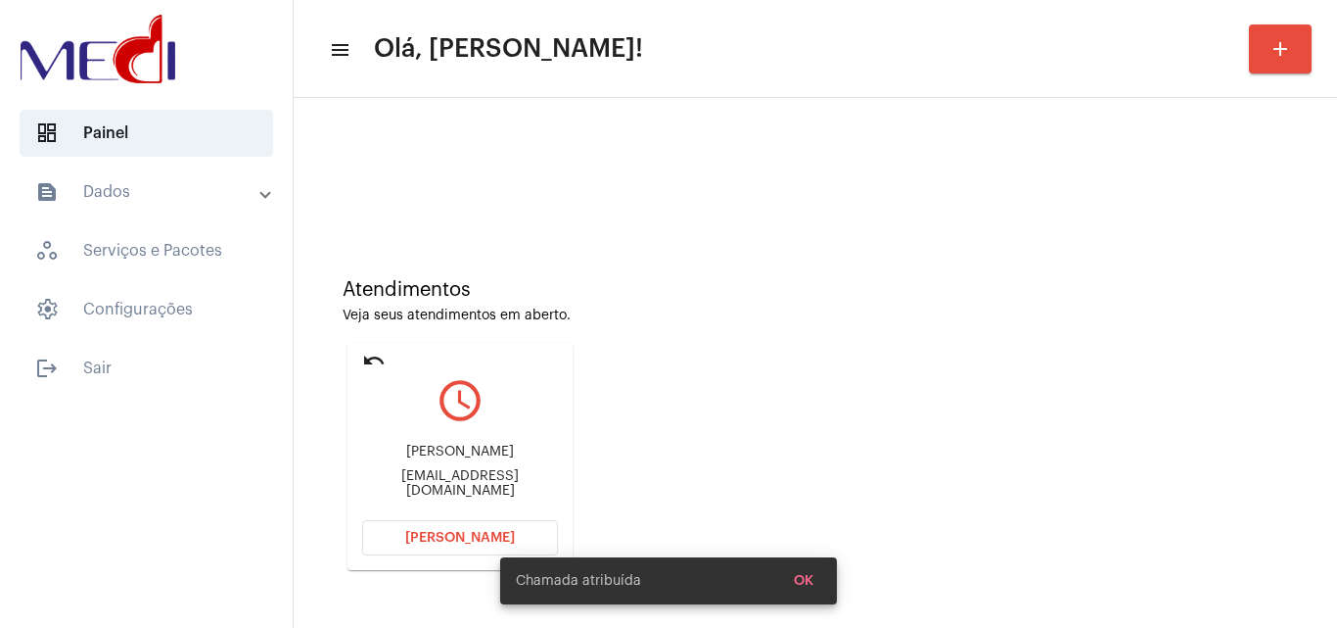
click at [497, 480] on div "antoniocezardamotaantonio@gmail.com" at bounding box center [460, 483] width 196 height 29
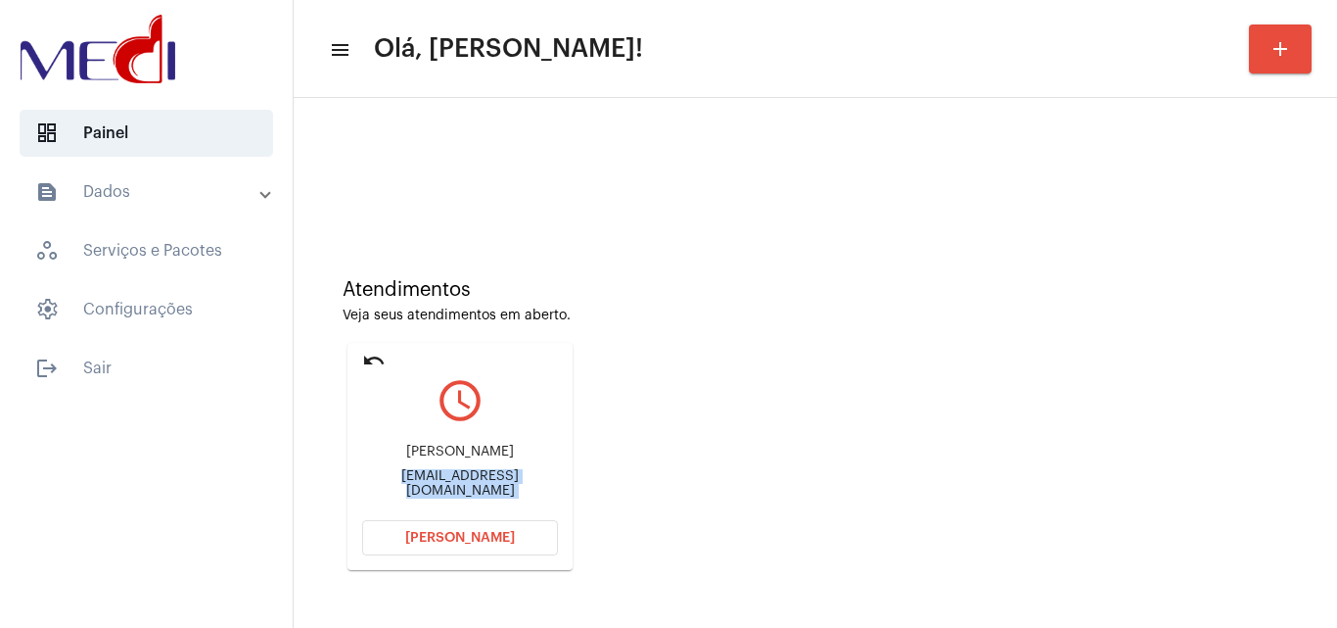
copy mat-card-content "antoniocezardamotaantonio@gmail.com Abrir Chamada"
click at [469, 553] on button "Abrir Chamada" at bounding box center [460, 537] width 196 height 35
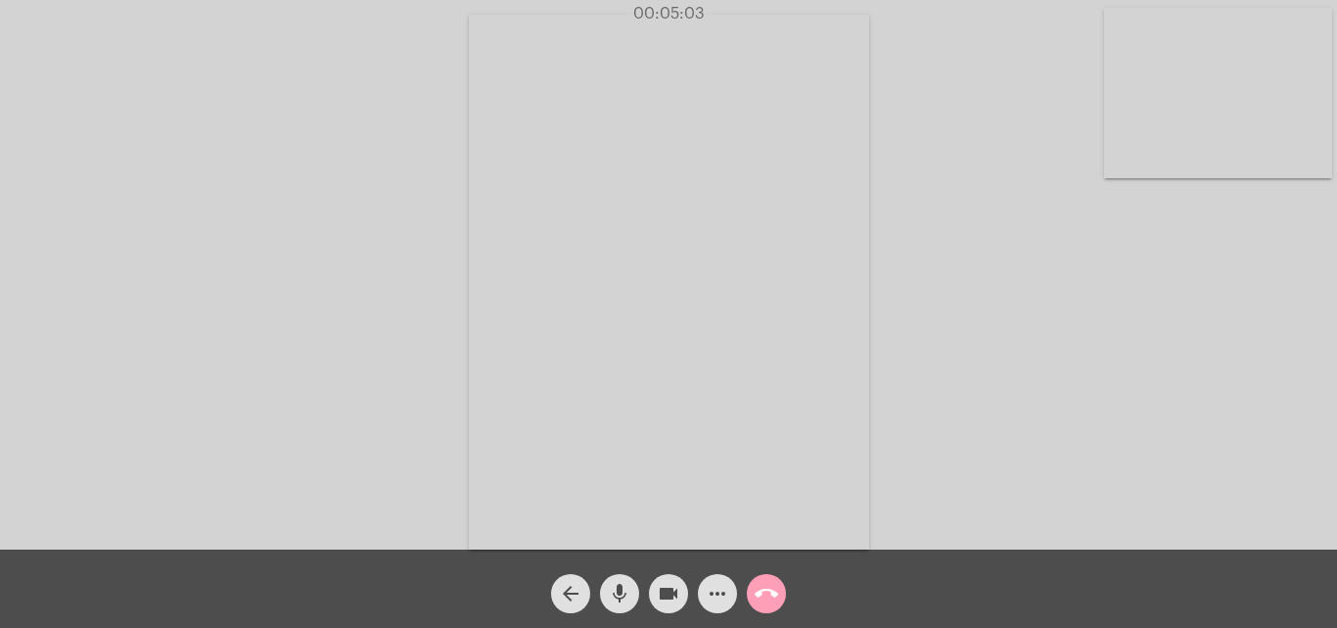
click at [770, 590] on mat-icon "call_end" at bounding box center [766, 593] width 23 height 23
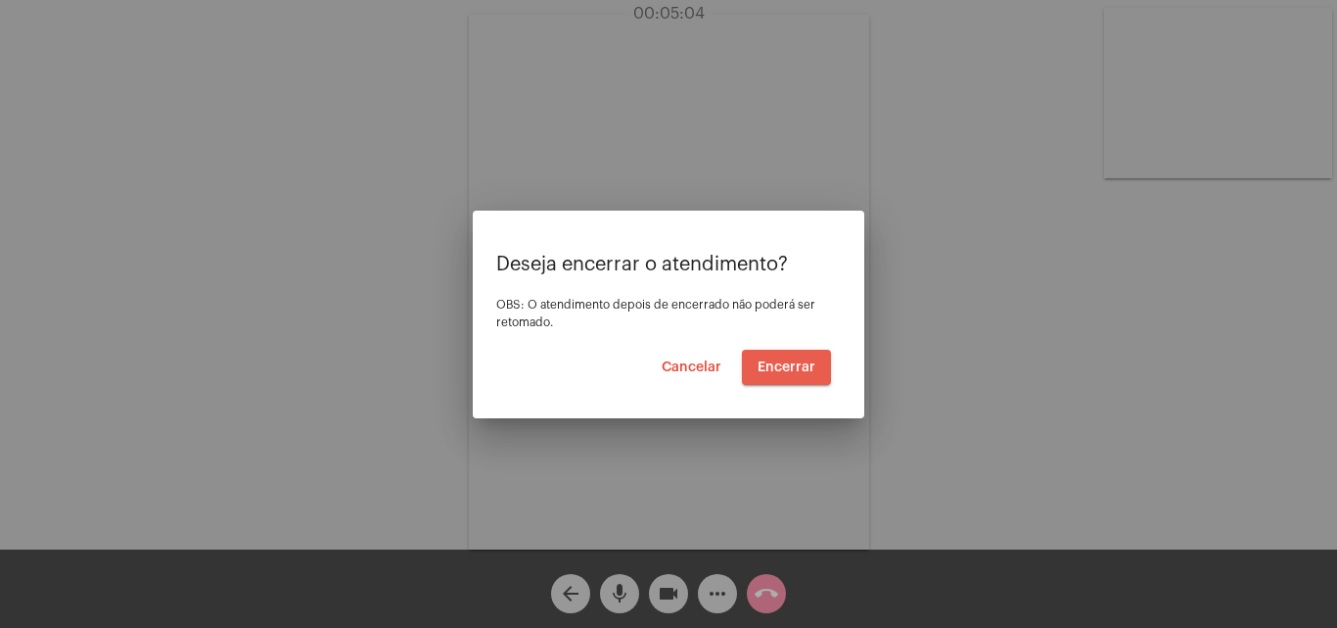
click at [805, 358] on button "Encerrar" at bounding box center [786, 367] width 89 height 35
click at [807, 364] on span "Encerrar" at bounding box center [787, 367] width 58 height 14
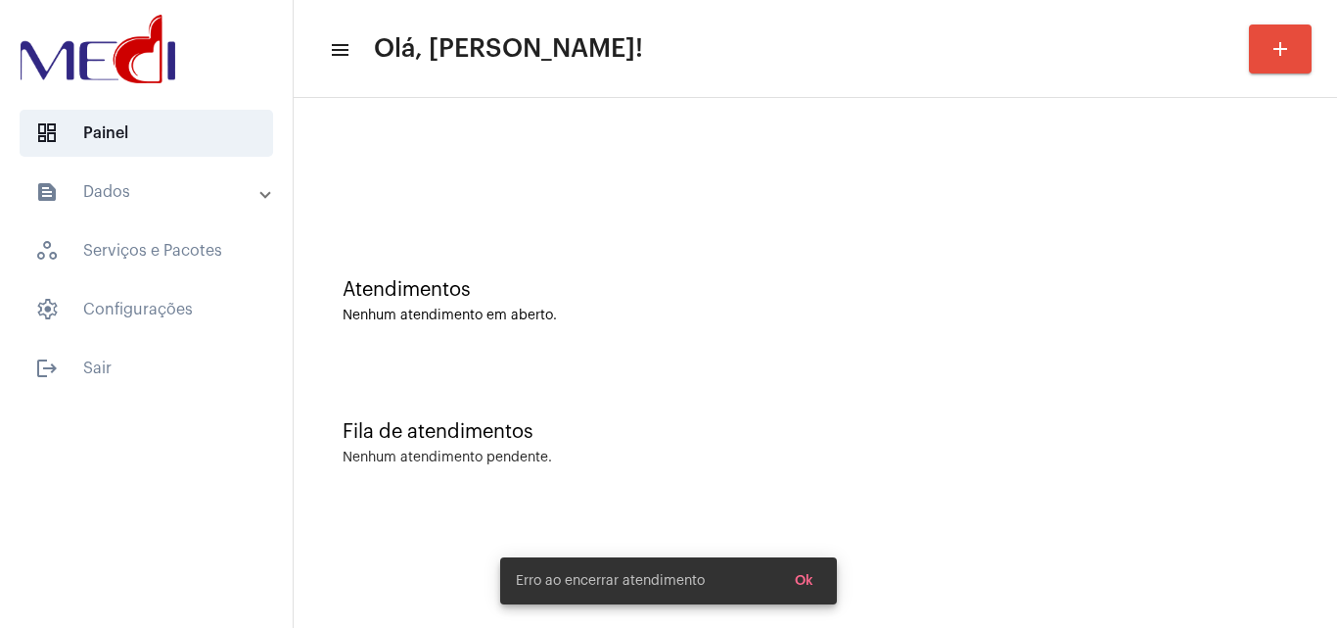
click at [798, 581] on span "Ok" at bounding box center [804, 581] width 19 height 14
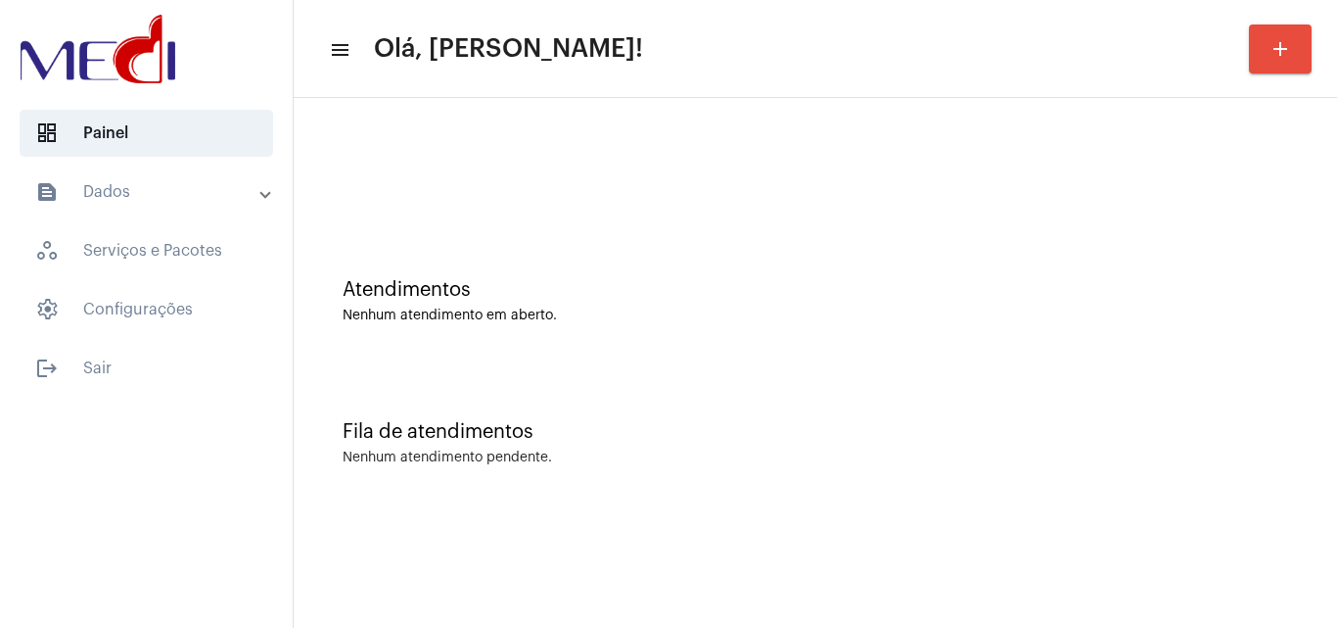
click at [1218, 288] on div "Atendimentos" at bounding box center [816, 290] width 946 height 22
click at [1251, 335] on div "Atendimentos Nenhum atendimento em aberto." at bounding box center [816, 291] width 1024 height 142
drag, startPoint x: 1222, startPoint y: 231, endPoint x: 1165, endPoint y: 205, distance: 62.6
click at [1222, 231] on div "Atendimentos Nenhum atendimento em aberto." at bounding box center [816, 291] width 1024 height 142
click at [1337, 300] on div "Atendimentos Nenhum atendimento em aberto. Fila de atendimentos Nenhum atendime…" at bounding box center [816, 306] width 1044 height 416
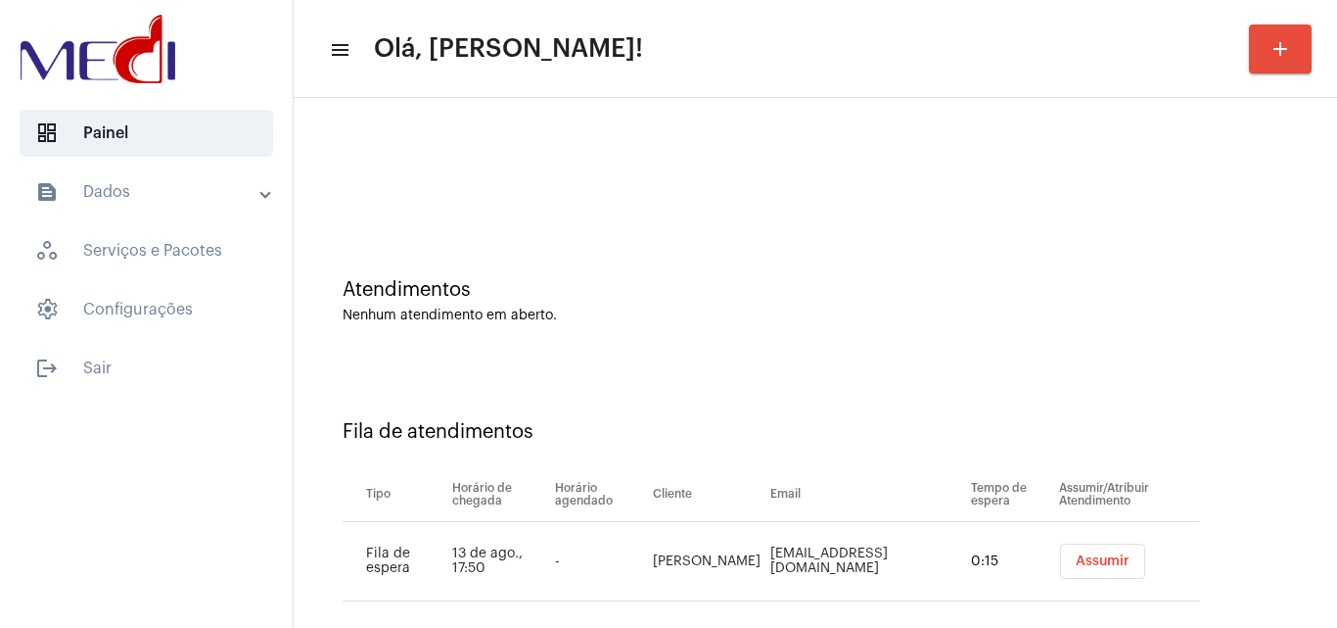
click at [1060, 571] on button "Assumir" at bounding box center [1102, 560] width 85 height 35
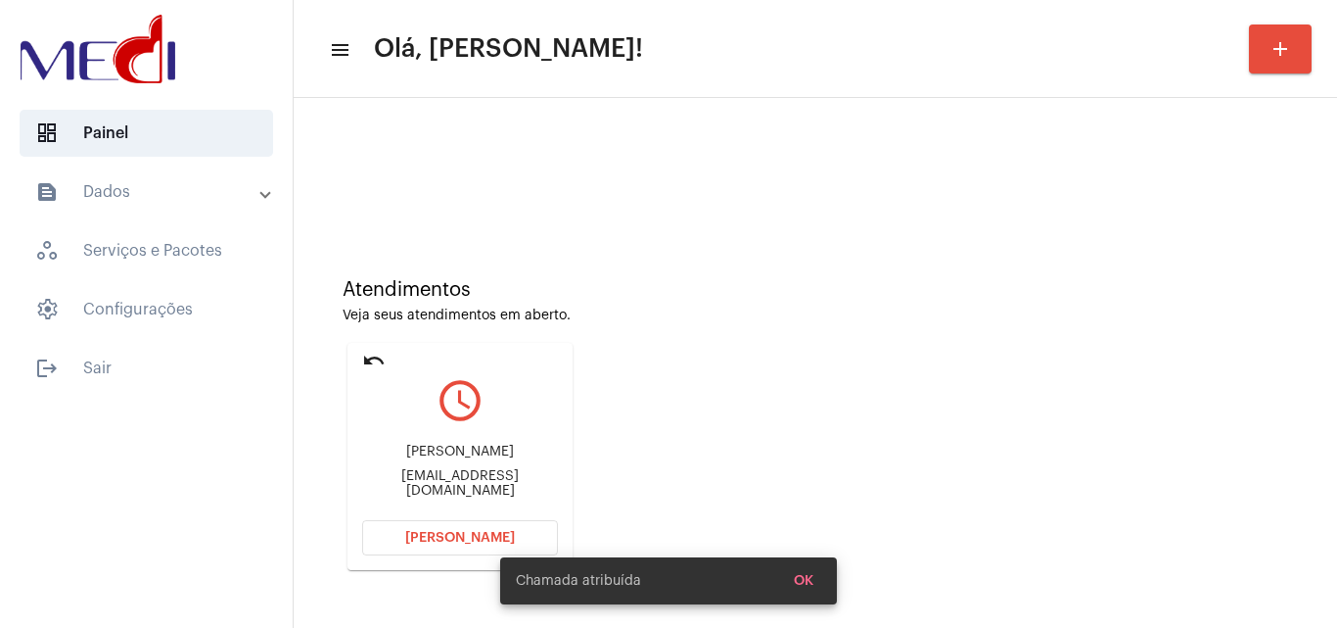
click at [473, 481] on div "fafallgatinha@gmail.com" at bounding box center [460, 483] width 196 height 29
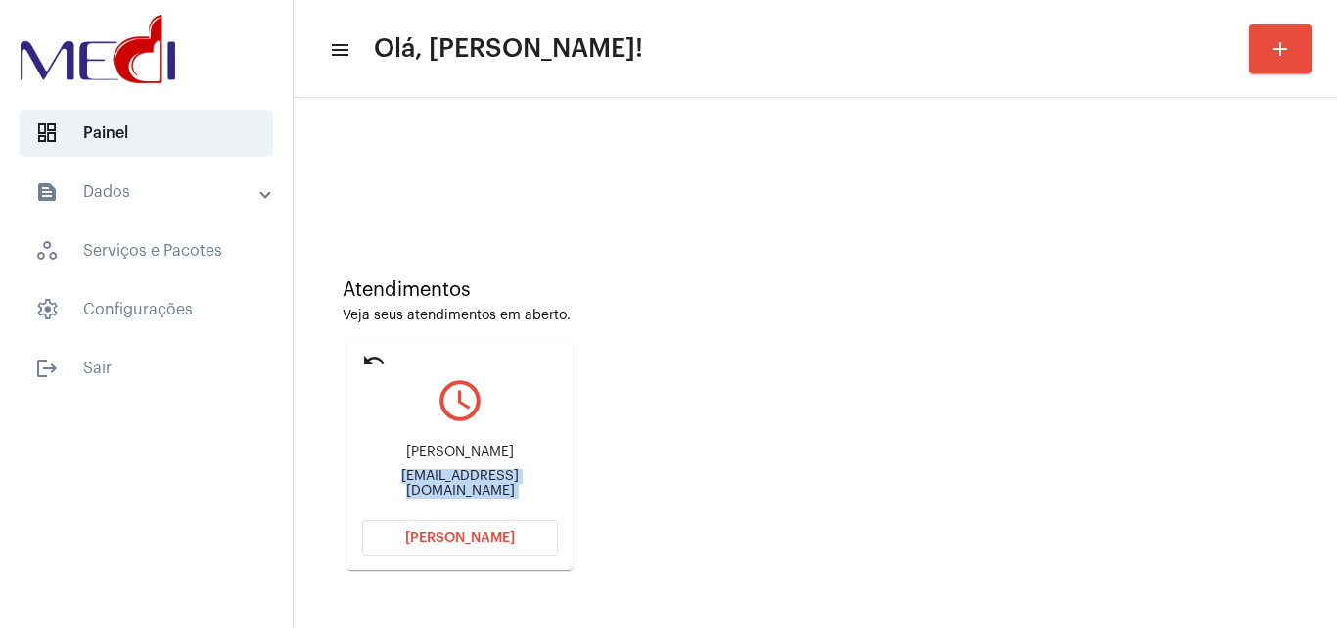
click at [473, 481] on div "fafallgatinha@gmail.com" at bounding box center [460, 483] width 196 height 29
copy mat-card-content "fafallgatinha@gmail.com Abrir Chamada"
click at [489, 540] on span "Abrir Chamada" at bounding box center [460, 538] width 110 height 14
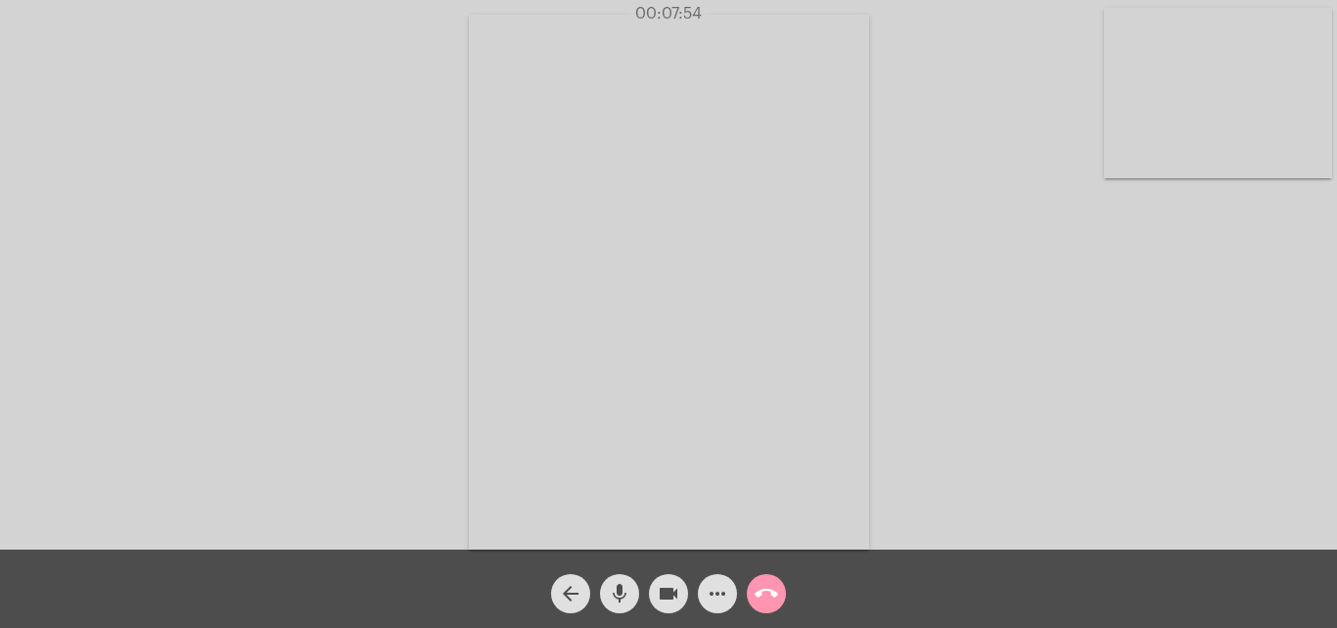
click at [768, 590] on mat-icon "call_end" at bounding box center [766, 593] width 23 height 23
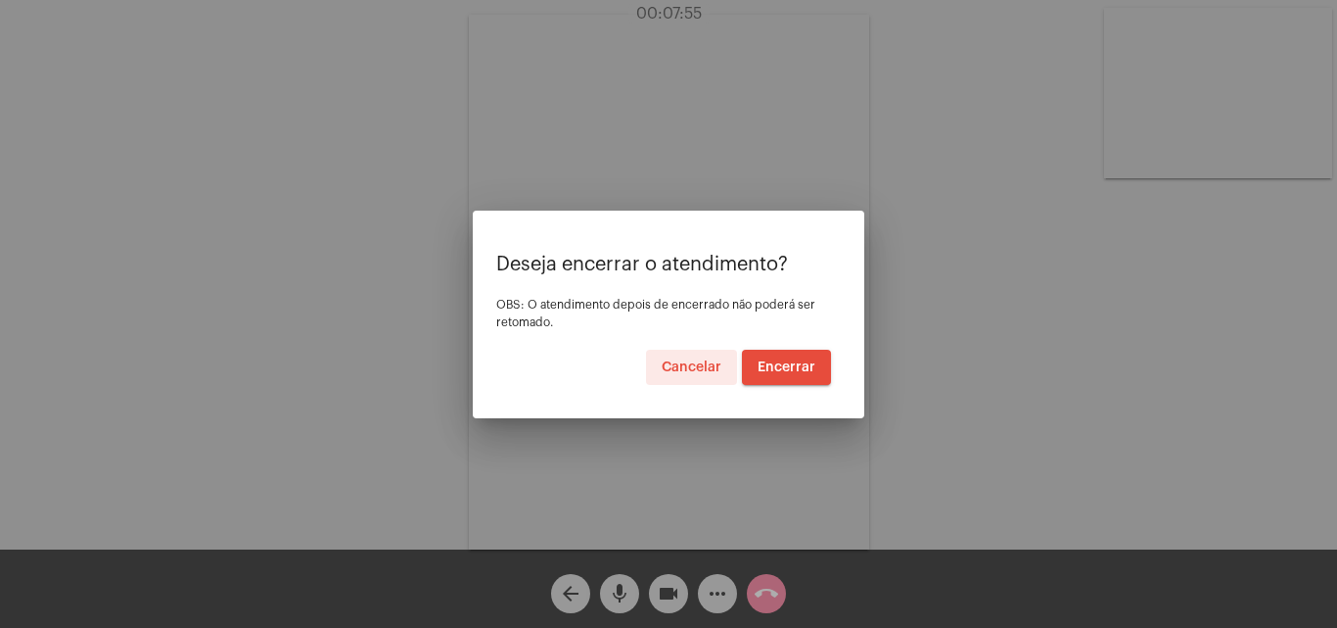
click at [792, 374] on button "Encerrar" at bounding box center [786, 367] width 89 height 35
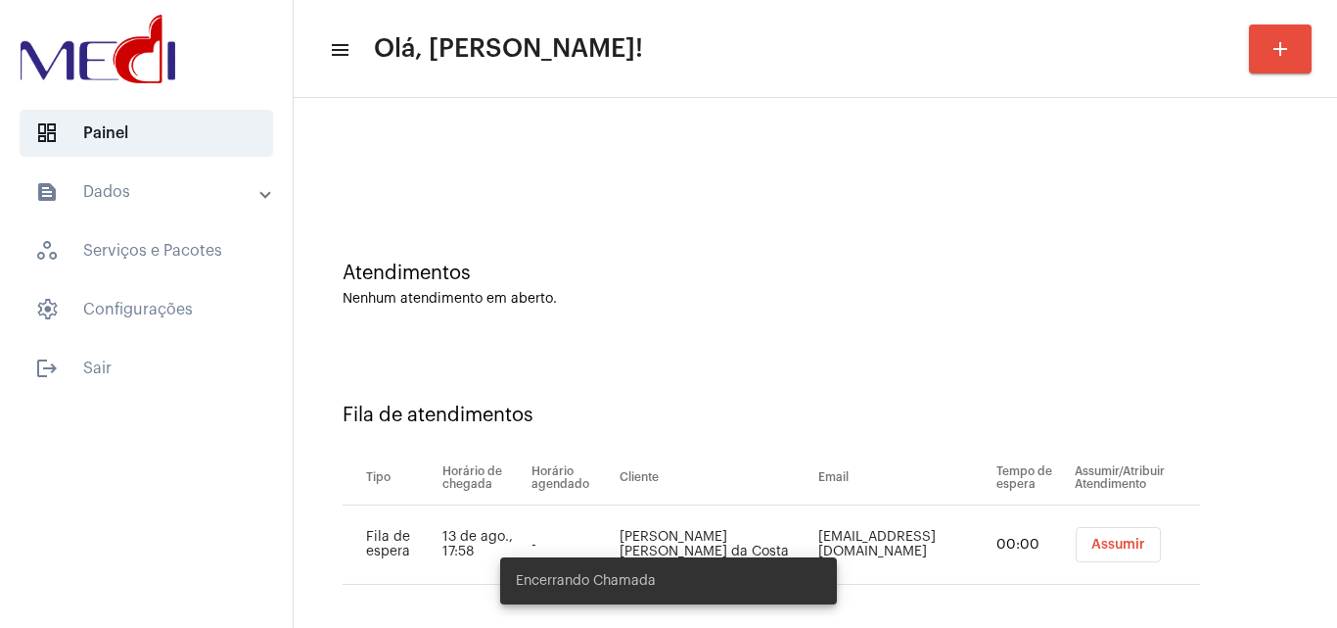
scroll to position [26, 0]
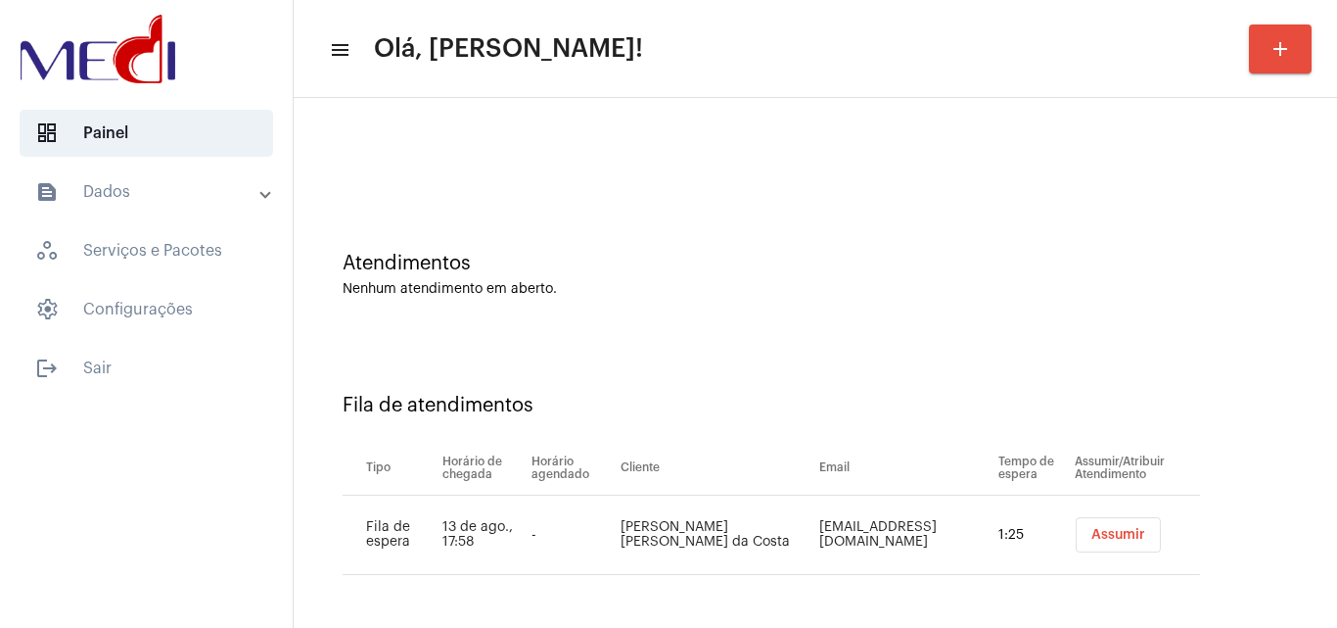
click at [1092, 534] on span "Assumir" at bounding box center [1119, 535] width 54 height 14
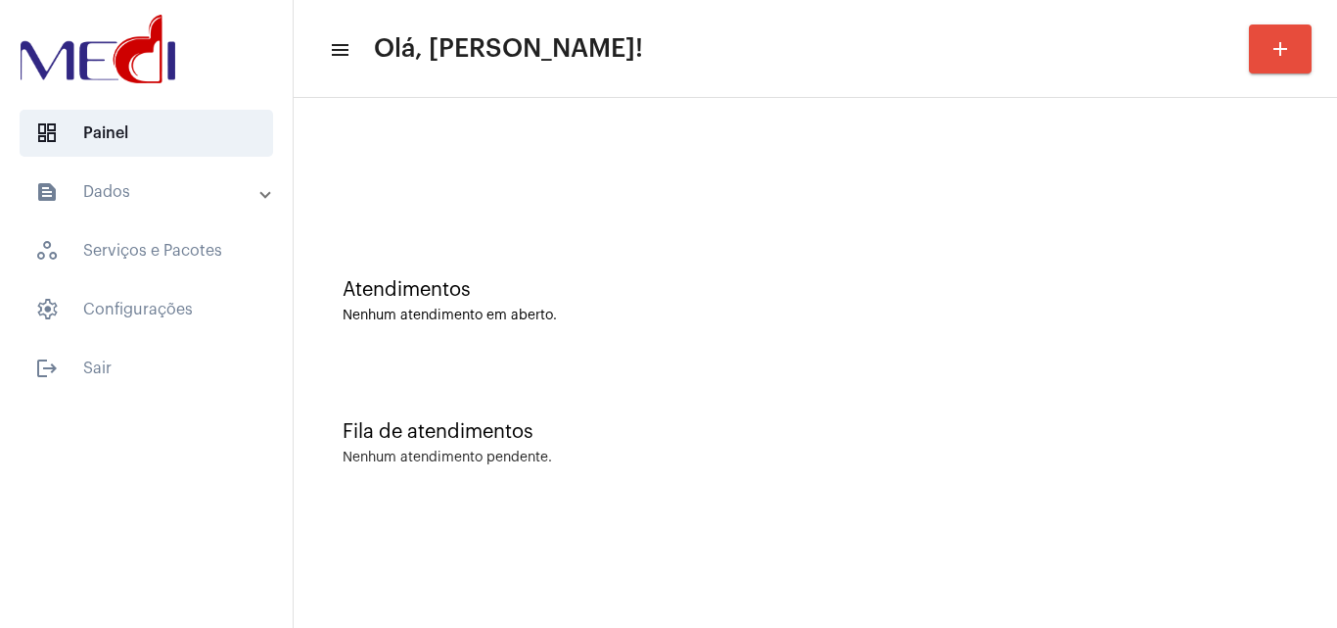
scroll to position [0, 0]
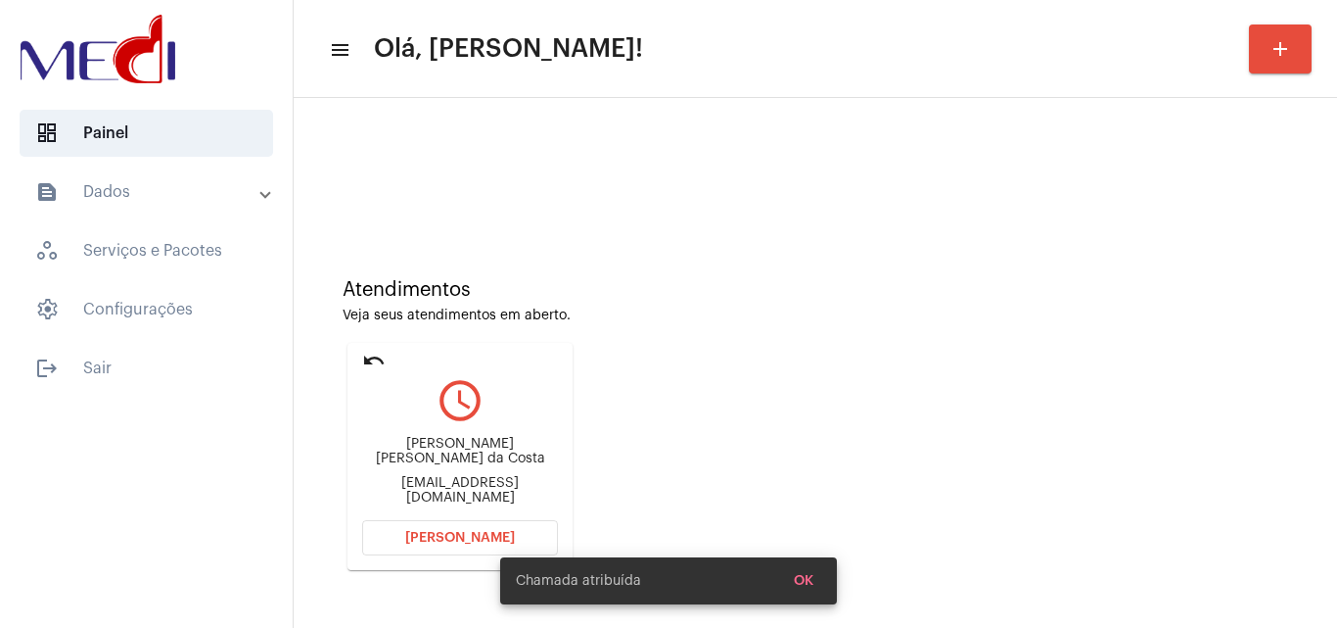
click at [491, 478] on div "jovelinaleite@hotmail.com" at bounding box center [460, 490] width 196 height 29
copy mat-card-content "jovelinaleite@hotmail.com Abrir Chamada"
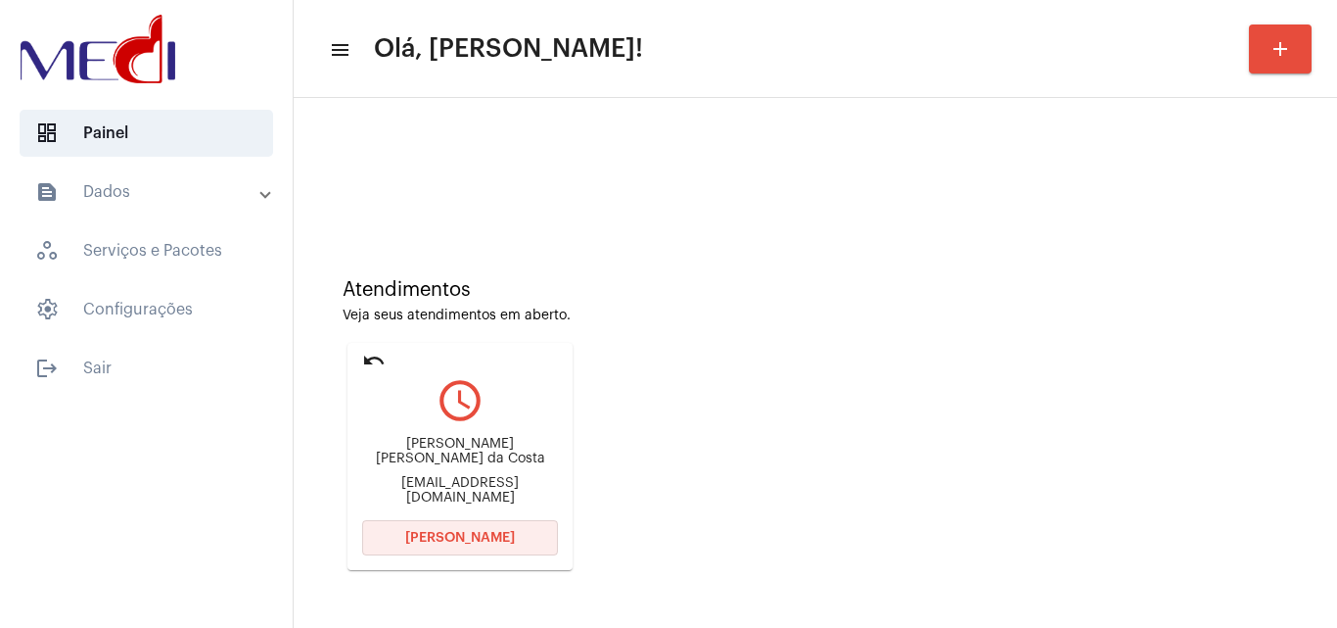
click at [464, 533] on span "Abrir Chamada" at bounding box center [460, 538] width 110 height 14
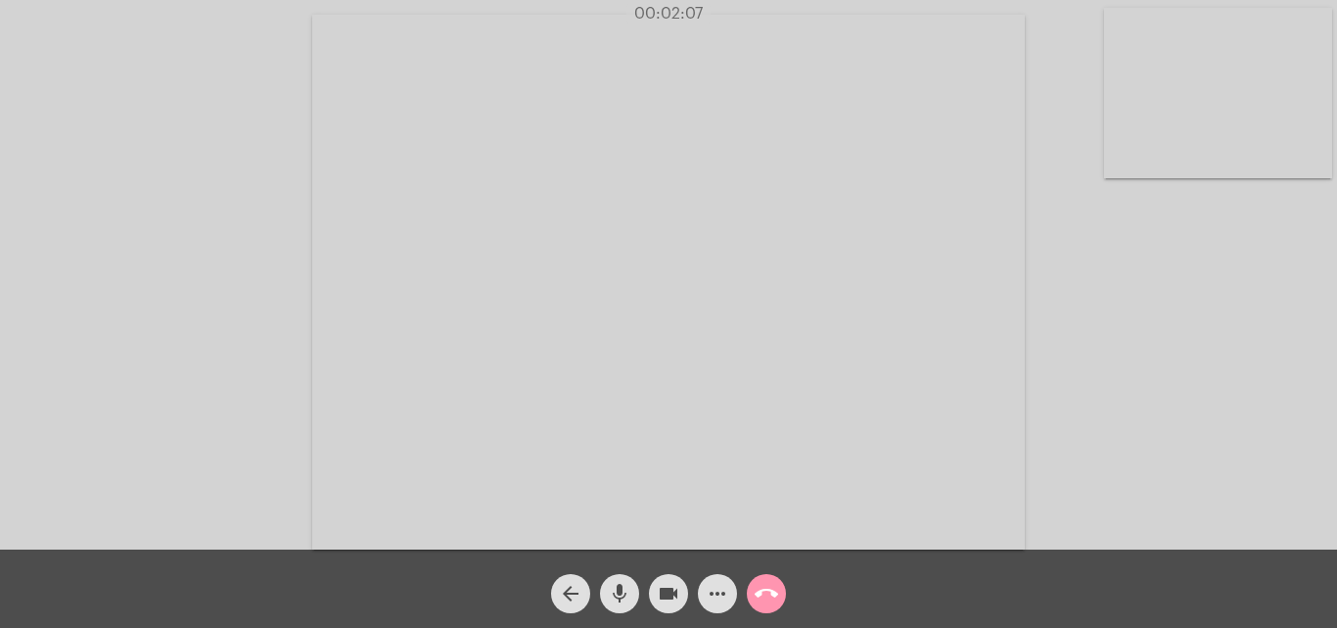
click at [776, 584] on mat-icon "call_end" at bounding box center [766, 593] width 23 height 23
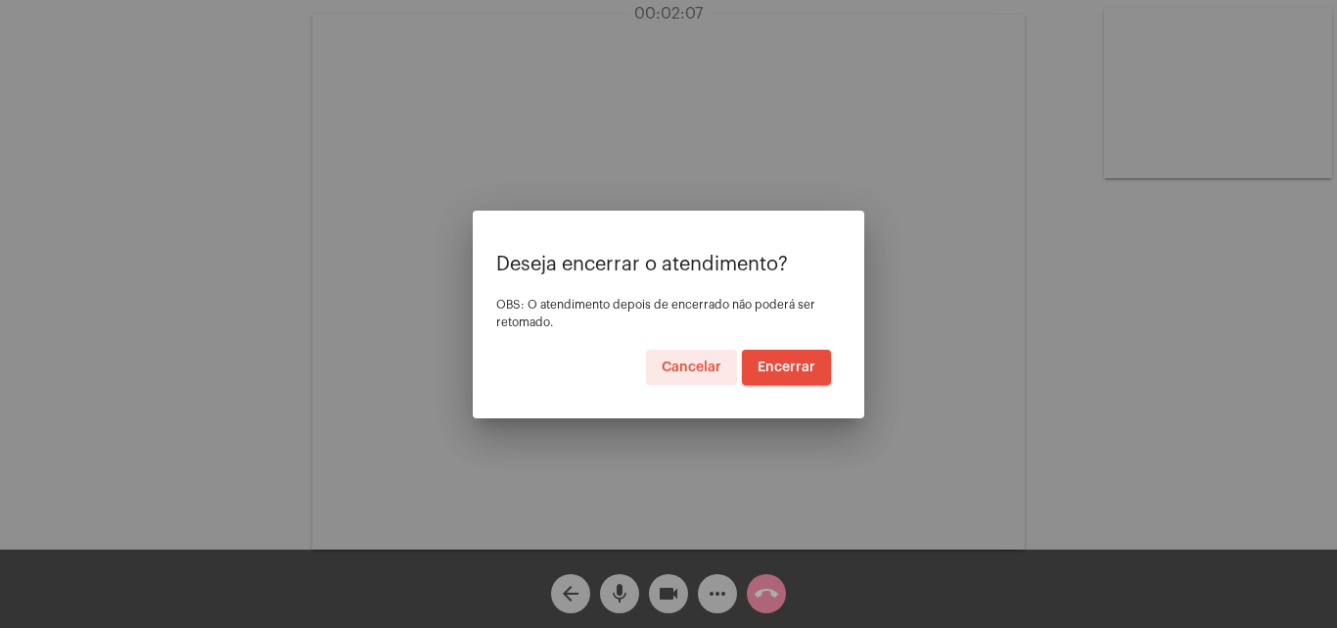
click at [792, 358] on button "Encerrar" at bounding box center [786, 367] width 89 height 35
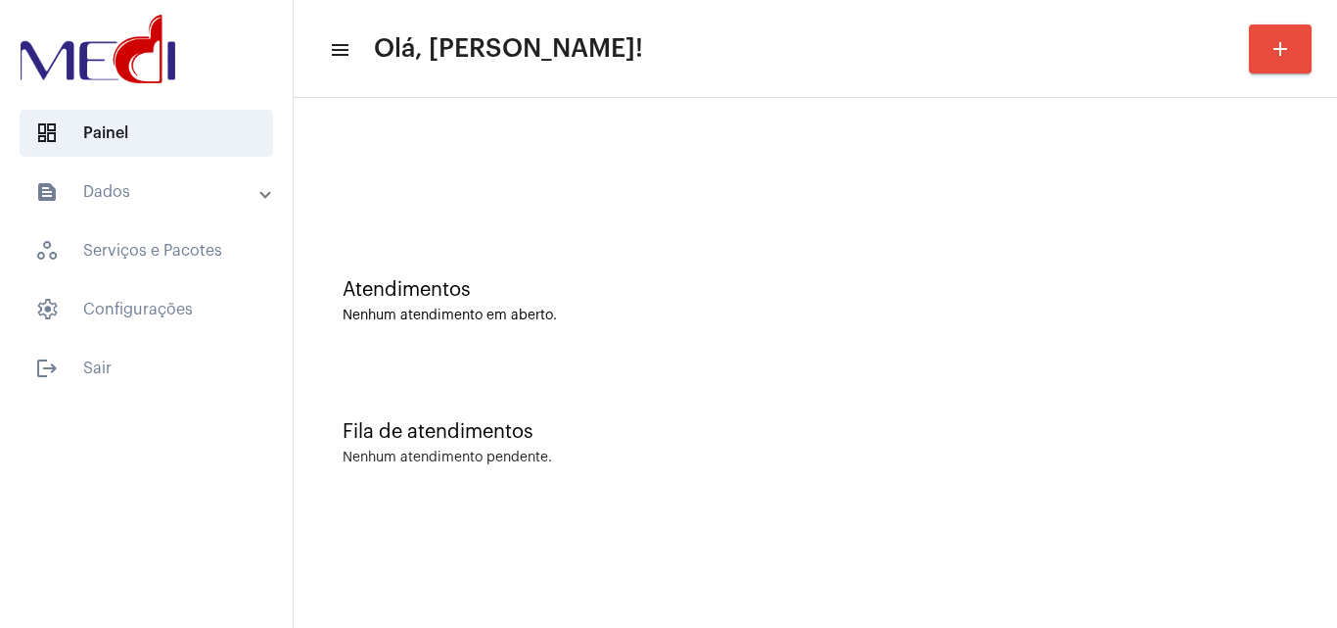
click at [1124, 401] on div "Fila de atendimentos Nenhum atendimento pendente." at bounding box center [816, 433] width 1024 height 142
click at [1247, 261] on div "Atendimentos Nenhum atendimento em aberto." at bounding box center [816, 291] width 1024 height 142
click at [889, 331] on div "Atendimentos Nenhum atendimento em aberto." at bounding box center [816, 291] width 1024 height 142
click at [1113, 311] on div "Atendimentos Nenhum atendimento em aberto." at bounding box center [816, 291] width 1024 height 142
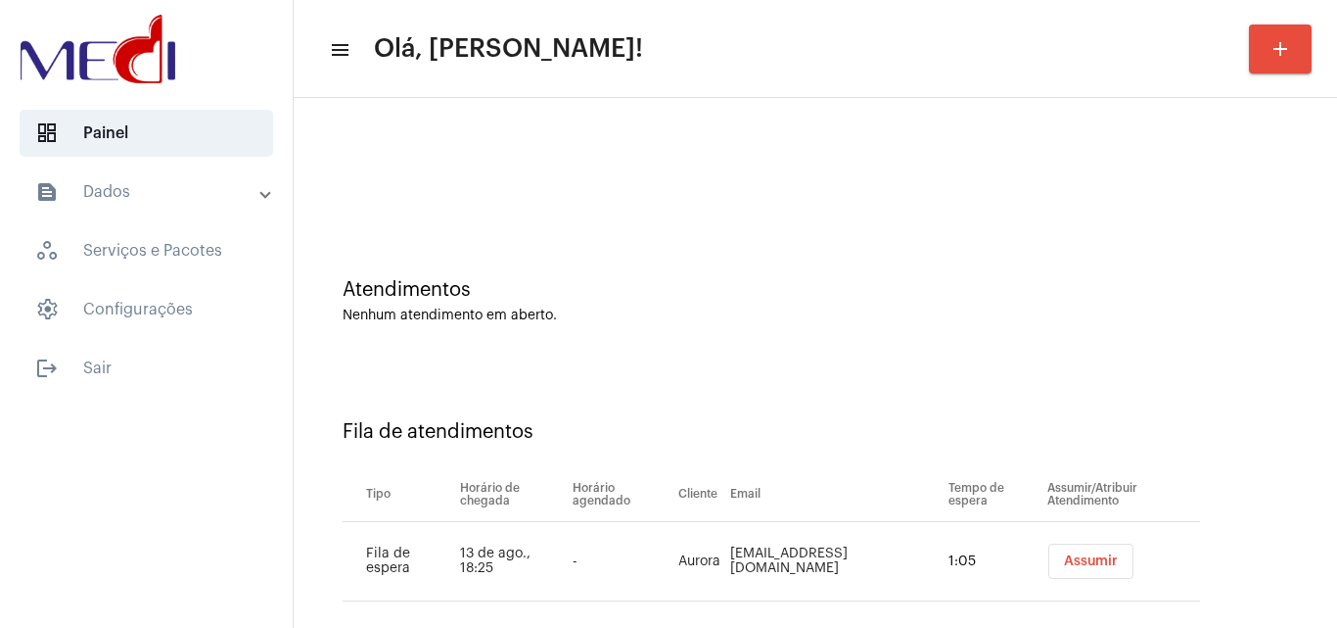
click at [1072, 556] on span "Assumir" at bounding box center [1091, 561] width 54 height 14
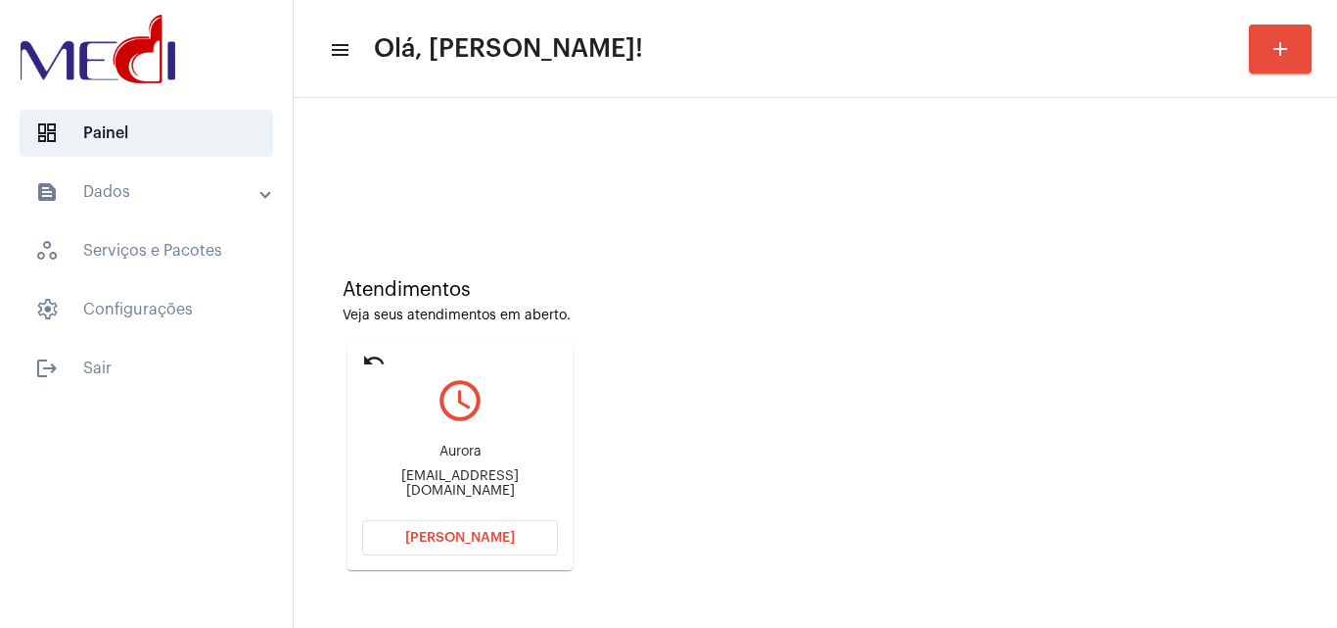
click at [502, 532] on span "[PERSON_NAME]" at bounding box center [460, 538] width 110 height 14
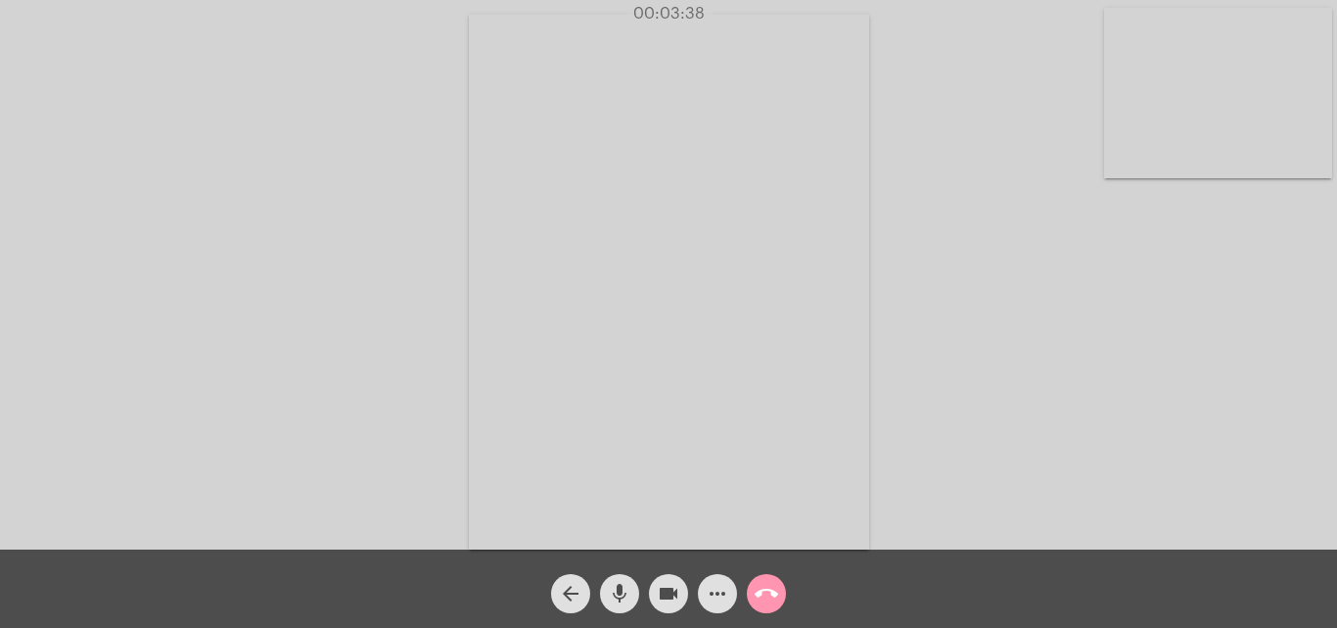
click at [770, 593] on mat-icon "call_end" at bounding box center [766, 593] width 23 height 23
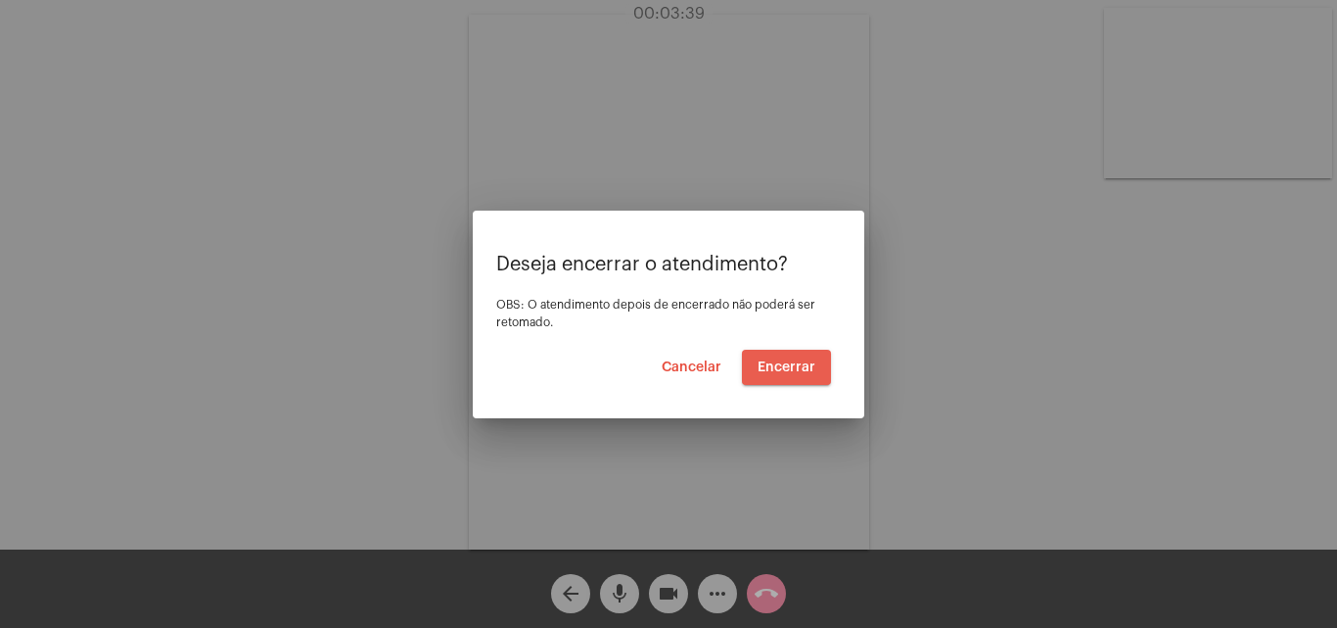
click at [821, 372] on button "Encerrar" at bounding box center [786, 367] width 89 height 35
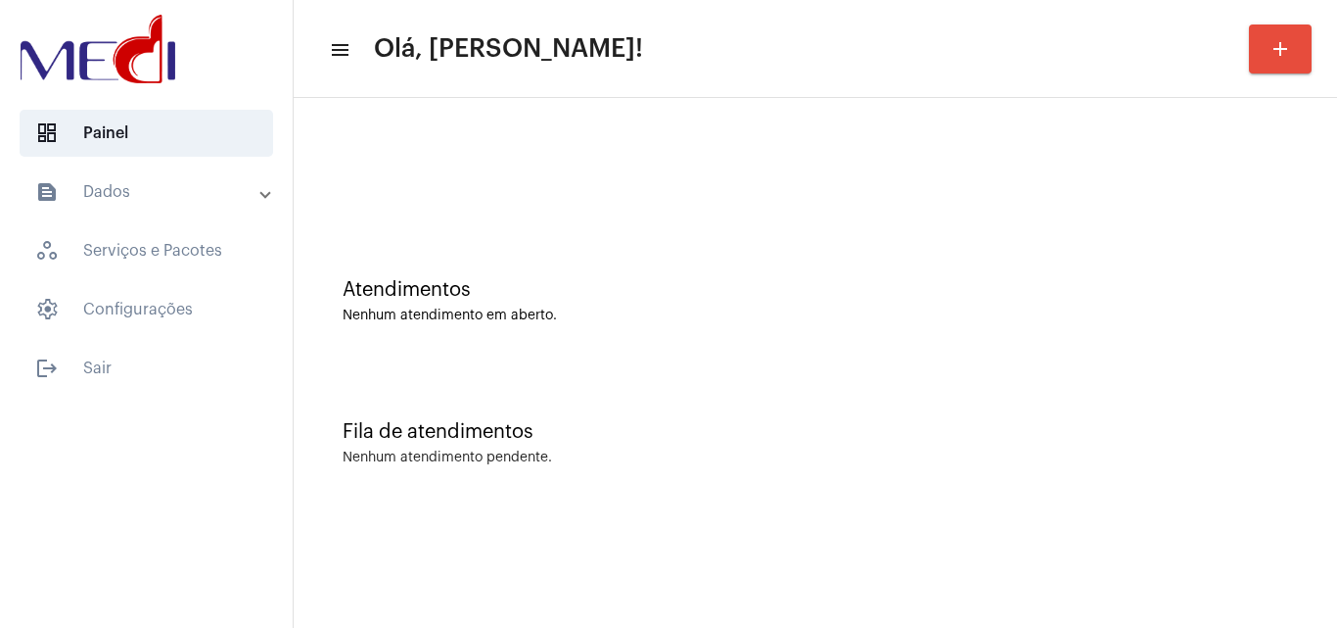
click at [1219, 408] on div "Fila de atendimentos Nenhum atendimento pendente." at bounding box center [816, 433] width 1024 height 142
click at [1184, 347] on div "Atendimentos Nenhum atendimento em aberto." at bounding box center [816, 291] width 1024 height 142
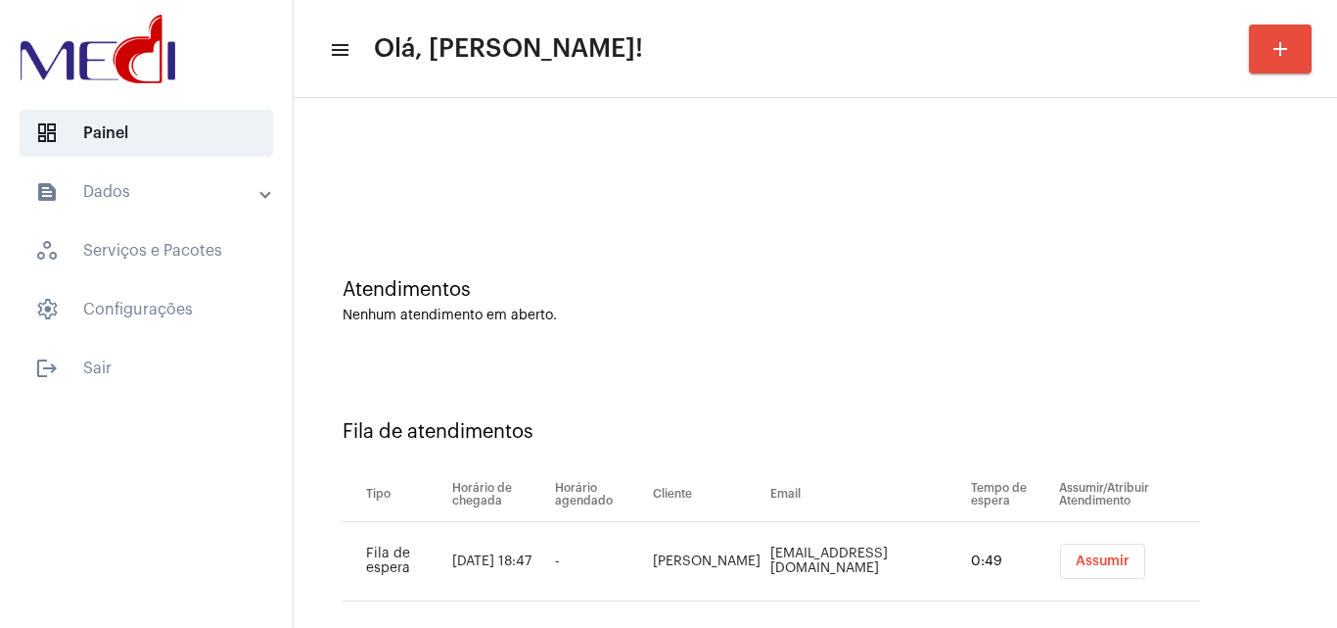
drag, startPoint x: 1231, startPoint y: 371, endPoint x: 1129, endPoint y: 460, distance: 135.3
click at [1211, 392] on div "Fila de atendimentos Tipo Horário de chegada Horário agendado Cliente Email Tem…" at bounding box center [816, 503] width 1024 height 282
click at [1104, 554] on span "Assumir" at bounding box center [1103, 561] width 54 height 14
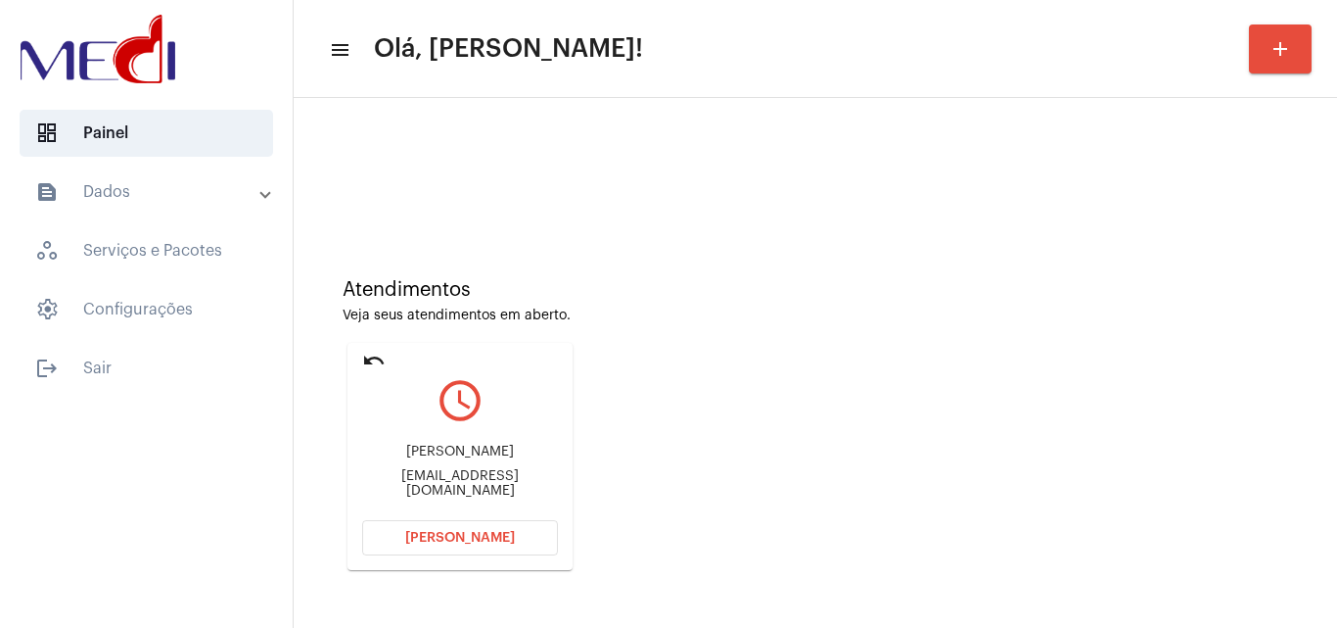
click at [504, 494] on div "camilajoao1925@gmail.com" at bounding box center [460, 483] width 196 height 29
copy mat-card-content "camilajoao1925@gmail.com Abrir Chamada"
click at [446, 542] on span "[PERSON_NAME]" at bounding box center [460, 538] width 110 height 14
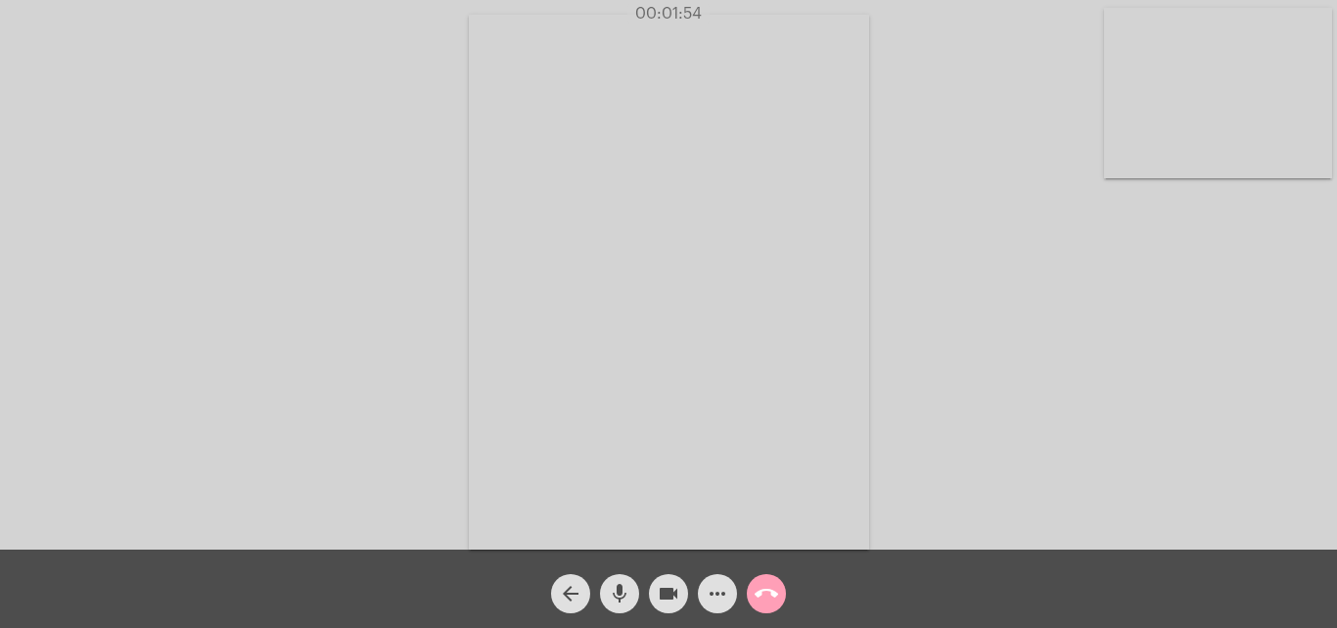
click at [767, 589] on mat-icon "call_end" at bounding box center [766, 593] width 23 height 23
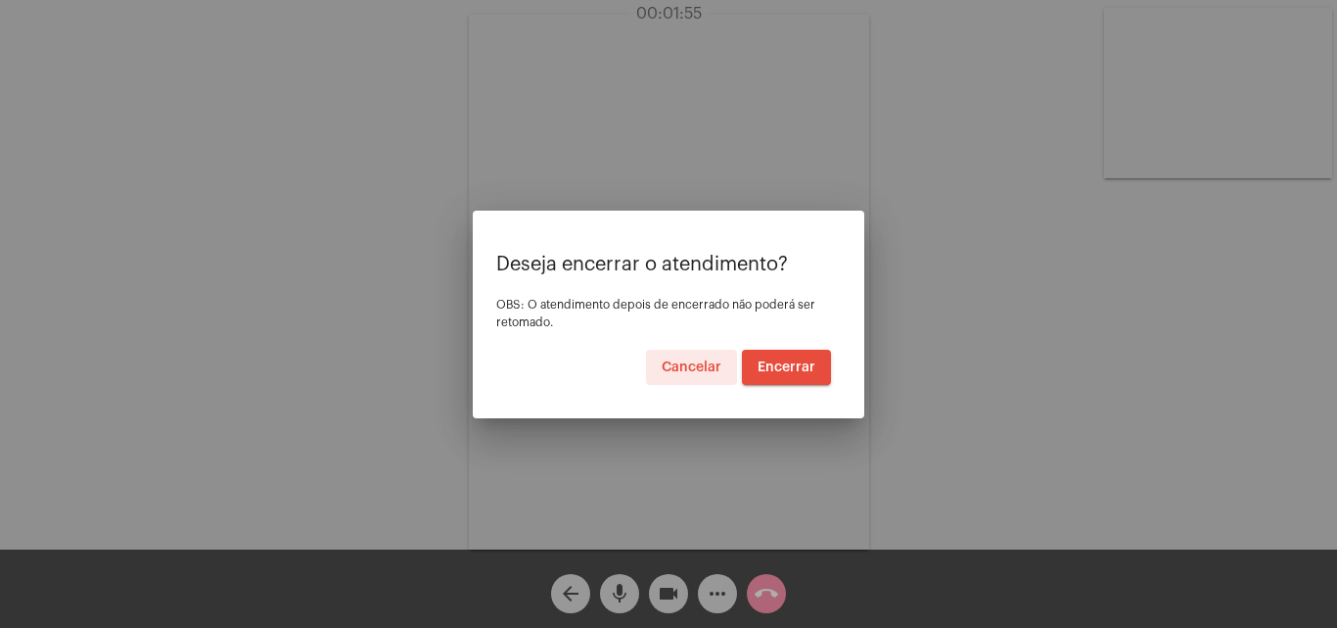
click at [800, 362] on span "Encerrar" at bounding box center [787, 367] width 58 height 14
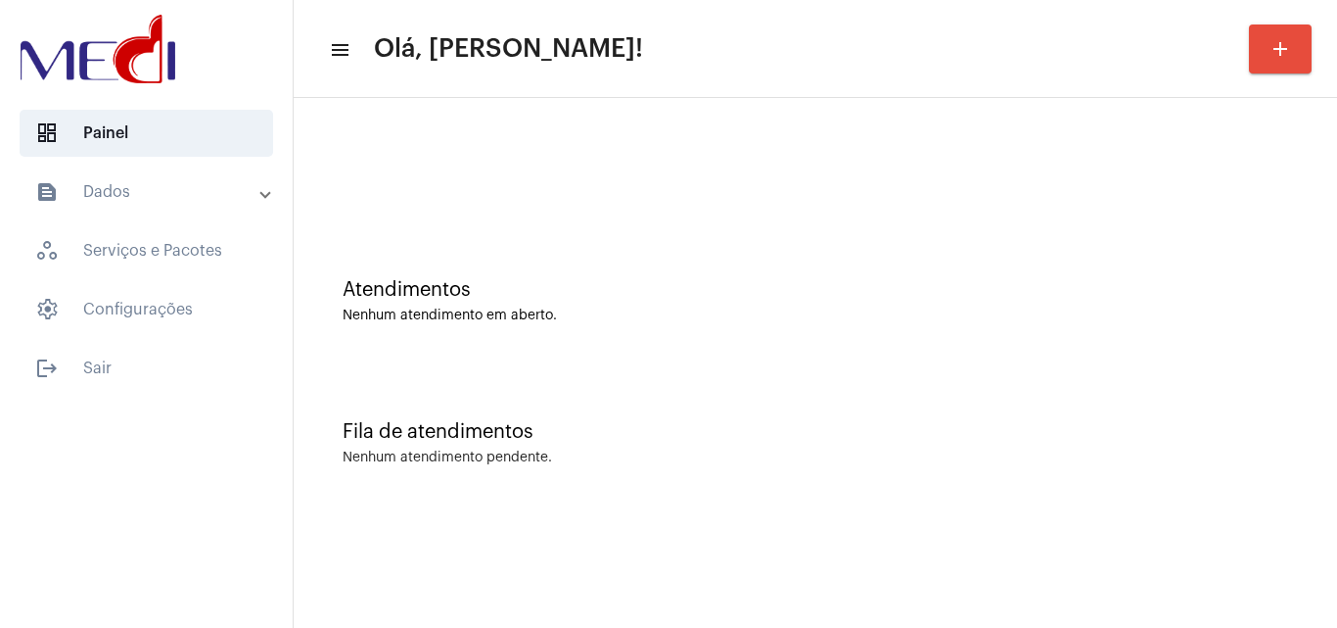
click at [1169, 343] on div "Atendimentos Nenhum atendimento em aberto." at bounding box center [816, 291] width 1024 height 142
drag, startPoint x: 1061, startPoint y: 469, endPoint x: 1004, endPoint y: 500, distance: 65.7
click at [1038, 485] on div "Fila de atendimentos Nenhum atendimento pendente." at bounding box center [816, 433] width 1024 height 142
click at [1314, 352] on div "Atendimentos Nenhum atendimento em aberto." at bounding box center [816, 291] width 1024 height 142
click at [1158, 311] on div "Nenhum atendimento em aberto." at bounding box center [816, 315] width 946 height 15
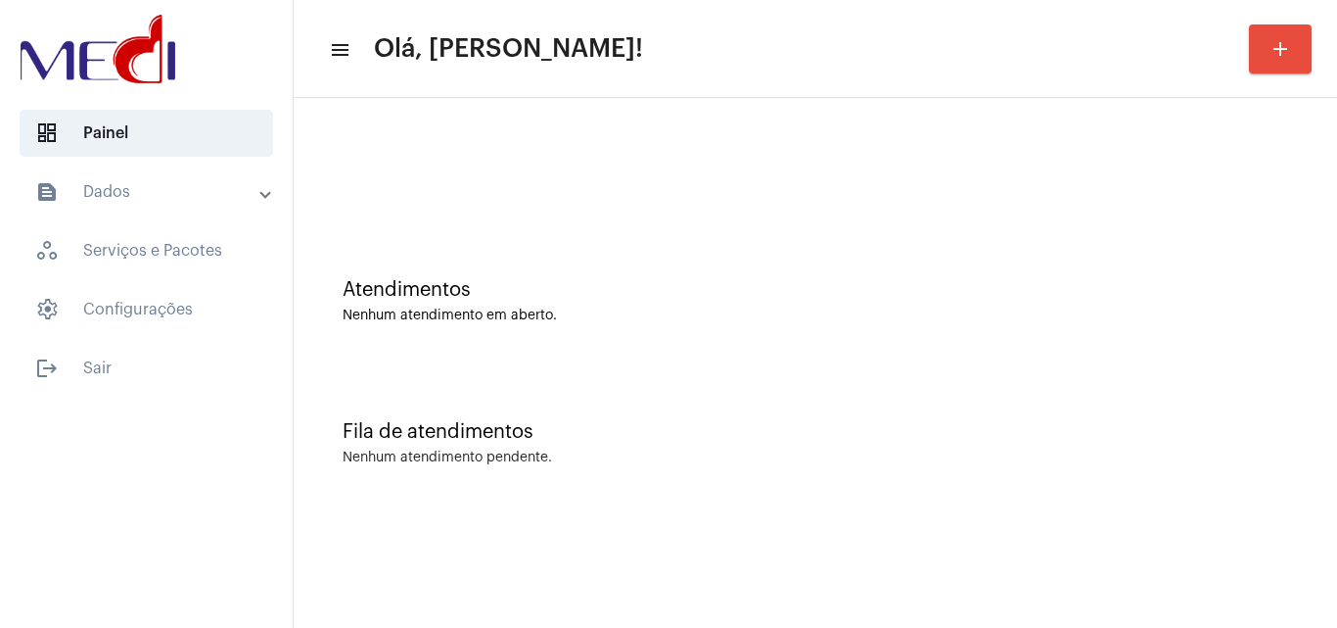
click at [1224, 279] on div "Atendimentos" at bounding box center [816, 290] width 946 height 22
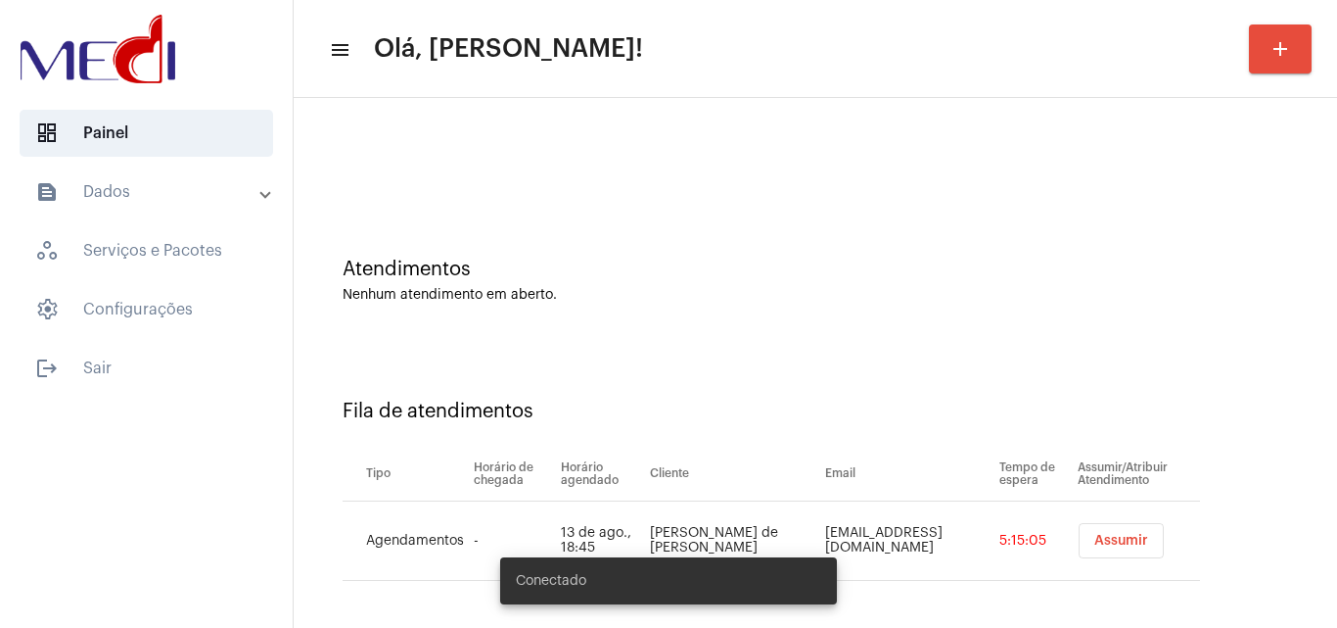
scroll to position [26, 0]
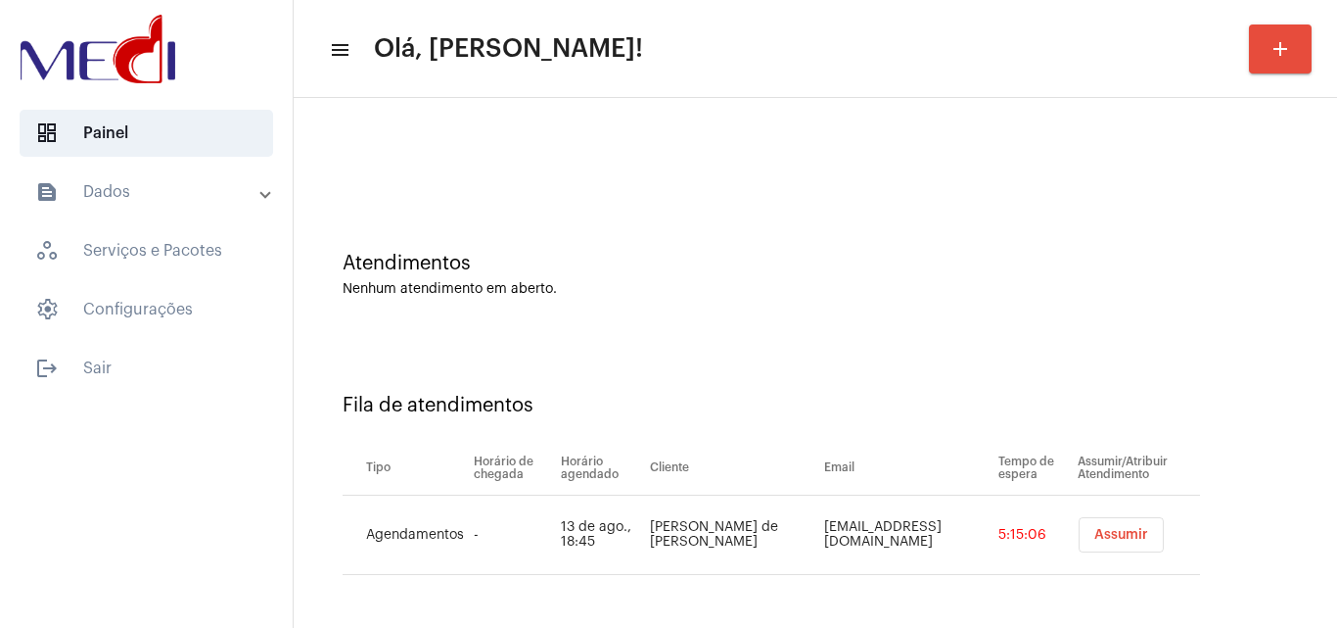
click at [1121, 531] on span "Assumir" at bounding box center [1122, 535] width 54 height 14
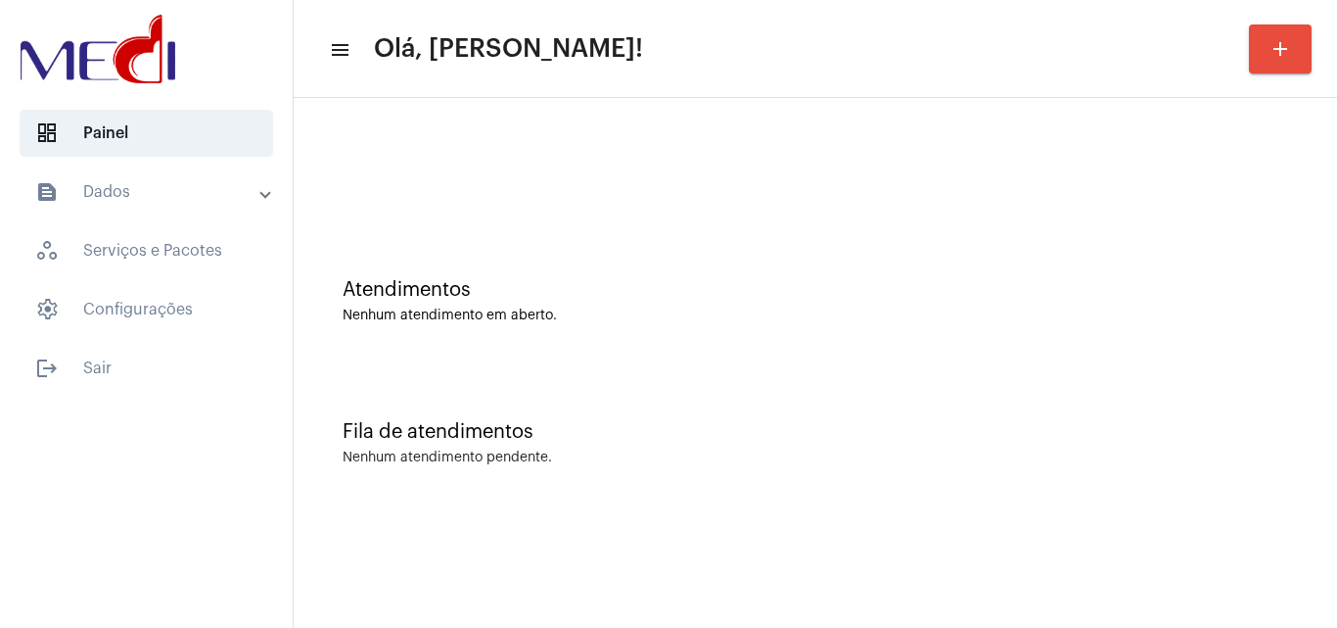
scroll to position [0, 0]
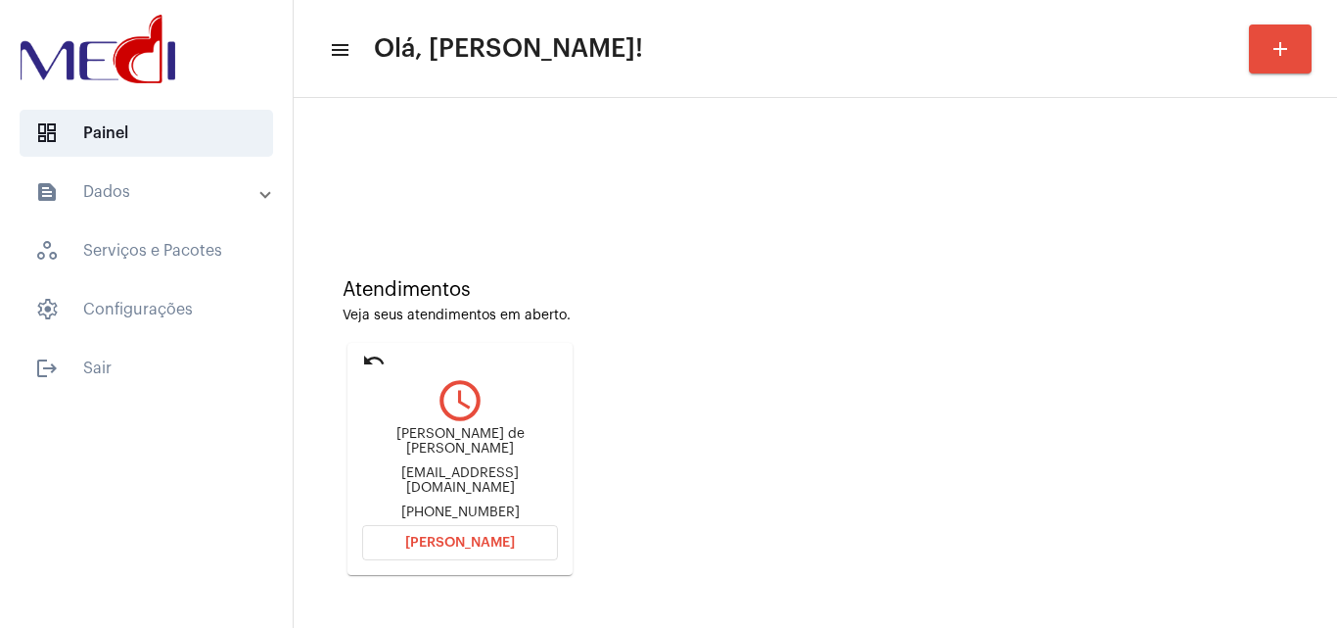
click at [476, 536] on span "[PERSON_NAME]" at bounding box center [460, 543] width 110 height 14
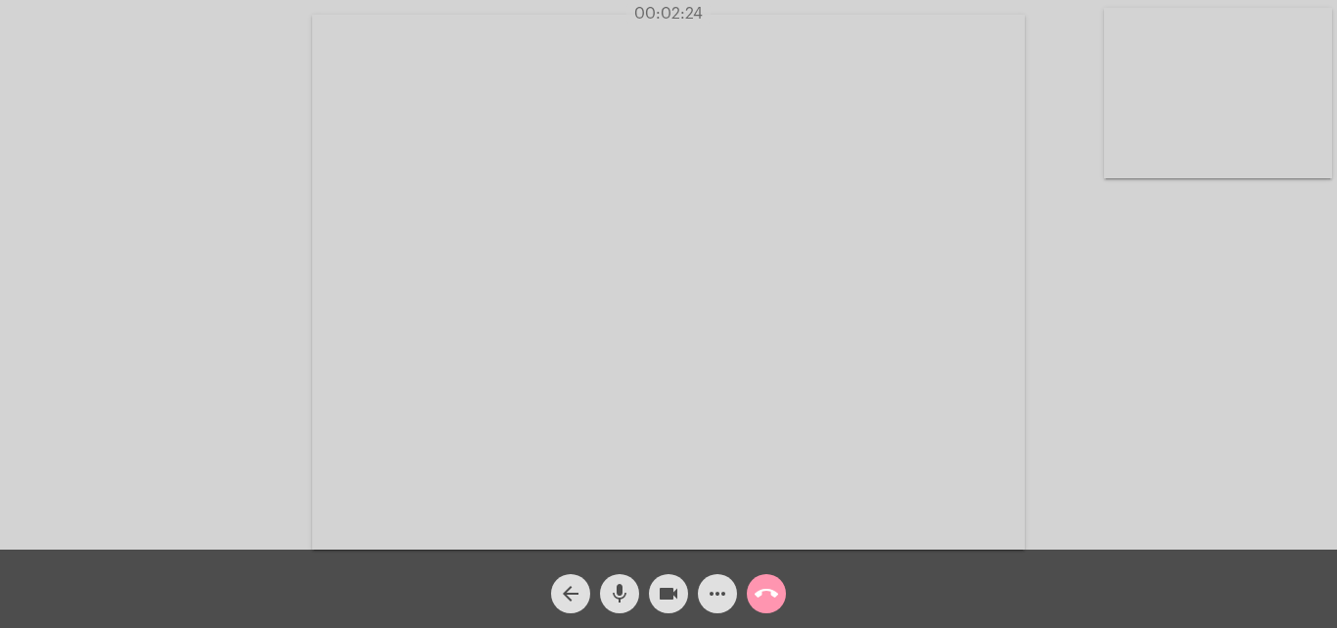
click at [763, 586] on mat-icon "call_end" at bounding box center [766, 593] width 23 height 23
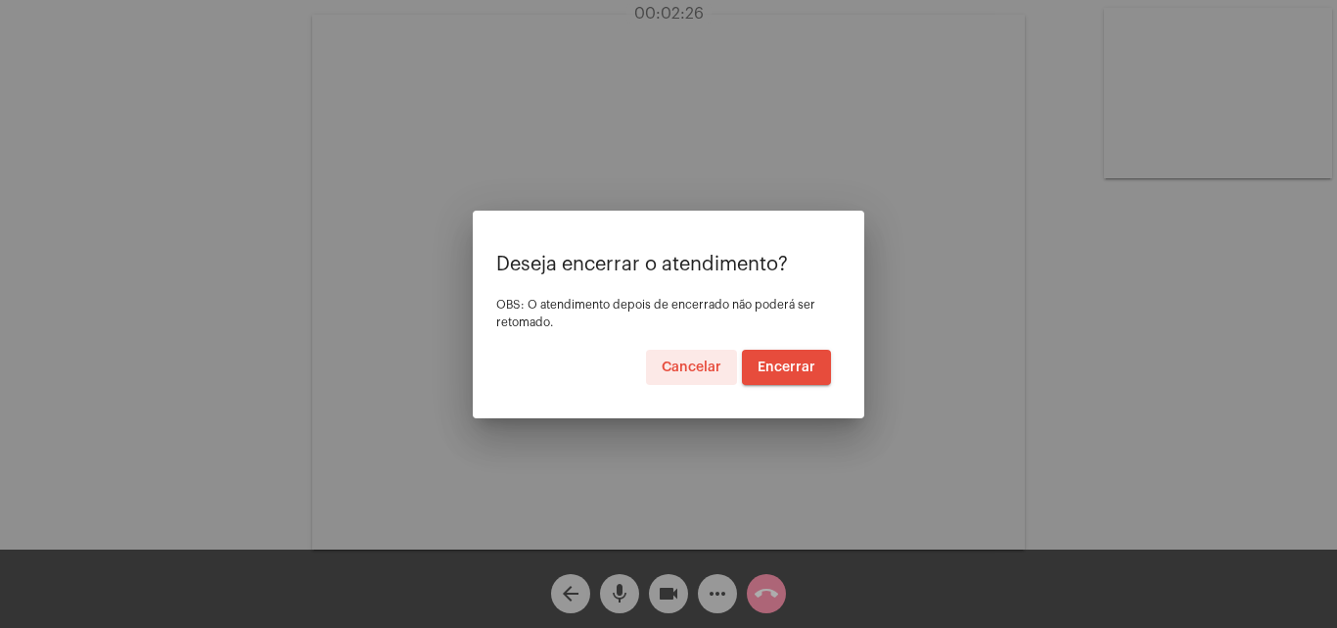
click at [794, 367] on span "Encerrar" at bounding box center [787, 367] width 58 height 14
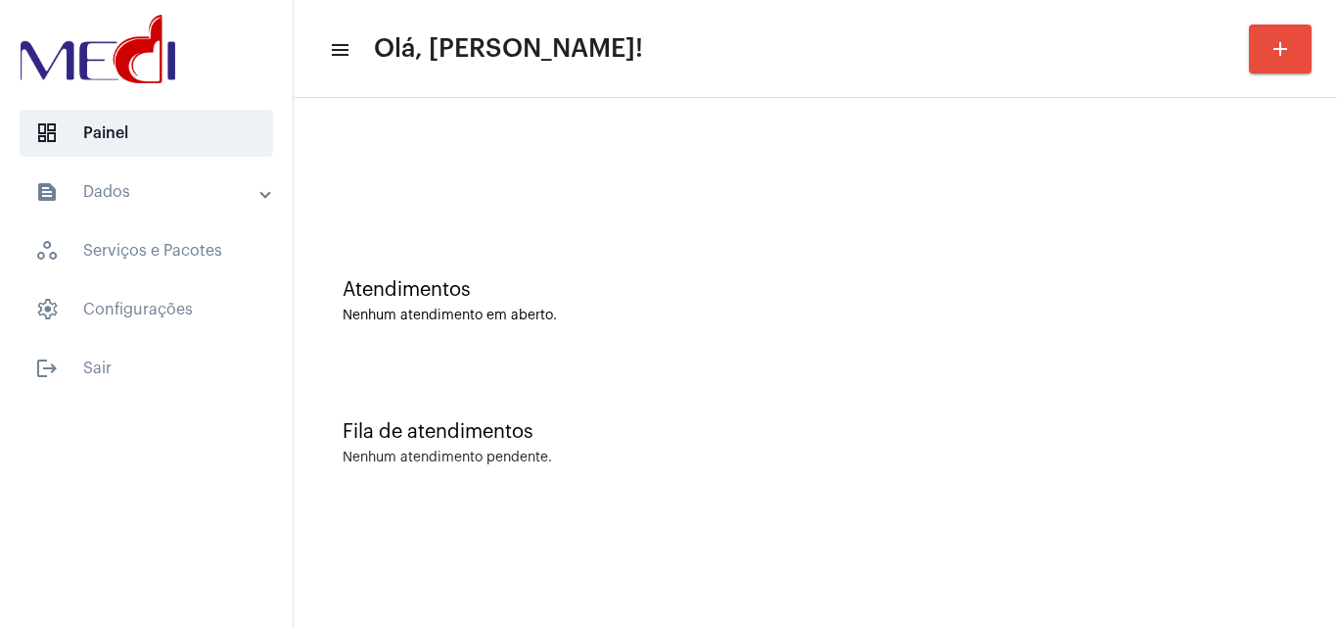
click at [1265, 410] on div "Fila de atendimentos Nenhum atendimento pendente." at bounding box center [816, 433] width 1024 height 142
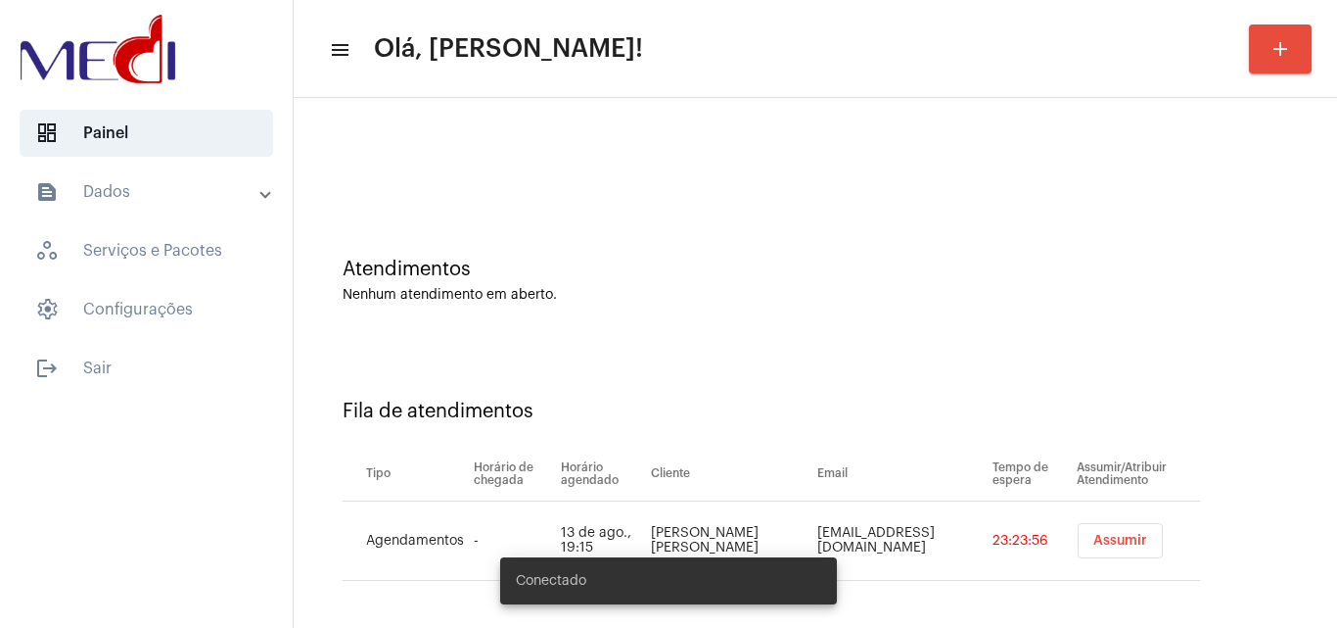
scroll to position [26, 0]
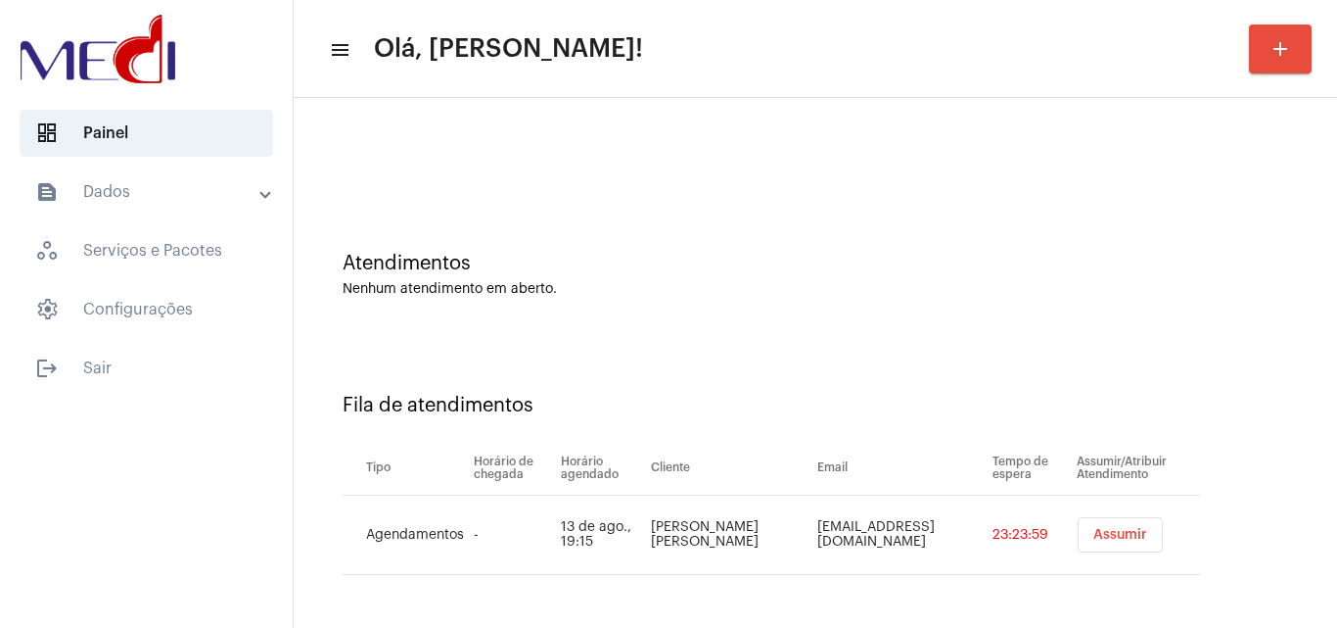
click at [1103, 534] on span "Assumir" at bounding box center [1121, 535] width 54 height 14
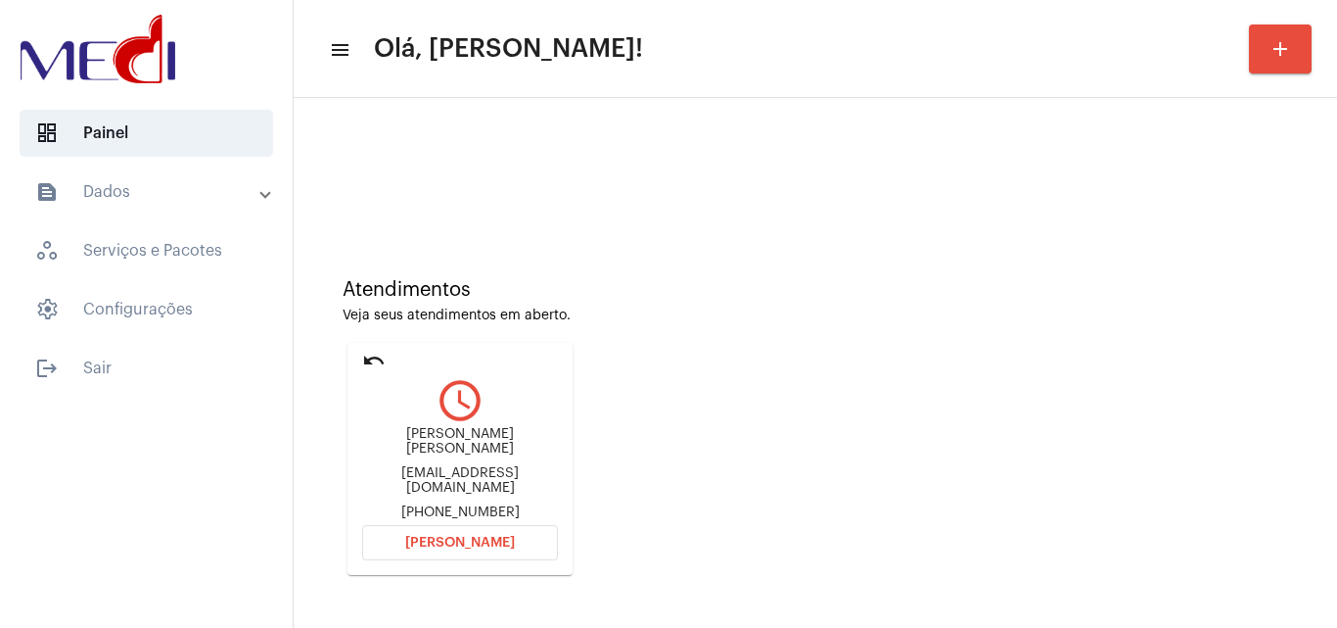
click at [473, 467] on div "[EMAIL_ADDRESS][DOMAIN_NAME]" at bounding box center [460, 480] width 196 height 29
copy div "[EMAIL_ADDRESS][DOMAIN_NAME]"
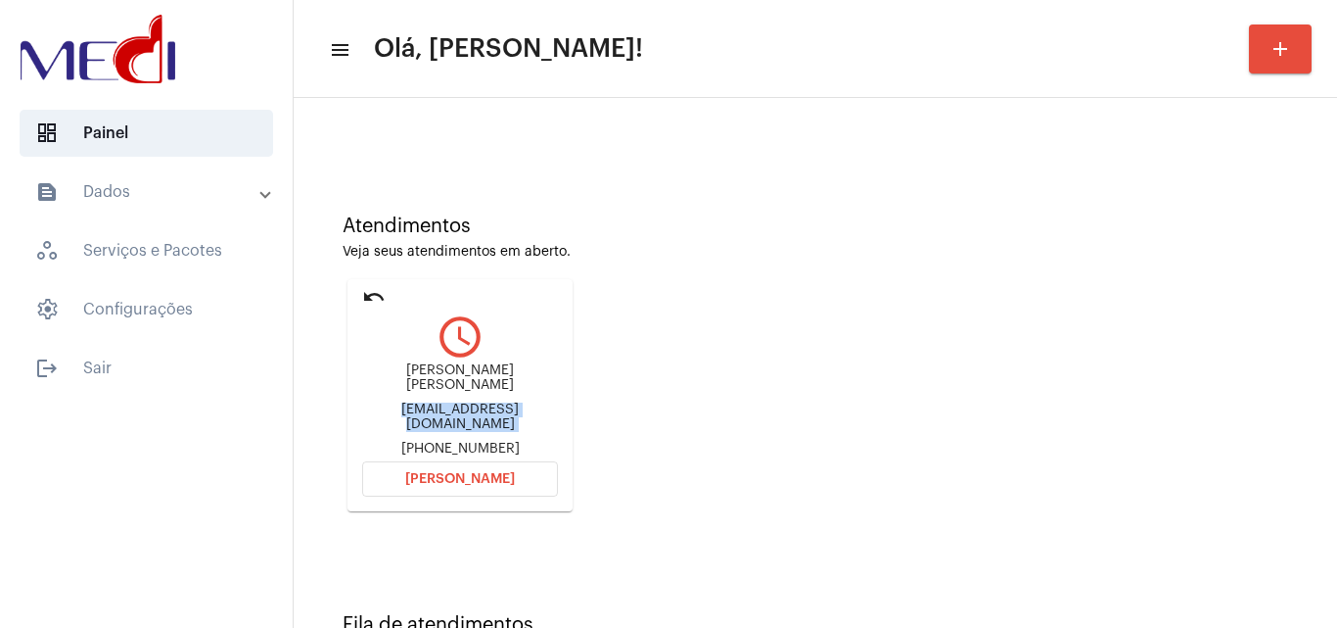
scroll to position [138, 0]
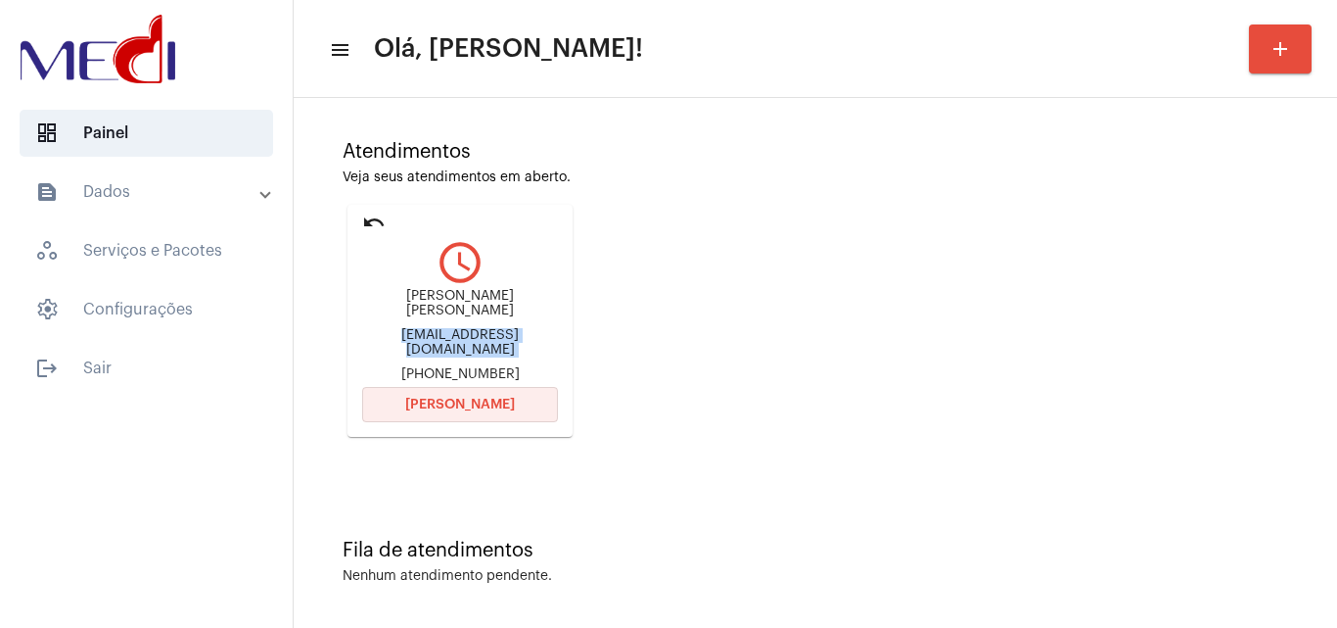
click at [475, 402] on span "[PERSON_NAME]" at bounding box center [460, 405] width 110 height 14
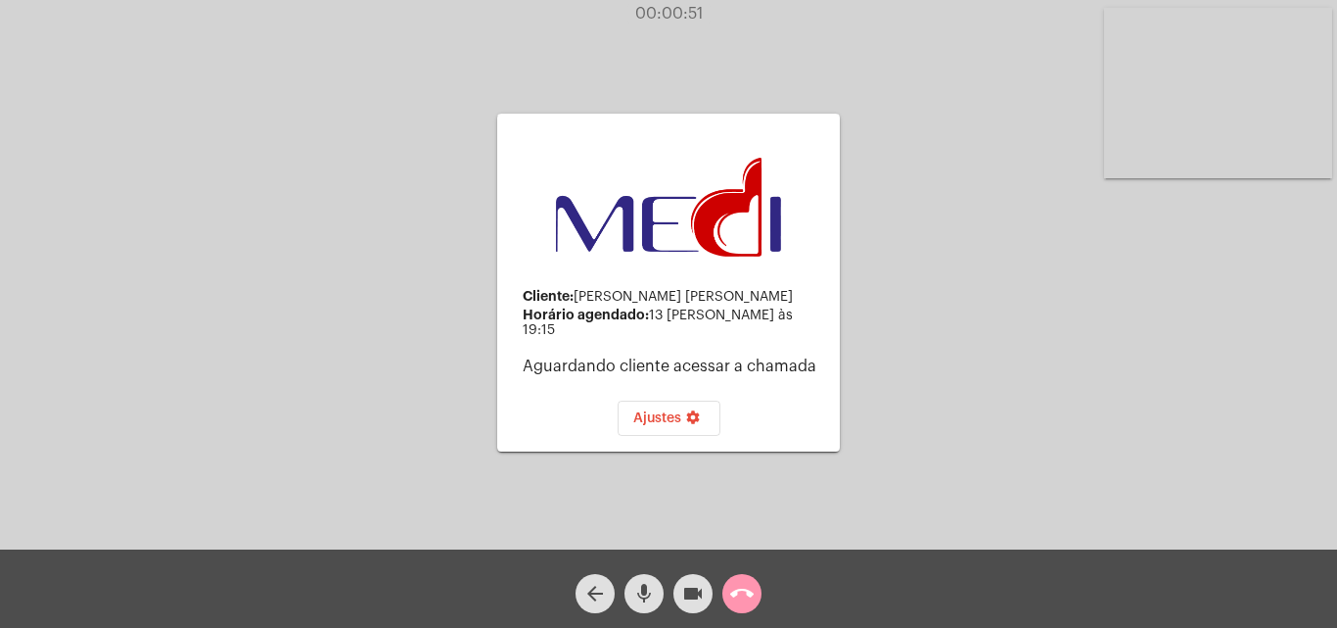
click at [755, 588] on button "call_end" at bounding box center [742, 593] width 39 height 39
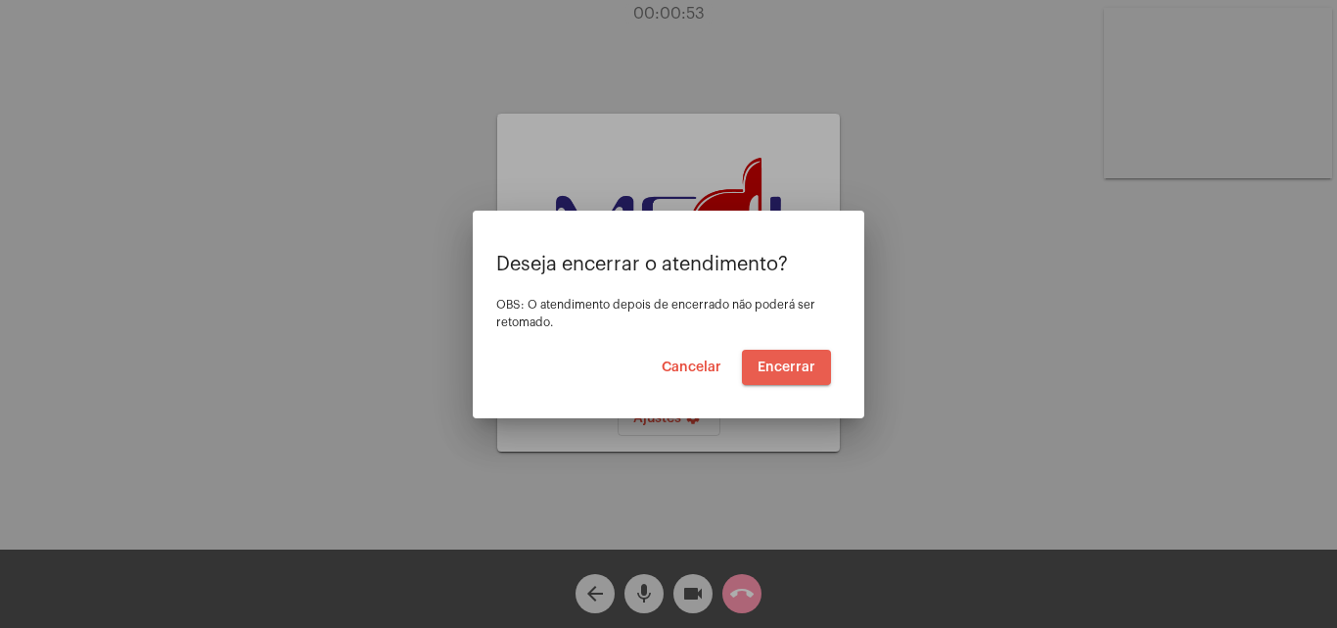
click at [808, 356] on button "Encerrar" at bounding box center [786, 367] width 89 height 35
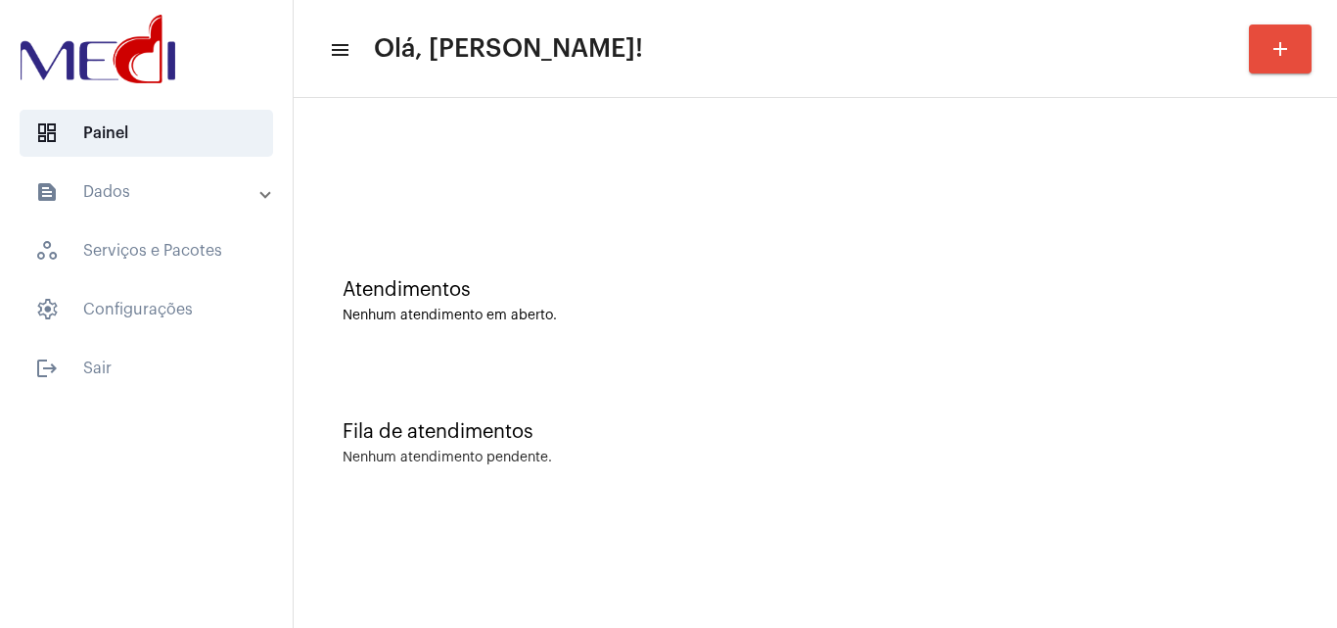
click at [1149, 363] on div "Fila de atendimentos Nenhum atendimento pendente." at bounding box center [816, 433] width 1024 height 142
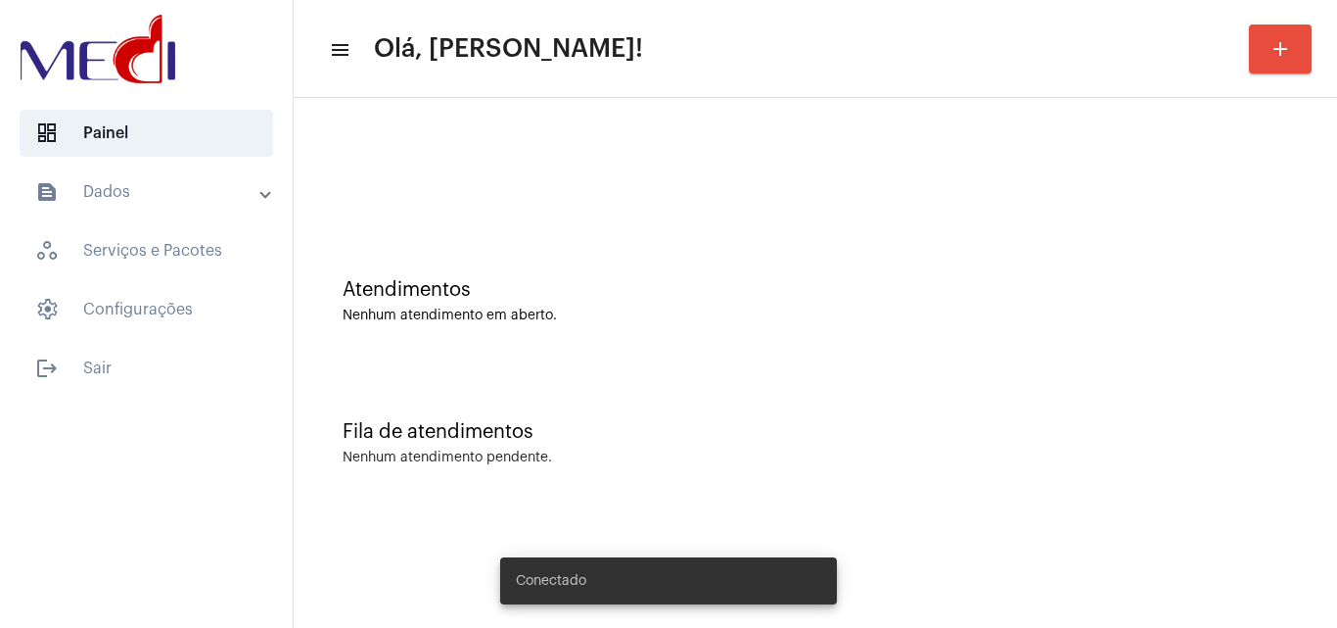
click at [852, 531] on mat-sidenav-content "menu Olá, [PERSON_NAME]! add Atendimentos Nenhum atendimento em aberto. Fila de…" at bounding box center [816, 314] width 1044 height 628
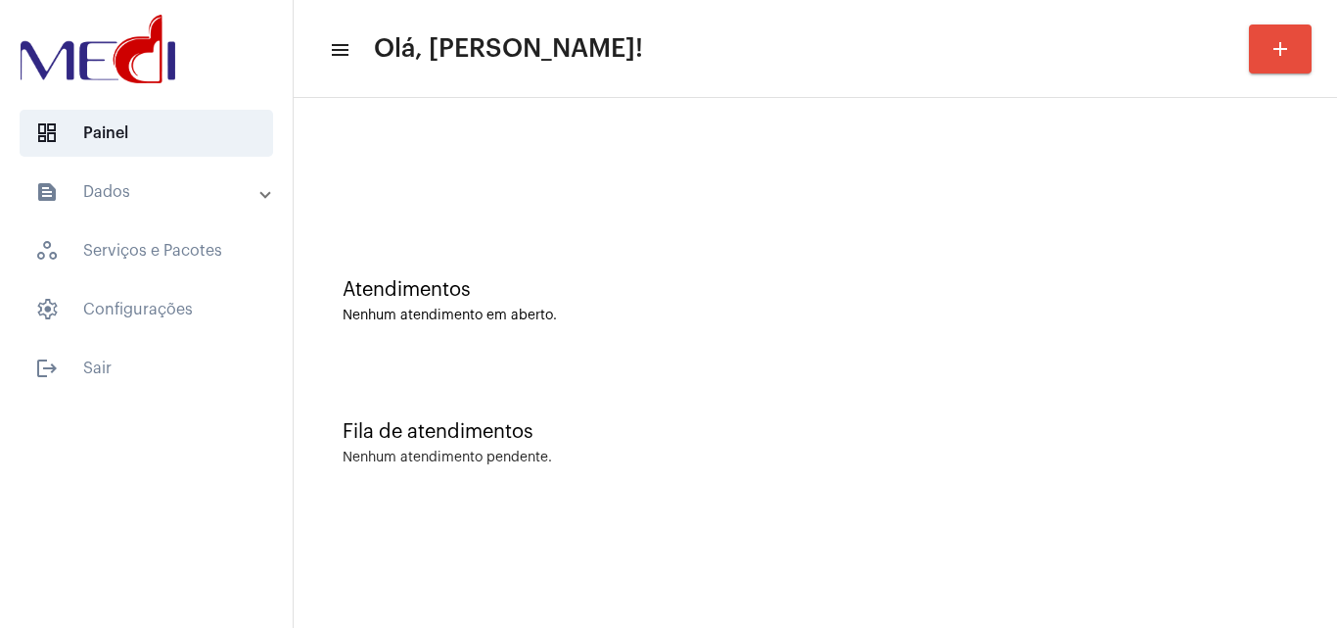
click at [1138, 345] on div "Atendimentos Nenhum atendimento em aberto." at bounding box center [816, 291] width 1024 height 142
click at [1125, 369] on div "Fila de atendimentos Nenhum atendimento pendente." at bounding box center [816, 433] width 1024 height 142
click at [1194, 397] on div "Fila de atendimentos Nenhum atendimento pendente." at bounding box center [816, 433] width 1024 height 142
click at [1232, 385] on div "Fila de atendimentos Nenhum atendimento pendente." at bounding box center [816, 433] width 1024 height 142
click at [1177, 330] on div "Atendimentos Nenhum atendimento em aberto." at bounding box center [816, 291] width 1024 height 142
